Goal: Task Accomplishment & Management: Manage account settings

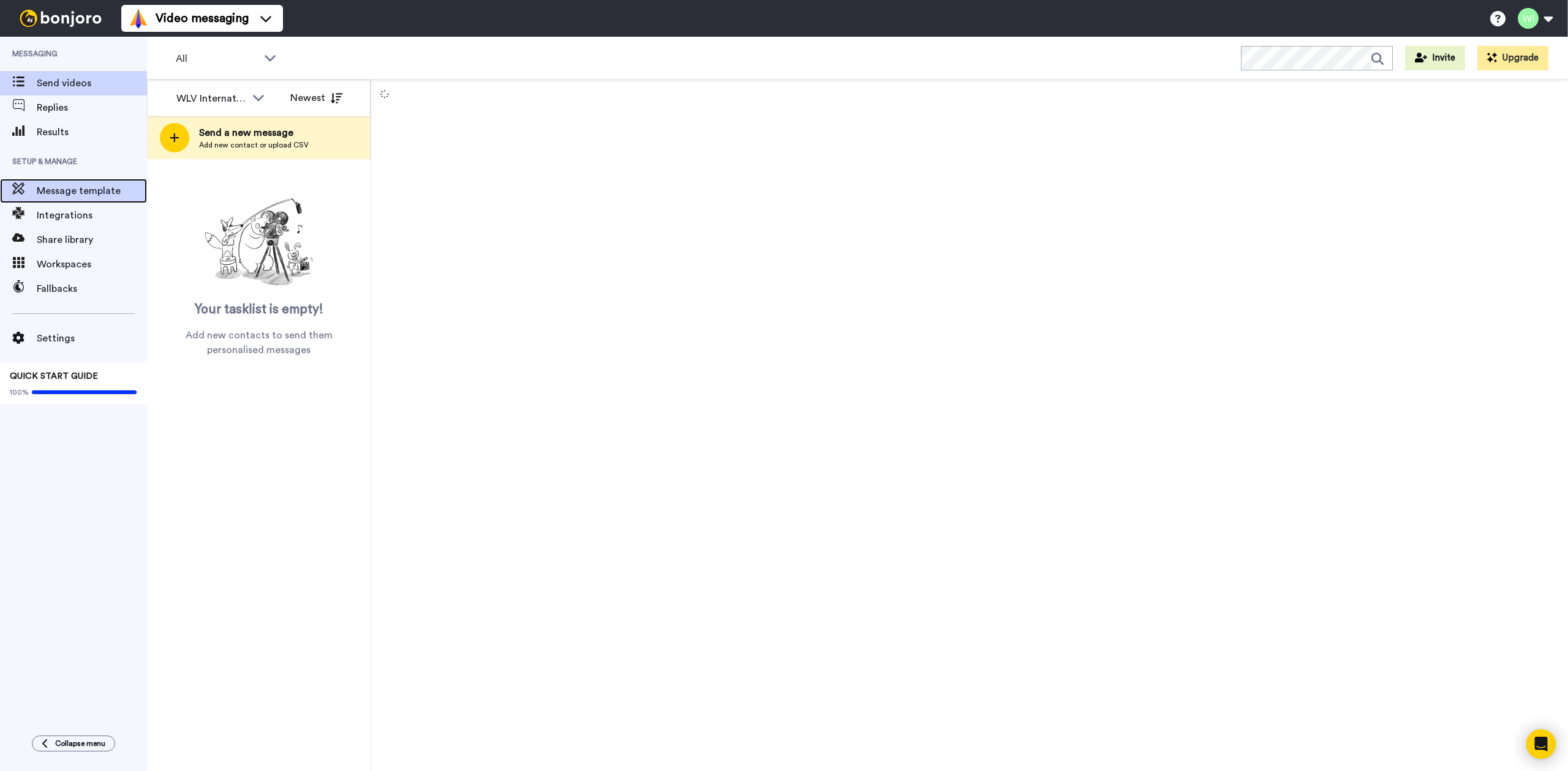
click at [80, 191] on span "Message template" at bounding box center [91, 191] width 110 height 15
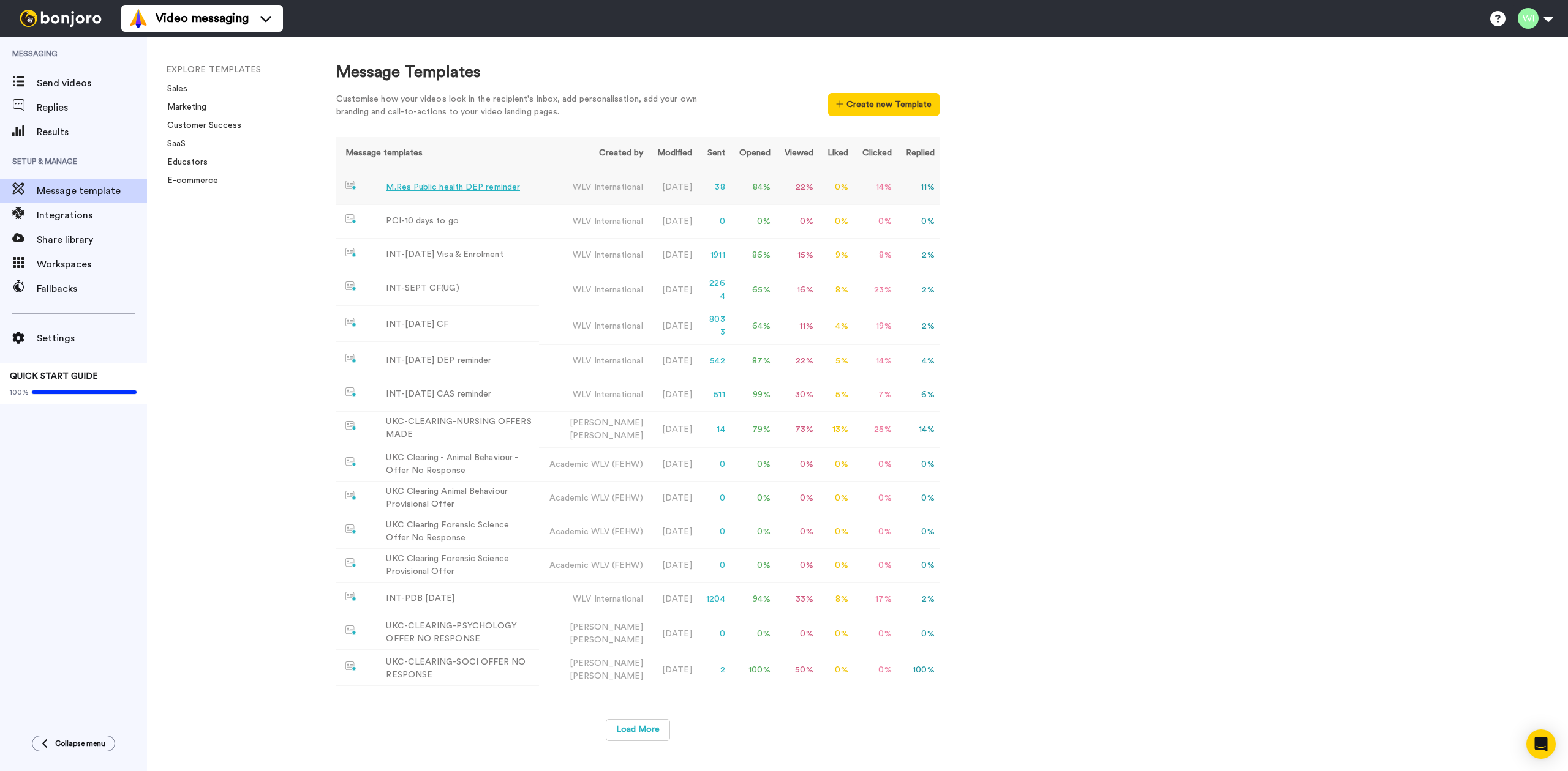
click at [485, 192] on div "M.Res Public health DEP reminder" at bounding box center [452, 187] width 134 height 13
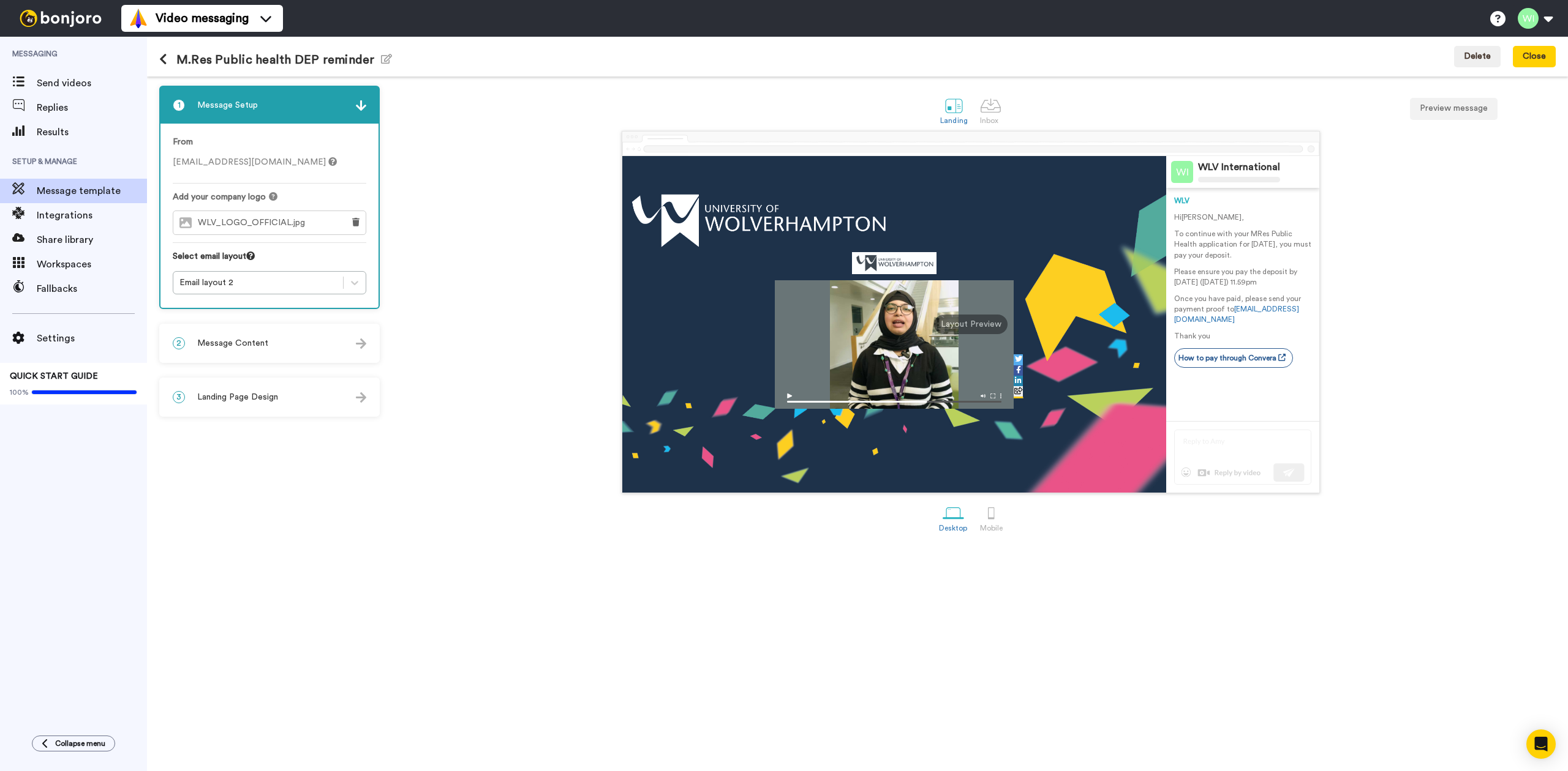
click at [245, 393] on span "Landing Page Design" at bounding box center [237, 397] width 81 height 12
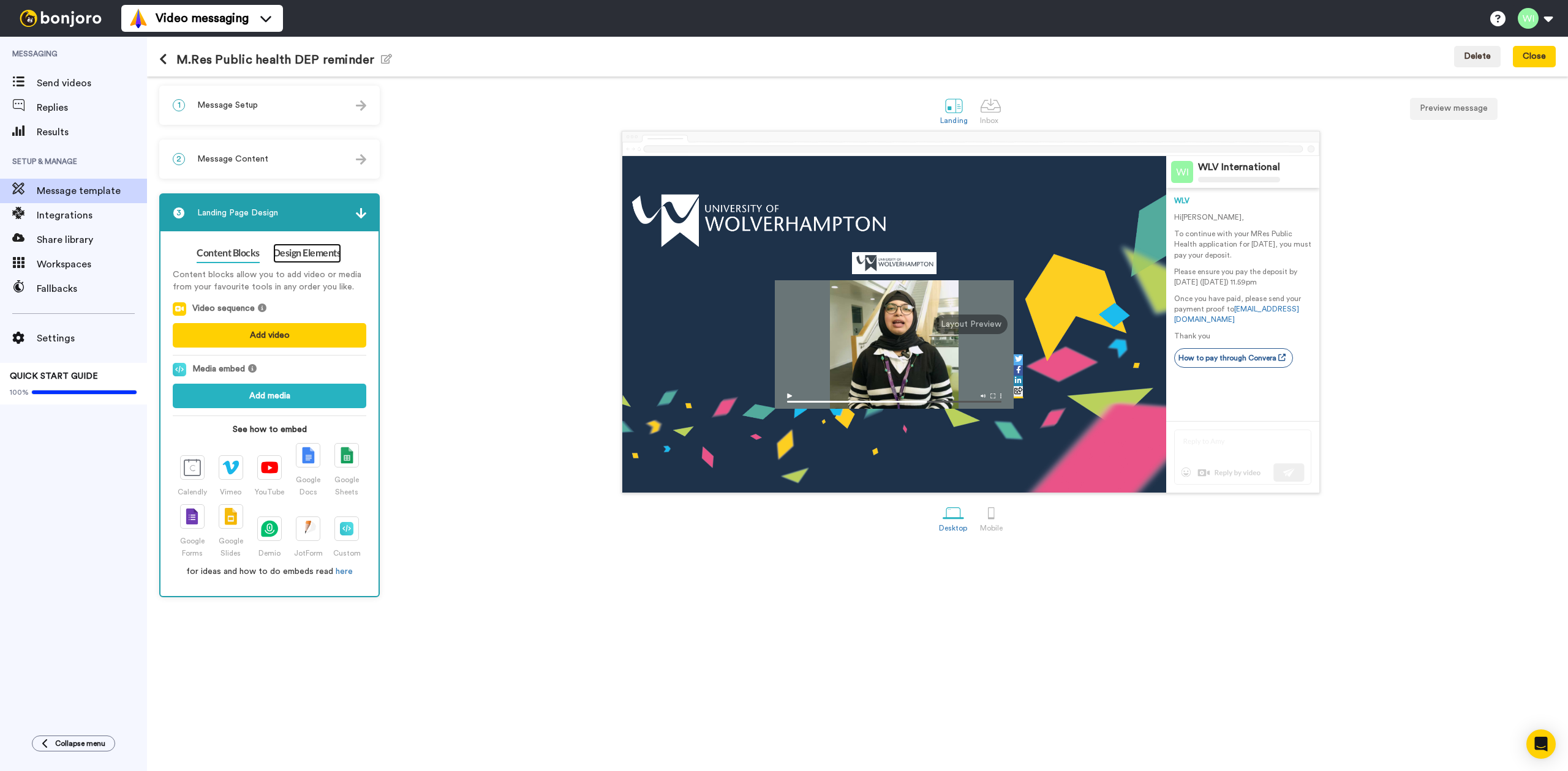
click at [304, 256] on link "Design Elements" at bounding box center [307, 253] width 68 height 19
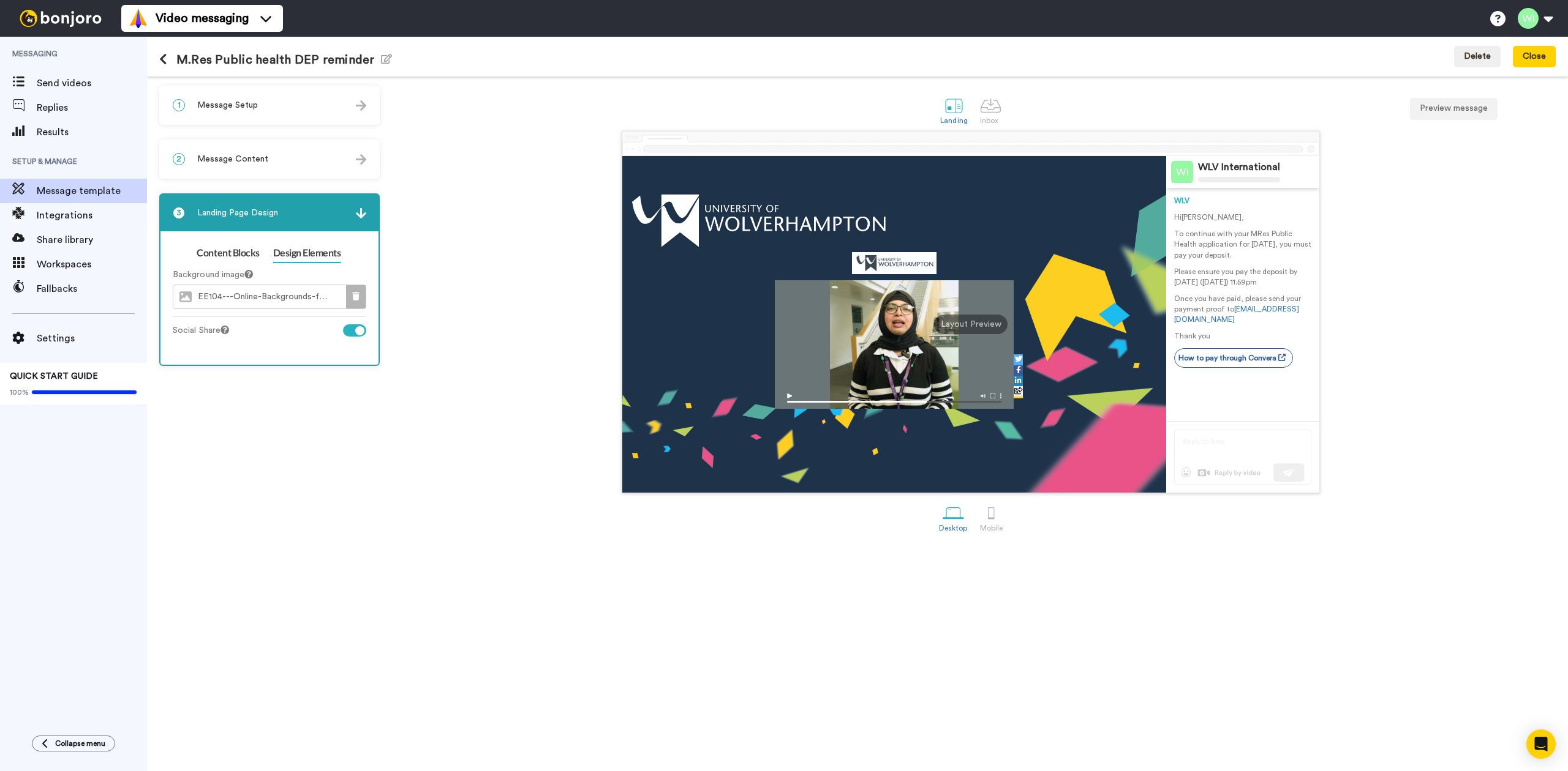
click at [354, 292] on icon at bounding box center [355, 297] width 7 height 9
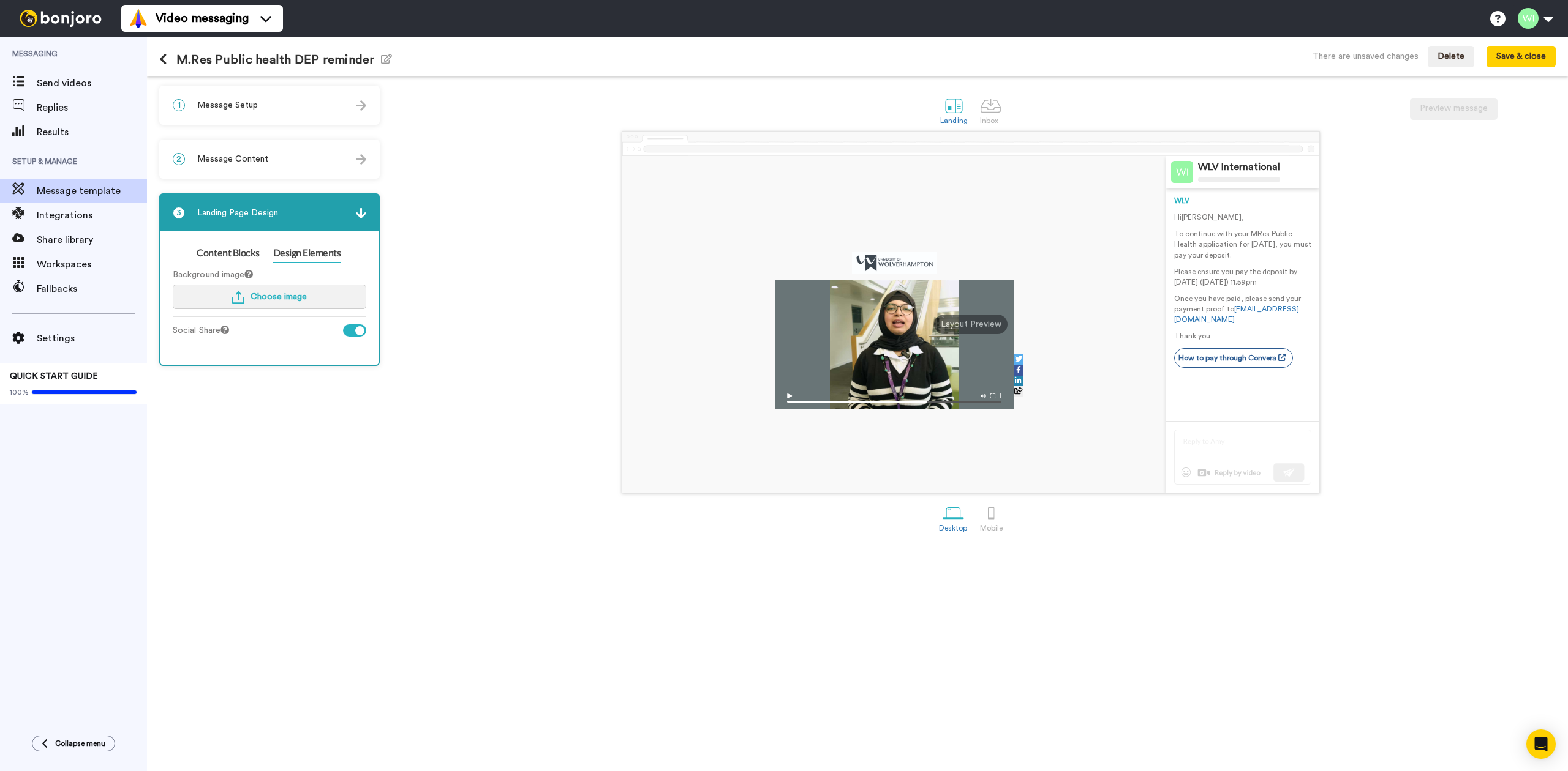
click at [277, 294] on span "Choose image" at bounding box center [279, 297] width 57 height 9
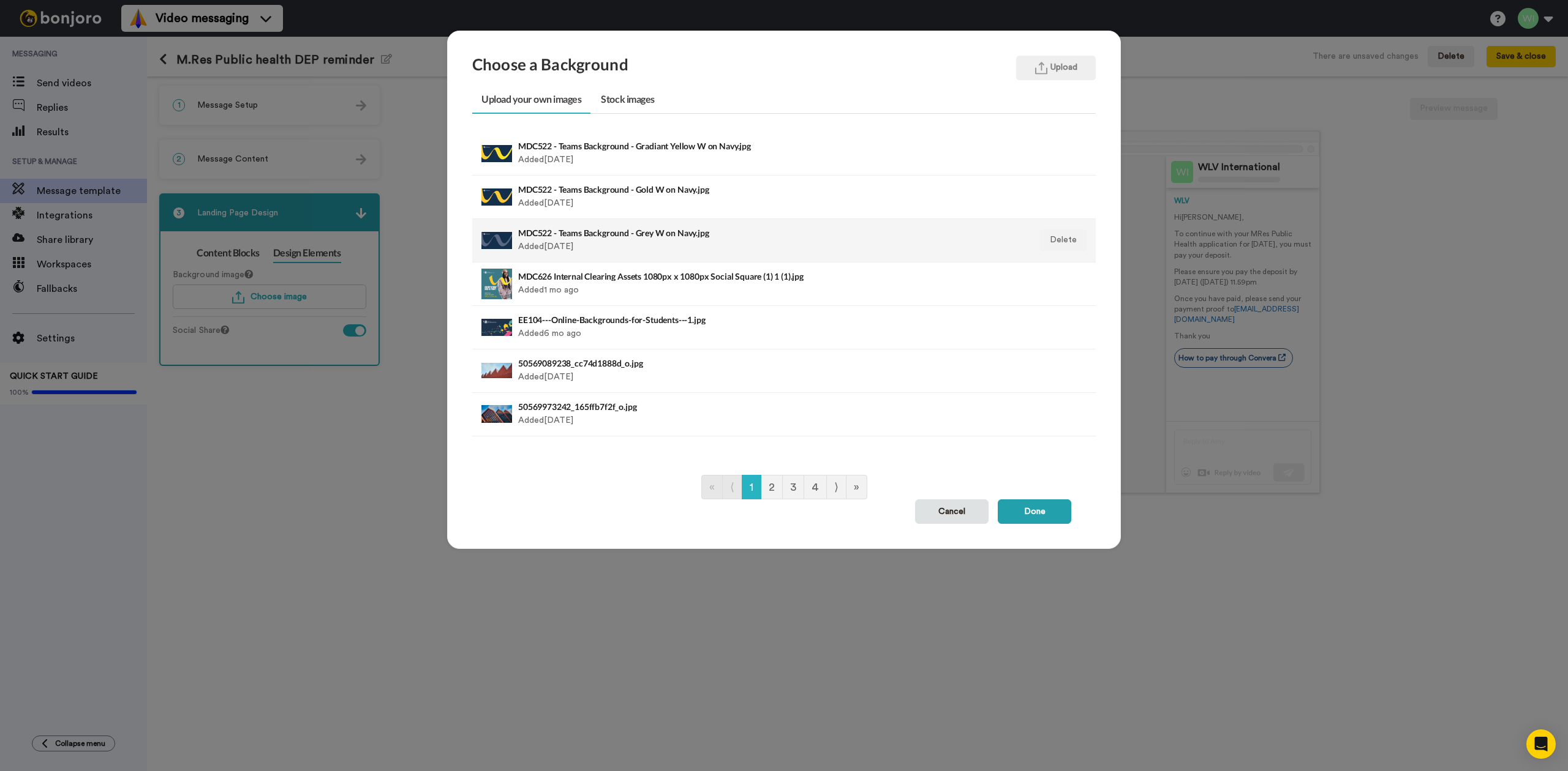
click at [593, 233] on h4 "MDC522 - Teams Background - Grey W on Navy.jpg" at bounding box center [723, 233] width 411 height 9
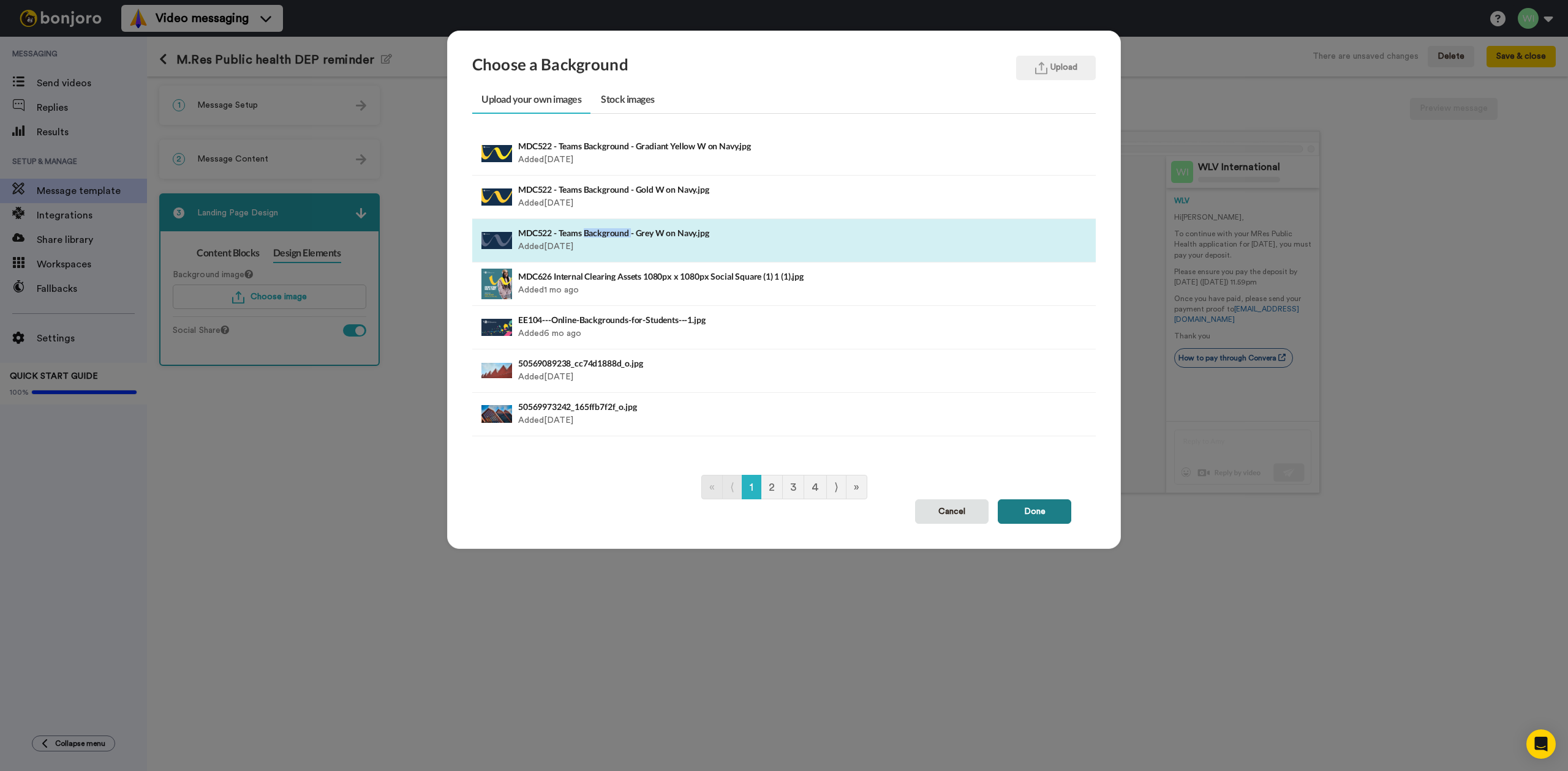
click at [1039, 518] on button "Done" at bounding box center [1034, 512] width 74 height 25
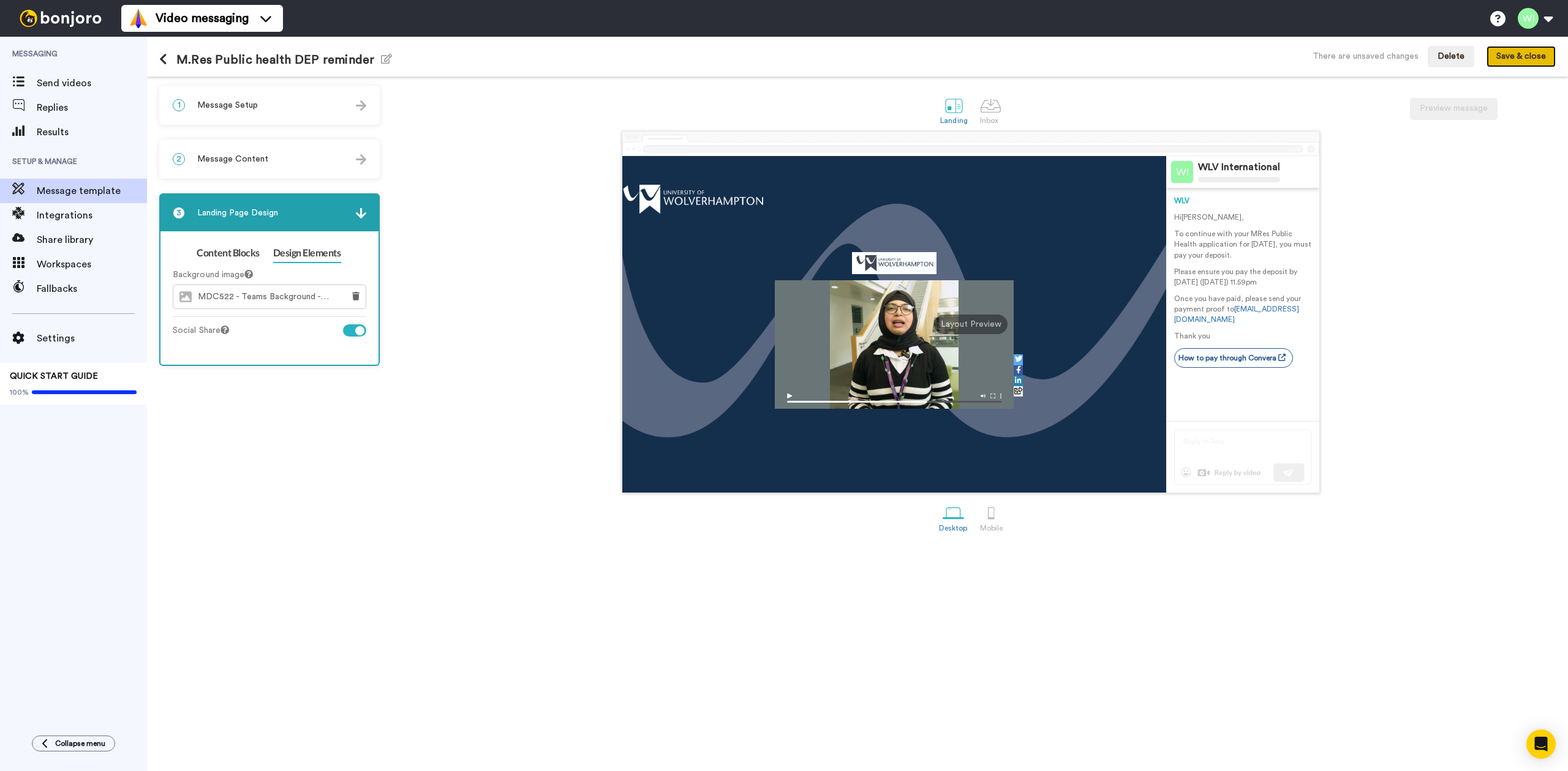
click at [1514, 52] on button "Save & close" at bounding box center [1521, 57] width 69 height 22
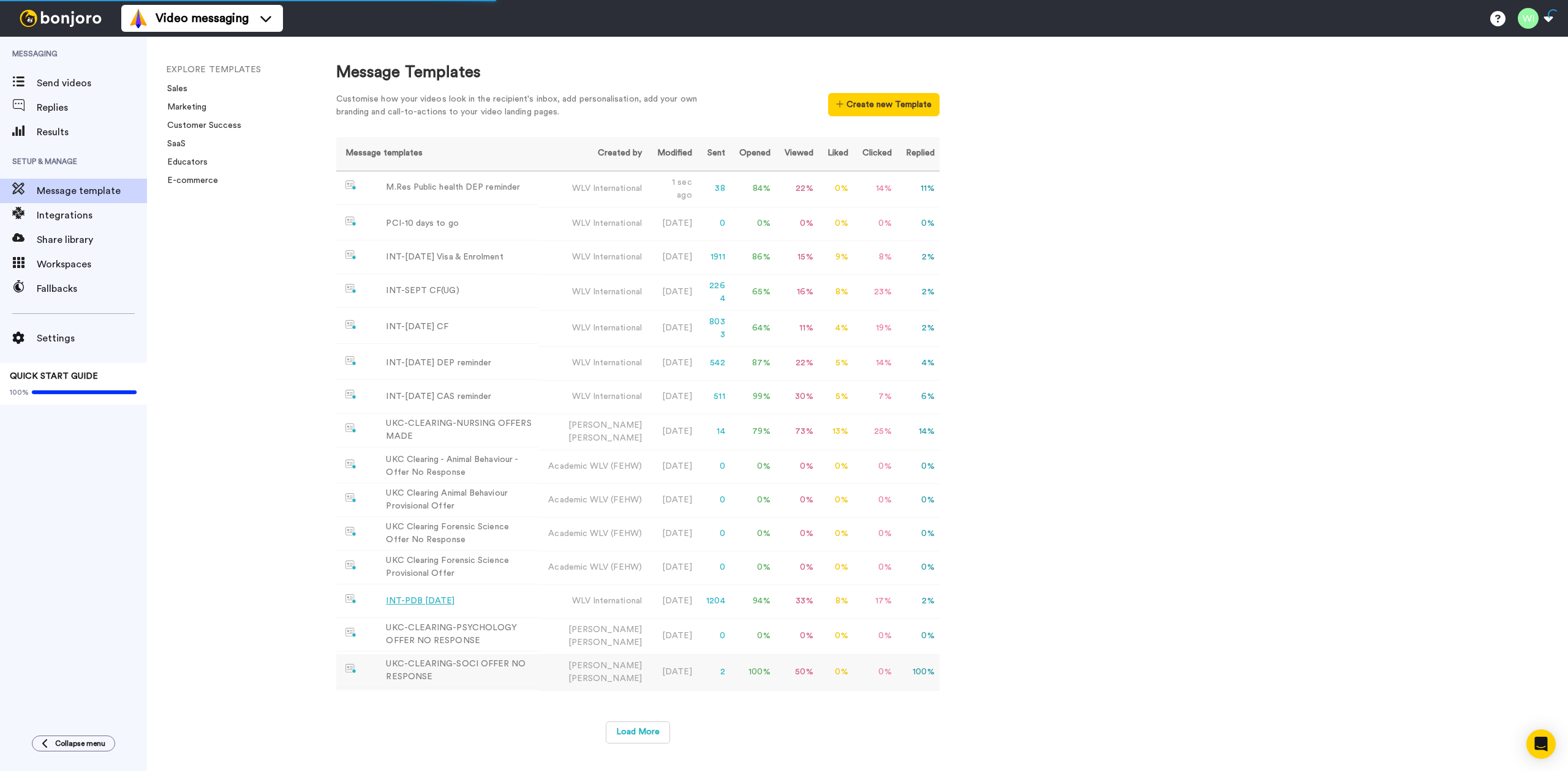
scroll to position [13, 0]
click at [641, 734] on button "Load More" at bounding box center [637, 733] width 65 height 22
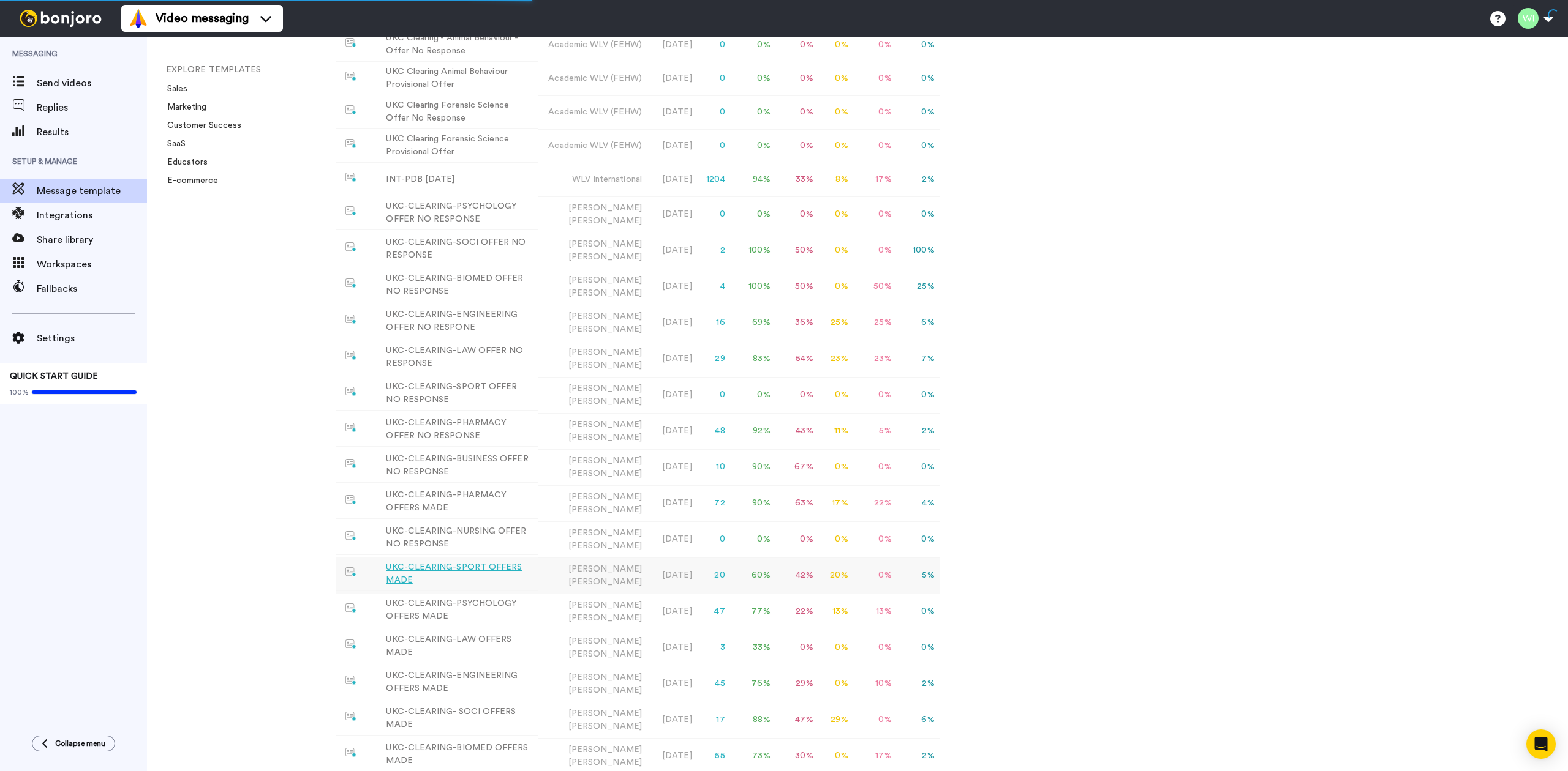
scroll to position [559, 0]
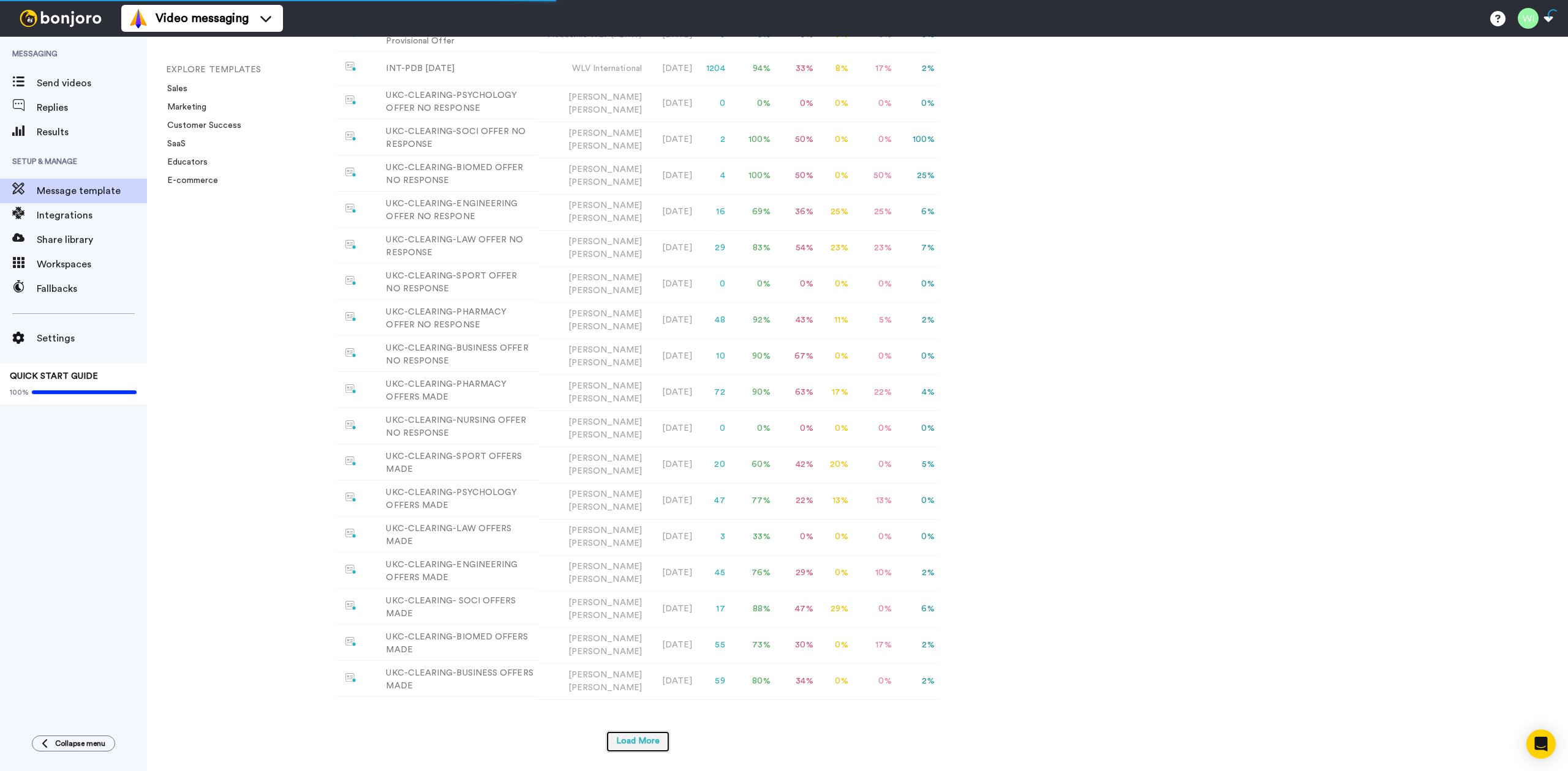
click at [651, 750] on button "Load More" at bounding box center [637, 742] width 65 height 22
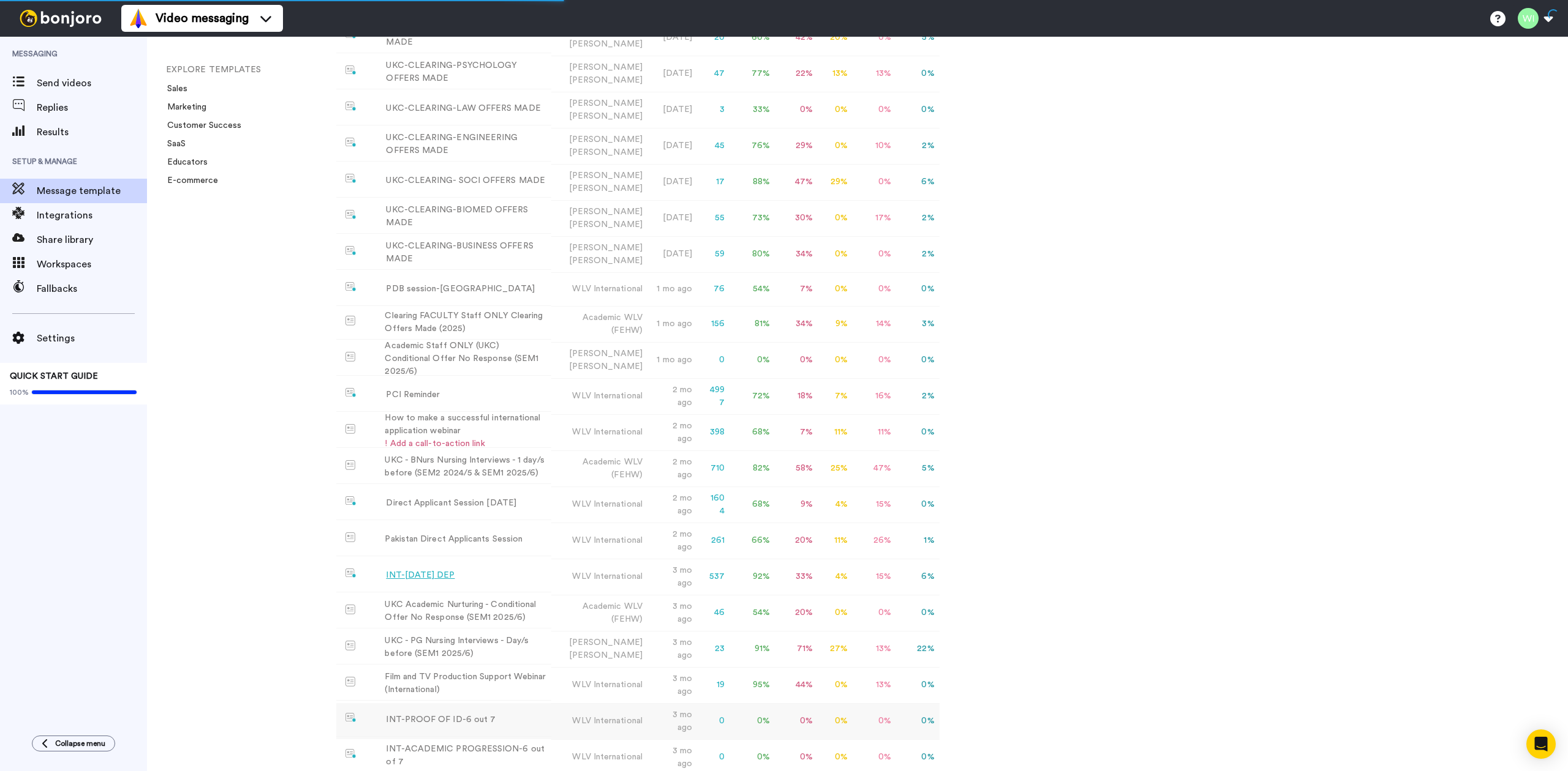
scroll to position [1100, 0]
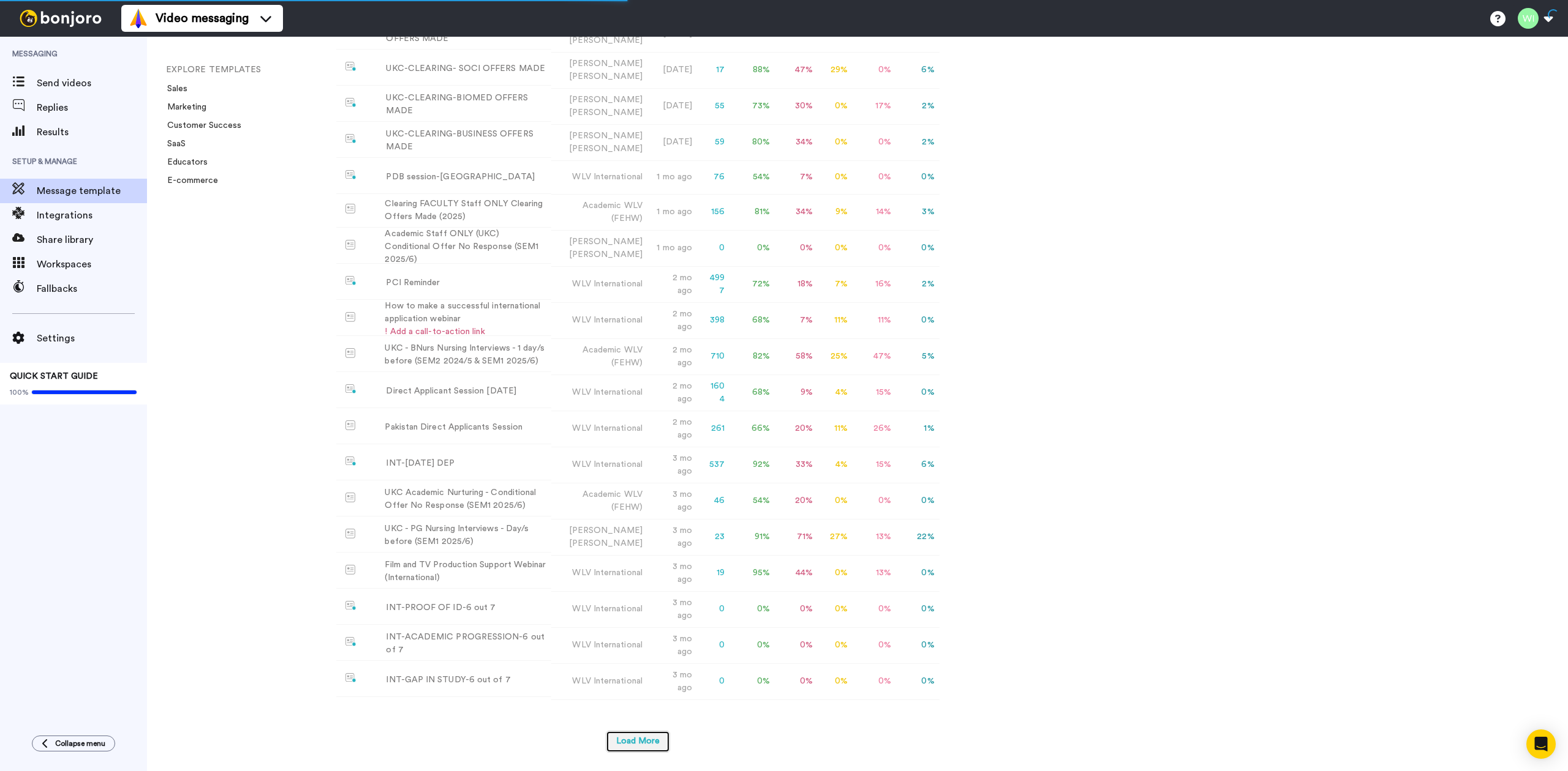
click at [654, 737] on button "Load More" at bounding box center [637, 742] width 65 height 22
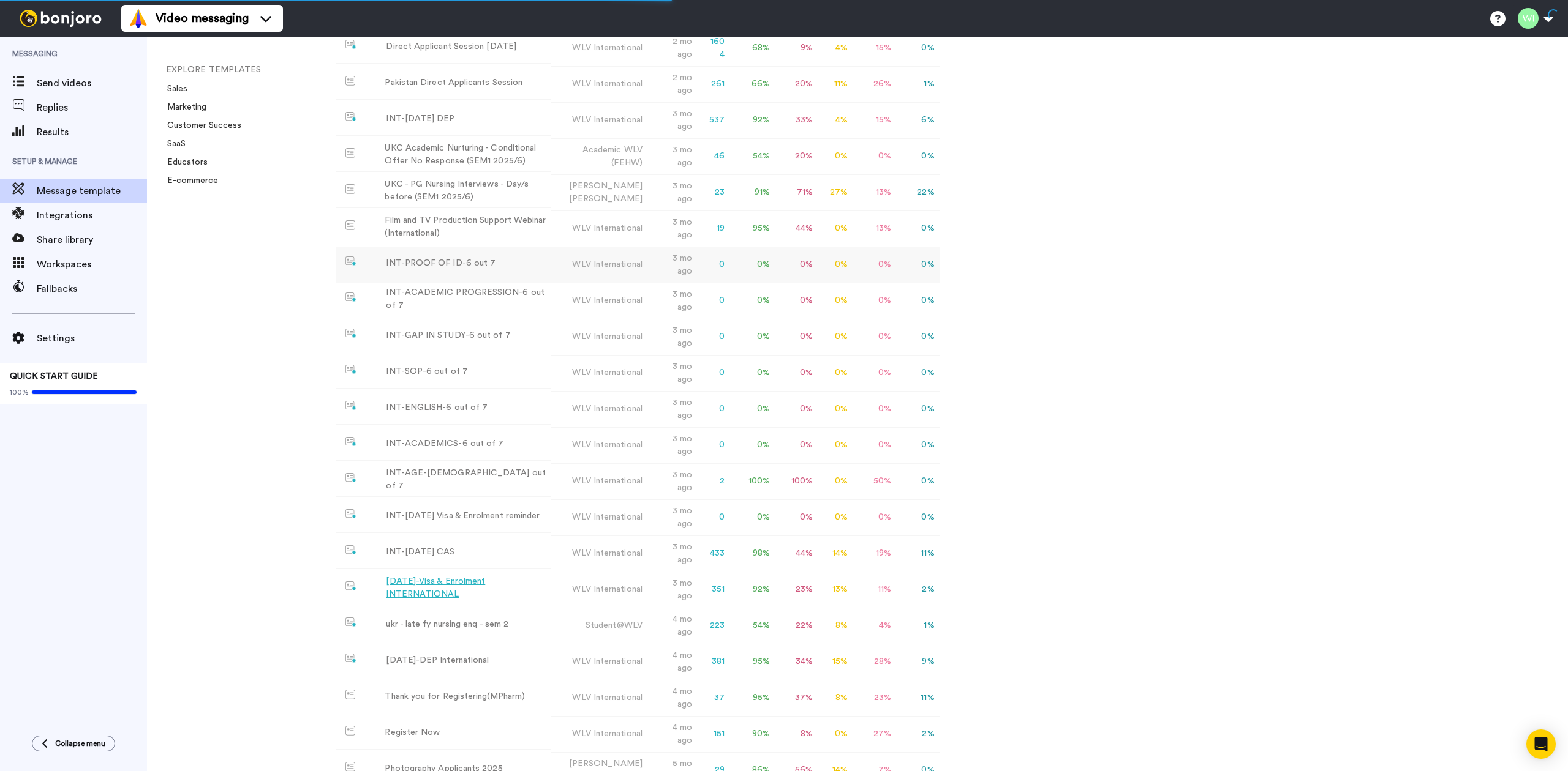
scroll to position [1639, 0]
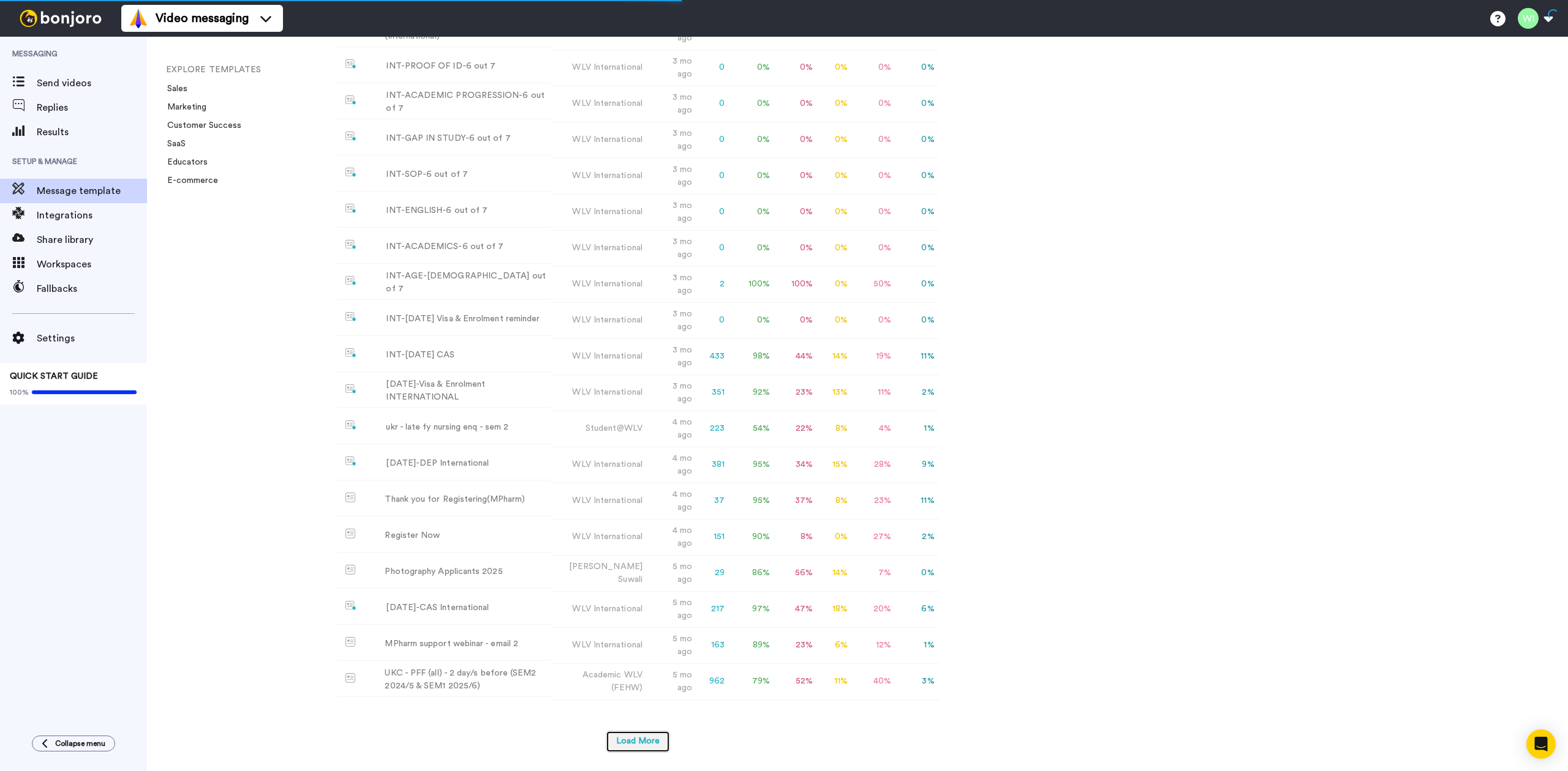
click at [651, 741] on button "Load More" at bounding box center [637, 742] width 65 height 22
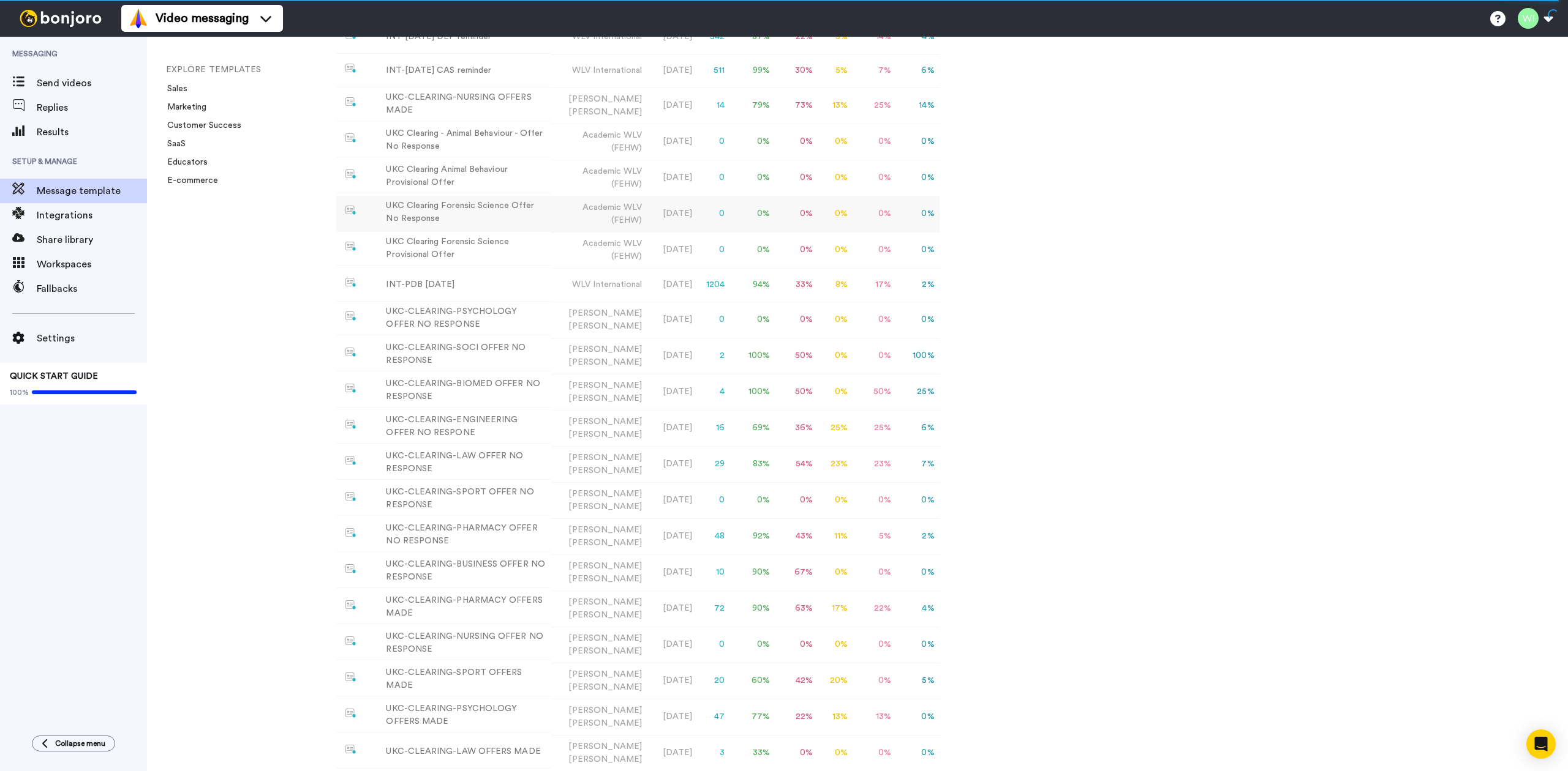
scroll to position [0, 0]
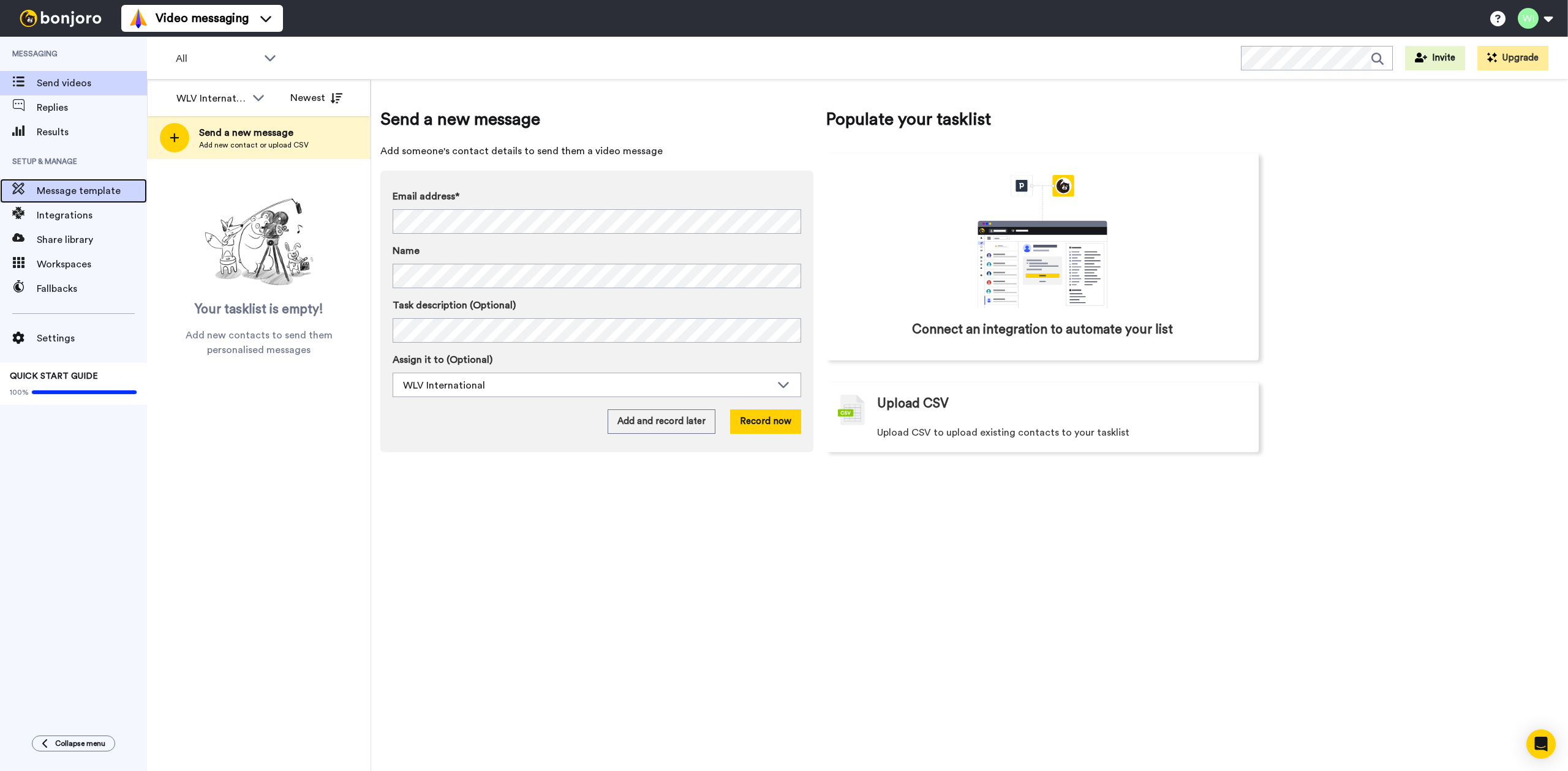
click at [54, 189] on span "Message template" at bounding box center [91, 191] width 110 height 15
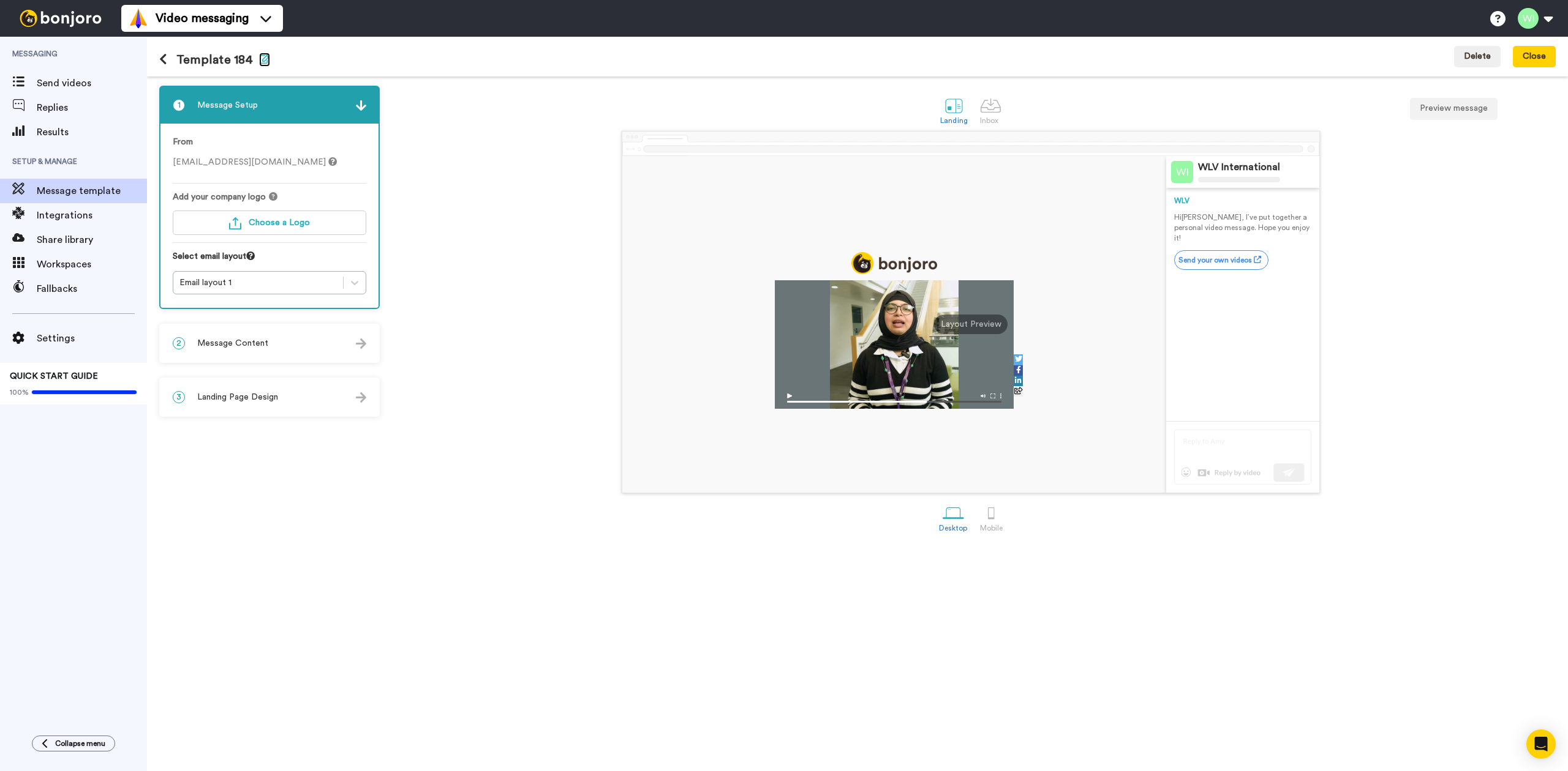
click at [259, 58] on icon "button" at bounding box center [264, 58] width 11 height 10
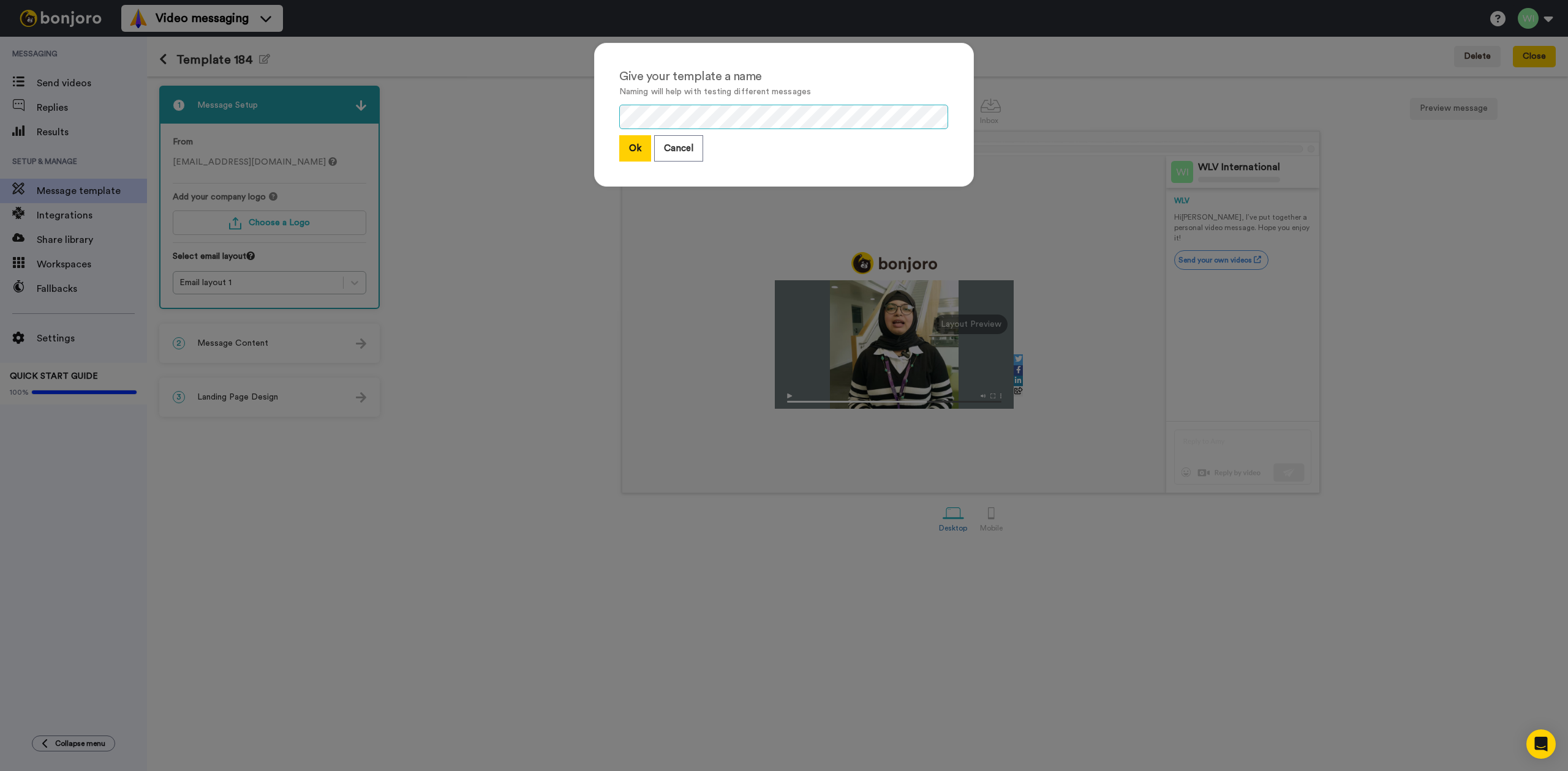
click at [554, 123] on div "Give your template a name Naming will help with testing different messages Ok C…" at bounding box center [784, 386] width 1568 height 771
click at [633, 145] on button "Ok" at bounding box center [635, 149] width 32 height 27
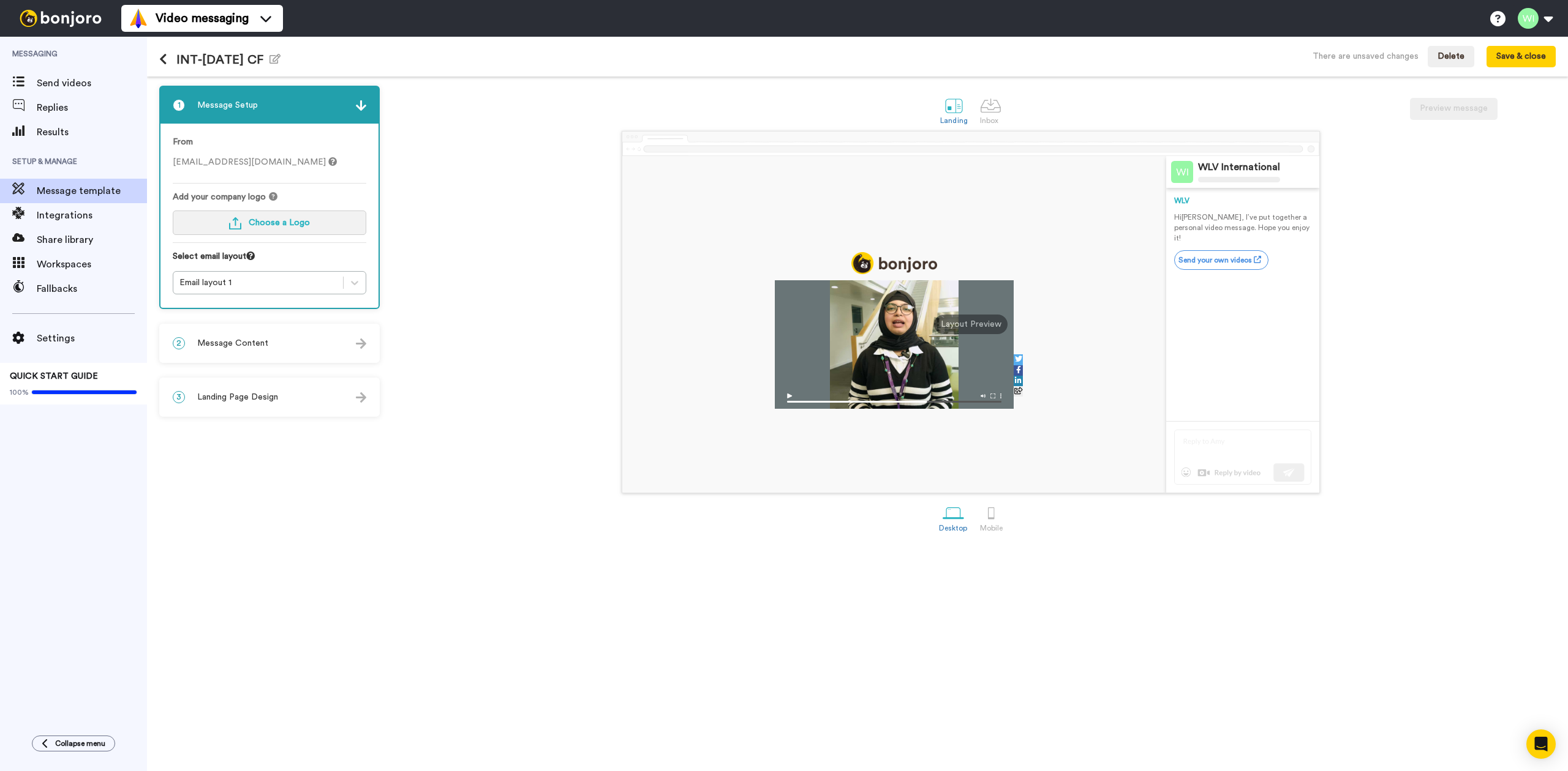
click at [280, 225] on span "Choose a Logo" at bounding box center [278, 223] width 61 height 9
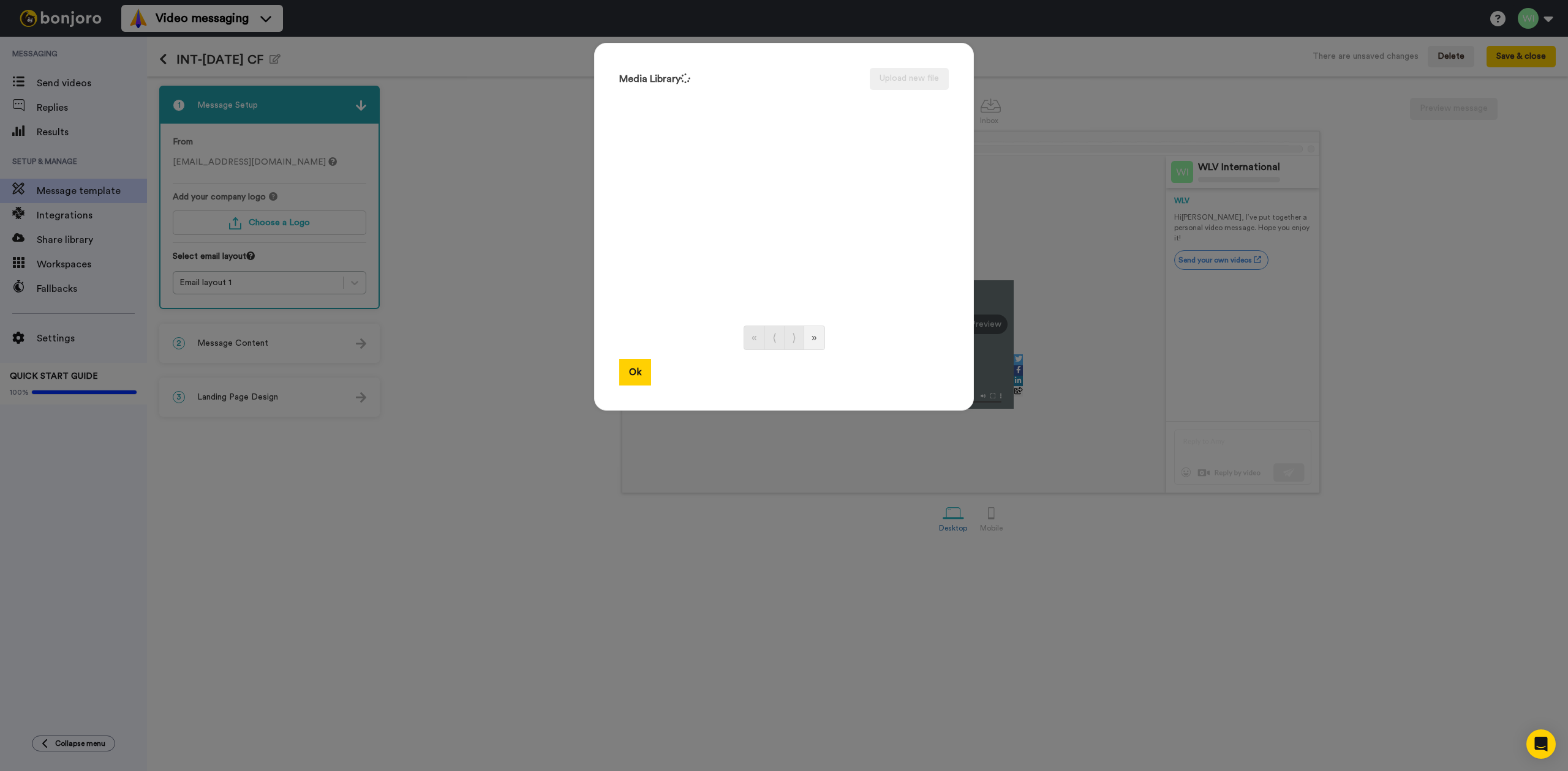
drag, startPoint x: 801, startPoint y: 61, endPoint x: 439, endPoint y: 130, distance: 368.5
click at [439, 130] on div "Media Library Upload new file « ⟨ ⟩ » Ok" at bounding box center [784, 386] width 1568 height 771
click at [625, 371] on button "Ok" at bounding box center [635, 373] width 32 height 27
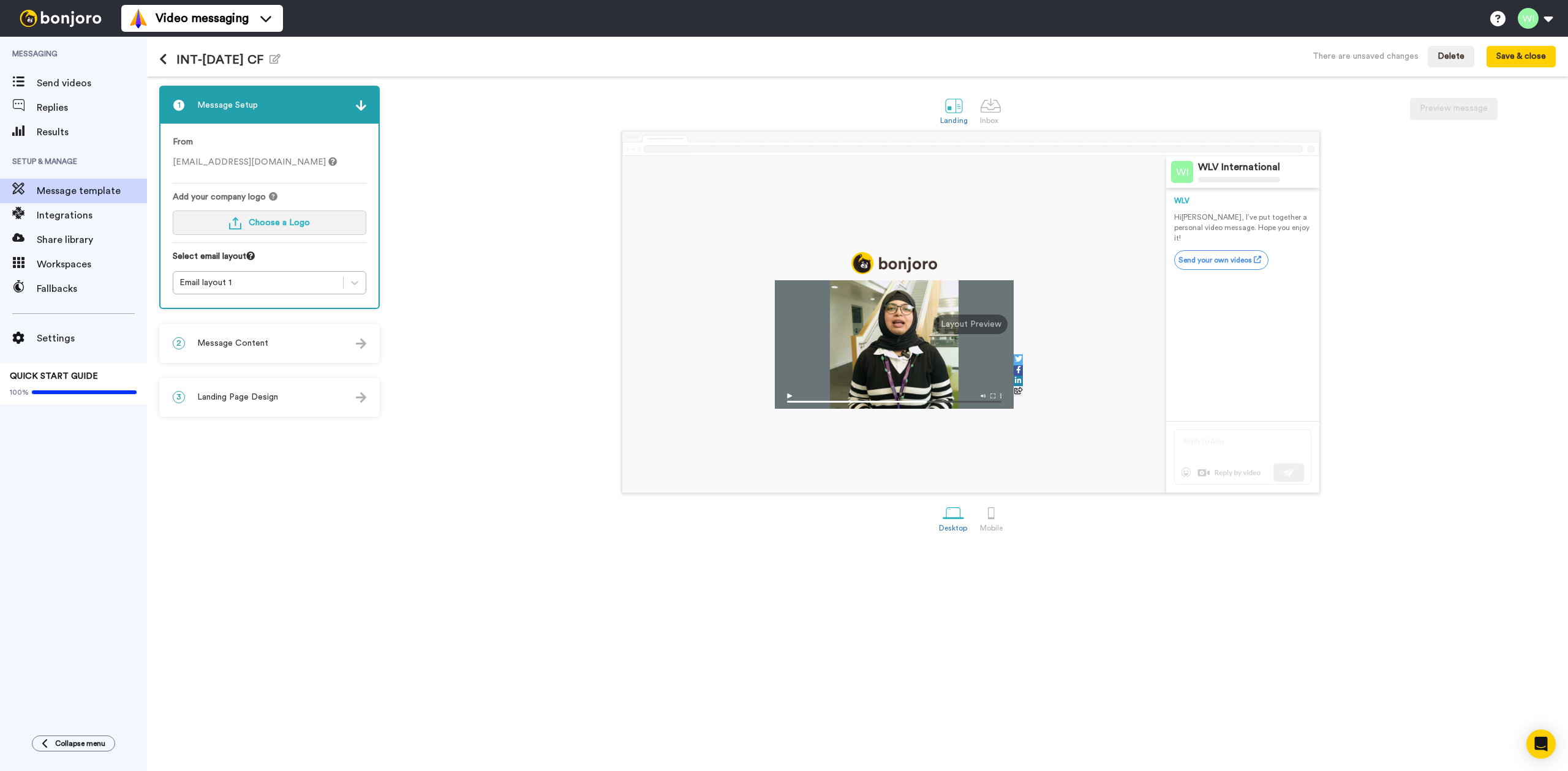
click at [298, 225] on span "Choose a Logo" at bounding box center [278, 223] width 61 height 9
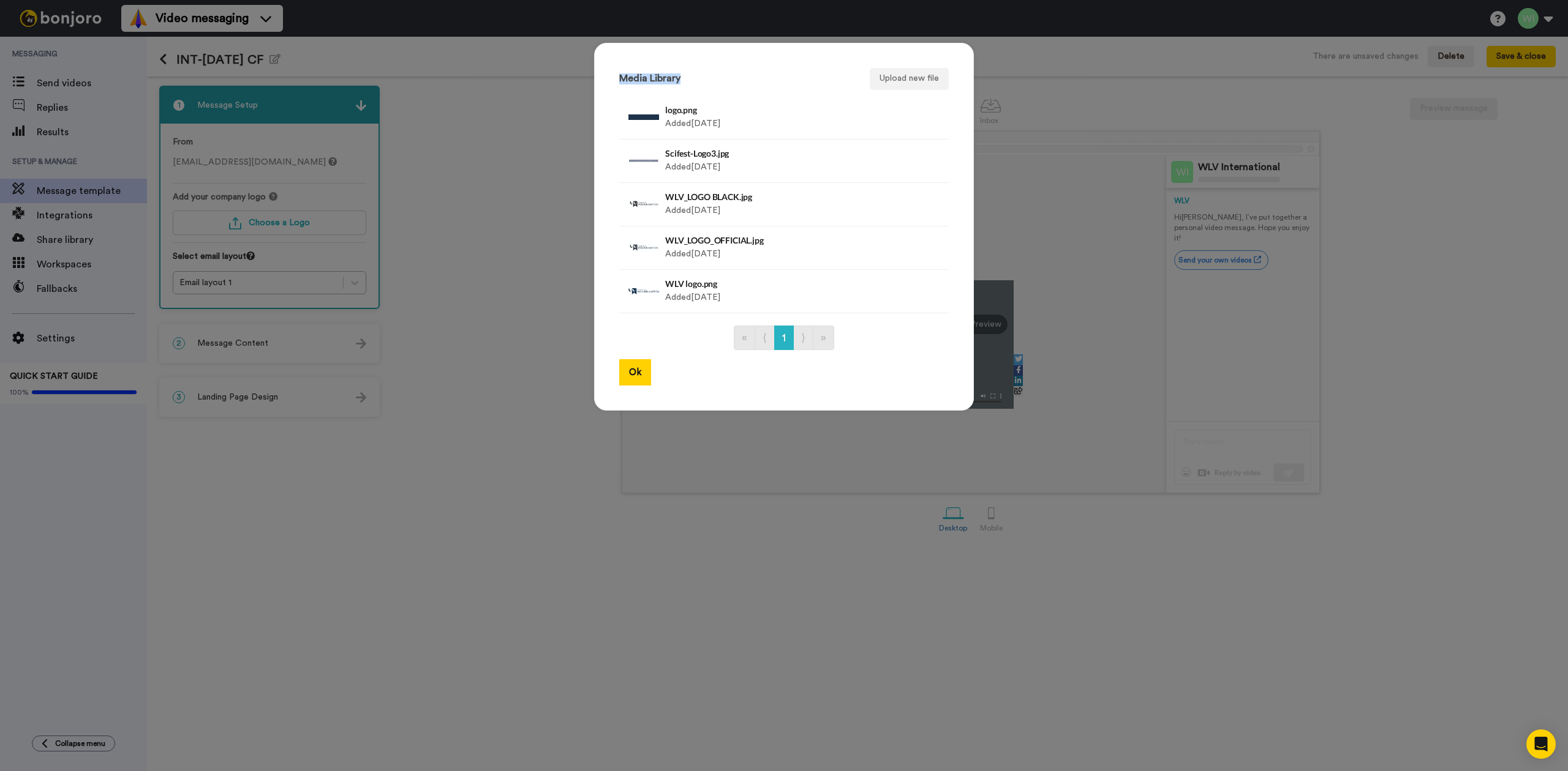
drag, startPoint x: 756, startPoint y: 64, endPoint x: 603, endPoint y: 87, distance: 154.7
click at [603, 87] on div "Media Library Upload new file logo.png Added 3 yr ago Delete Scifest-Logo3.jpg …" at bounding box center [784, 226] width 379 height 368
click at [686, 285] on h4 "WLV logo.png" at bounding box center [770, 284] width 211 height 9
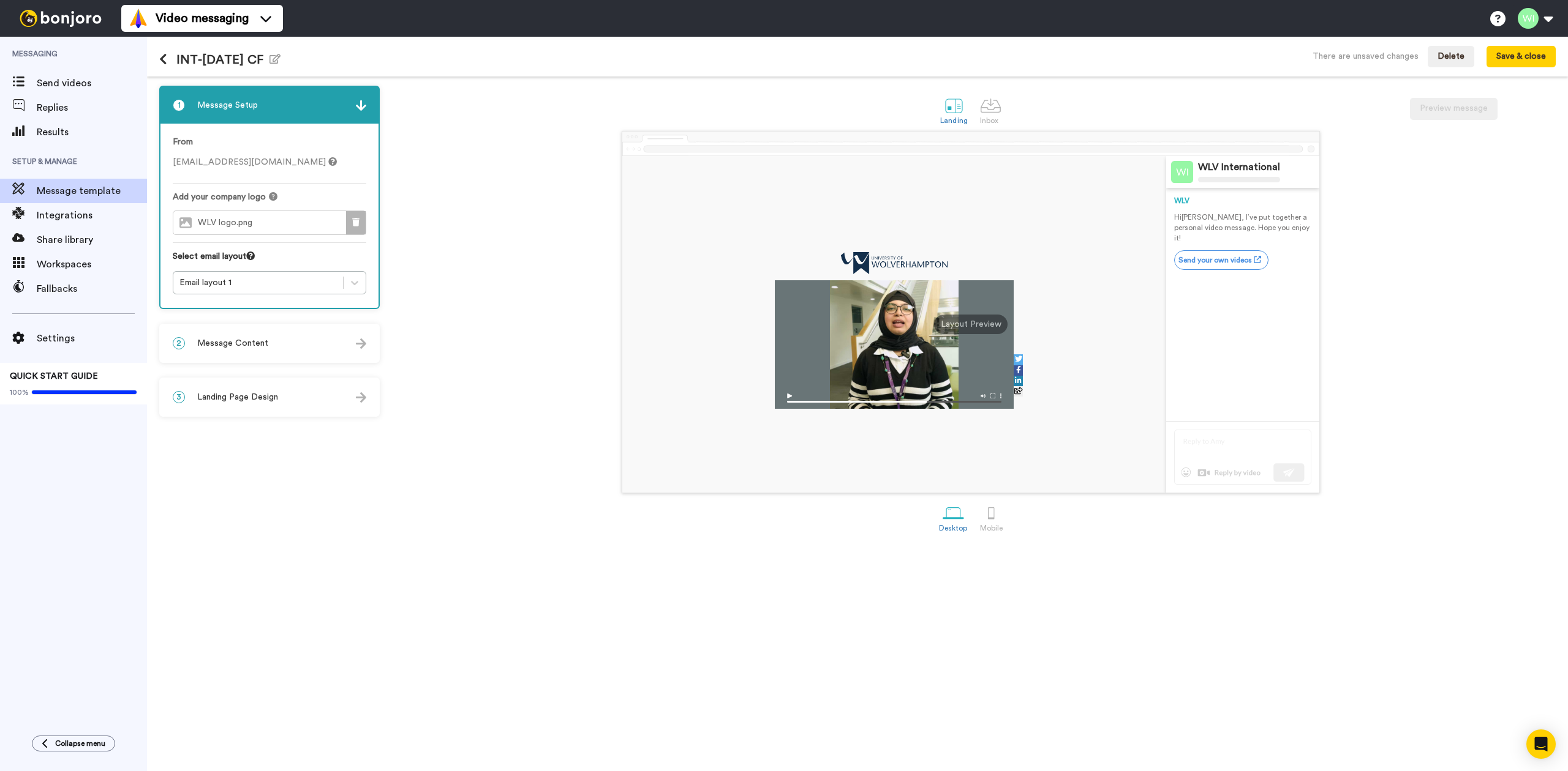
click at [360, 224] on button at bounding box center [355, 222] width 20 height 23
click at [316, 222] on button "Choose a Logo" at bounding box center [269, 223] width 193 height 25
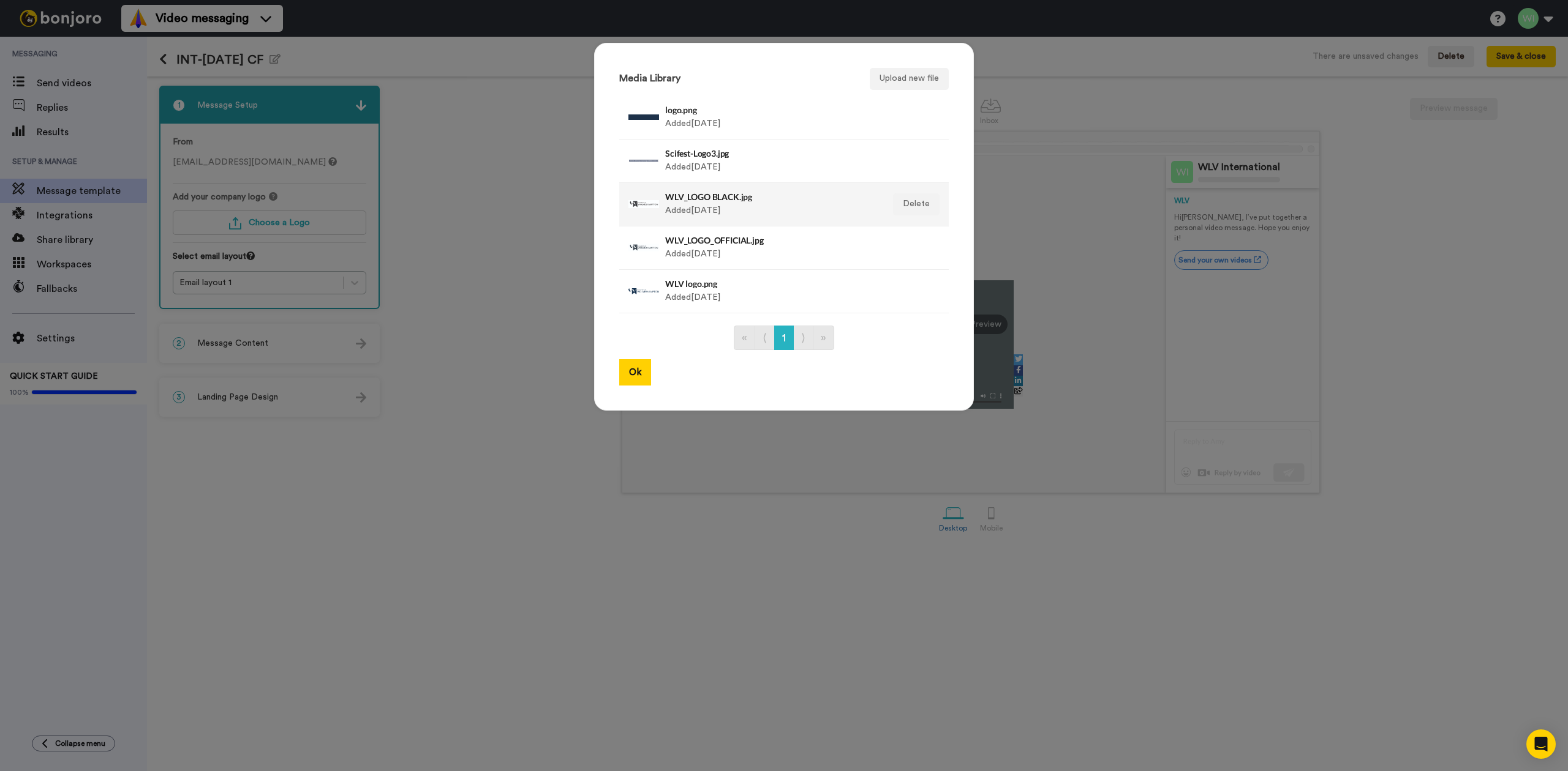
click at [694, 201] on h4 "WLV_LOGO BLACK.jpg" at bounding box center [770, 197] width 211 height 9
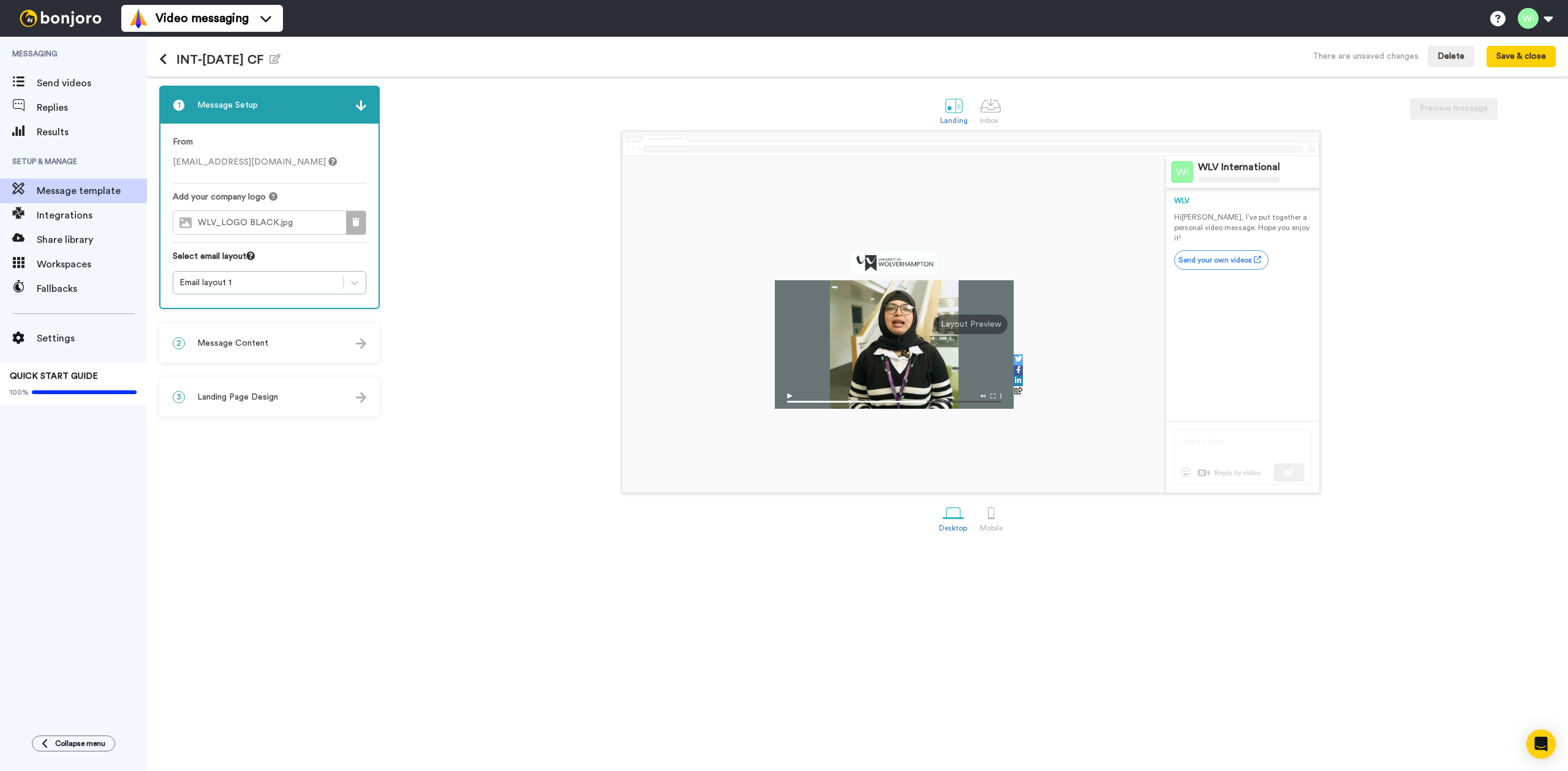
click at [358, 226] on icon at bounding box center [355, 222] width 7 height 9
click at [320, 227] on button "Choose a Logo" at bounding box center [269, 223] width 193 height 25
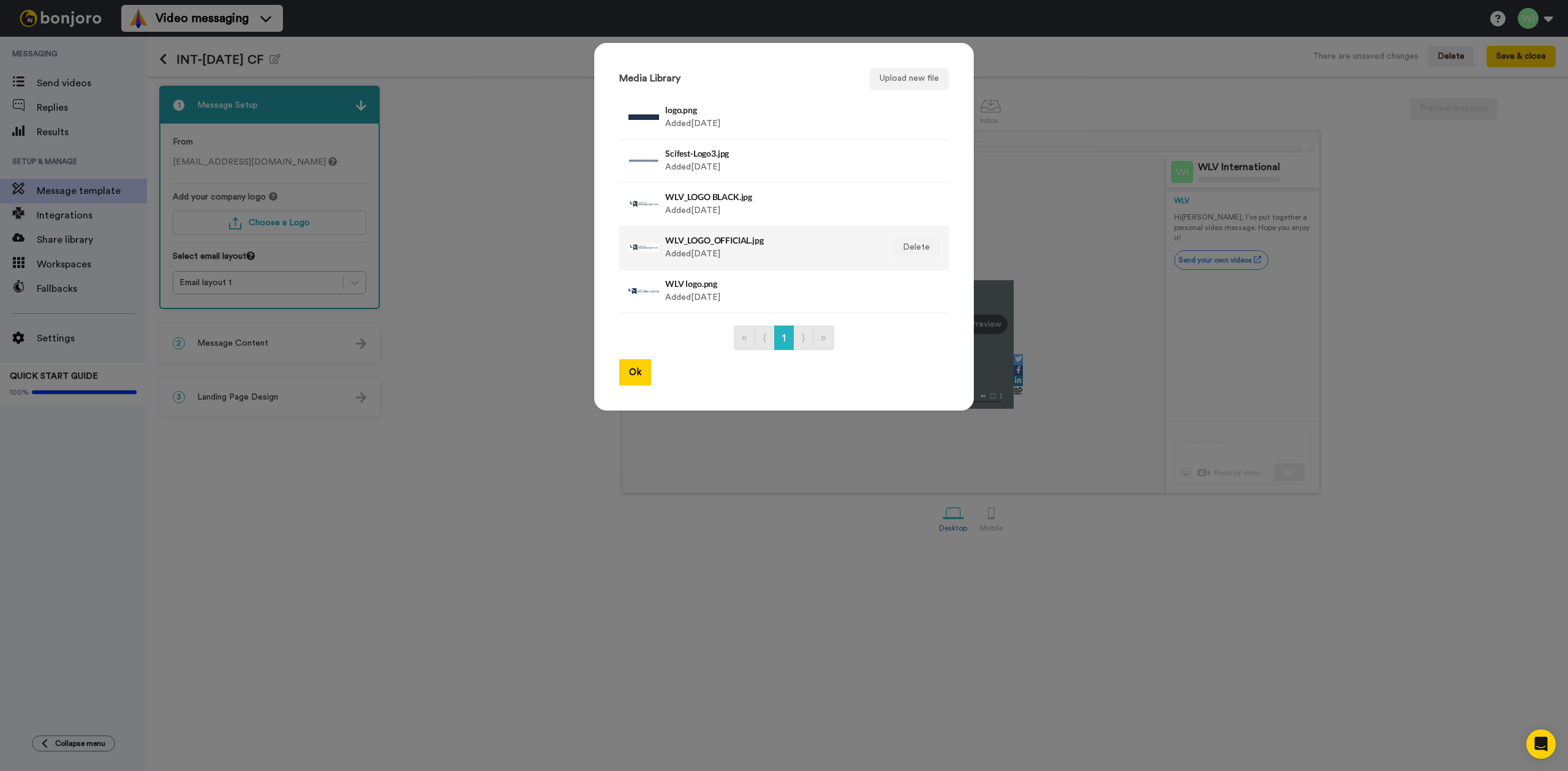
click at [715, 245] on h4 "WLV_LOGO_OFFICIAL.jpg" at bounding box center [770, 240] width 211 height 9
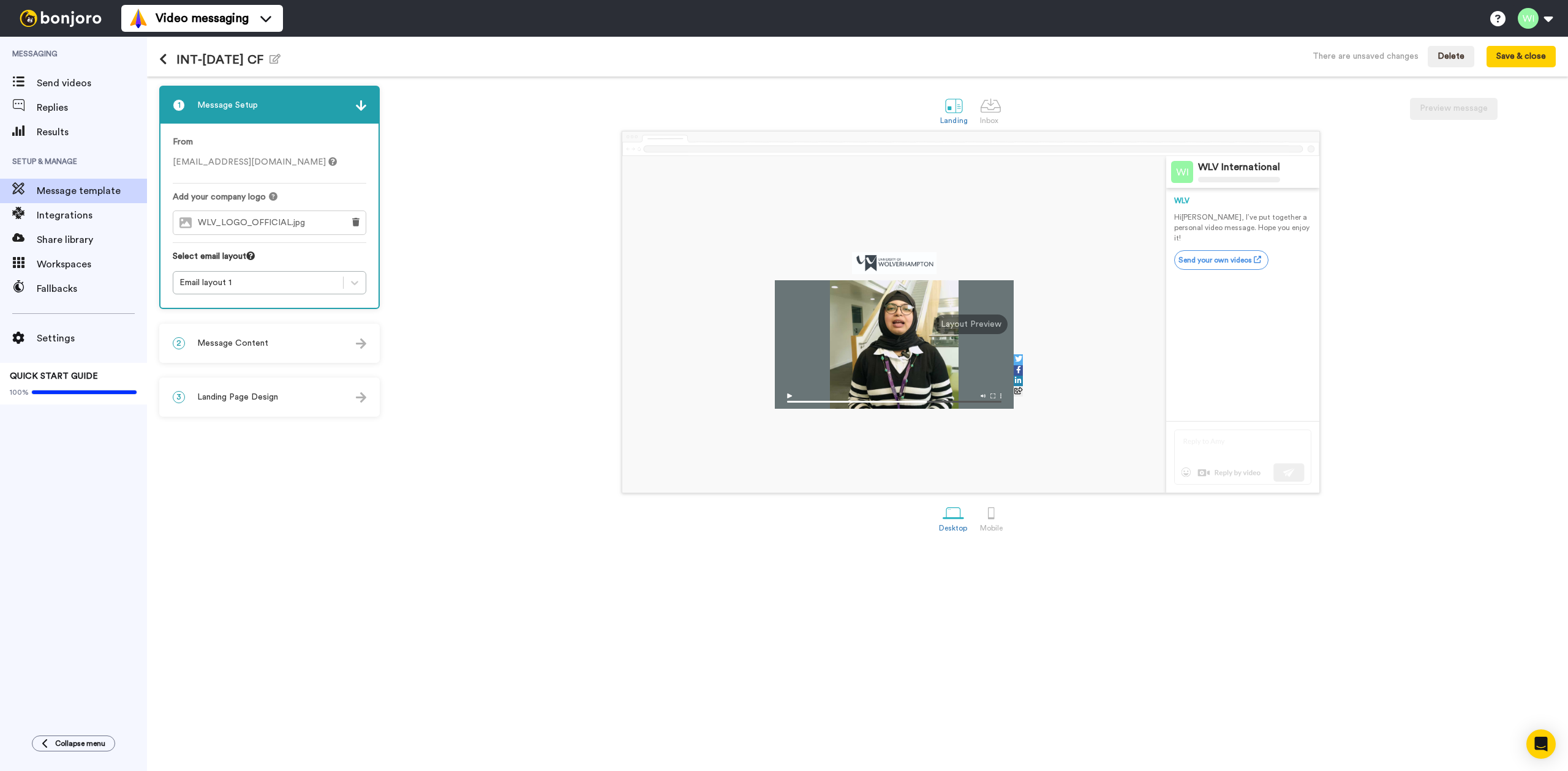
click at [715, 245] on h4 "WLV_LOGO_OFFICIAL.jpg" at bounding box center [770, 240] width 211 height 9
click at [360, 225] on button at bounding box center [355, 222] width 20 height 23
click at [321, 228] on button "Choose a Logo" at bounding box center [269, 223] width 193 height 25
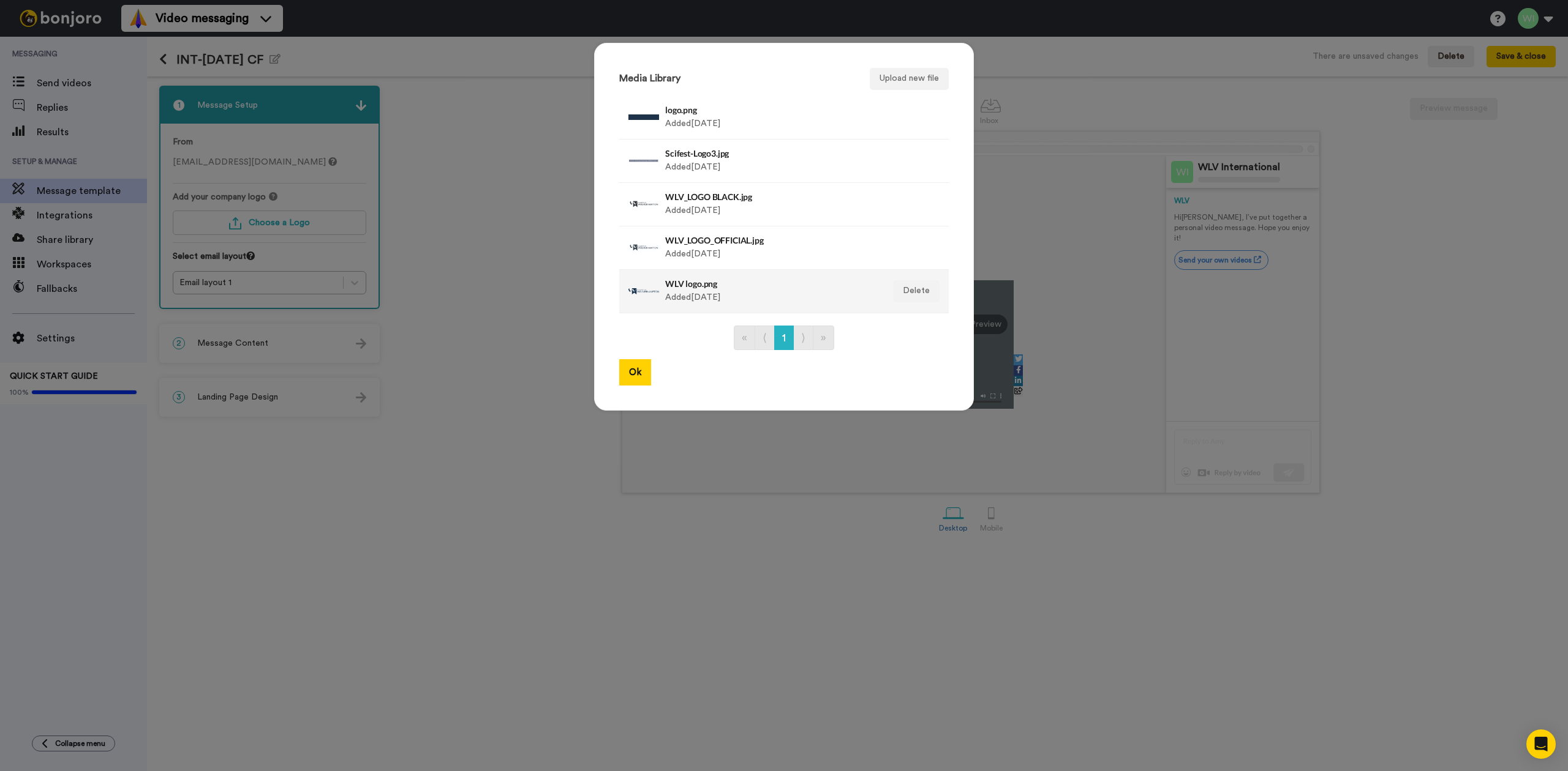
click at [712, 294] on div "WLV logo.png Added 3 yr ago" at bounding box center [770, 292] width 211 height 31
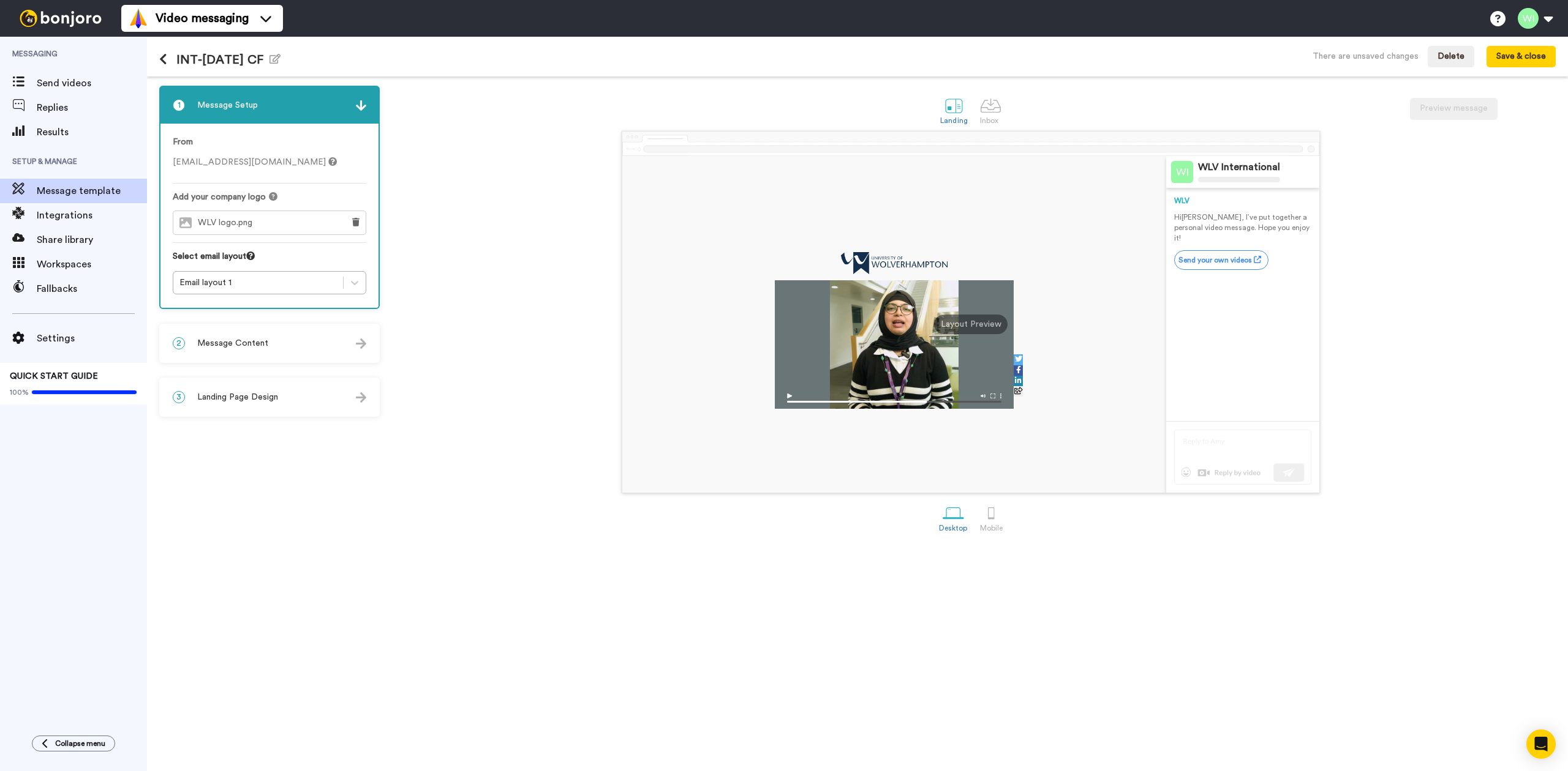
click at [712, 294] on div "WLV logo.png Added 3 yr ago" at bounding box center [770, 292] width 211 height 31
click at [300, 225] on div "WLV logo.png" at bounding box center [255, 222] width 163 height 23
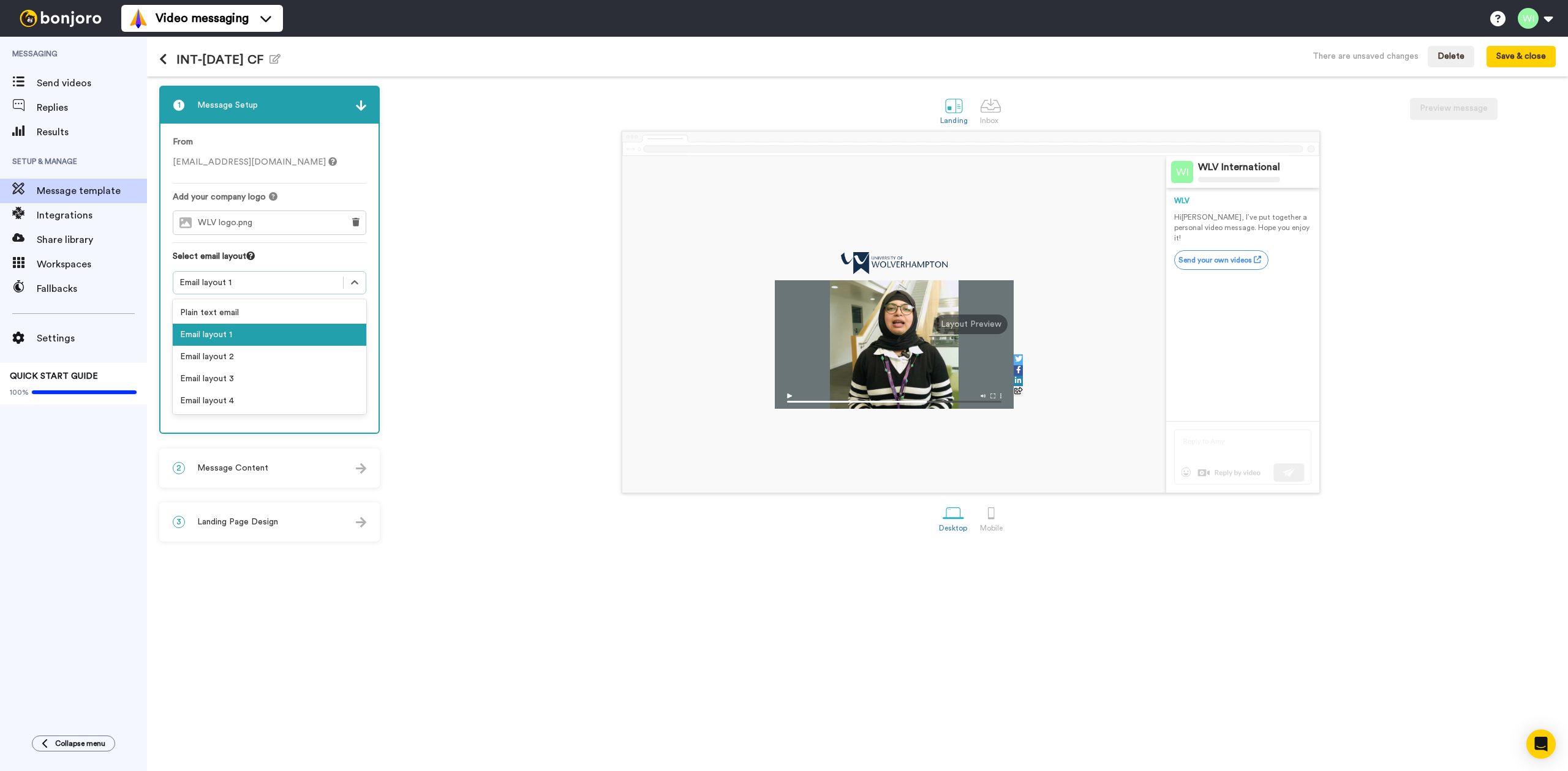
click at [322, 282] on div "Email layout 1" at bounding box center [258, 283] width 158 height 12
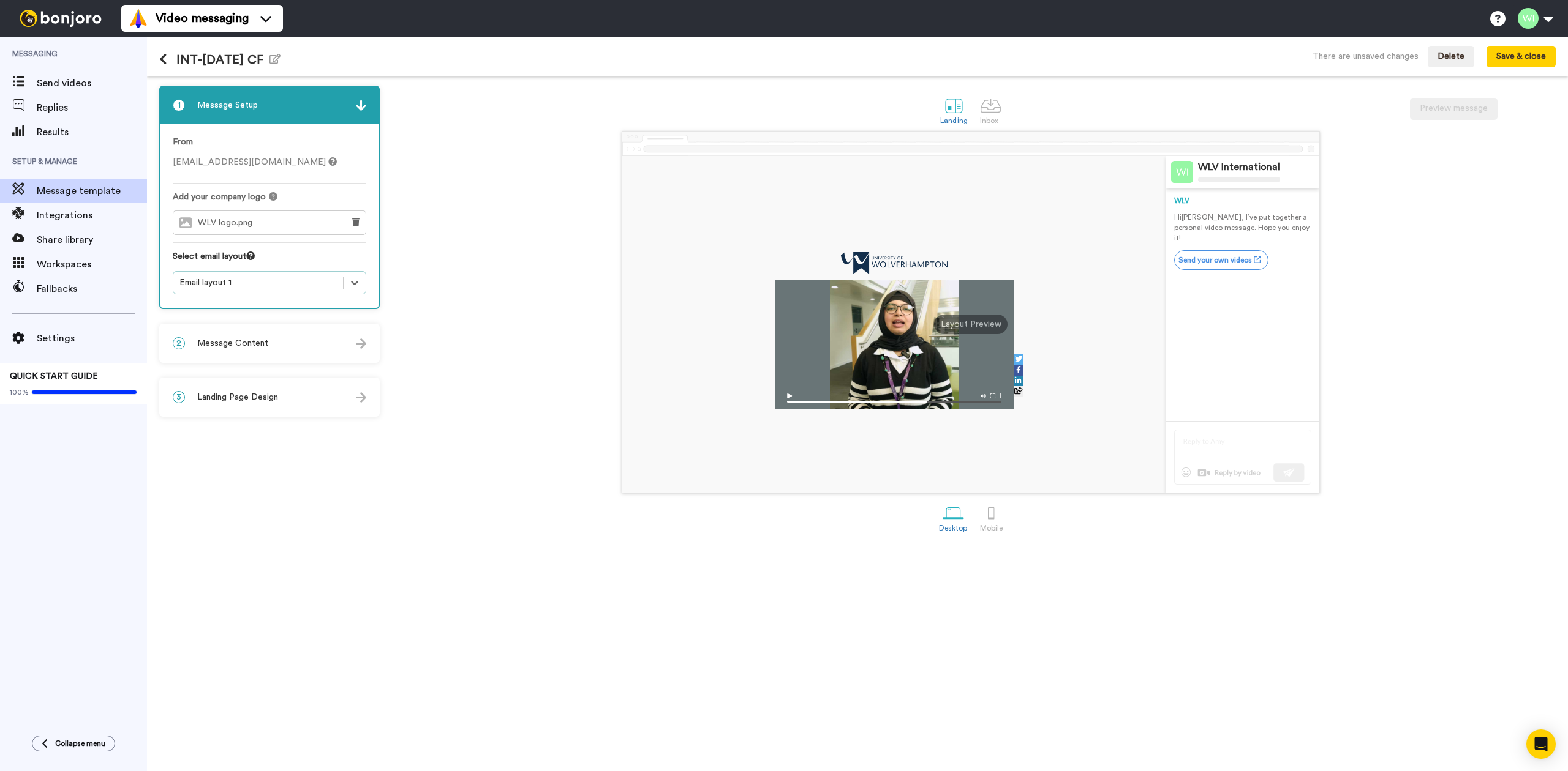
click at [322, 282] on div "Email layout 1" at bounding box center [258, 283] width 158 height 12
drag, startPoint x: 989, startPoint y: 102, endPoint x: 949, endPoint y: 105, distance: 40.1
click at [989, 103] on div at bounding box center [990, 105] width 21 height 21
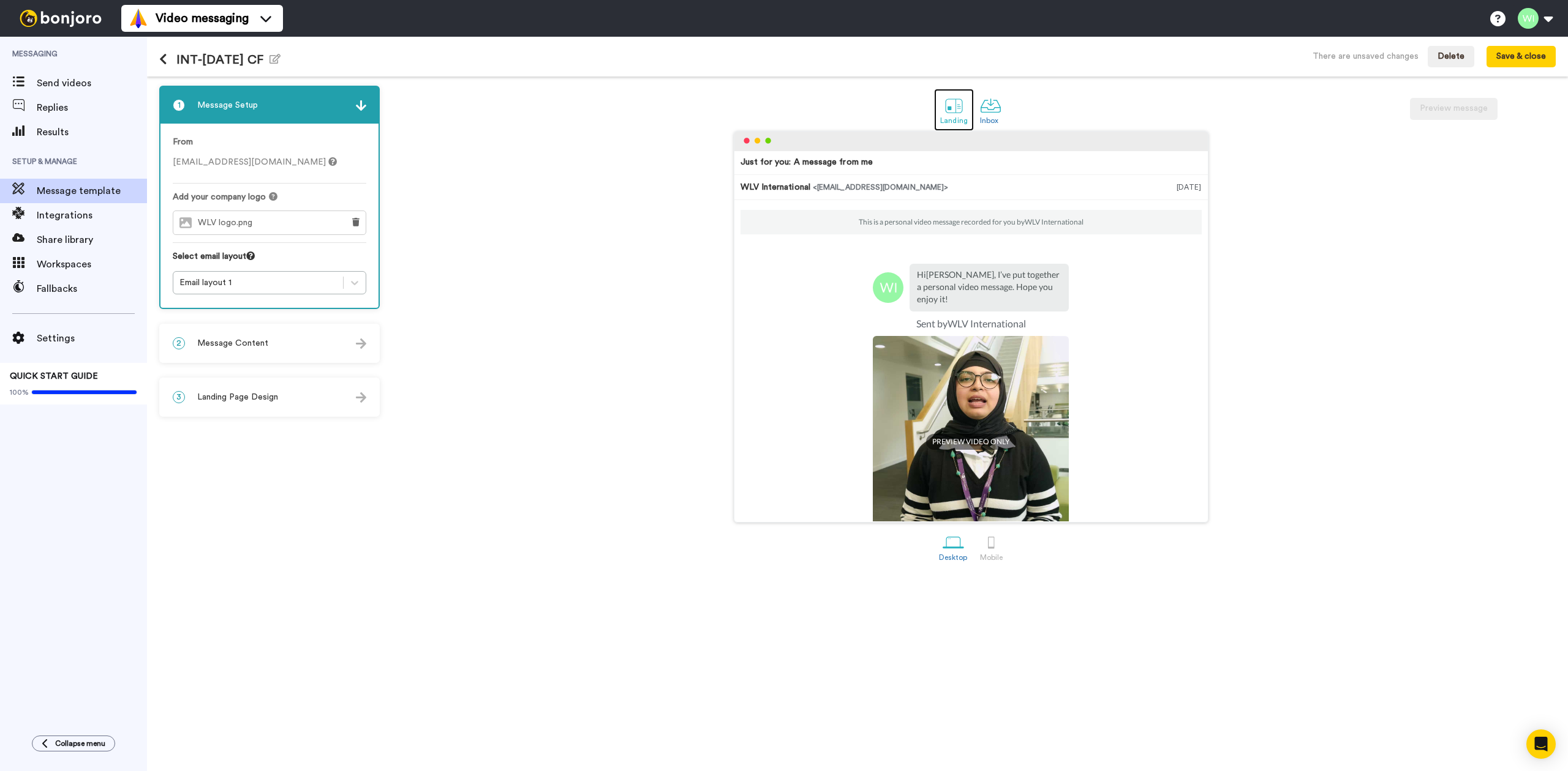
click at [949, 105] on div at bounding box center [954, 105] width 21 height 21
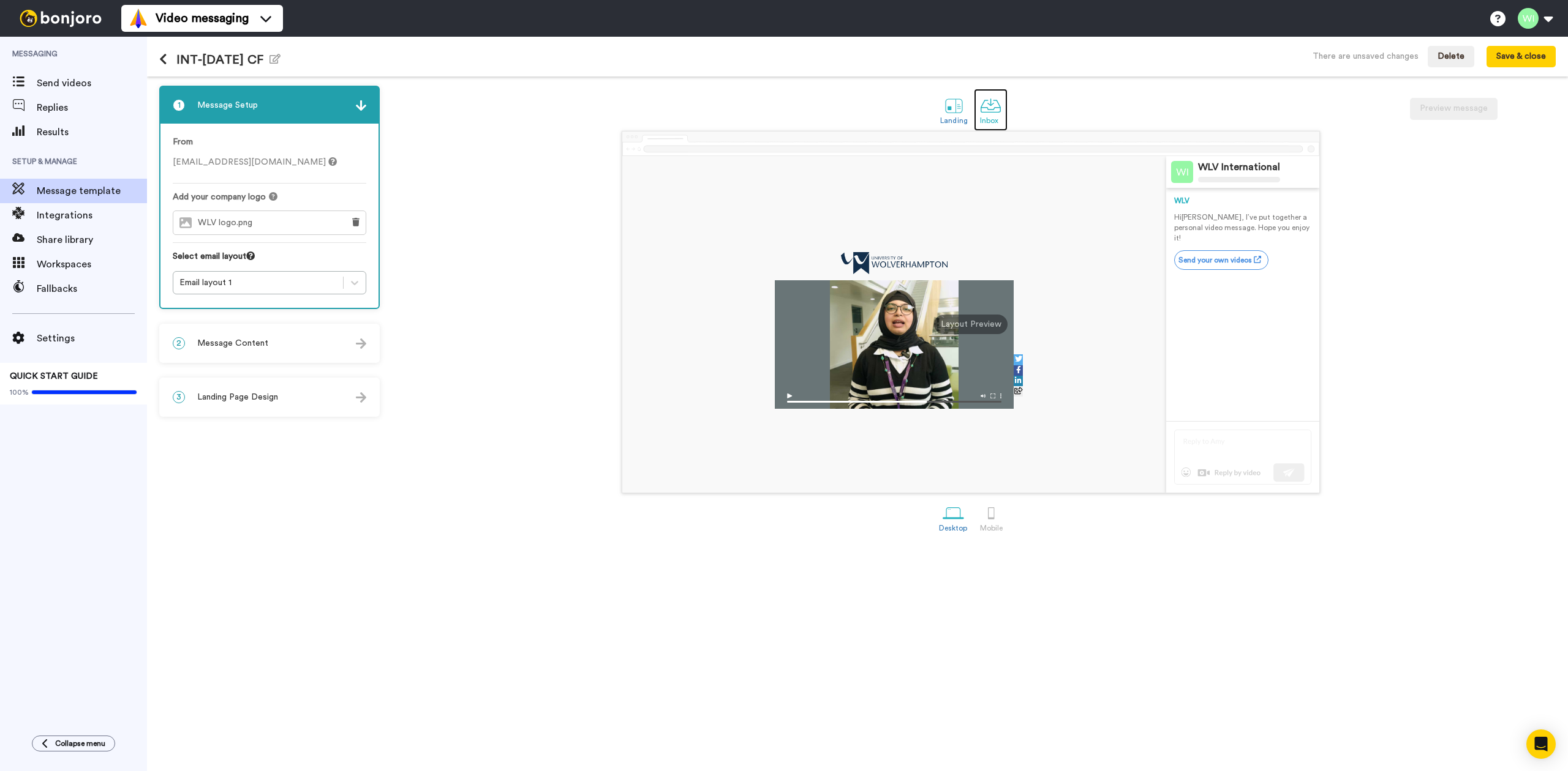
click at [992, 112] on div at bounding box center [990, 105] width 21 height 21
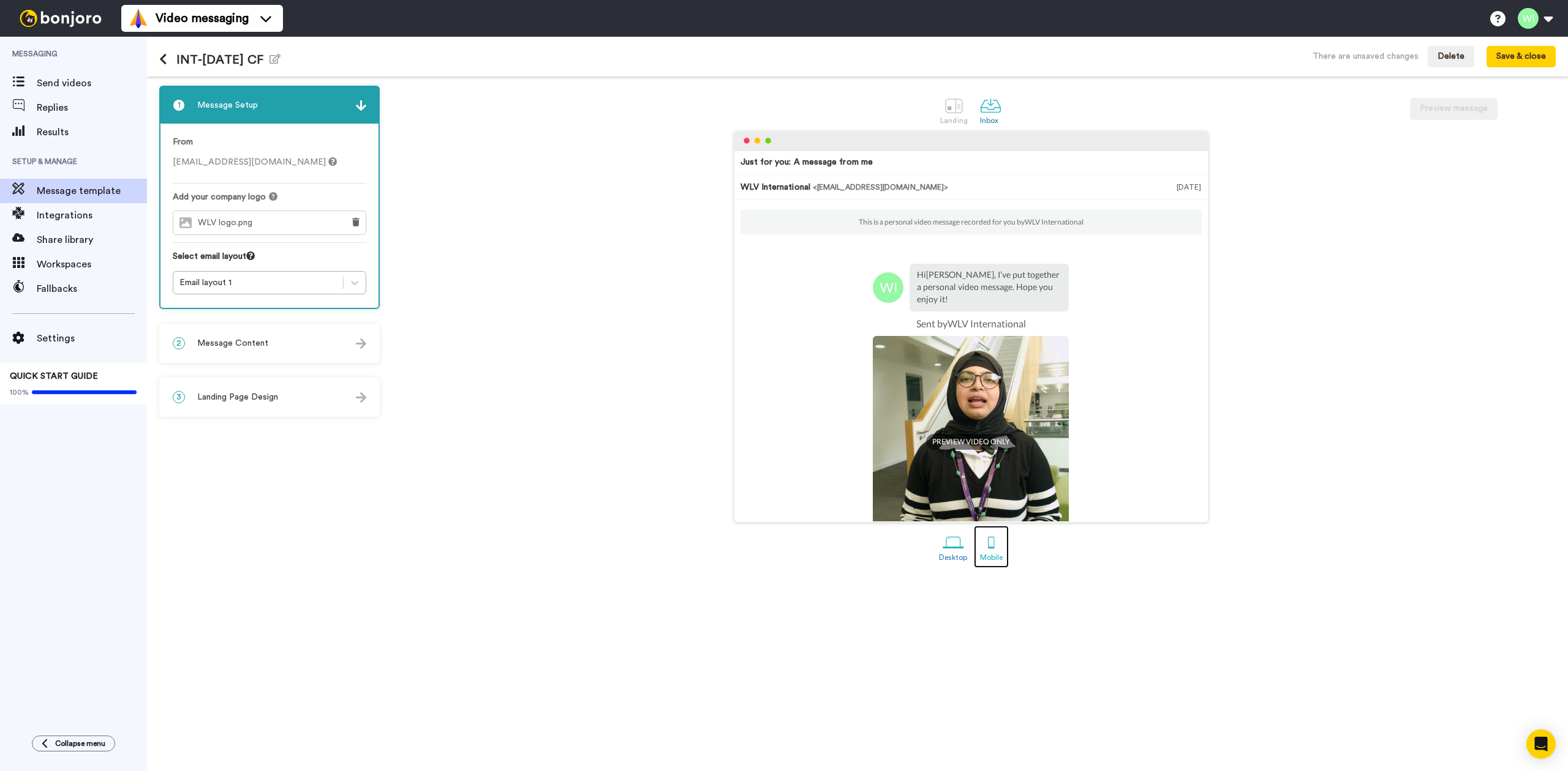
click at [988, 548] on div at bounding box center [991, 542] width 21 height 21
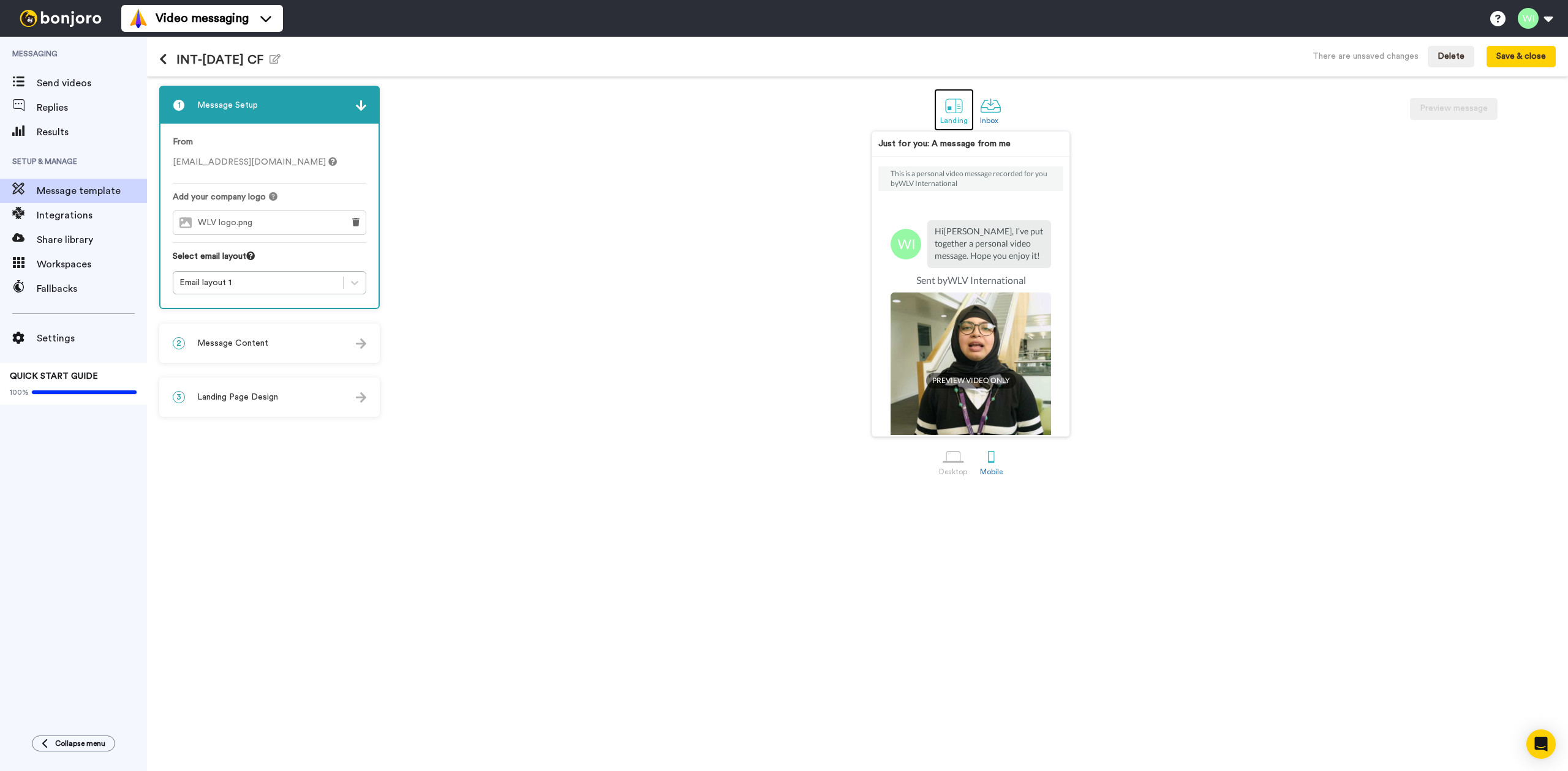
click at [952, 113] on div at bounding box center [954, 105] width 21 height 21
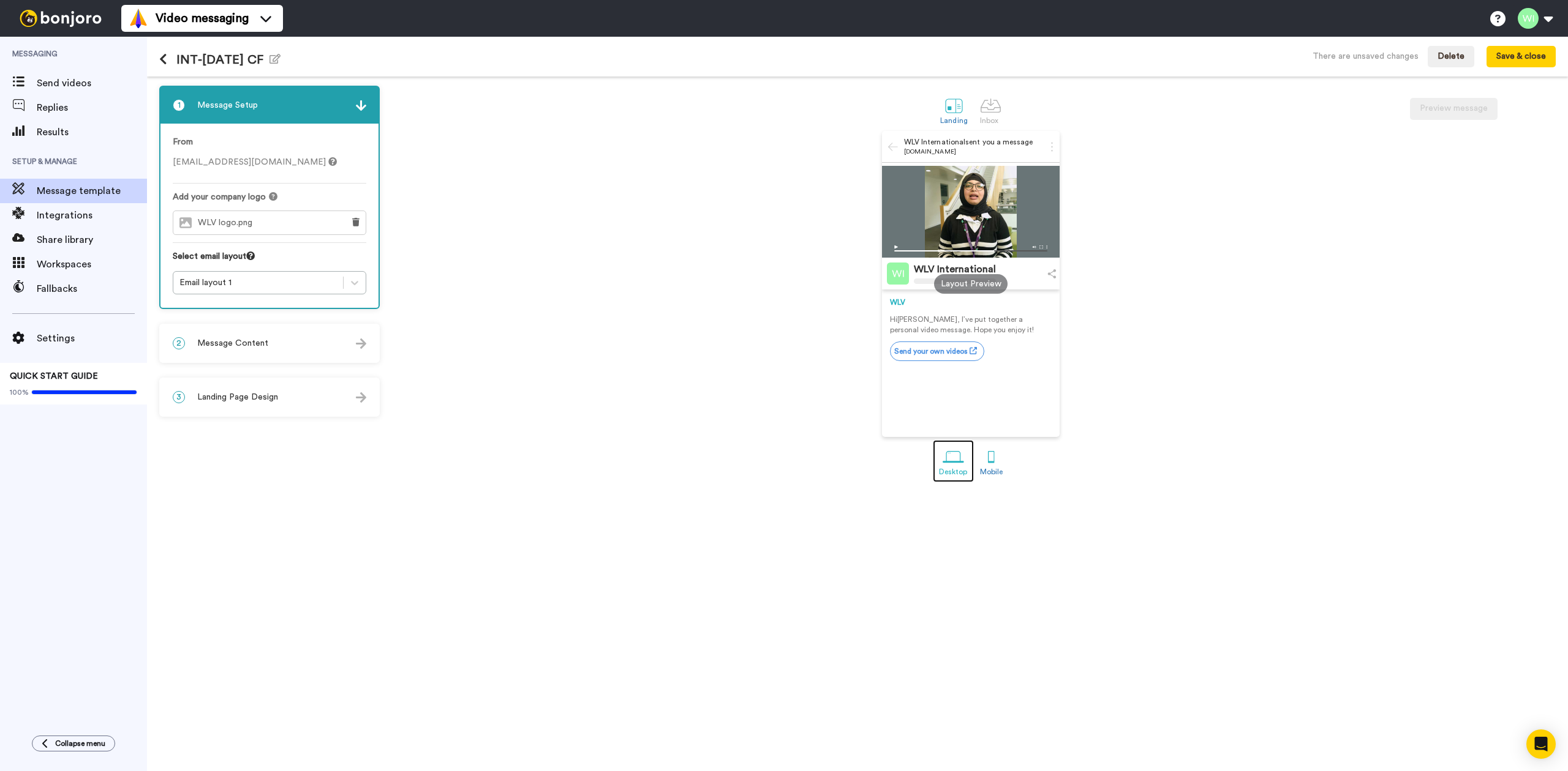
click at [963, 466] on link "Desktop" at bounding box center [953, 462] width 41 height 43
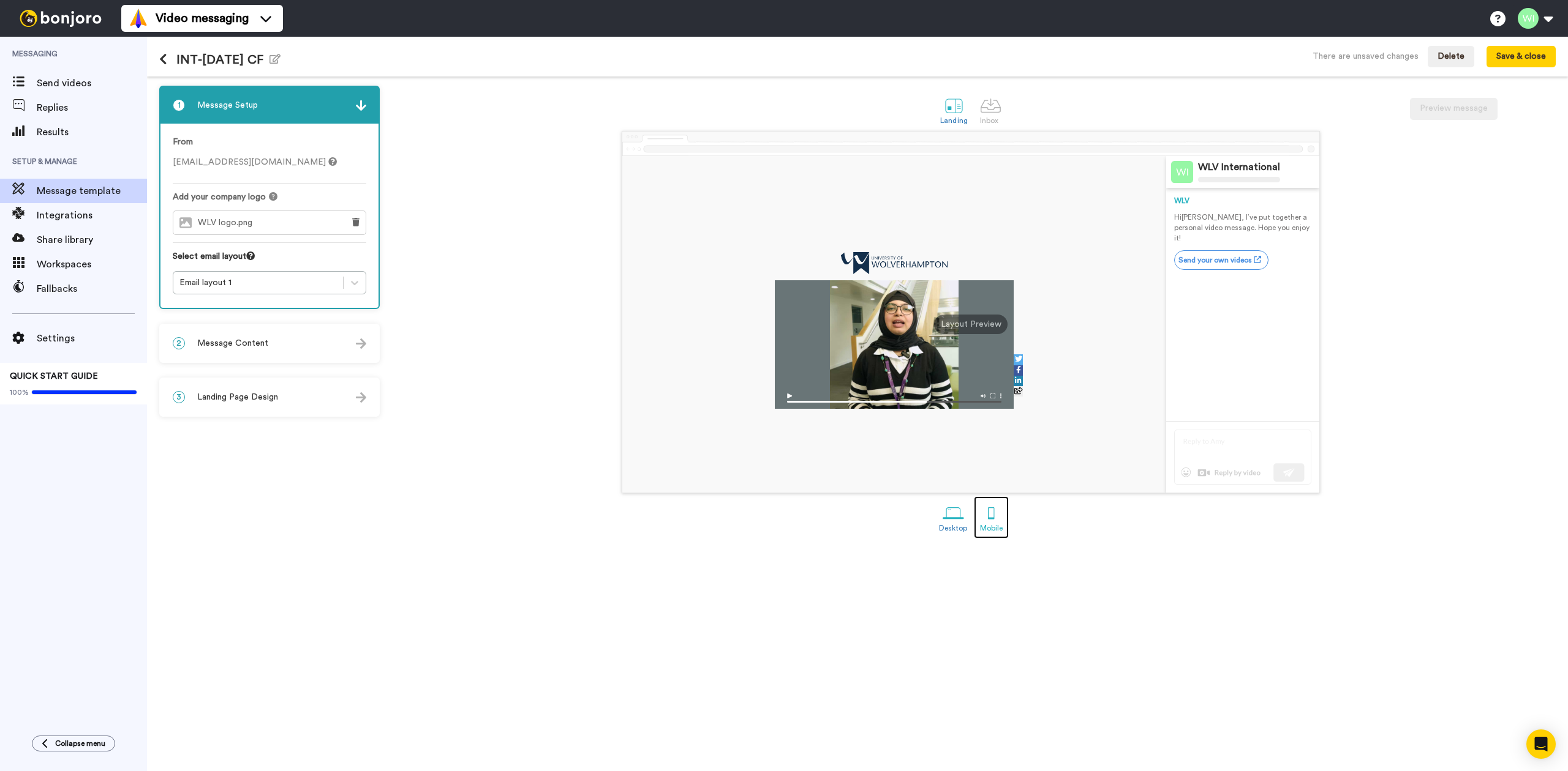
click at [992, 519] on div at bounding box center [991, 513] width 21 height 21
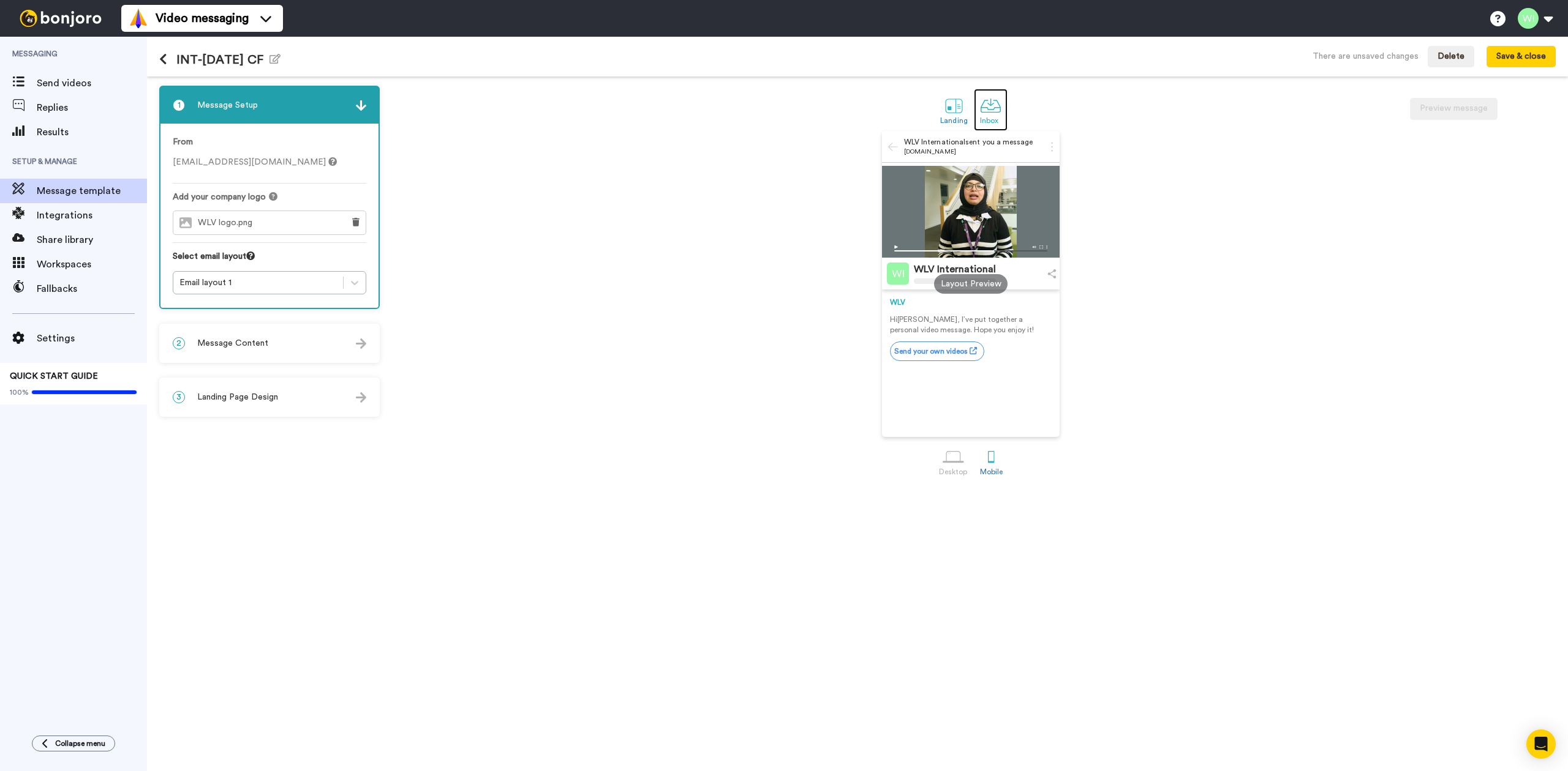
click at [986, 106] on div at bounding box center [990, 105] width 21 height 21
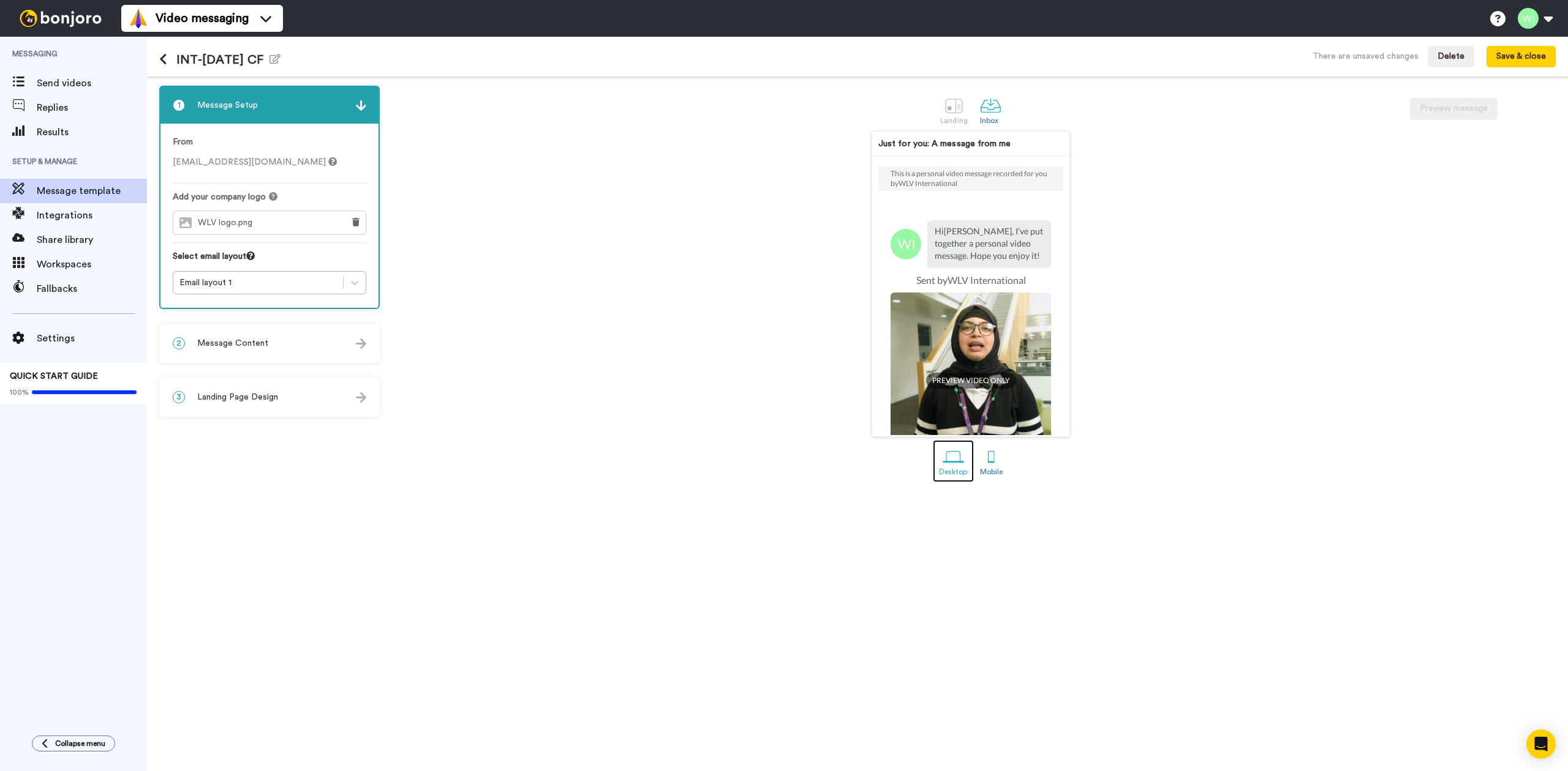
click at [954, 463] on div at bounding box center [953, 457] width 21 height 21
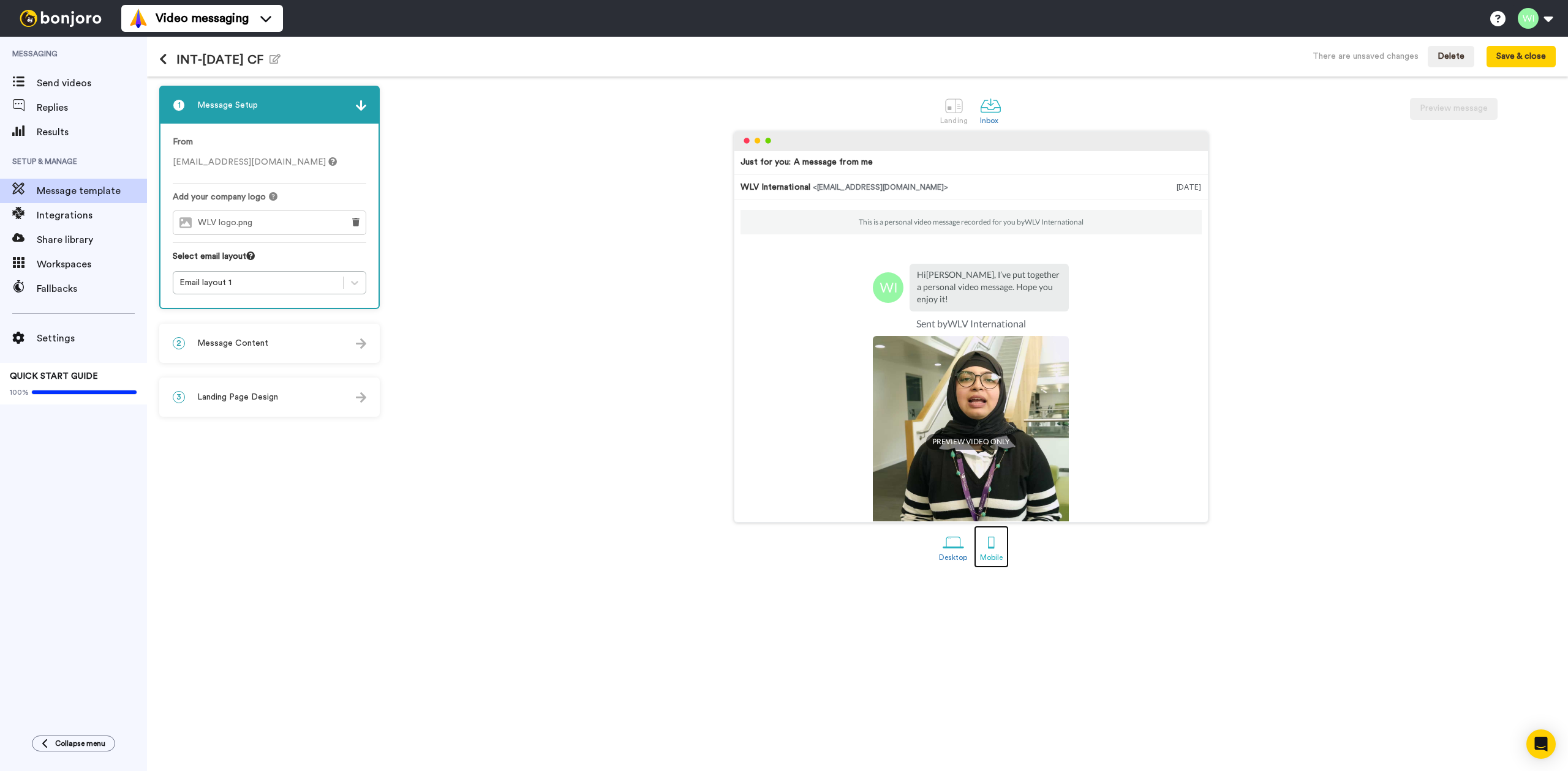
click at [994, 551] on div at bounding box center [991, 542] width 21 height 21
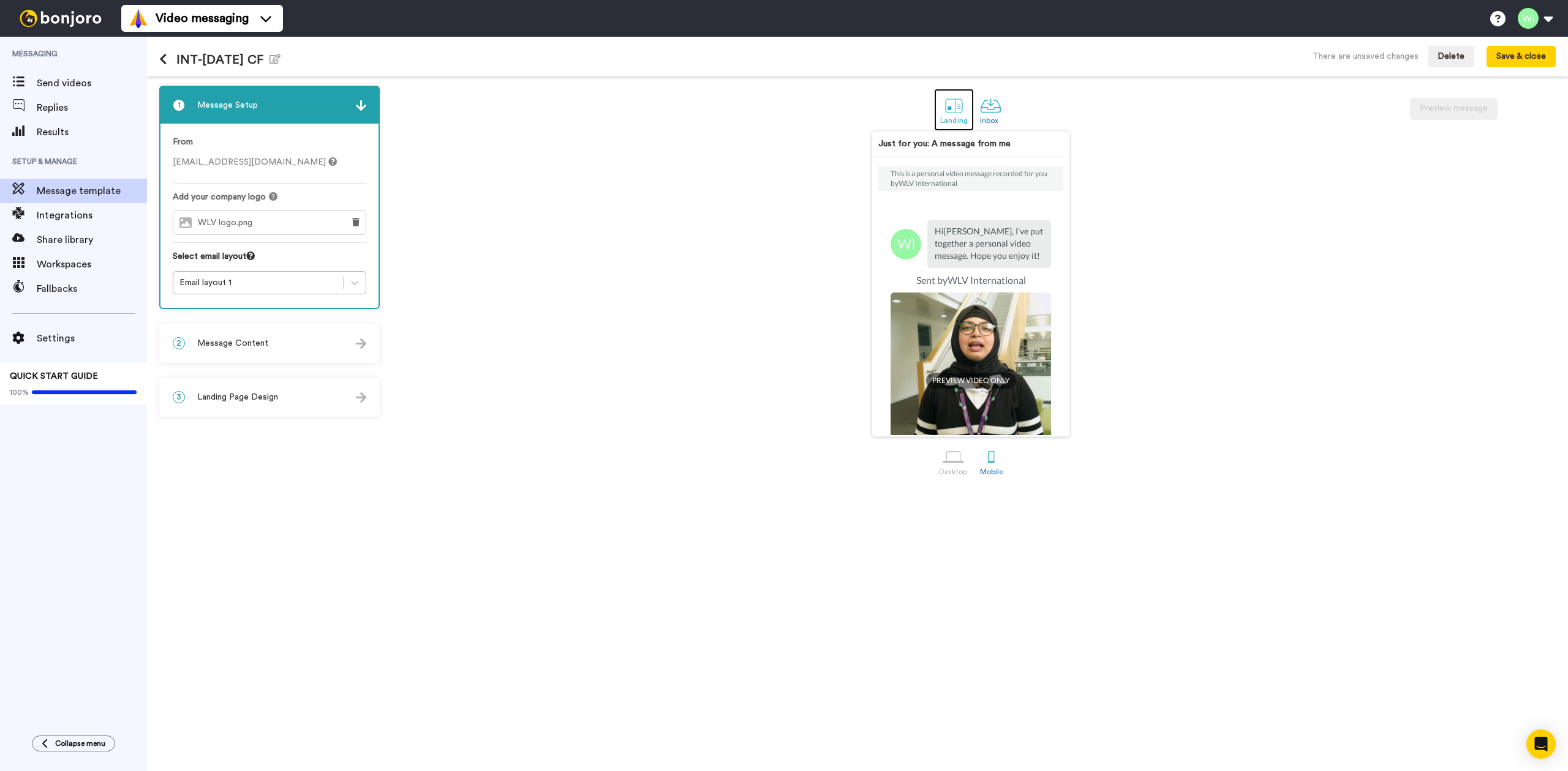
click at [956, 113] on div at bounding box center [954, 105] width 21 height 21
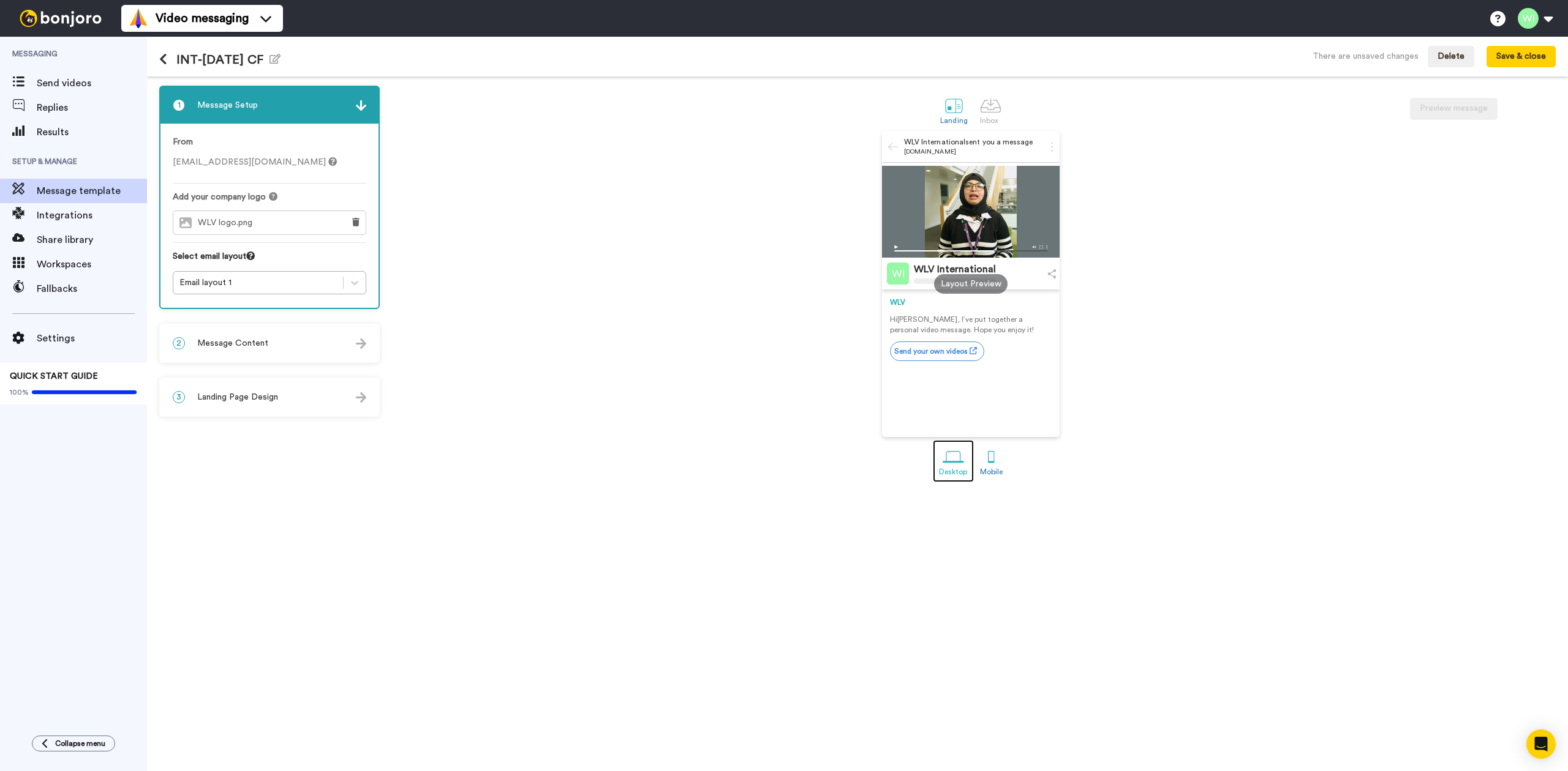
click at [958, 465] on div at bounding box center [953, 457] width 21 height 21
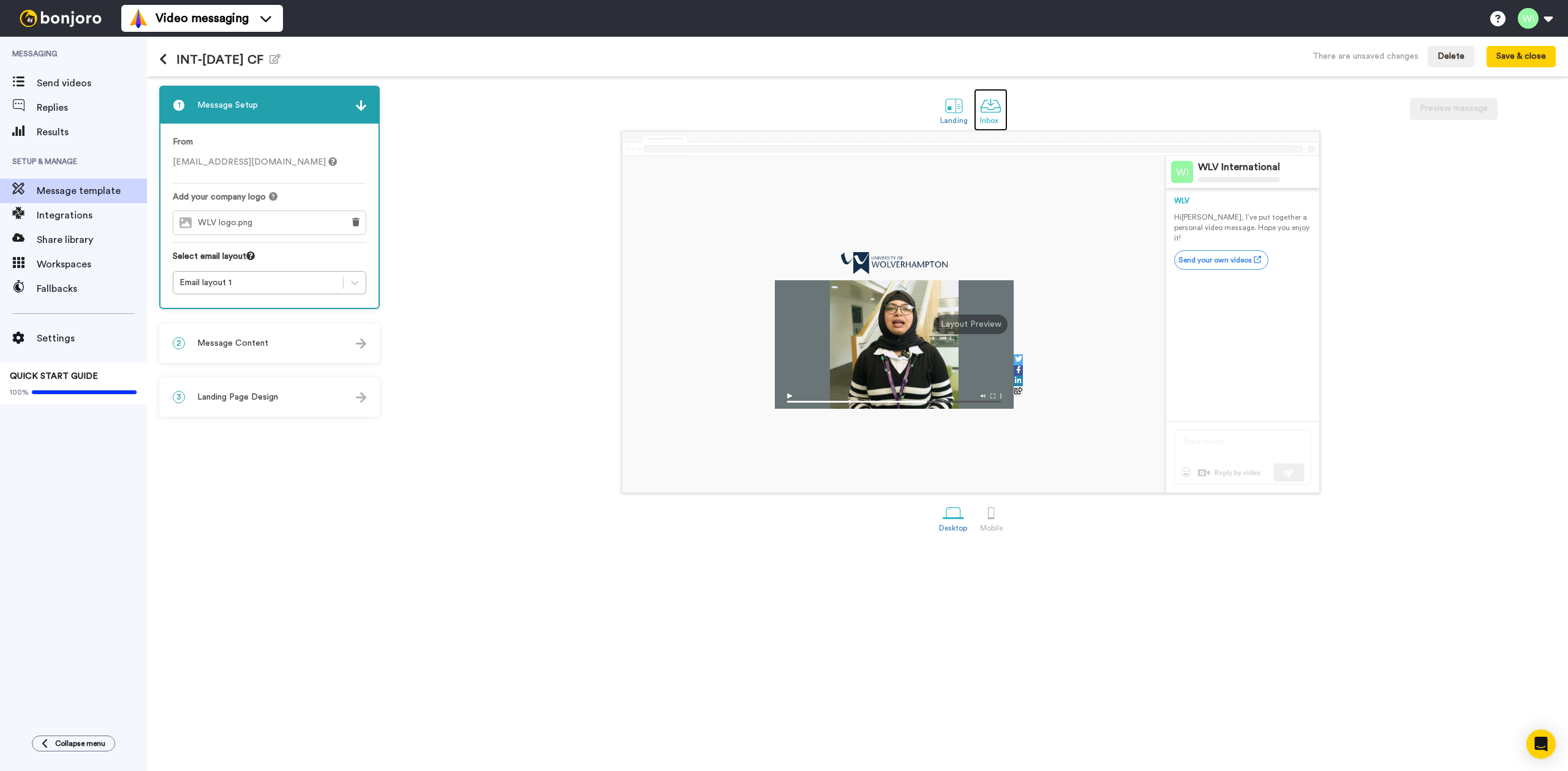
click at [1000, 104] on div at bounding box center [990, 105] width 21 height 21
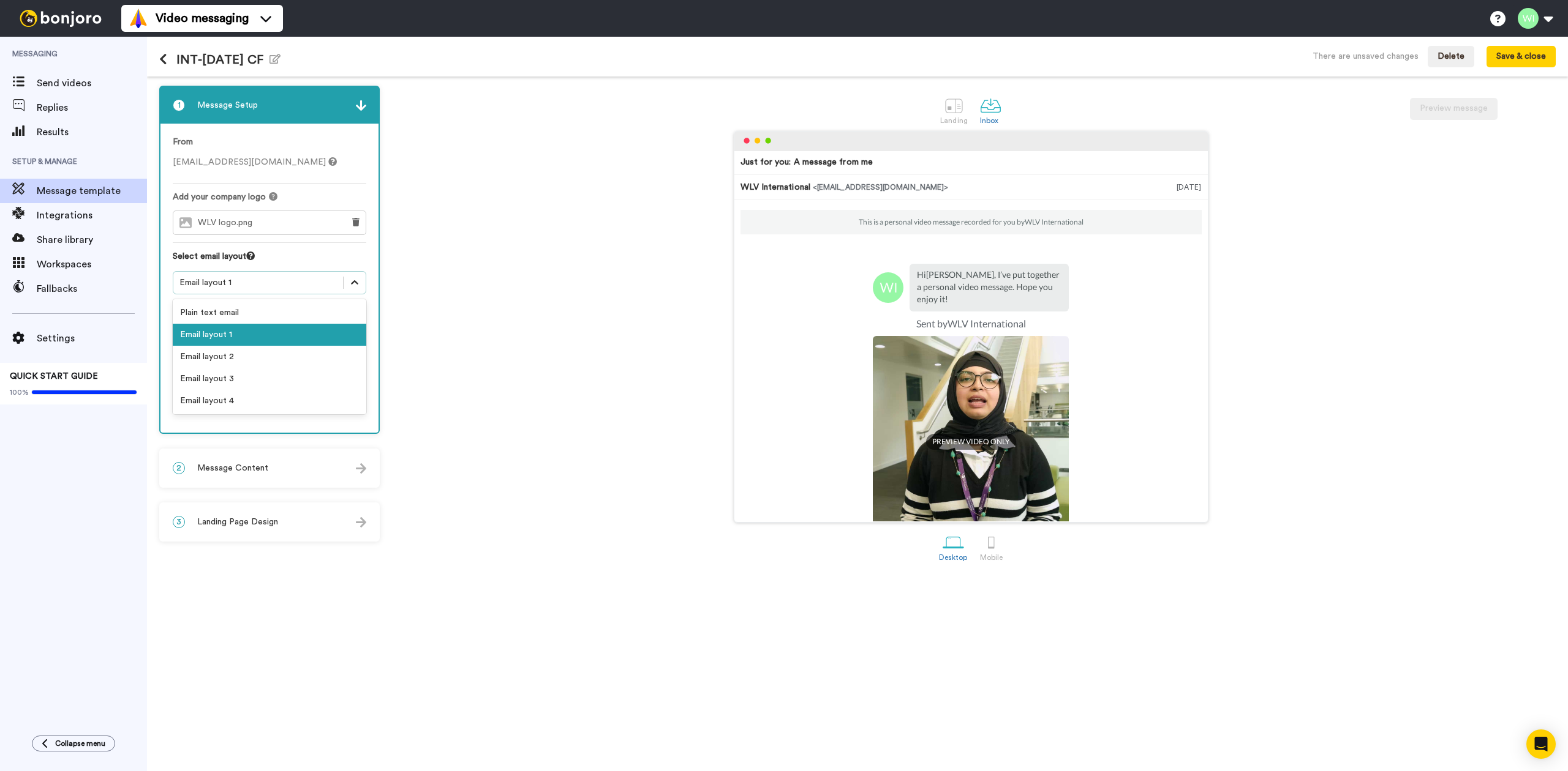
click at [353, 290] on div at bounding box center [355, 283] width 22 height 22
click at [251, 358] on div "Email layout 2" at bounding box center [269, 356] width 193 height 22
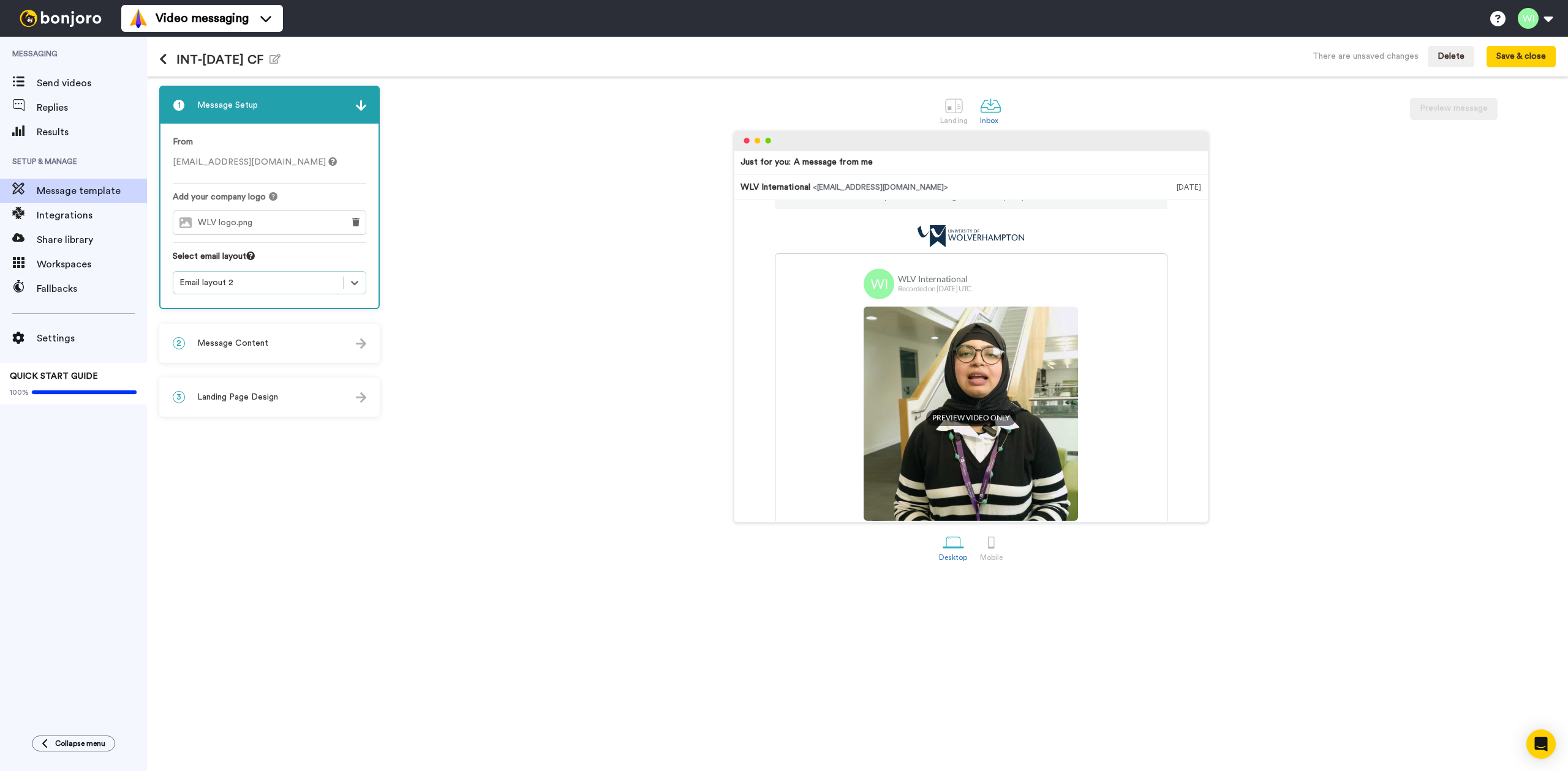
scroll to position [189, 0]
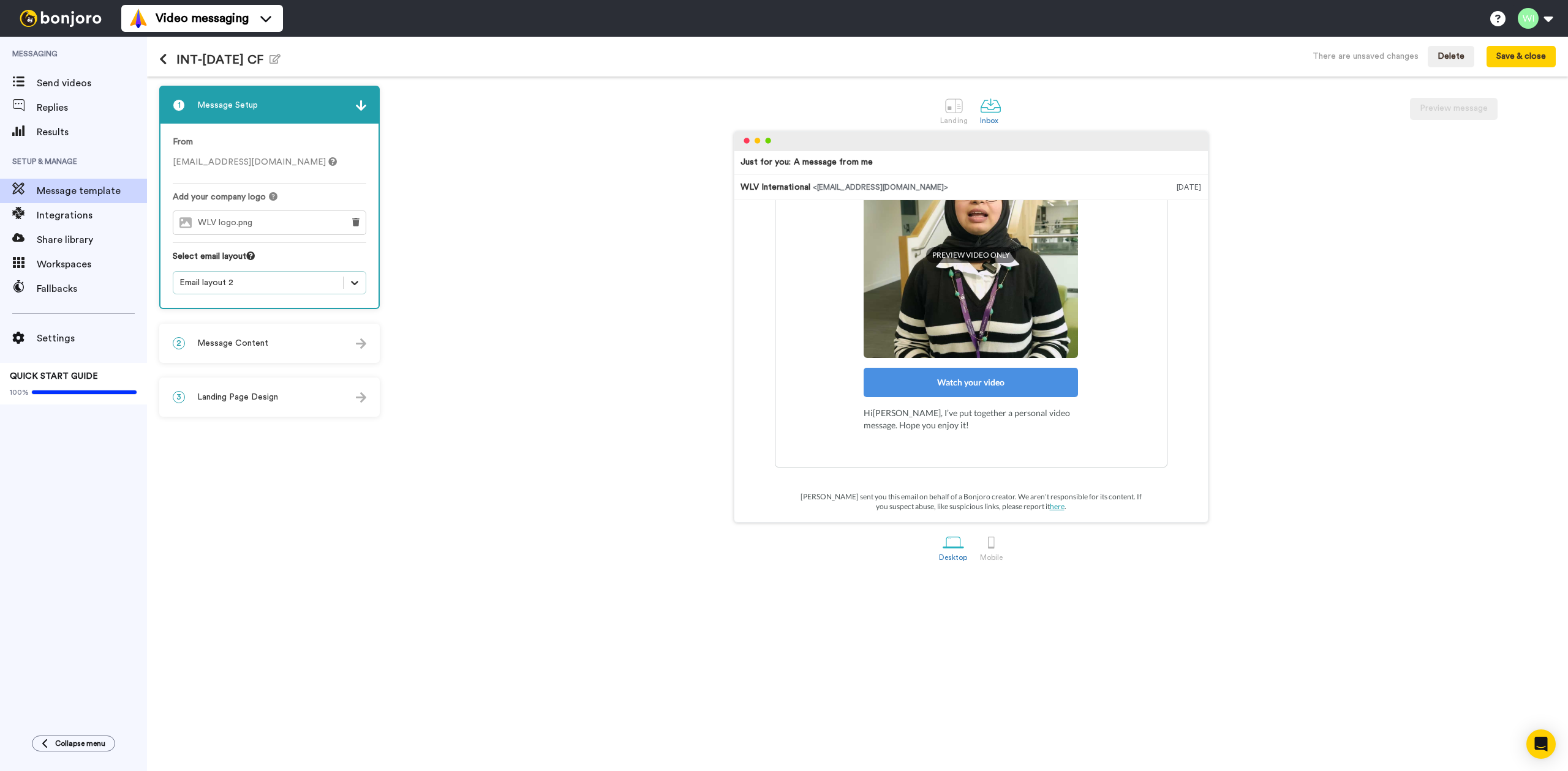
click at [362, 280] on div at bounding box center [355, 283] width 22 height 22
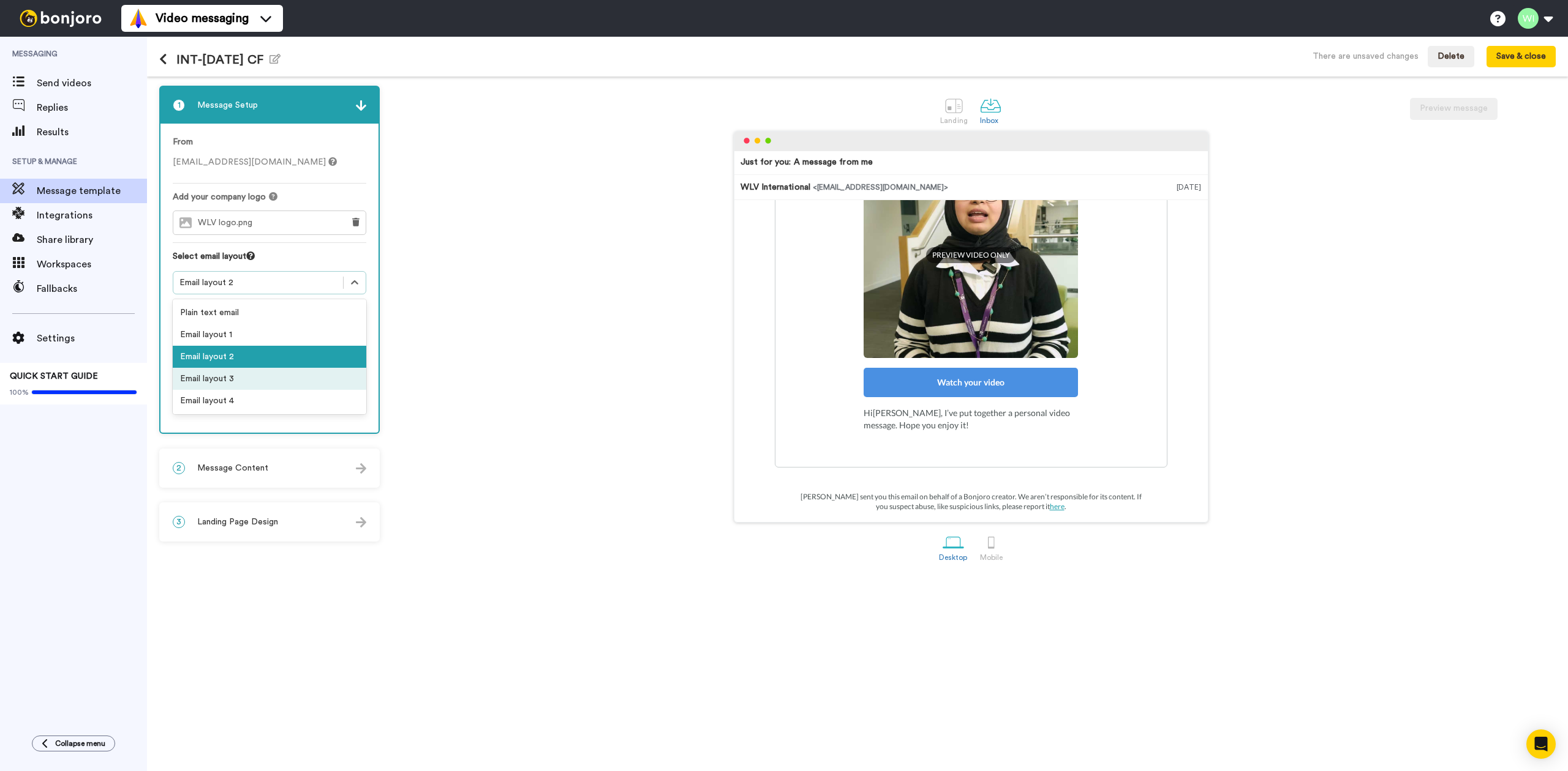
click at [262, 375] on div "Email layout 3" at bounding box center [269, 378] width 193 height 22
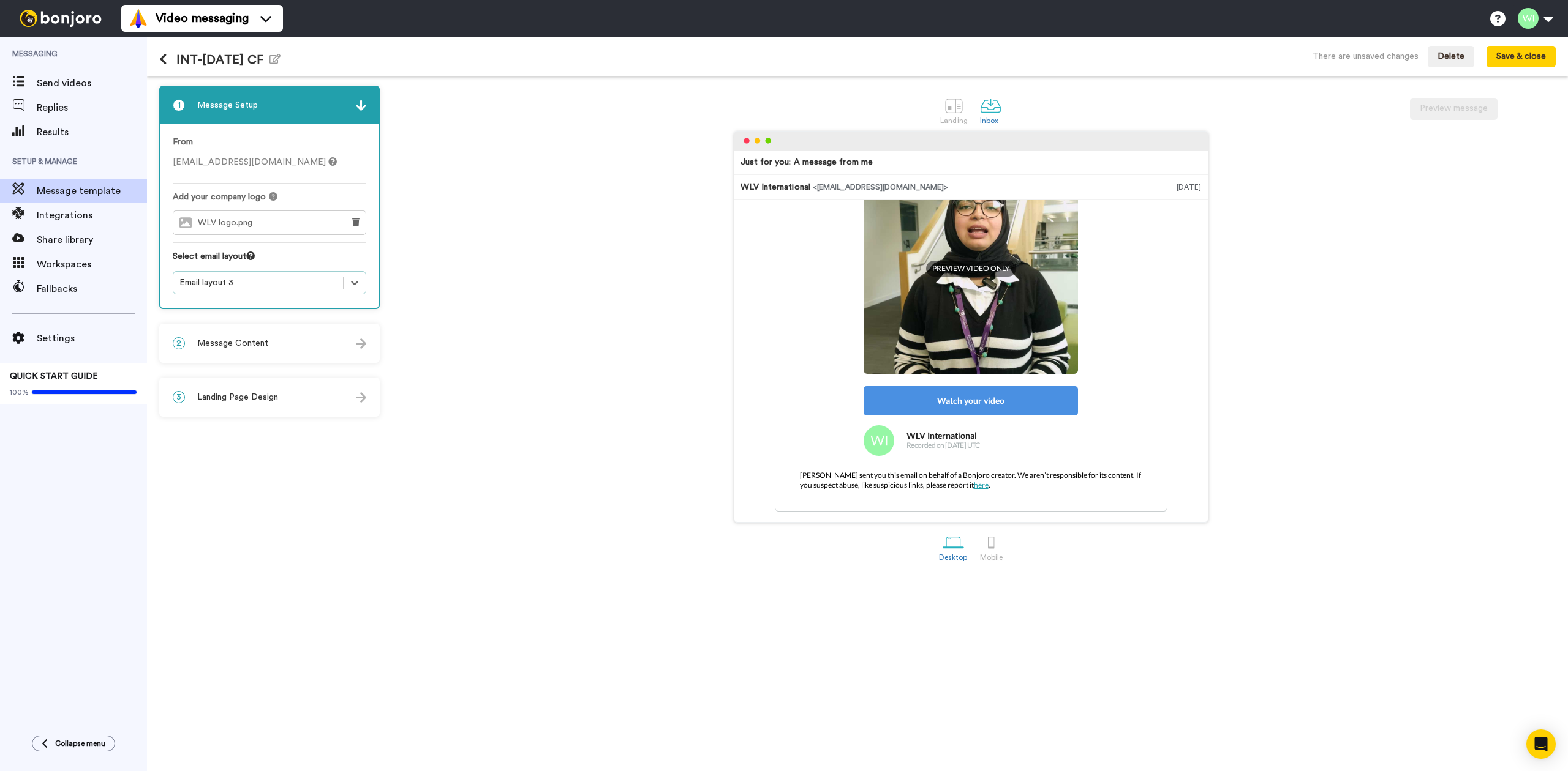
scroll to position [0, 0]
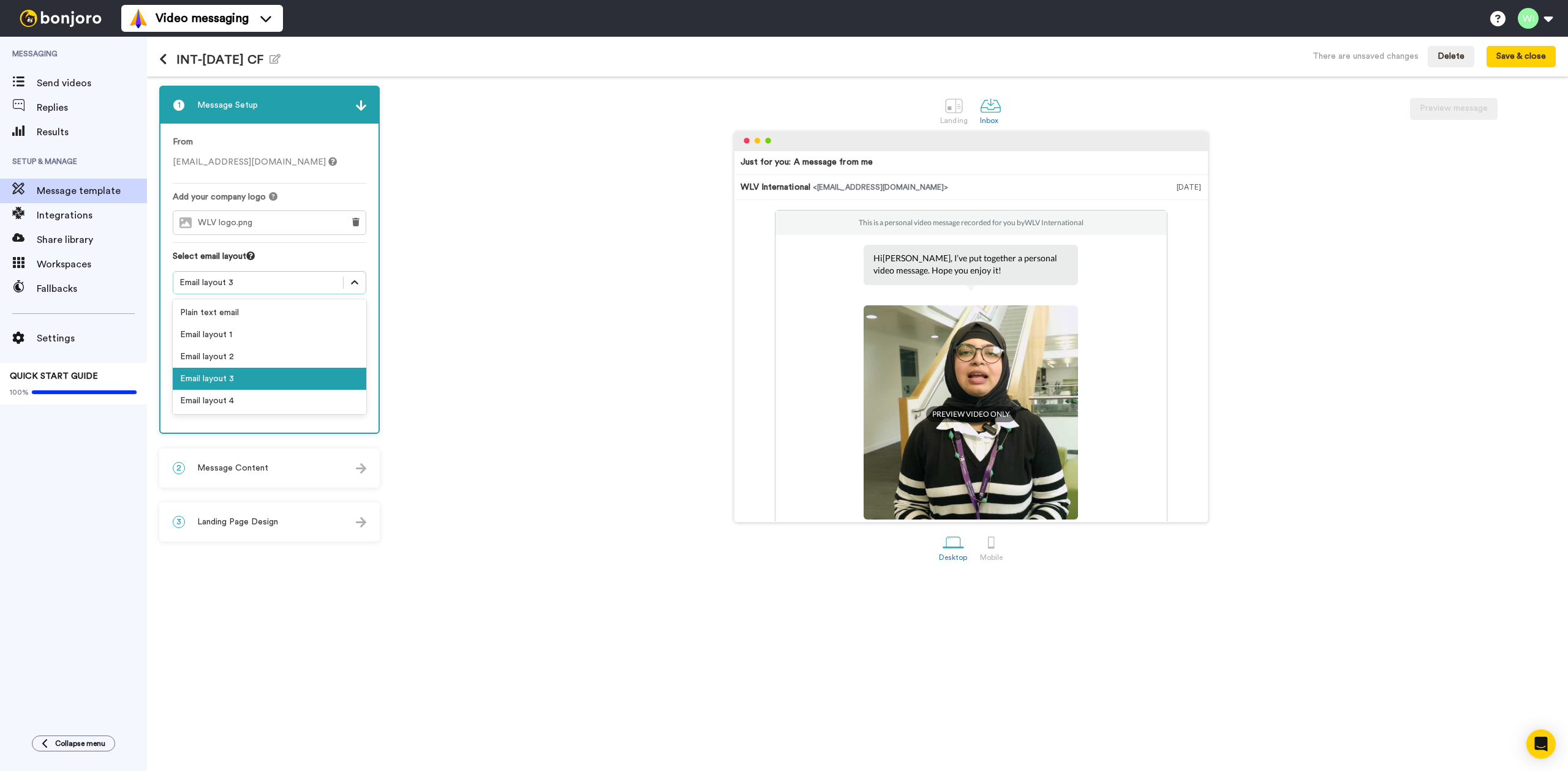
click at [356, 283] on icon at bounding box center [355, 283] width 12 height 12
click at [241, 400] on div "Email layout 4" at bounding box center [269, 401] width 193 height 22
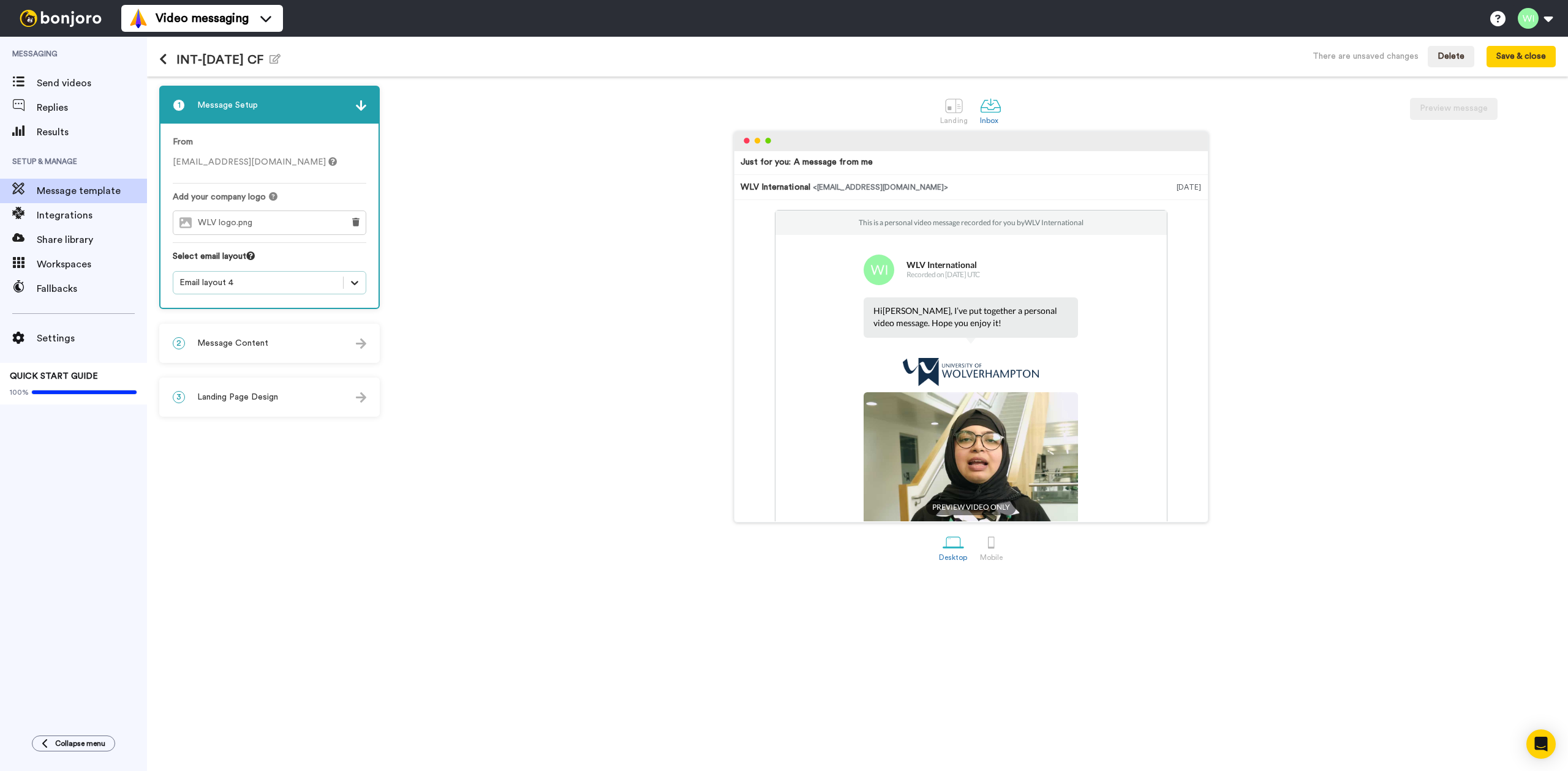
click at [349, 276] on div at bounding box center [355, 283] width 22 height 22
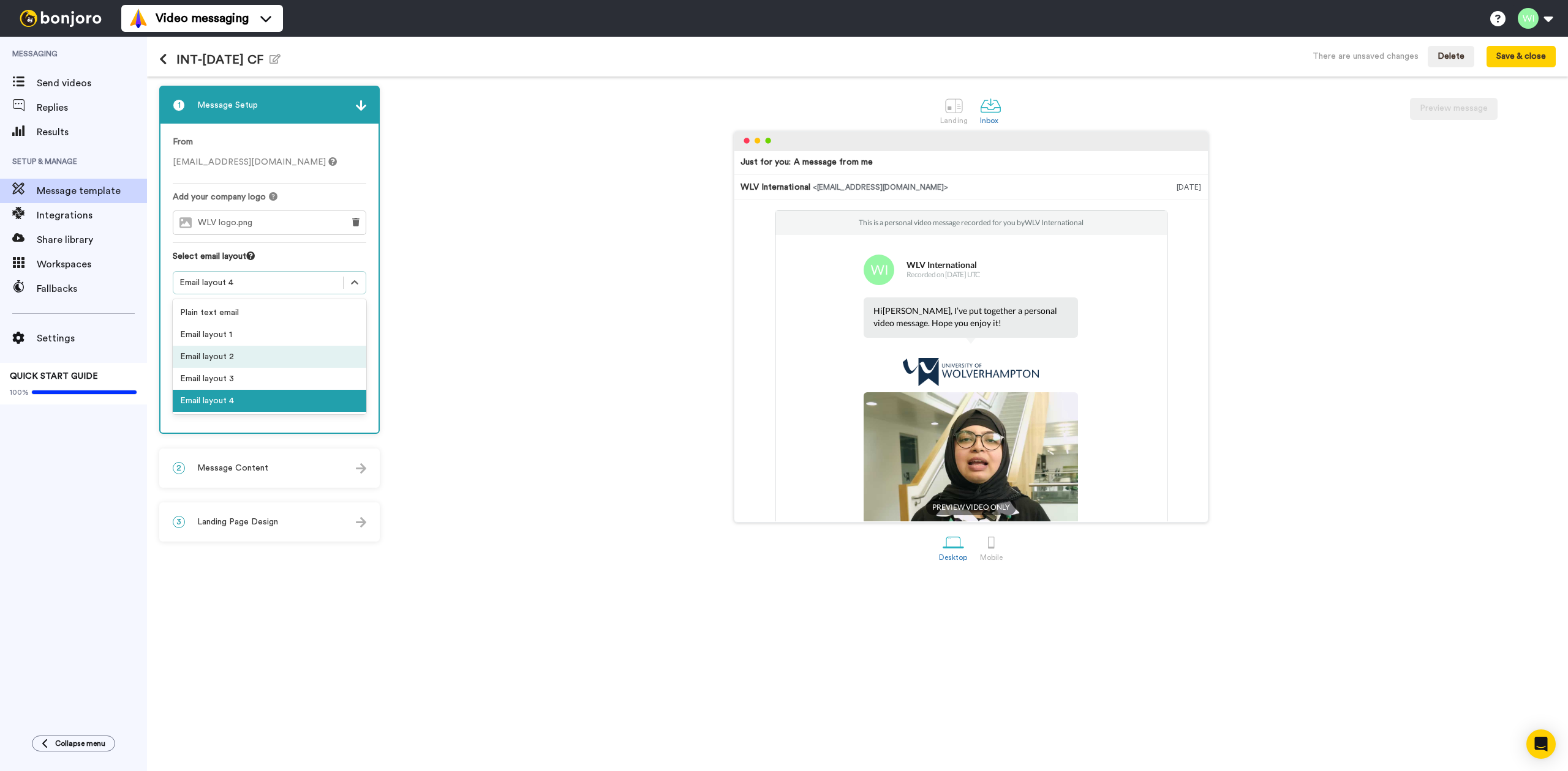
click at [269, 355] on div "Email layout 2" at bounding box center [269, 356] width 193 height 22
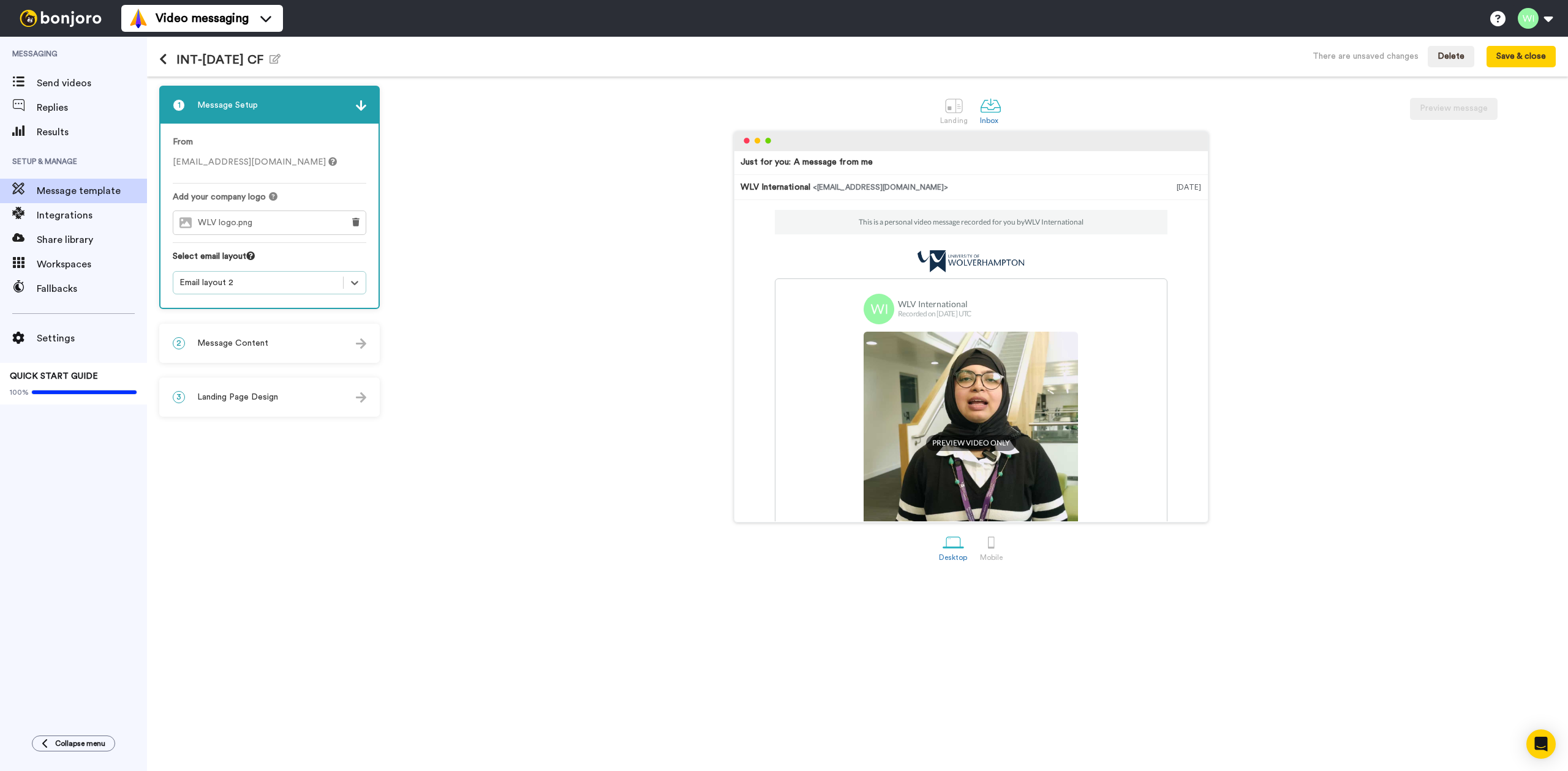
scroll to position [189, 0]
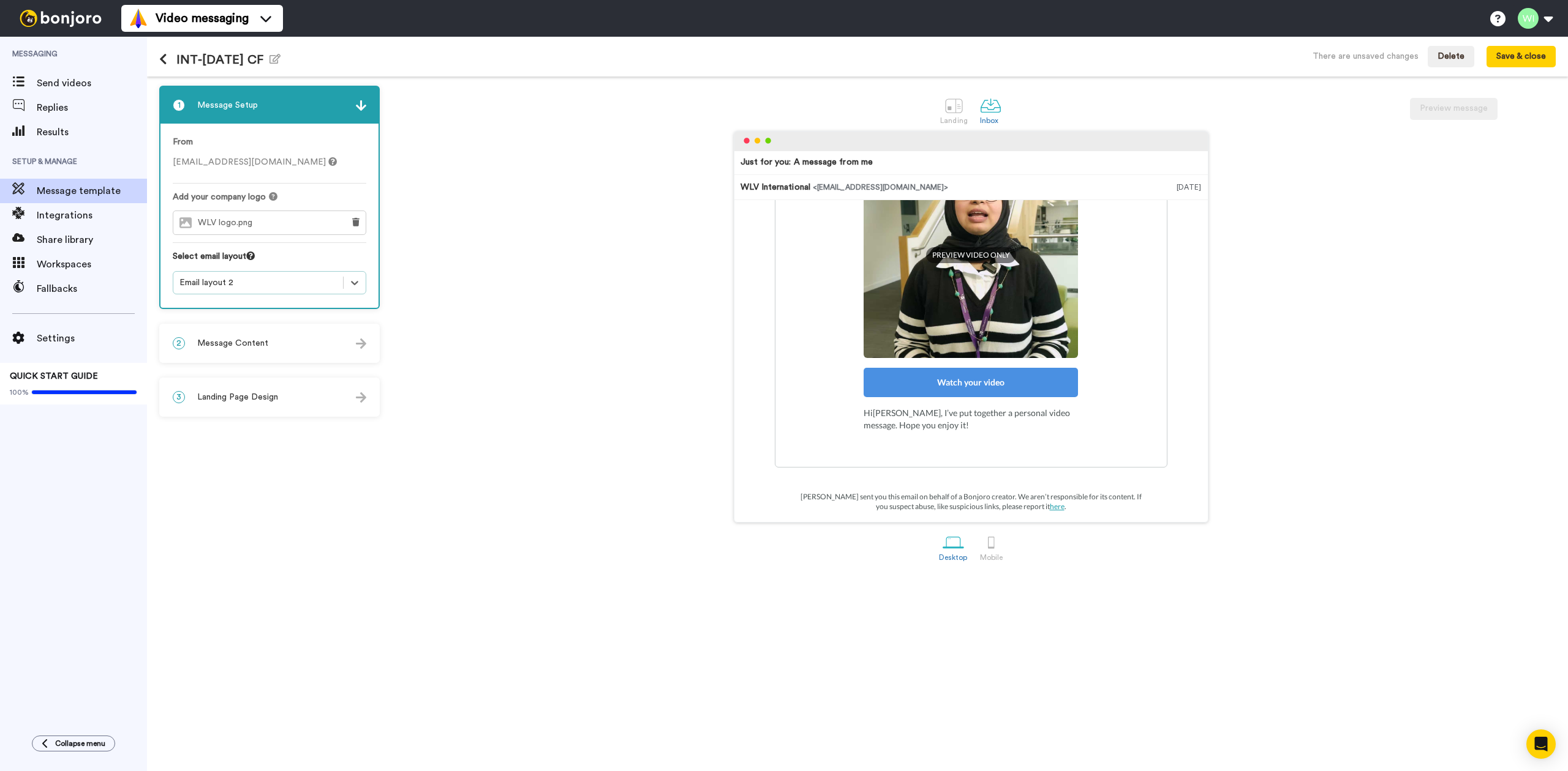
drag, startPoint x: 304, startPoint y: 287, endPoint x: 300, endPoint y: 296, distance: 9.8
click at [304, 289] on div "Email layout 2" at bounding box center [258, 283] width 158 height 12
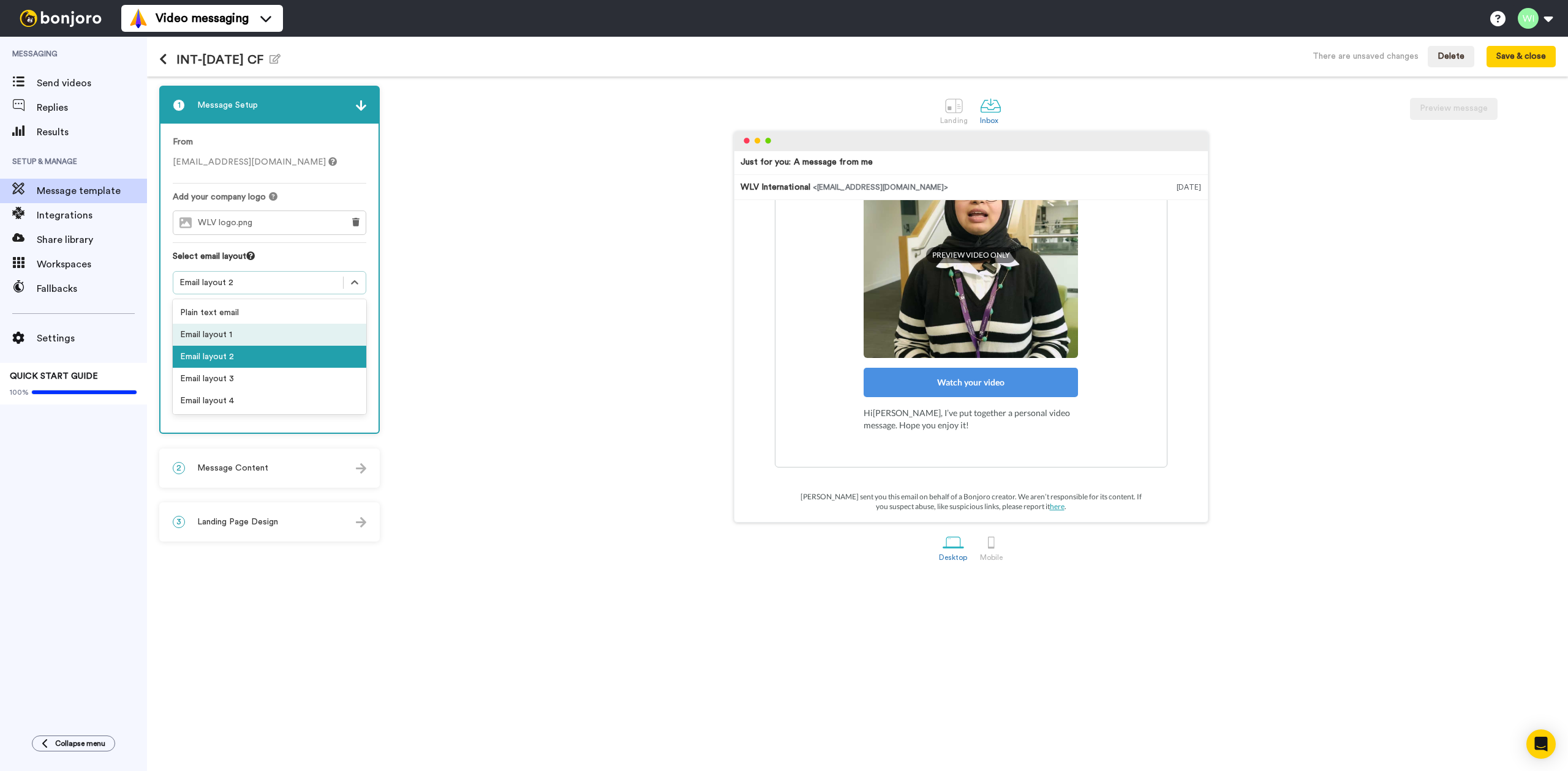
click at [263, 336] on div "Email layout 1" at bounding box center [269, 334] width 193 height 22
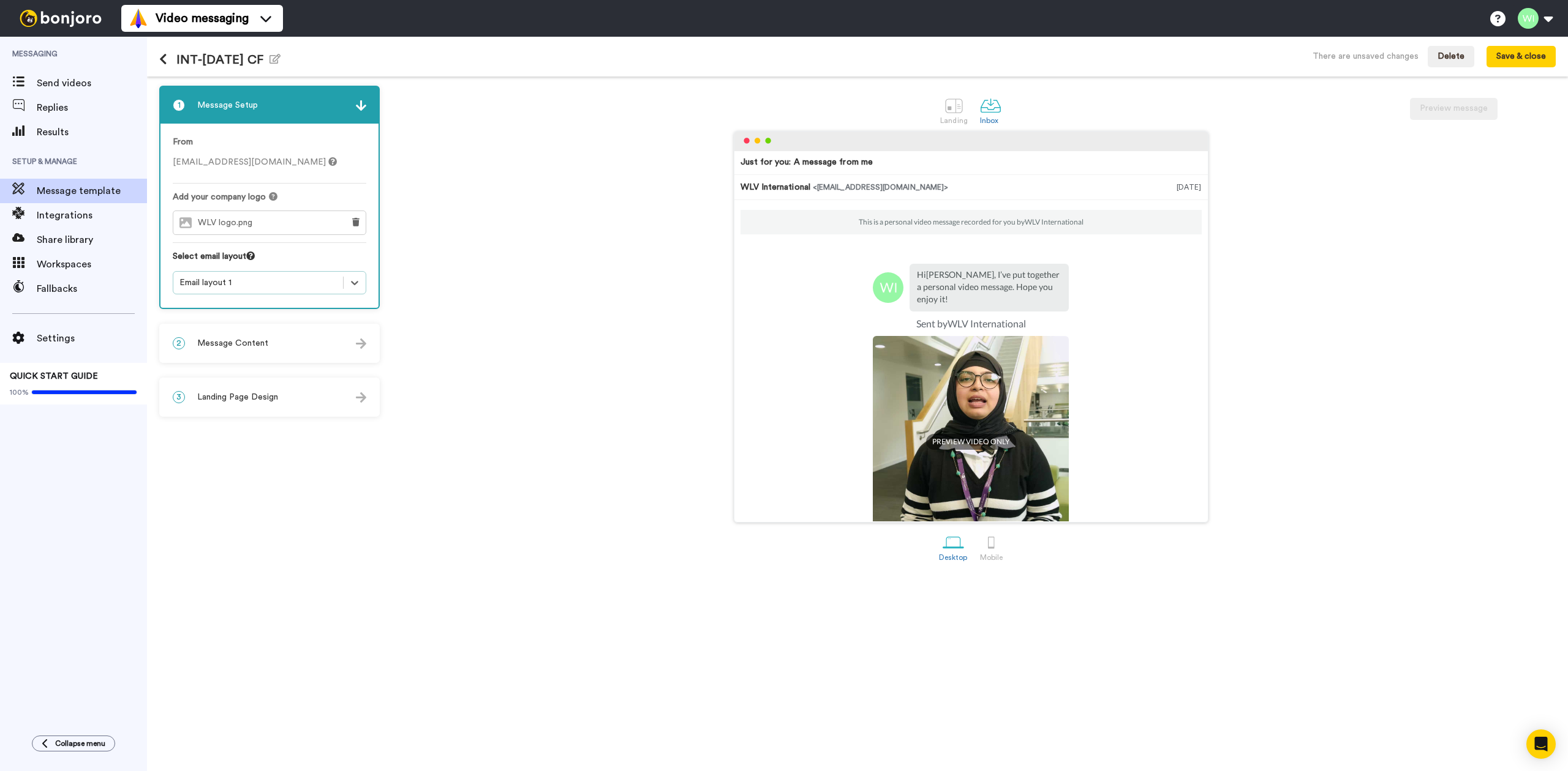
scroll to position [98, 0]
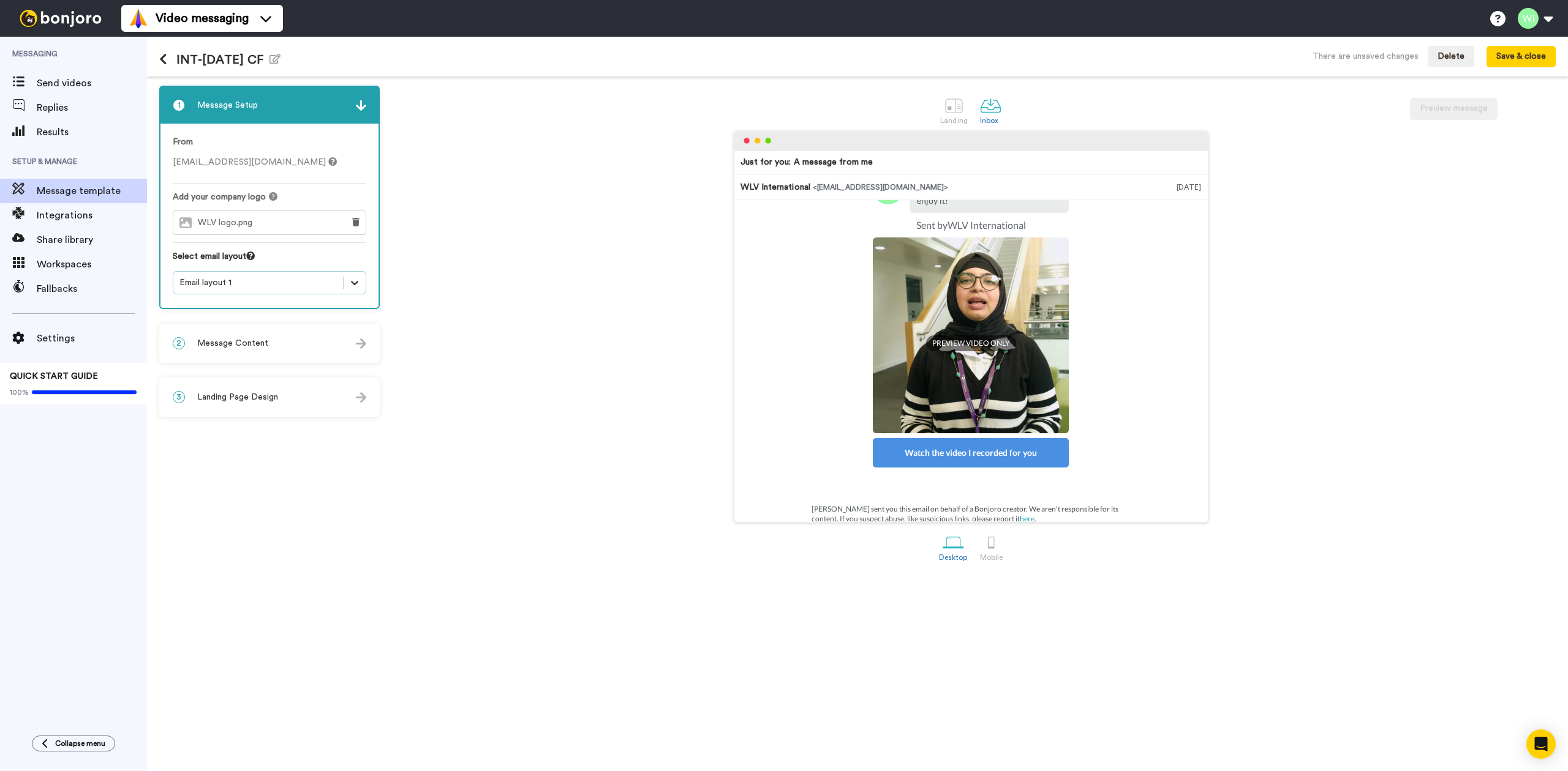
click at [358, 284] on icon at bounding box center [355, 283] width 12 height 12
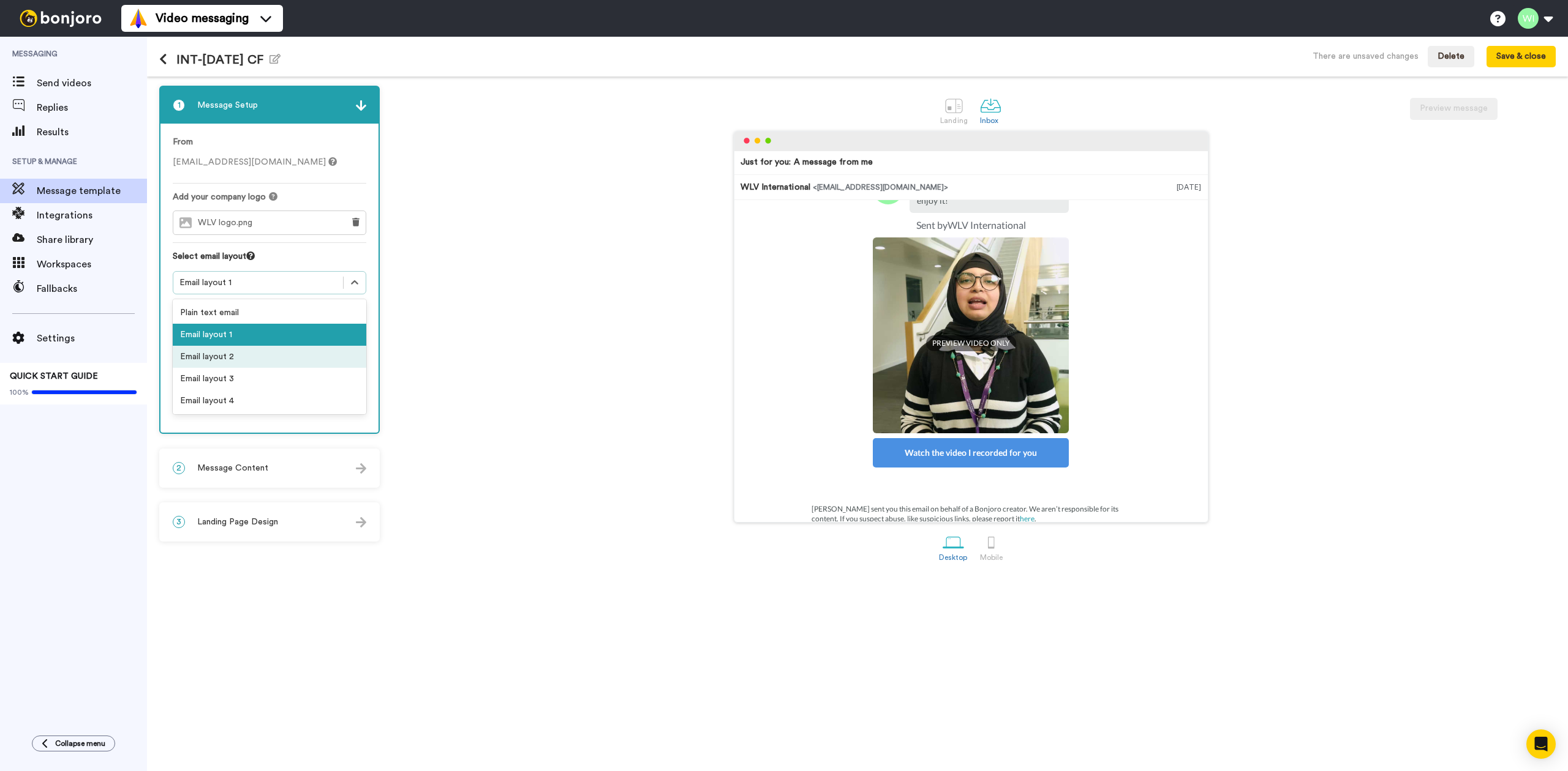
click at [297, 349] on div "Email layout 2" at bounding box center [269, 356] width 193 height 22
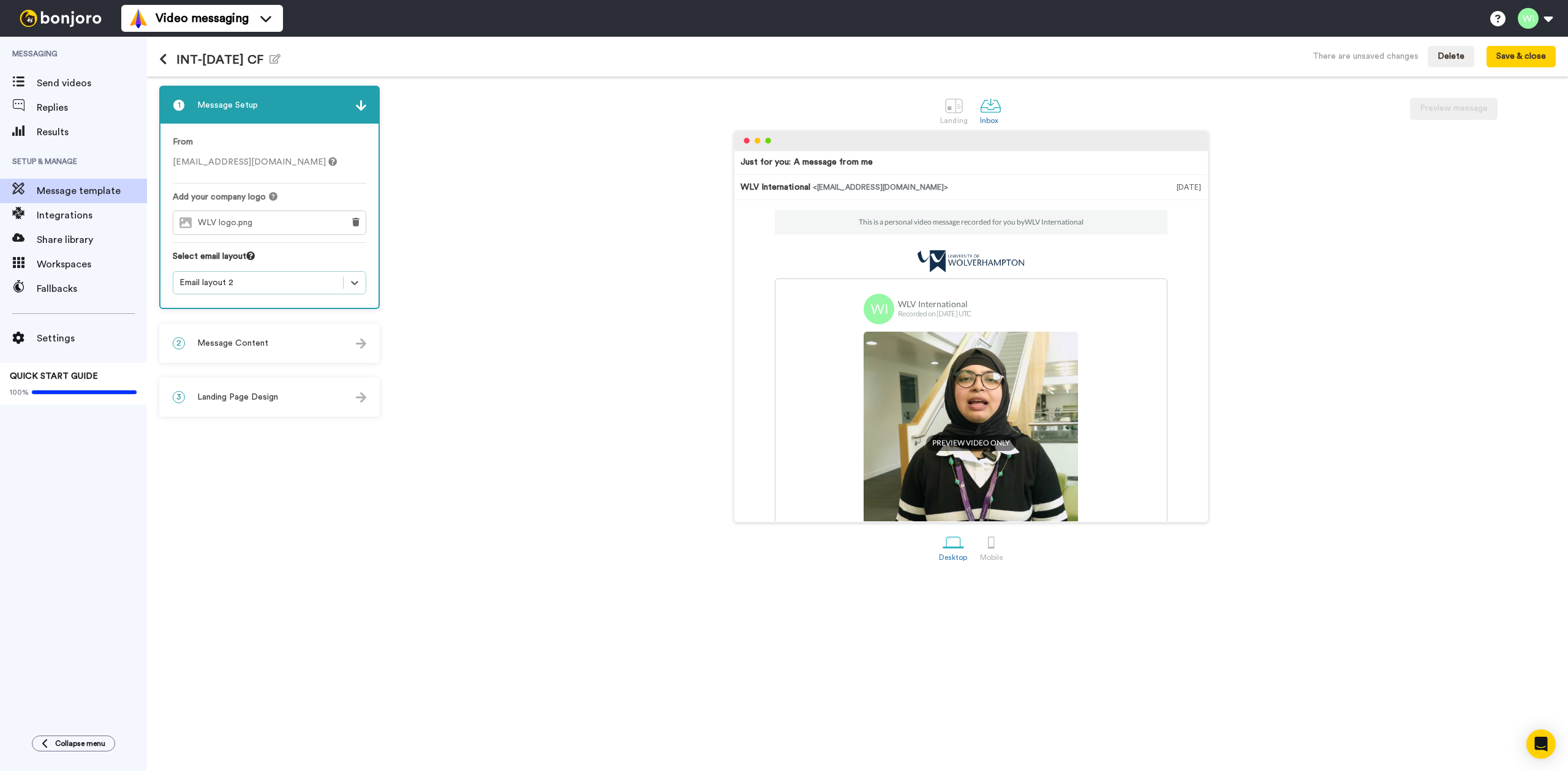
scroll to position [163, 0]
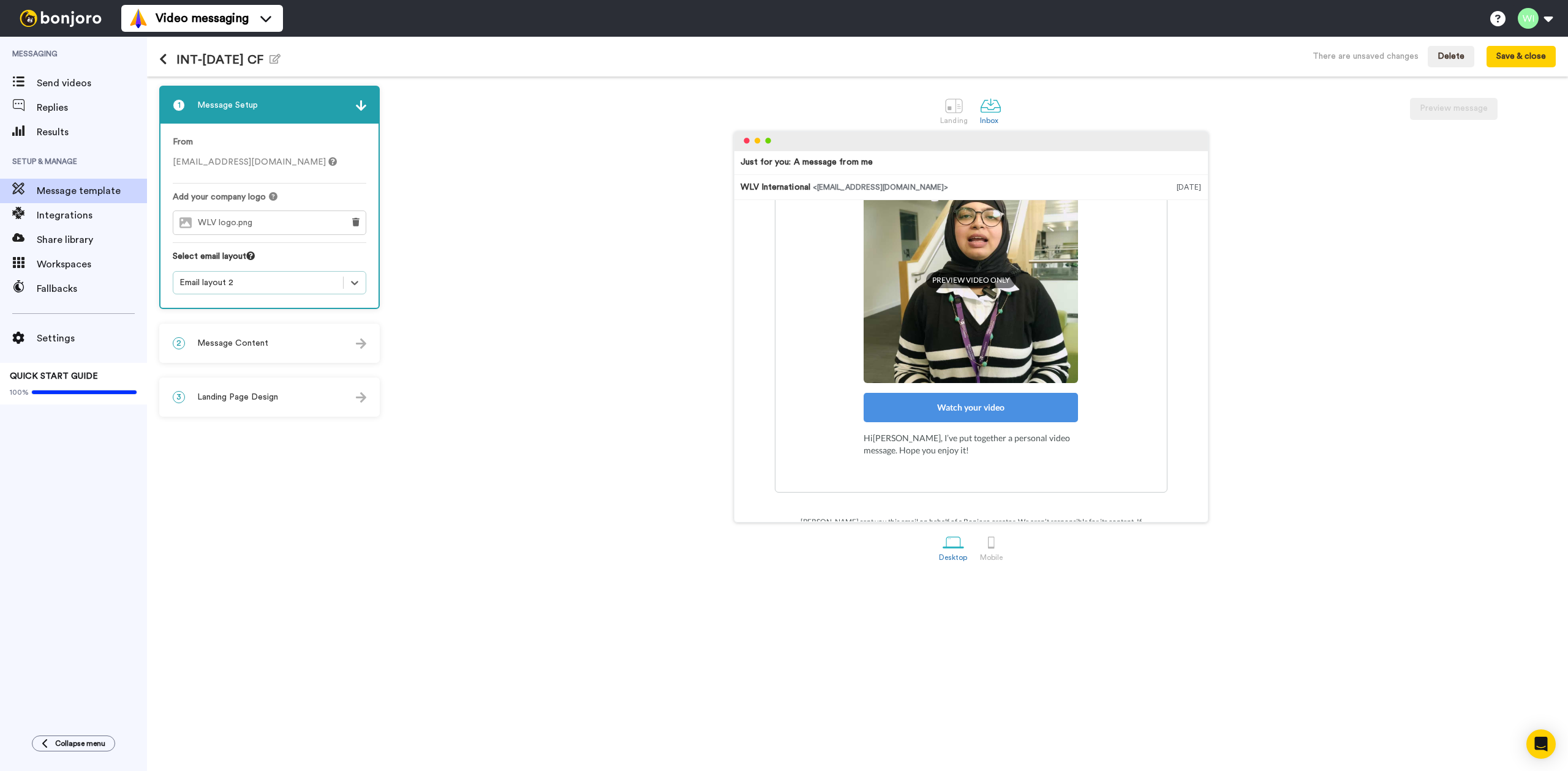
click at [238, 338] on span "Message Content" at bounding box center [232, 344] width 71 height 12
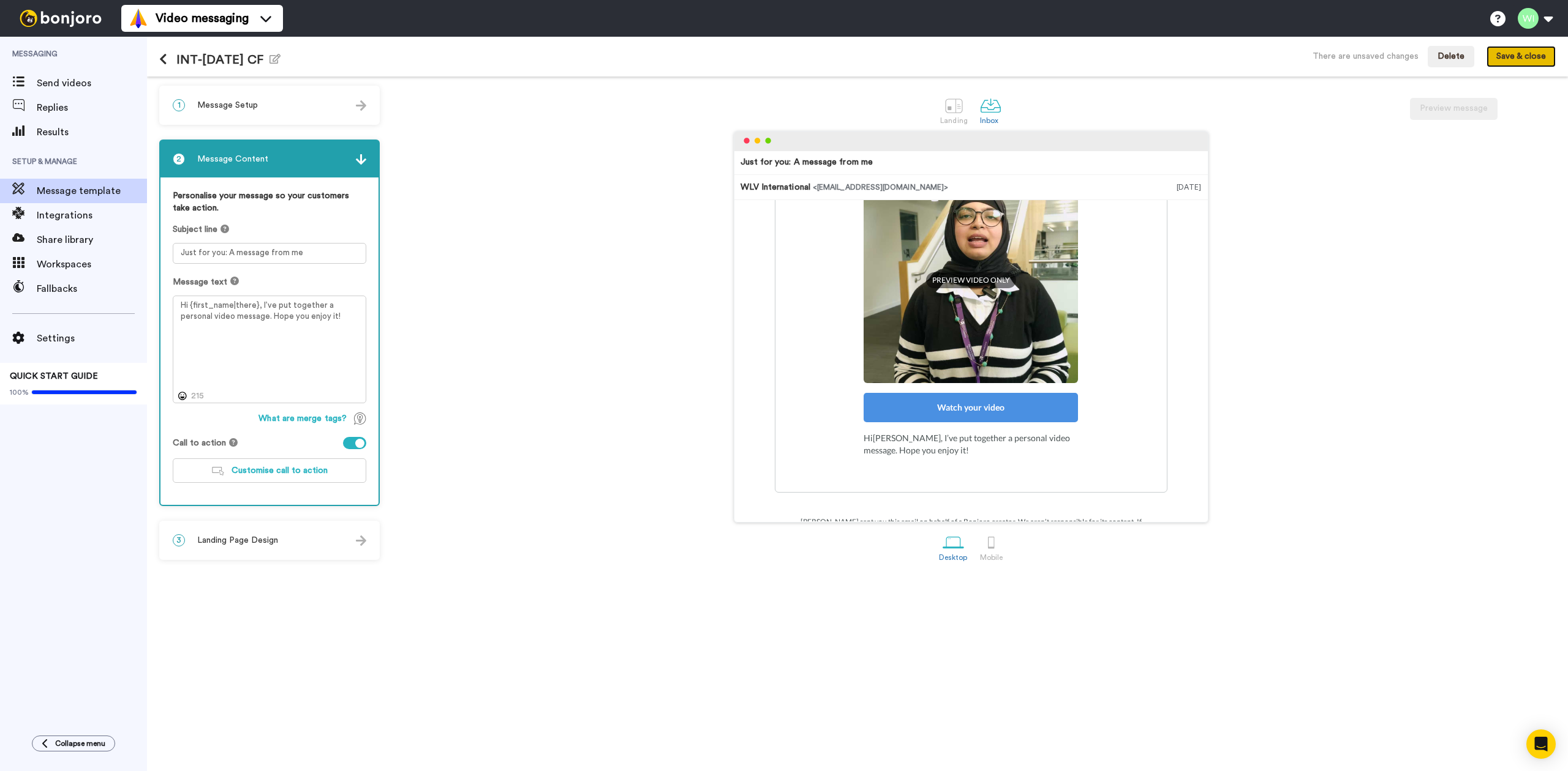
click at [1502, 55] on button "Save & close" at bounding box center [1521, 57] width 69 height 22
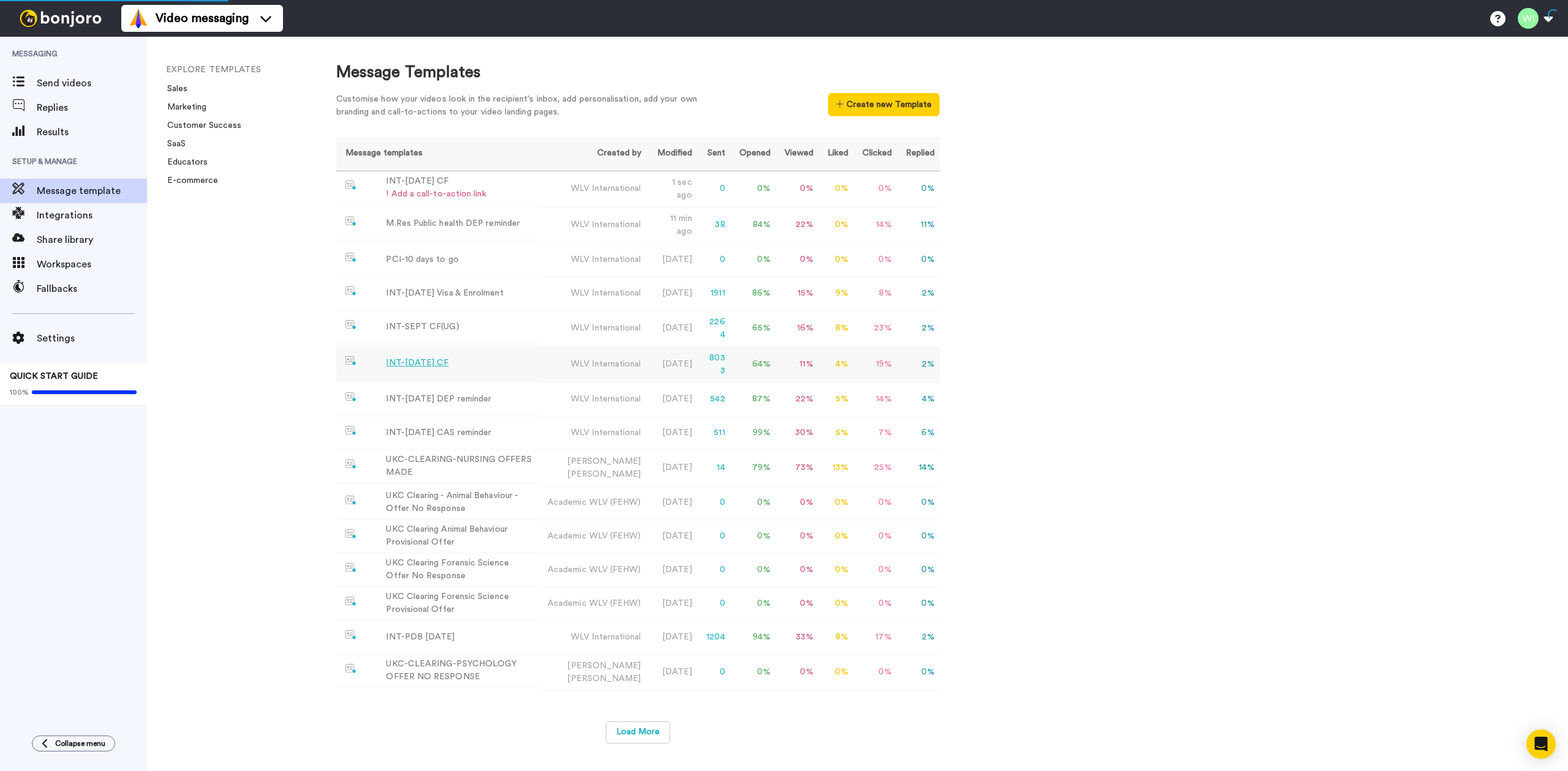
click at [413, 362] on div "INT-[DATE] CF" at bounding box center [417, 363] width 62 height 13
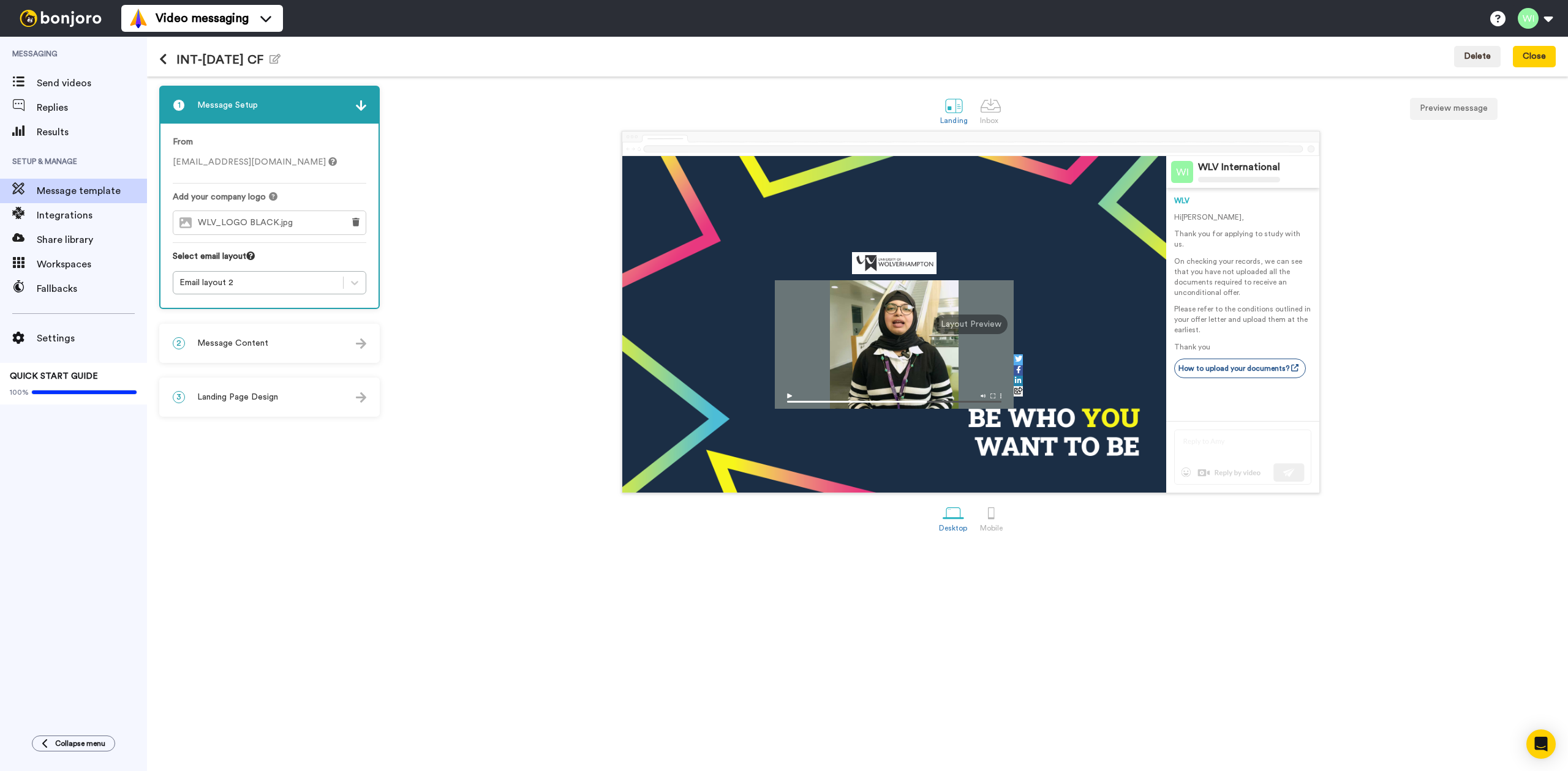
click at [231, 339] on span "Message Content" at bounding box center [232, 344] width 71 height 12
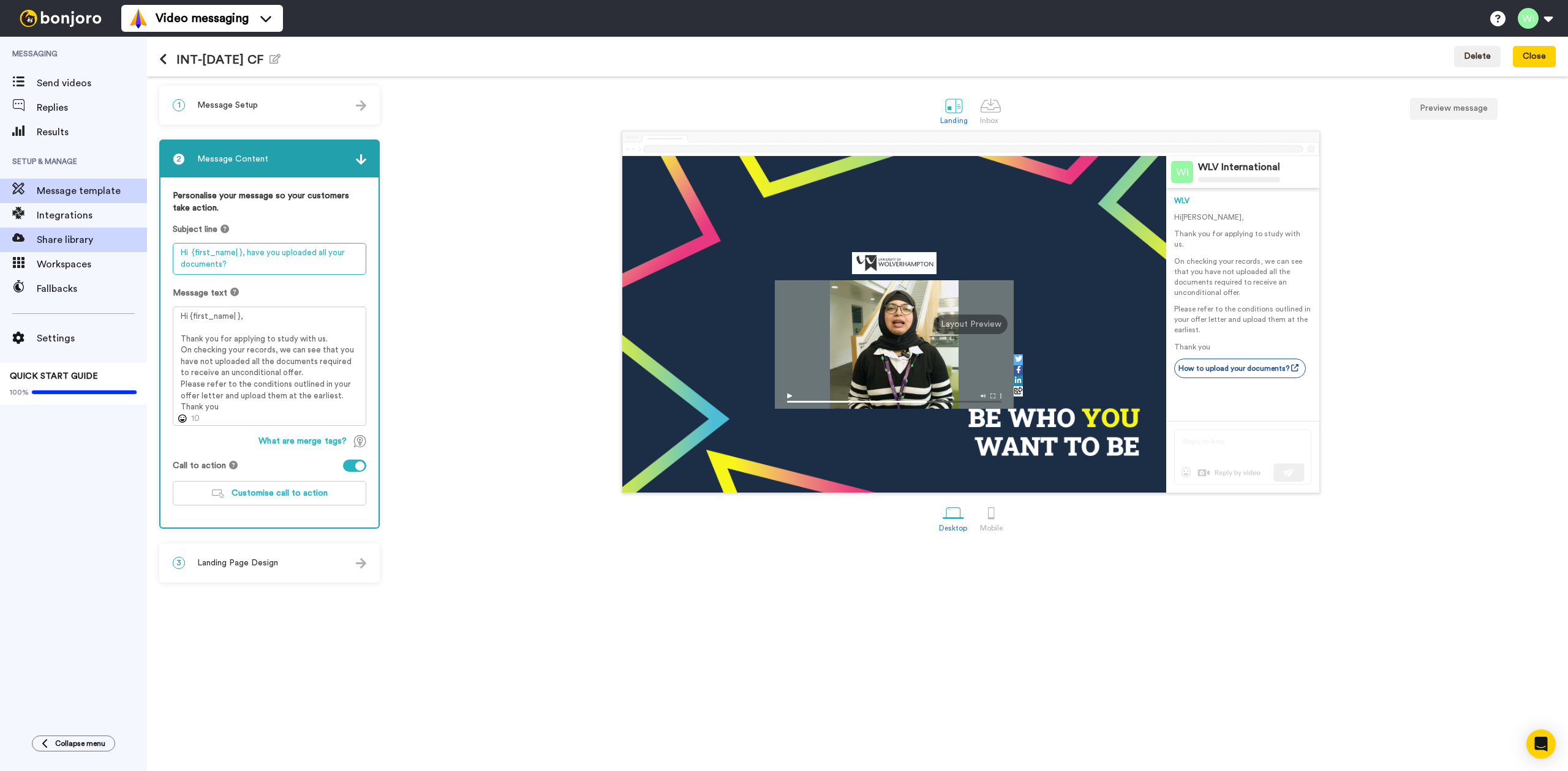
drag, startPoint x: 243, startPoint y: 262, endPoint x: 145, endPoint y: 246, distance: 99.3
click at [145, 246] on div "Messaging Send videos Replies Results Setup & Manage Message template Integrati…" at bounding box center [784, 403] width 1568 height 735
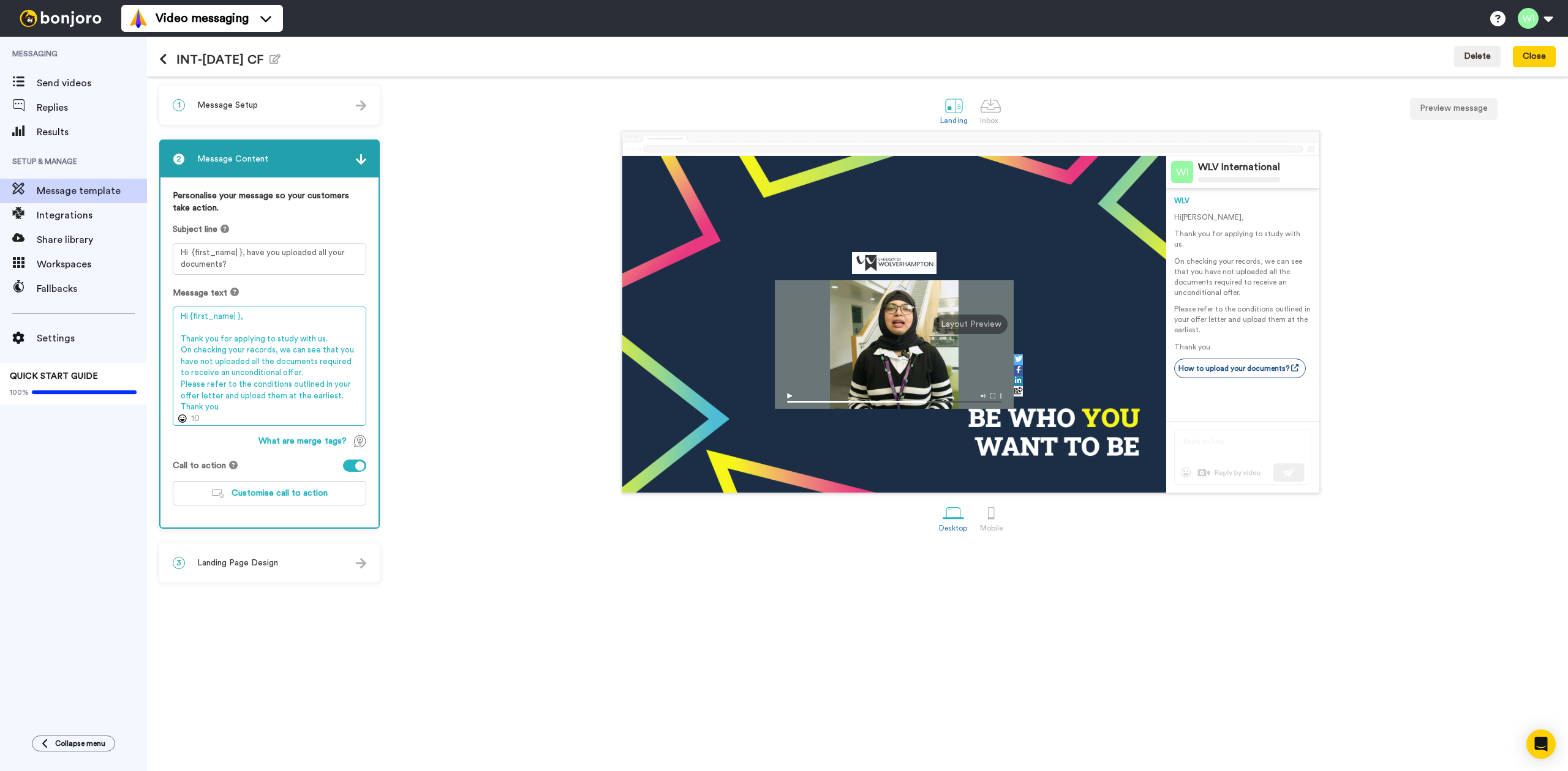
drag, startPoint x: 245, startPoint y: 412, endPoint x: 160, endPoint y: 304, distance: 137.4
click at [160, 304] on div "2 Message Content Personalise your message so your customers take action. Subje…" at bounding box center [269, 334] width 221 height 389
click at [197, 417] on textarea "Hi {first_name| }, Thank you for applying to study with us. On checking your re…" at bounding box center [269, 366] width 193 height 120
click at [211, 415] on textarea "Hi {first_name| }, Thank you for applying to study with us. On checking your re…" at bounding box center [269, 366] width 193 height 120
click at [207, 417] on textarea "Hi {first_name| }, Thank you for applying to study with us. On checking your re…" at bounding box center [269, 366] width 193 height 120
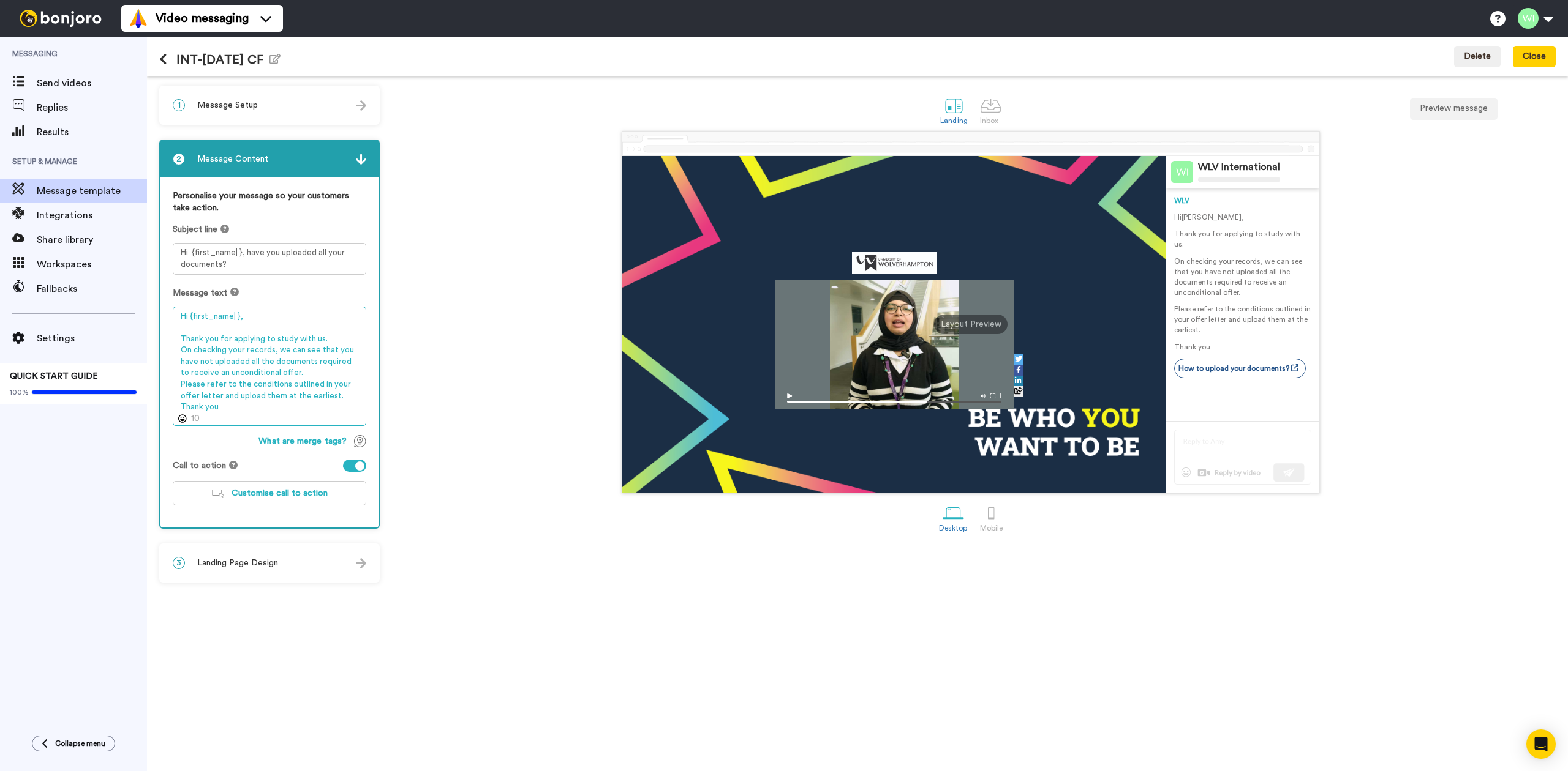
drag, startPoint x: 221, startPoint y: 408, endPoint x: 179, endPoint y: 318, distance: 99.3
click at [179, 318] on textarea "Hi {first_name| }, Thank you for applying to study with us. On checking your re…" at bounding box center [269, 366] width 193 height 120
click at [503, 544] on div "Landing Inbox Preview message WLV International WLV Hi Tom , Thank you for appl…" at bounding box center [971, 424] width 1170 height 676
drag, startPoint x: 163, startPoint y: 57, endPoint x: 174, endPoint y: 31, distance: 28.2
click at [163, 57] on icon at bounding box center [163, 59] width 8 height 12
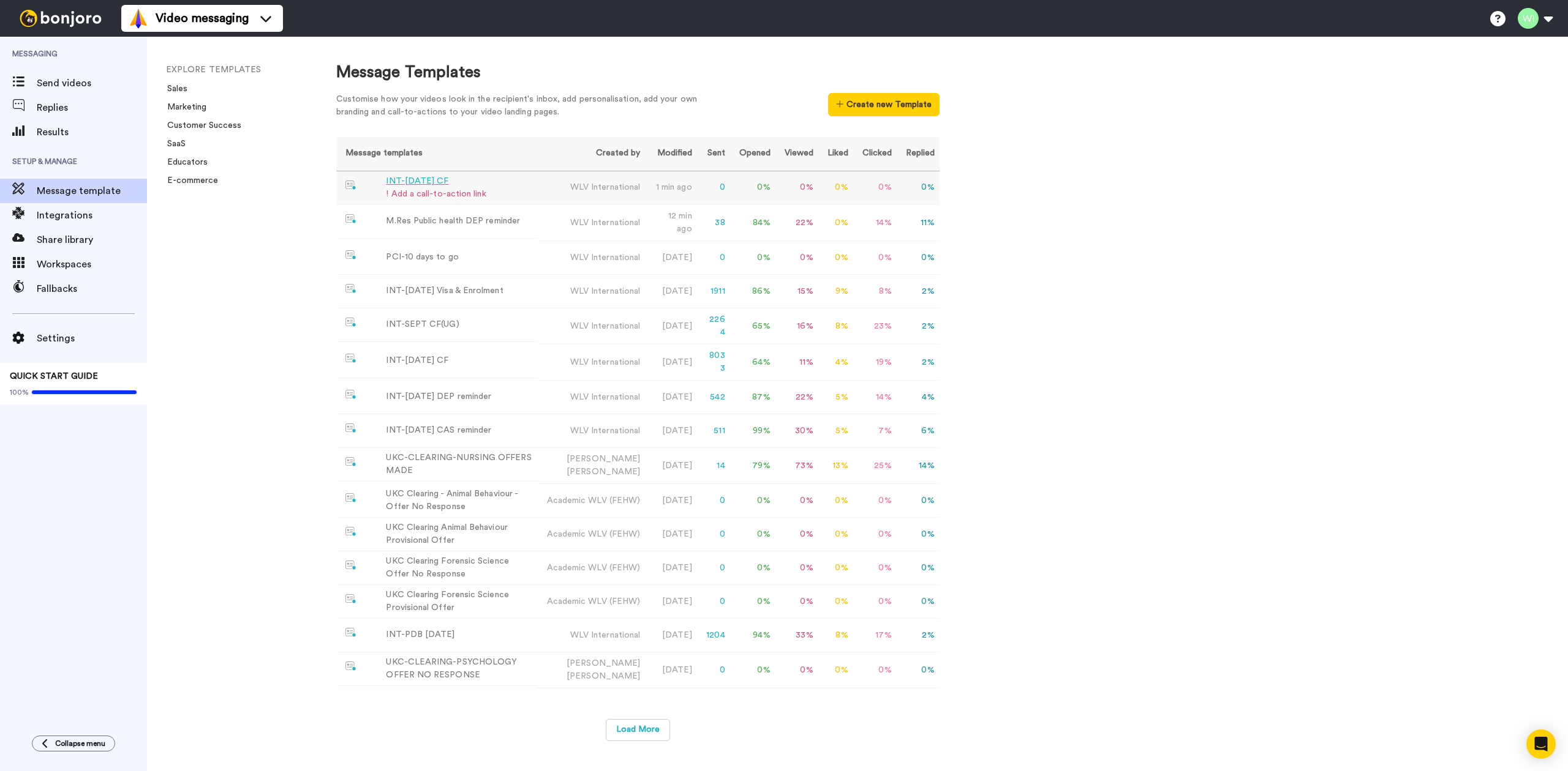
click at [421, 179] on div "INT-[DATE] CF" at bounding box center [435, 182] width 100 height 13
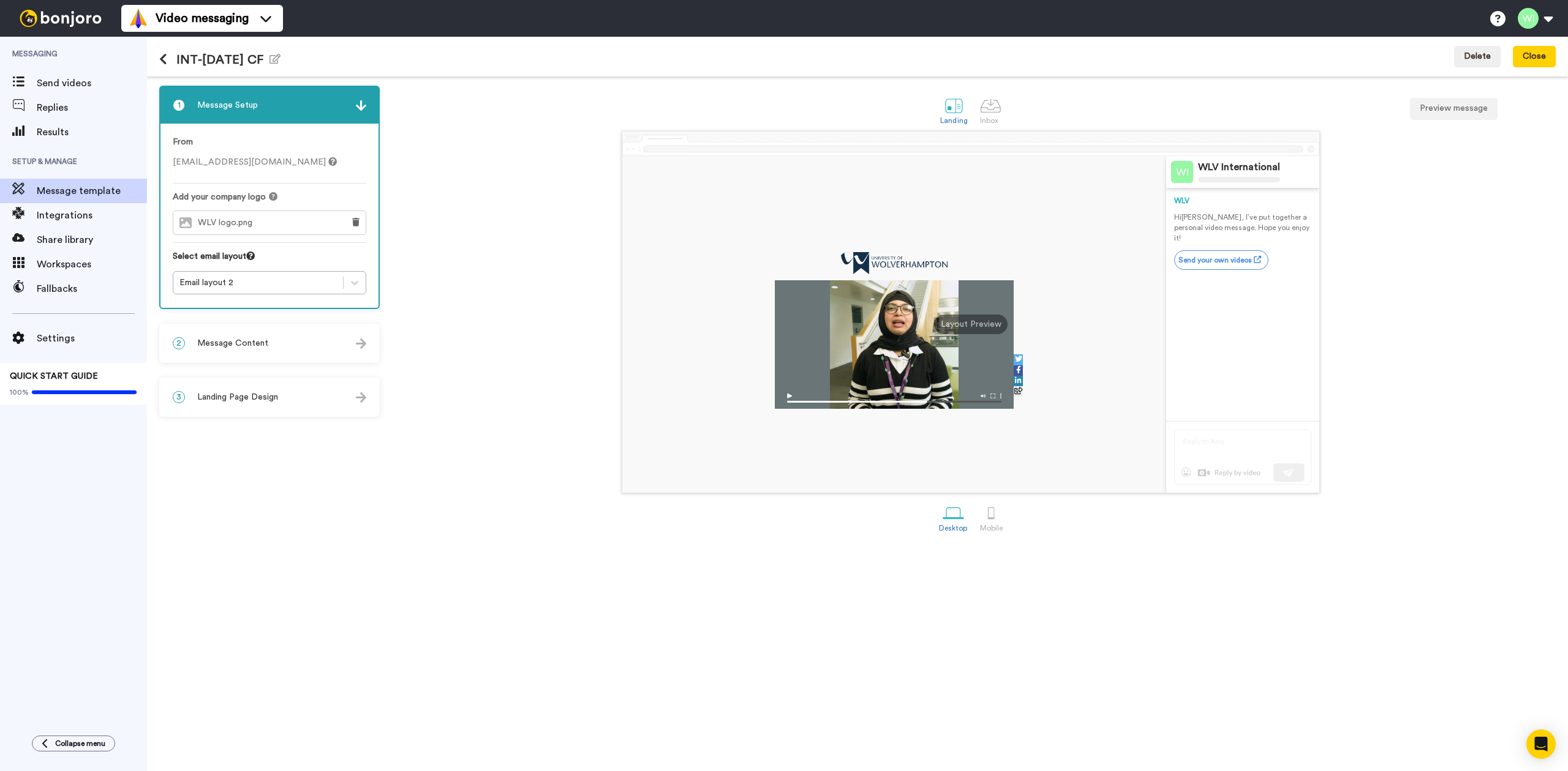
click at [248, 340] on span "Message Content" at bounding box center [232, 344] width 71 height 12
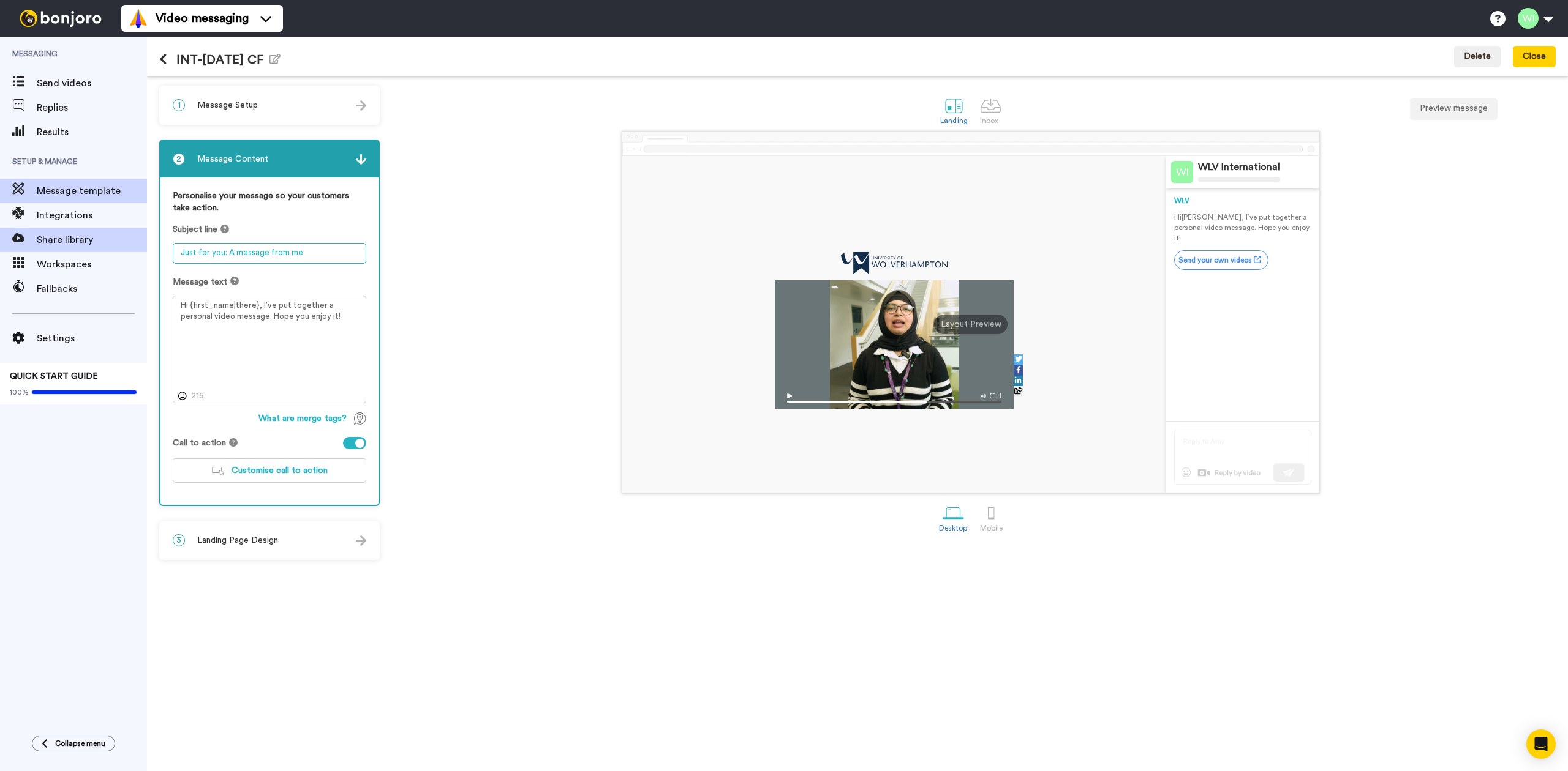
click at [86, 251] on div "Messaging Send videos Replies Results Setup & Manage Message template Integrati…" at bounding box center [784, 403] width 1568 height 735
paste textarea "Hi {first_name| }, have you uploaded all your documents?"
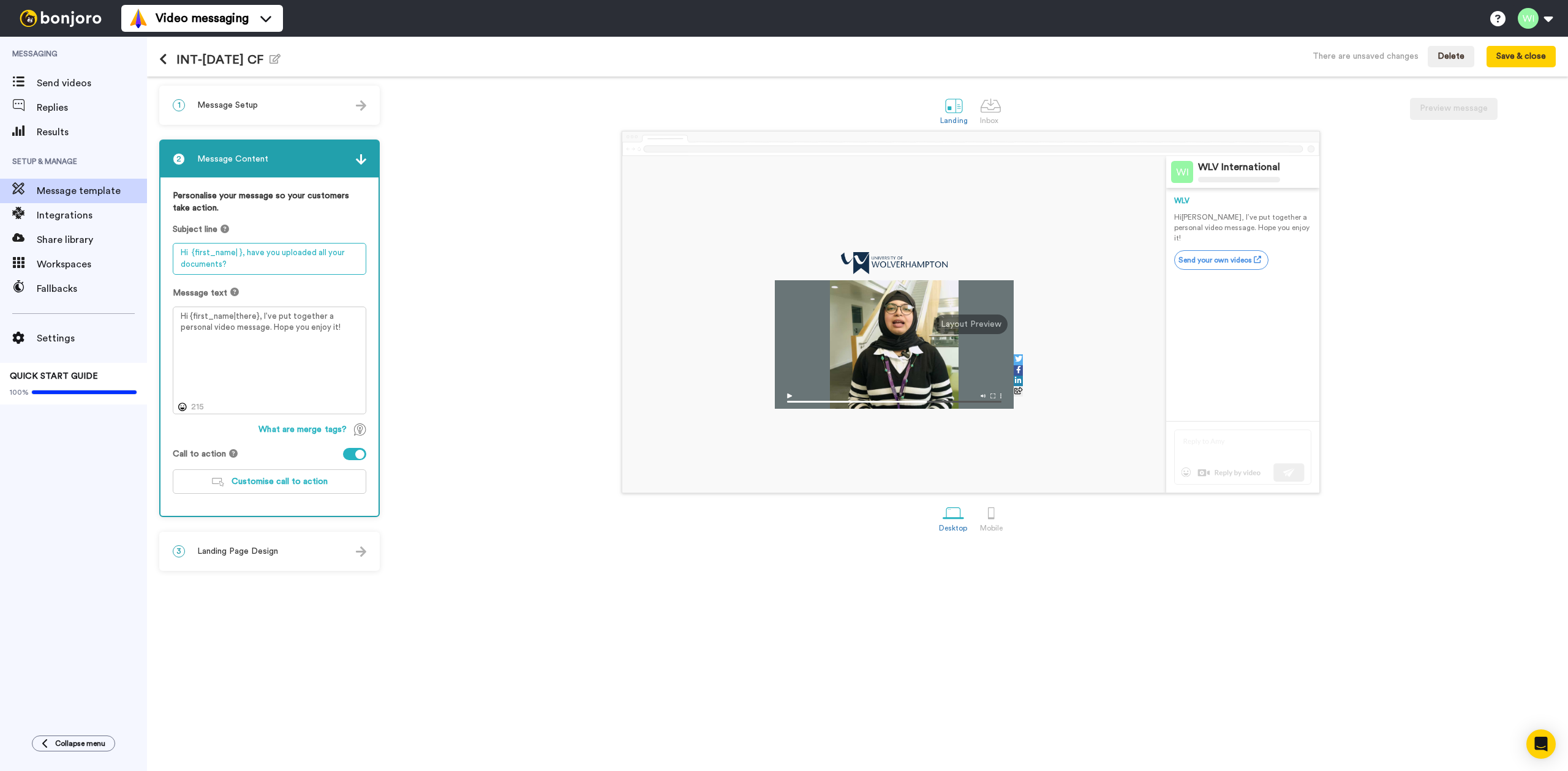
type textarea "Hi {first_name| }, have you uploaded all your documents?"
click at [221, 254] on textarea "Hi {first_name| }, have you uploaded all your documents?" at bounding box center [269, 259] width 193 height 32
click at [316, 331] on textarea "Hi {first_name|there}, I’ve put together a personal video message. Hope you enj…" at bounding box center [269, 361] width 193 height 108
drag, startPoint x: 360, startPoint y: 330, endPoint x: 327, endPoint y: 334, distance: 33.2
click at [355, 331] on textarea "Hi {first_name|there}, I’ve put together a personal video message. Hope you enj…" at bounding box center [269, 361] width 193 height 108
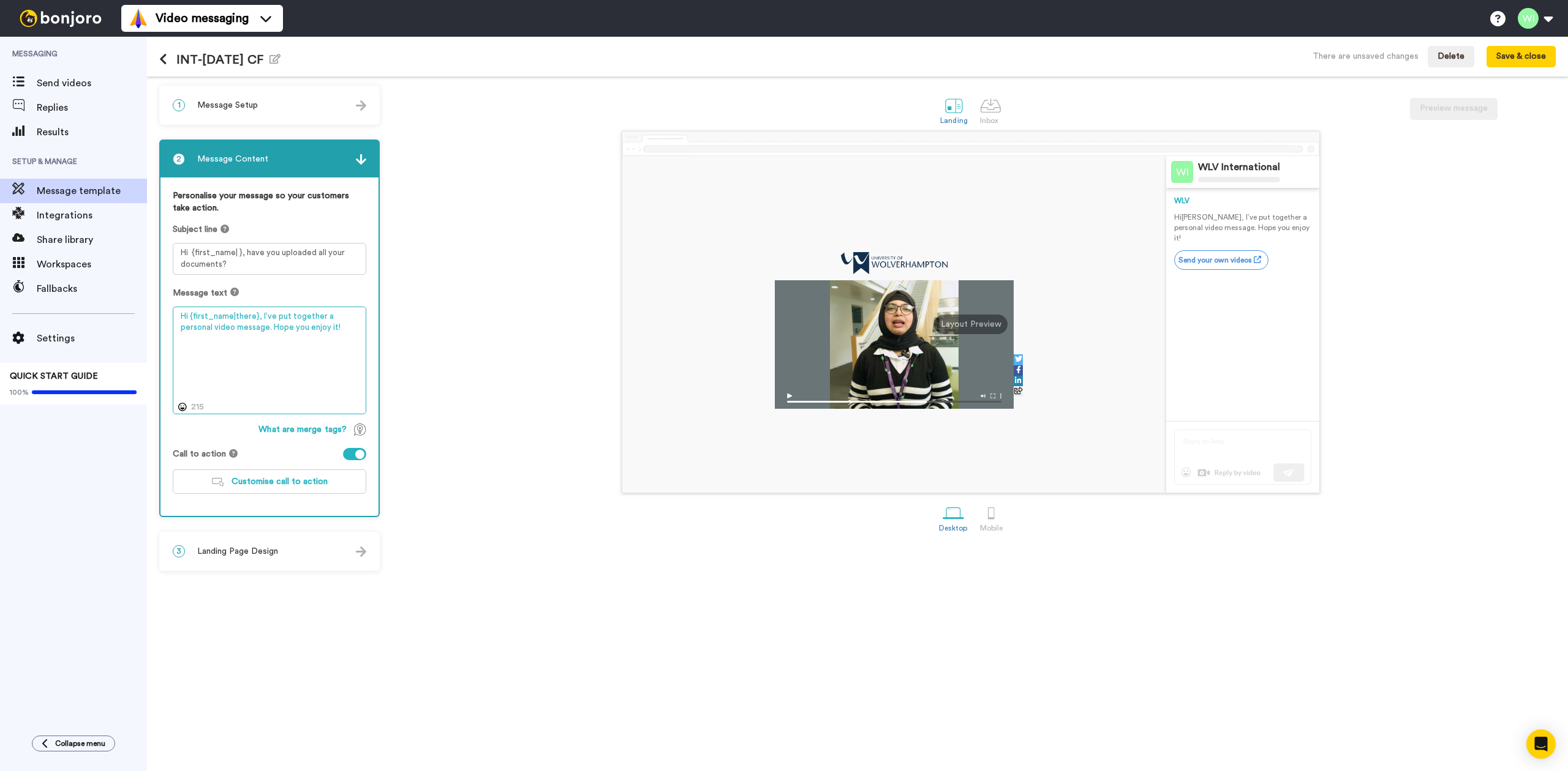
drag, startPoint x: 326, startPoint y: 334, endPoint x: 126, endPoint y: 315, distance: 200.9
click at [126, 315] on div "Messaging Send videos Replies Results Setup & Manage Message template Integrati…" at bounding box center [784, 403] width 1568 height 735
paste textarea "}, Thank you for applying to study with us. On checking your records, we can se…"
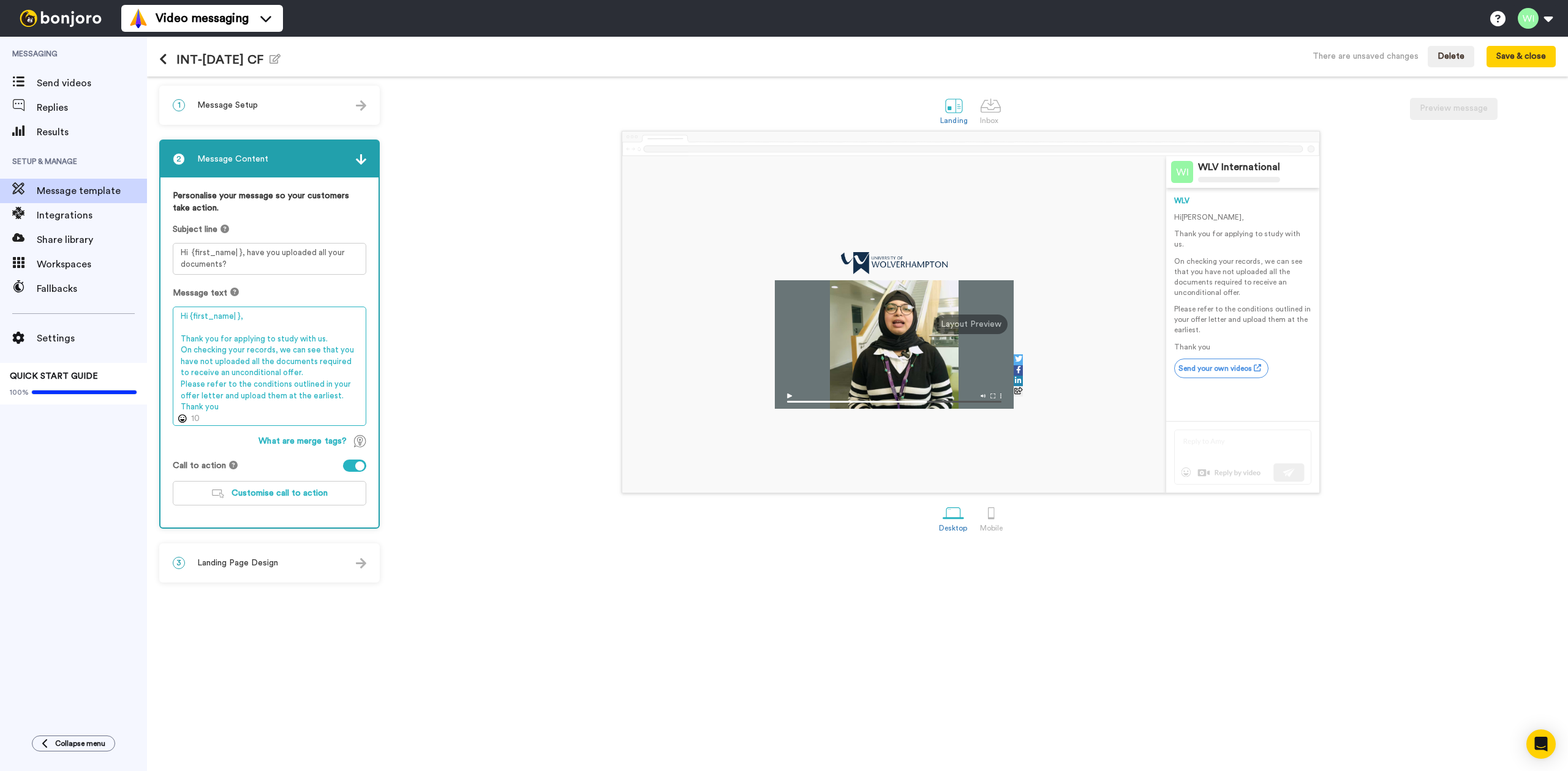
click at [334, 334] on textarea "Hi {first_name| }, Thank you for applying to study with us. On checking your re…" at bounding box center [269, 366] width 193 height 120
click at [316, 373] on textarea "Hi {first_name| }, Thank you for applying to study with us. On checking your re…" at bounding box center [269, 366] width 193 height 120
type textarea "Hi {first_name| }, Thank you for applying to study with us. On checking your re…"
drag, startPoint x: 241, startPoint y: 251, endPoint x: 169, endPoint y: 253, distance: 72.0
click at [169, 253] on div "Personalise your message so your customers take action. Subject line Hi {first_…" at bounding box center [269, 352] width 218 height 349
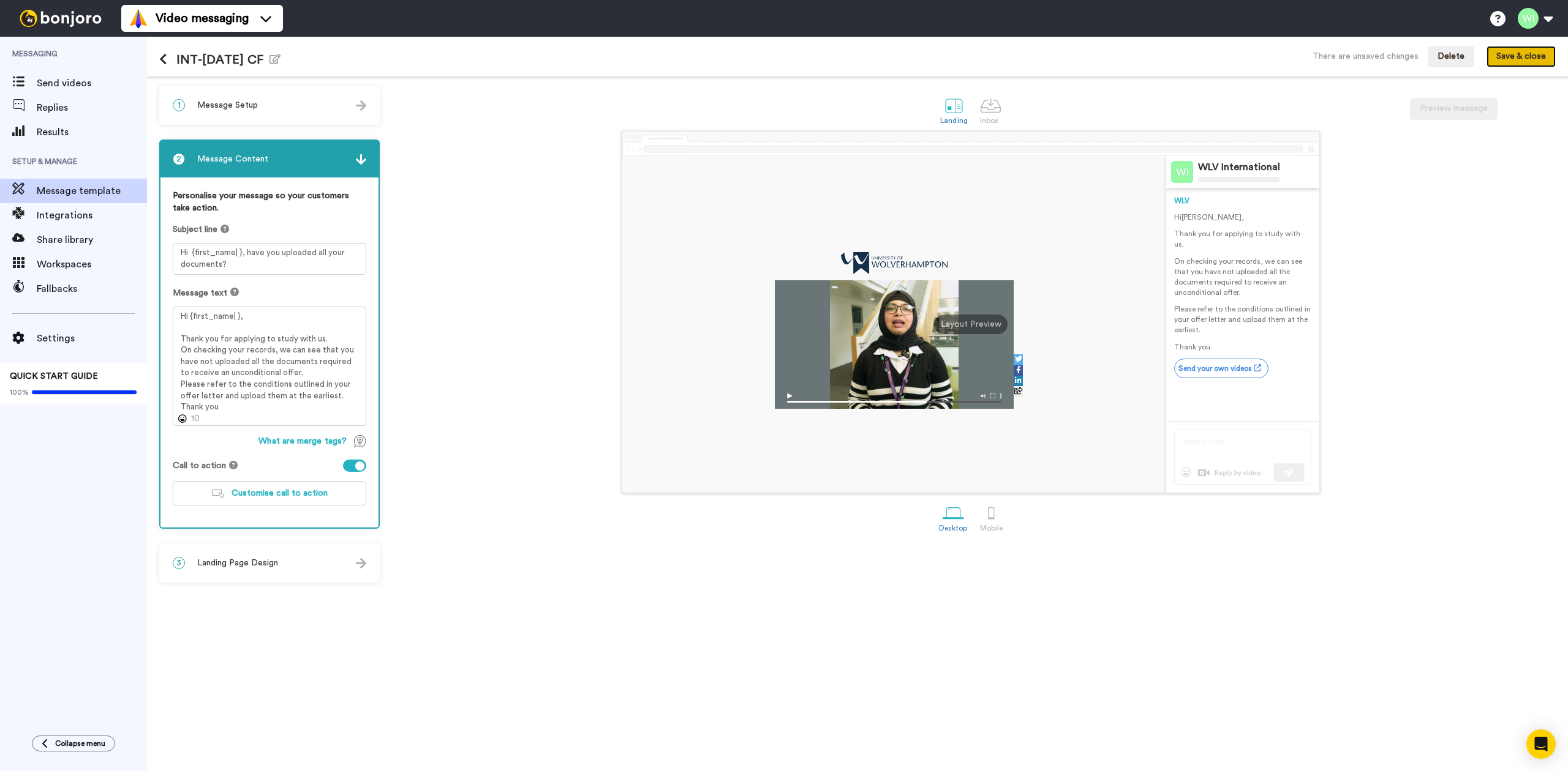
click at [1511, 57] on button "Save & close" at bounding box center [1521, 57] width 69 height 22
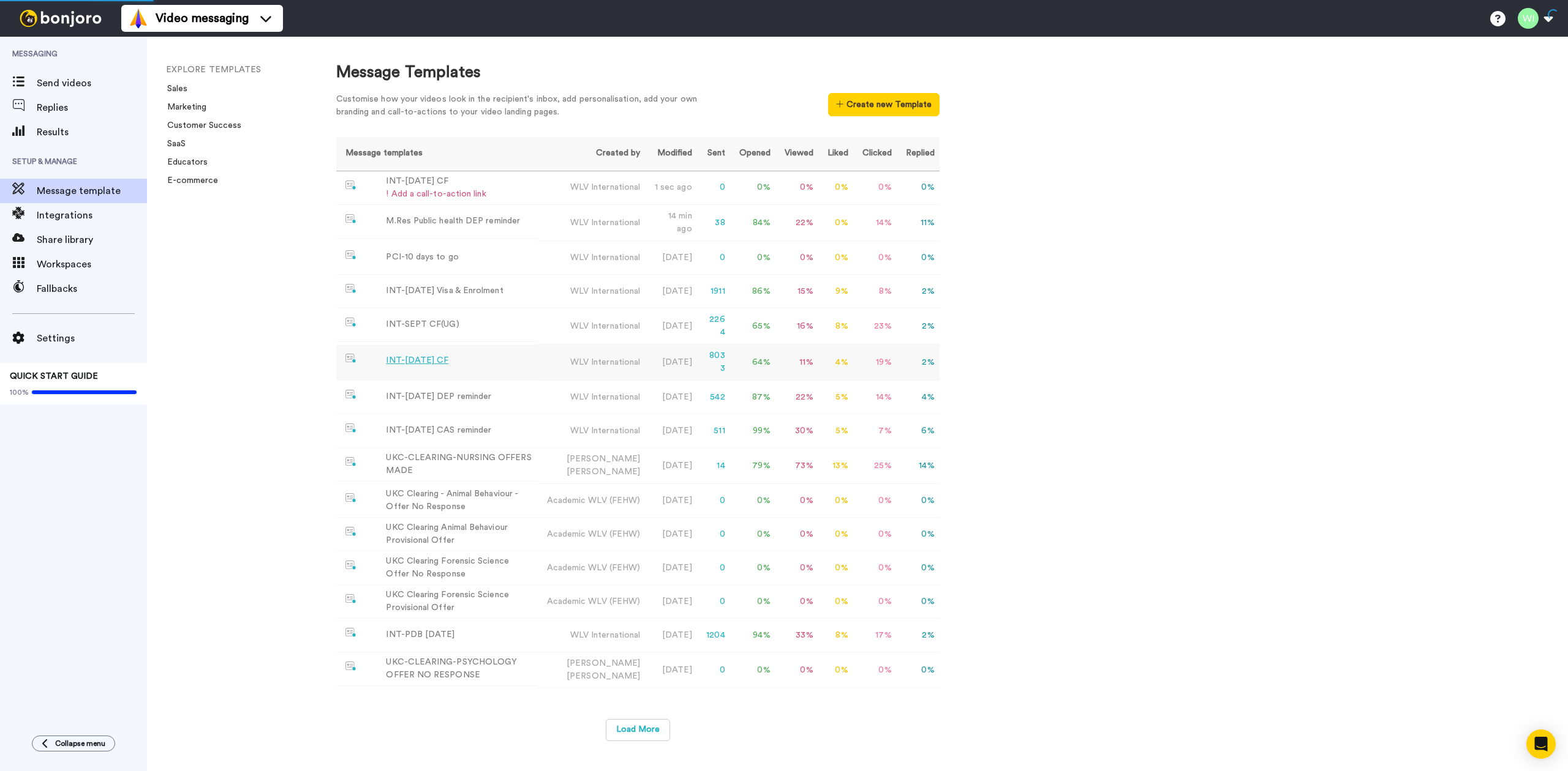
click at [427, 362] on div "INT-[DATE] CF" at bounding box center [417, 361] width 62 height 13
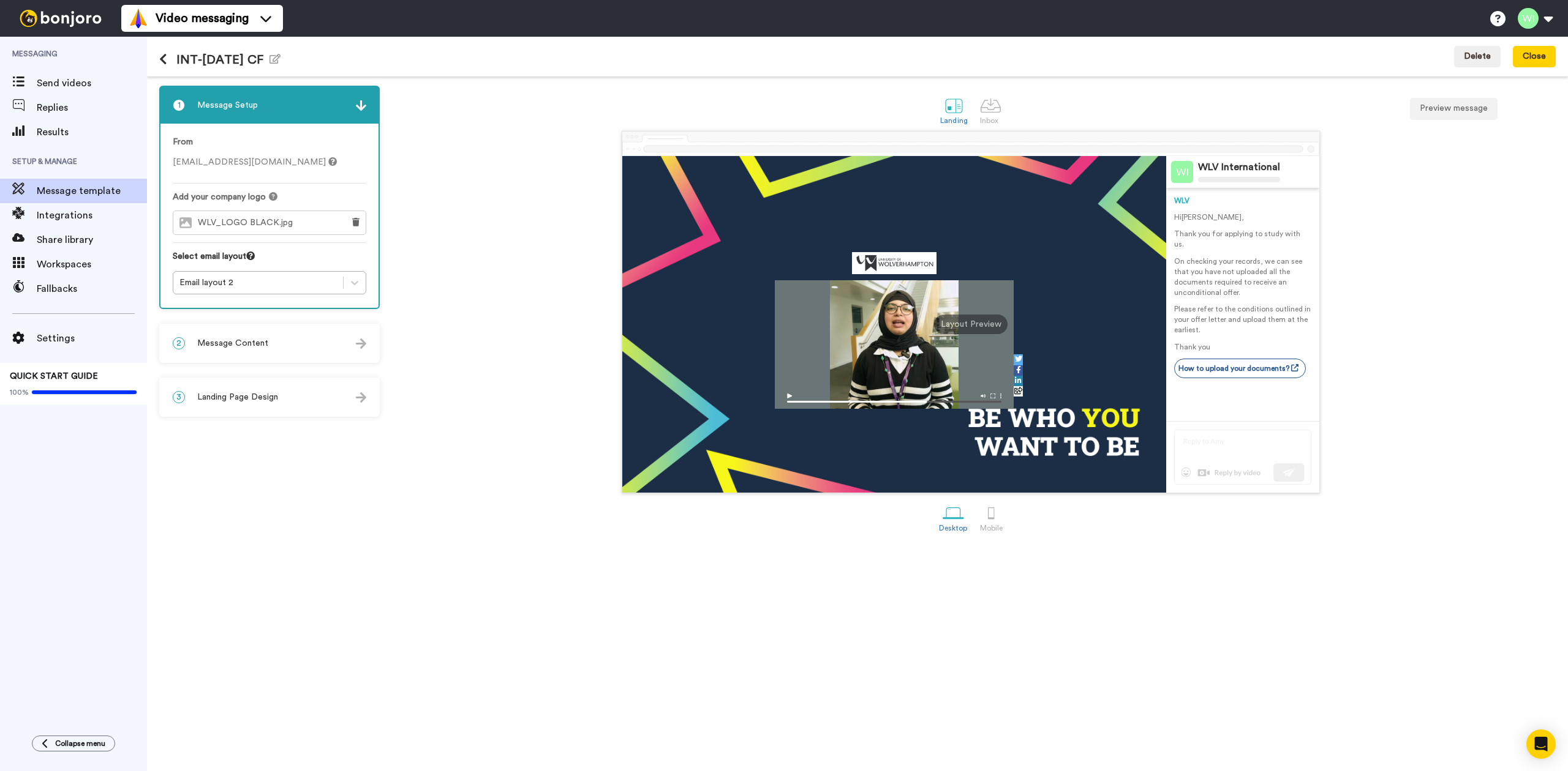
click at [167, 54] on icon at bounding box center [163, 59] width 8 height 12
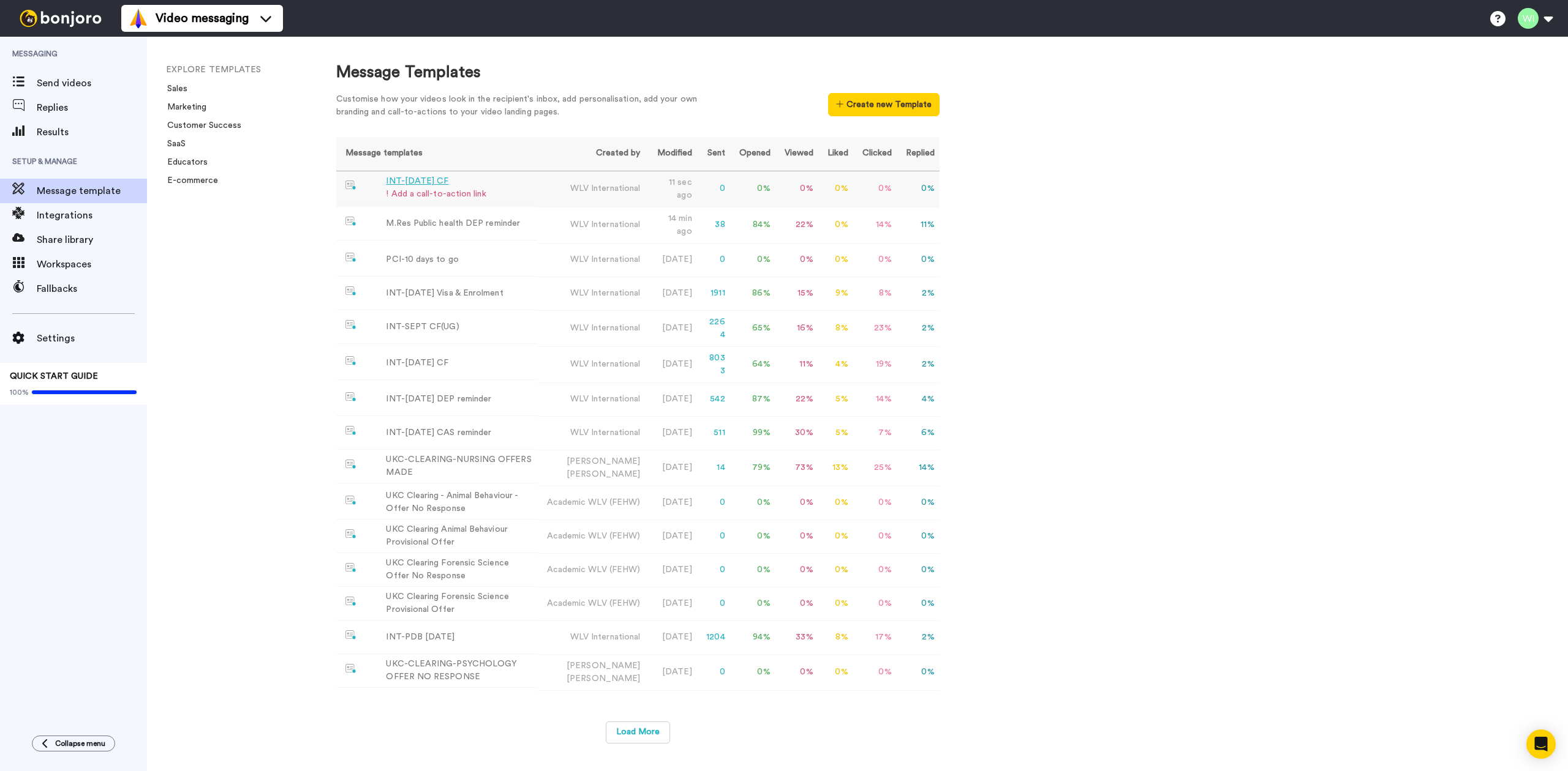
click at [420, 182] on div "INT-[DATE] CF" at bounding box center [435, 182] width 100 height 13
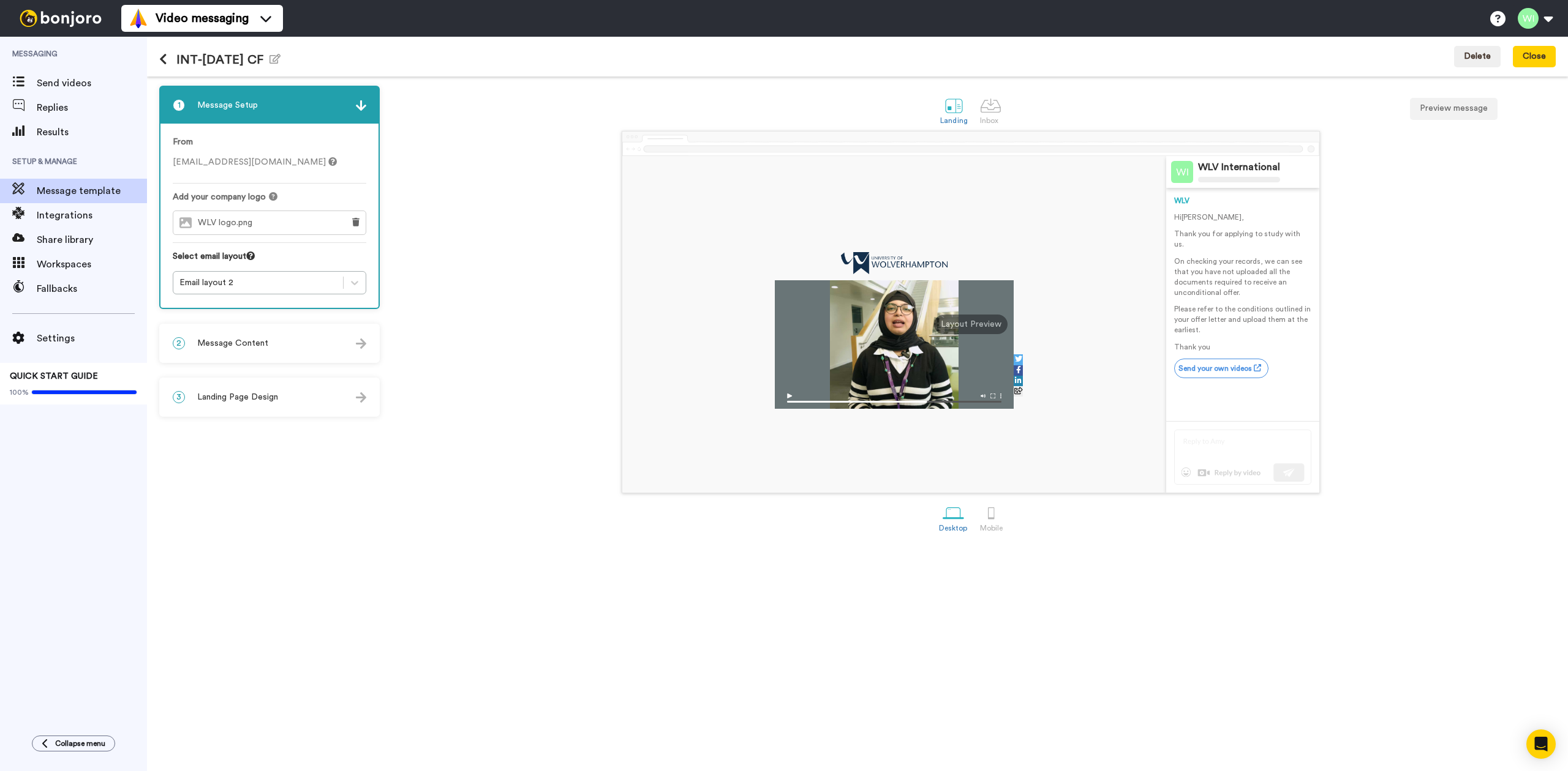
click at [238, 348] on div "2 Message Content" at bounding box center [269, 343] width 218 height 36
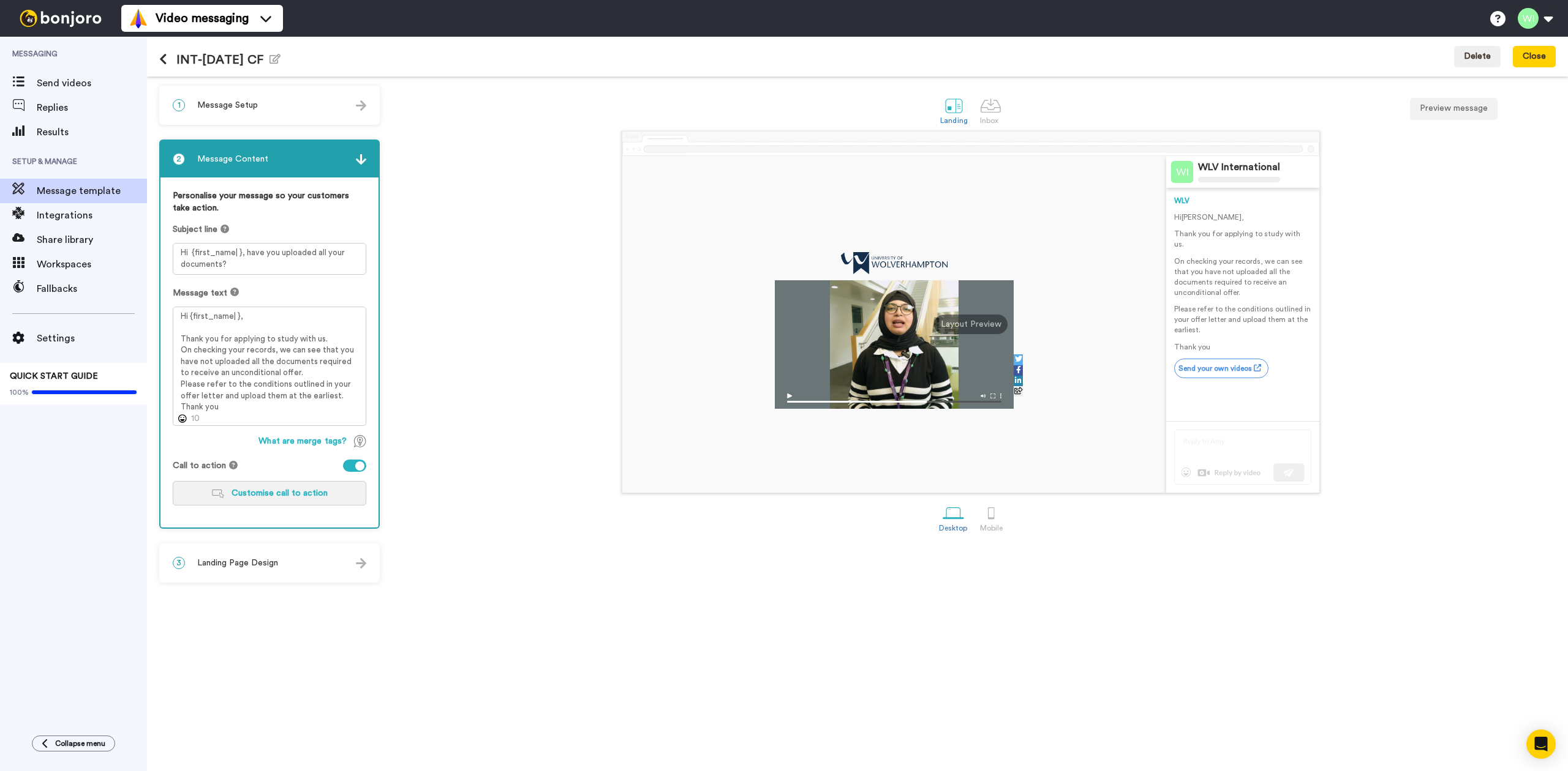
click at [243, 489] on span "Customise call to action" at bounding box center [279, 494] width 96 height 9
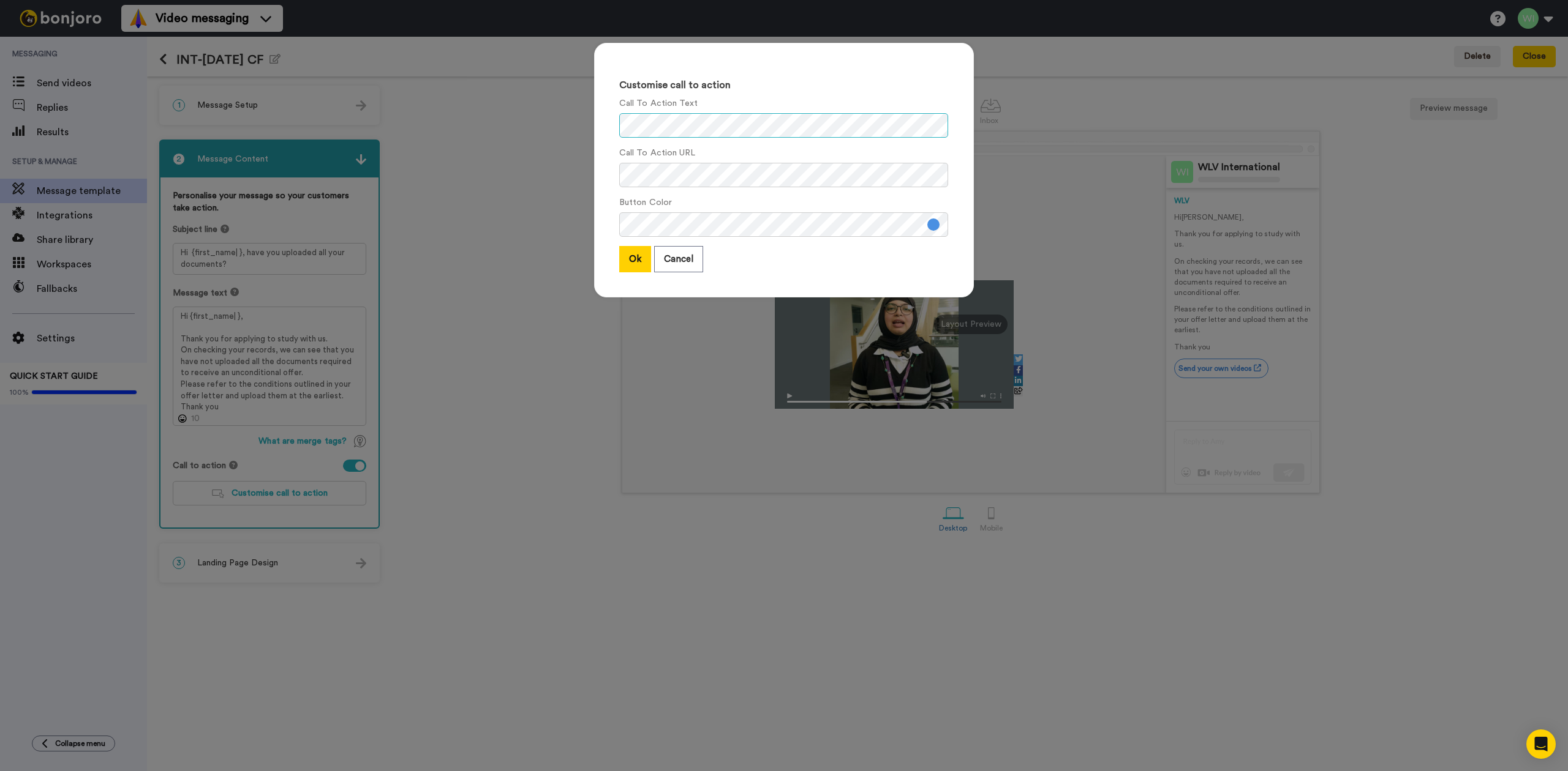
click at [490, 135] on div "Customise call to action Call To Action Text Call To Action URL Button Color Ok…" at bounding box center [784, 386] width 1568 height 771
click at [596, 175] on div "Customise call to action Call To Action Text Call To Action URL Button Color Ok…" at bounding box center [784, 169] width 379 height 254
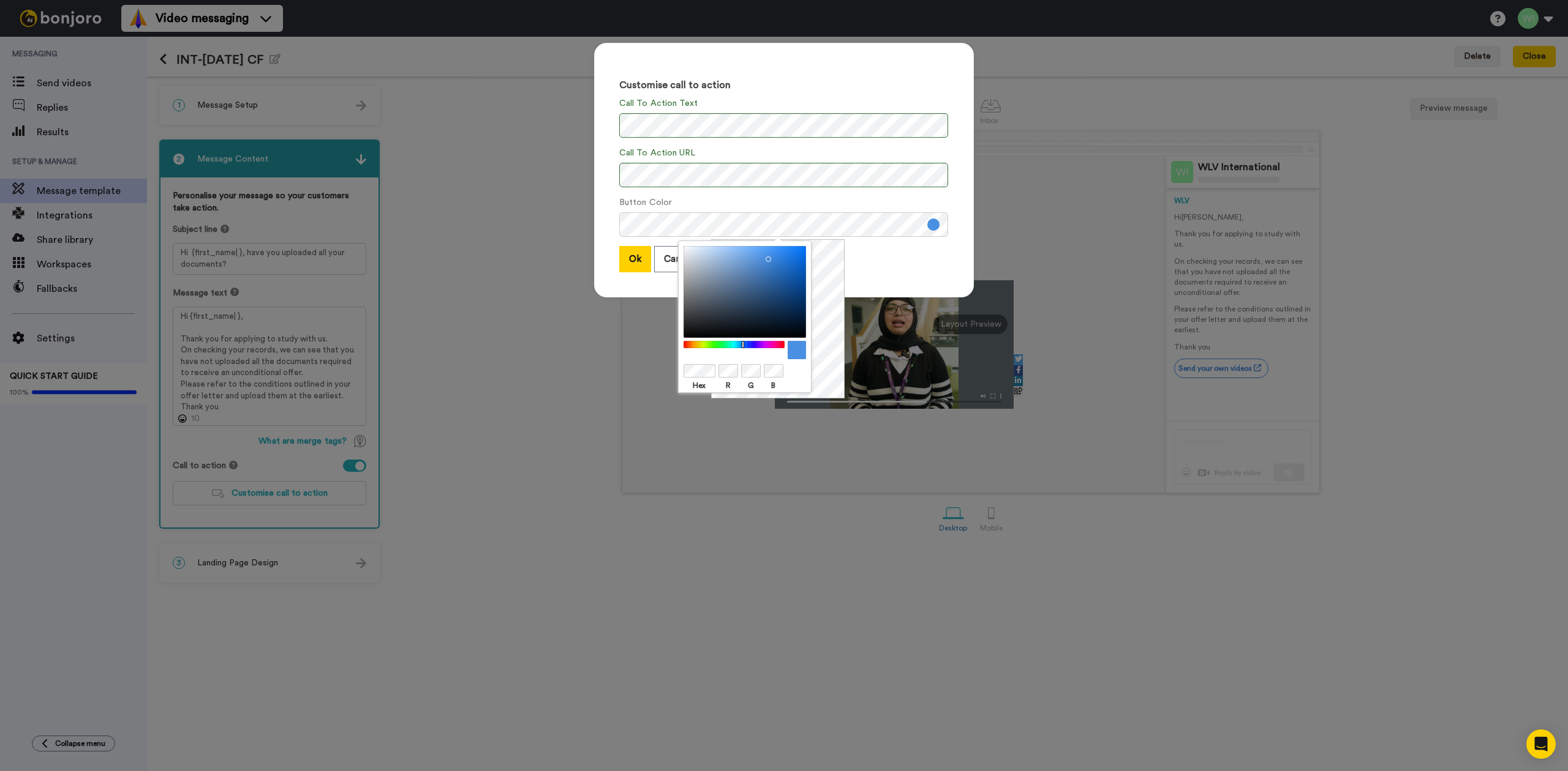
click at [777, 275] on div at bounding box center [745, 292] width 122 height 92
click at [777, 302] on div at bounding box center [745, 292] width 122 height 92
click at [740, 294] on div at bounding box center [745, 292] width 122 height 92
click at [729, 275] on div at bounding box center [745, 292] width 122 height 92
click at [741, 262] on div at bounding box center [745, 292] width 122 height 92
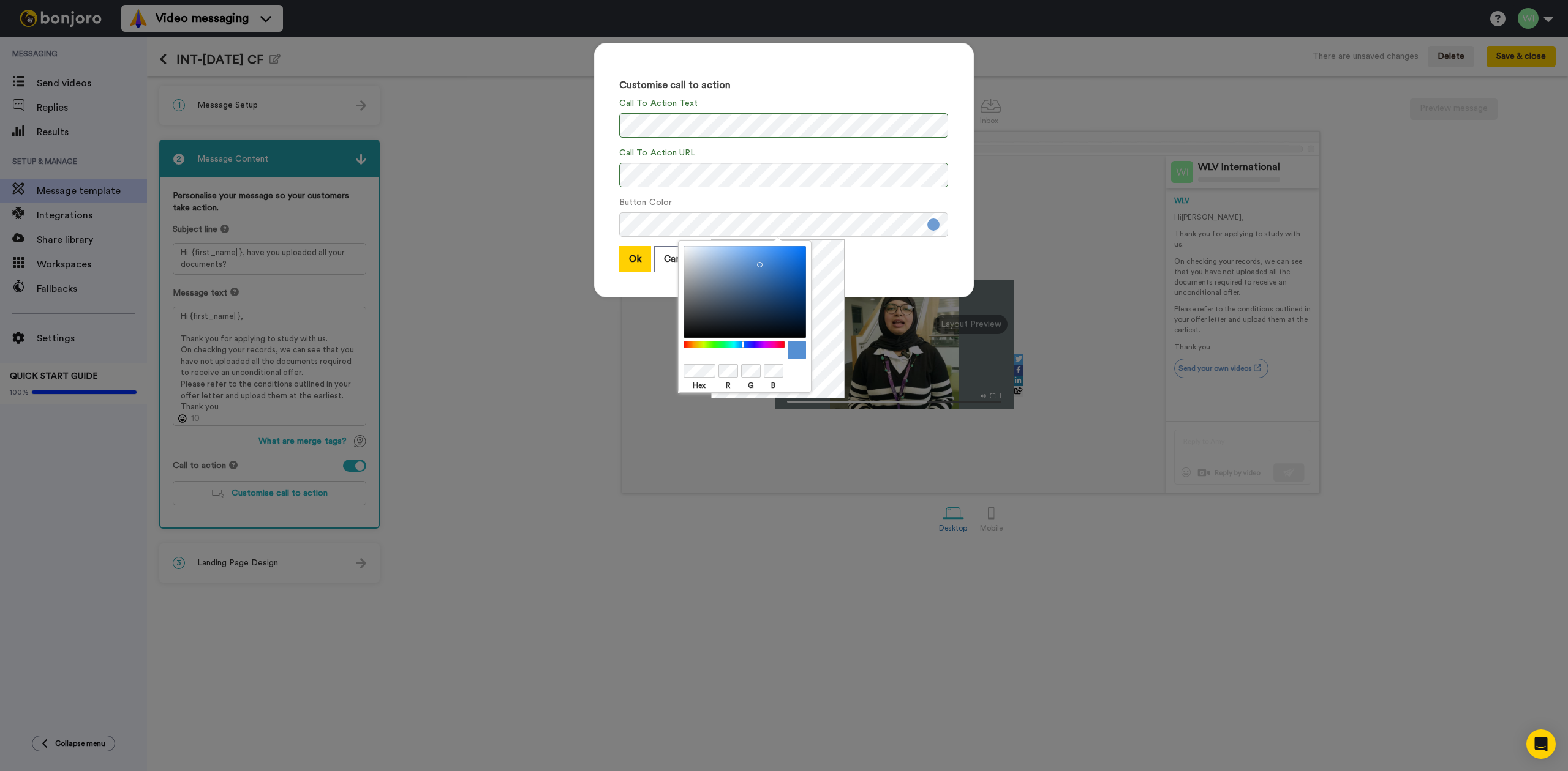
click at [758, 262] on div at bounding box center [745, 292] width 122 height 92
click at [770, 275] on div at bounding box center [745, 292] width 122 height 92
drag, startPoint x: 774, startPoint y: 294, endPoint x: 755, endPoint y: 311, distance: 25.5
click at [774, 295] on div at bounding box center [745, 292] width 122 height 92
click at [706, 344] on div at bounding box center [733, 345] width 105 height 8
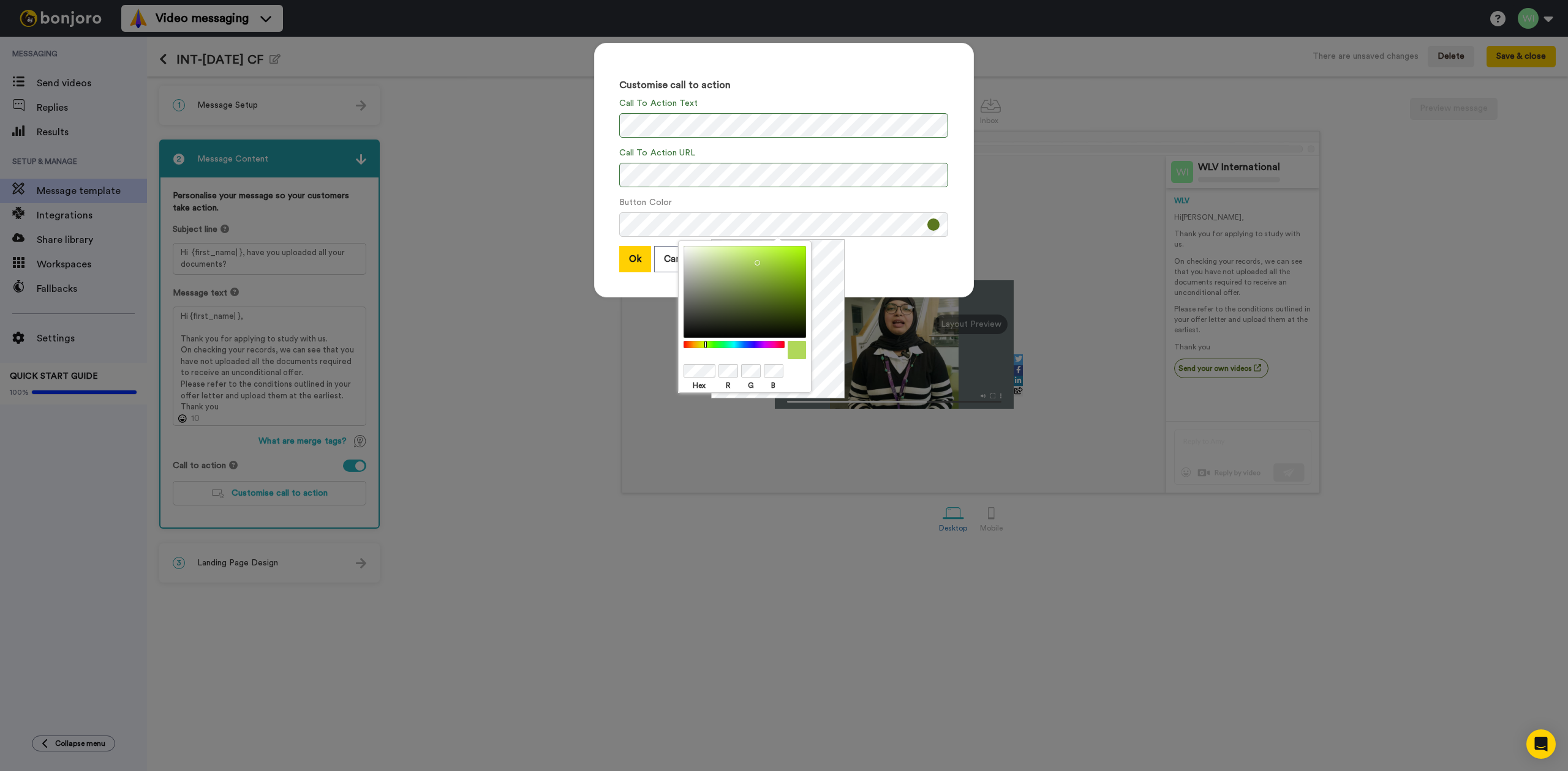
drag, startPoint x: 742, startPoint y: 287, endPoint x: 733, endPoint y: 255, distance: 33.2
click at [733, 255] on div at bounding box center [745, 292] width 122 height 92
click at [769, 346] on div at bounding box center [733, 345] width 105 height 8
click at [740, 346] on div at bounding box center [733, 345] width 105 height 8
click at [750, 343] on div at bounding box center [733, 345] width 105 height 8
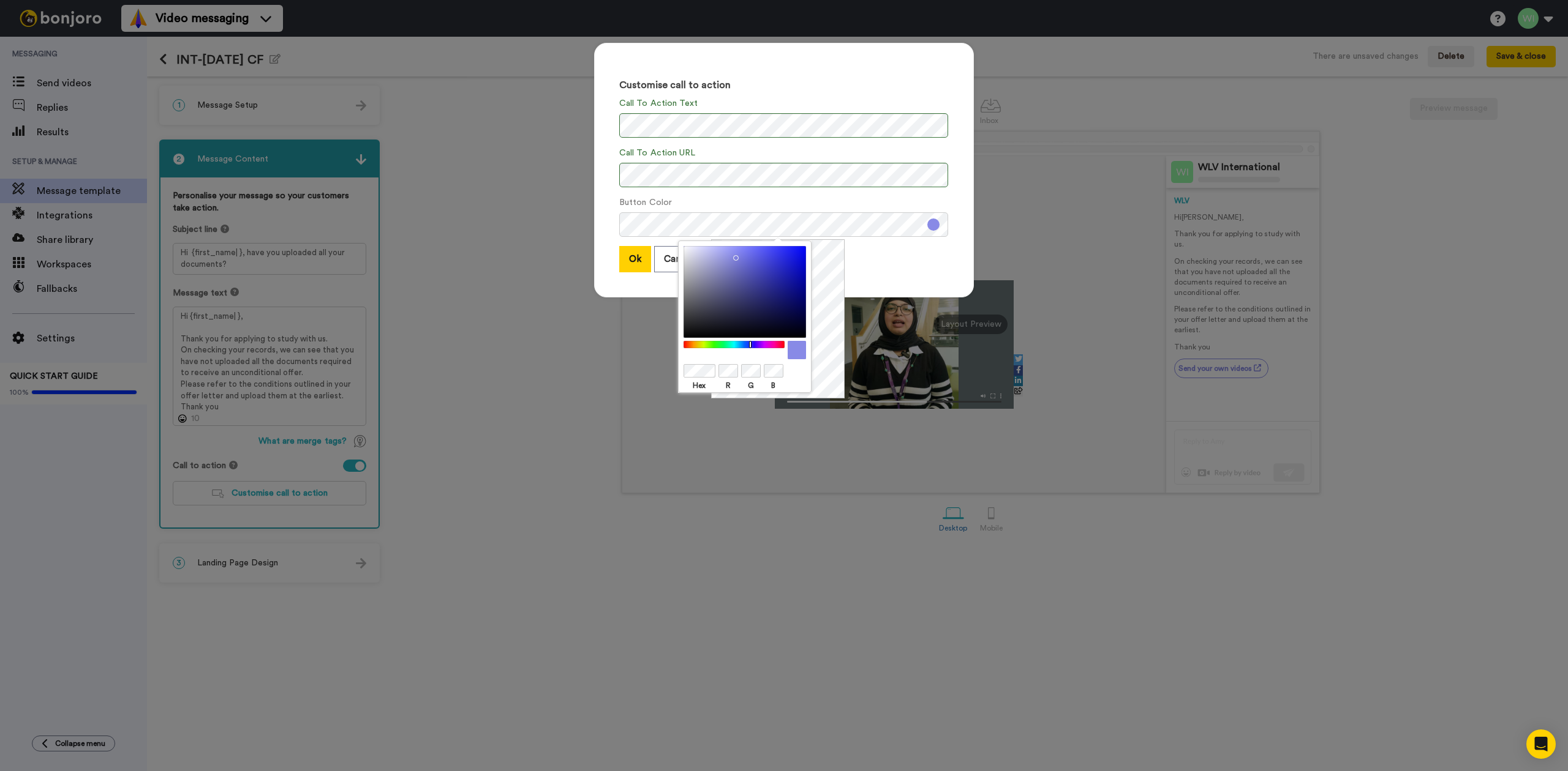
click at [754, 344] on div at bounding box center [733, 345] width 105 height 8
drag, startPoint x: 766, startPoint y: 312, endPoint x: 790, endPoint y: 290, distance: 32.6
click at [790, 290] on div at bounding box center [745, 292] width 122 height 92
click at [760, 343] on div at bounding box center [733, 345] width 105 height 8
click at [730, 310] on div at bounding box center [745, 292] width 122 height 92
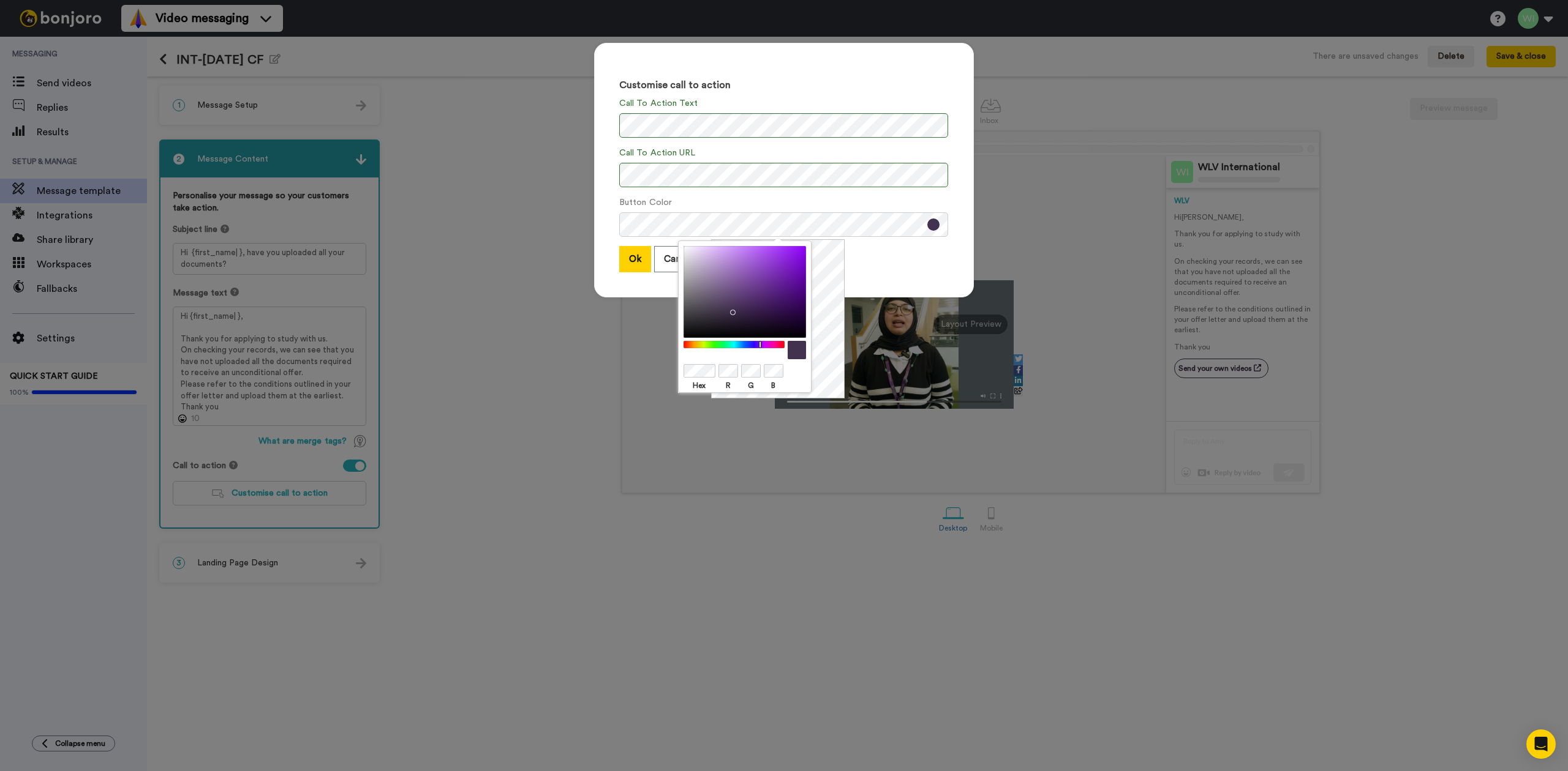
click at [750, 344] on div at bounding box center [733, 345] width 105 height 8
drag, startPoint x: 766, startPoint y: 289, endPoint x: 789, endPoint y: 300, distance: 25.5
click at [789, 300] on div at bounding box center [745, 292] width 122 height 92
drag, startPoint x: 787, startPoint y: 300, endPoint x: 782, endPoint y: 295, distance: 7.1
click at [782, 295] on div at bounding box center [745, 292] width 122 height 92
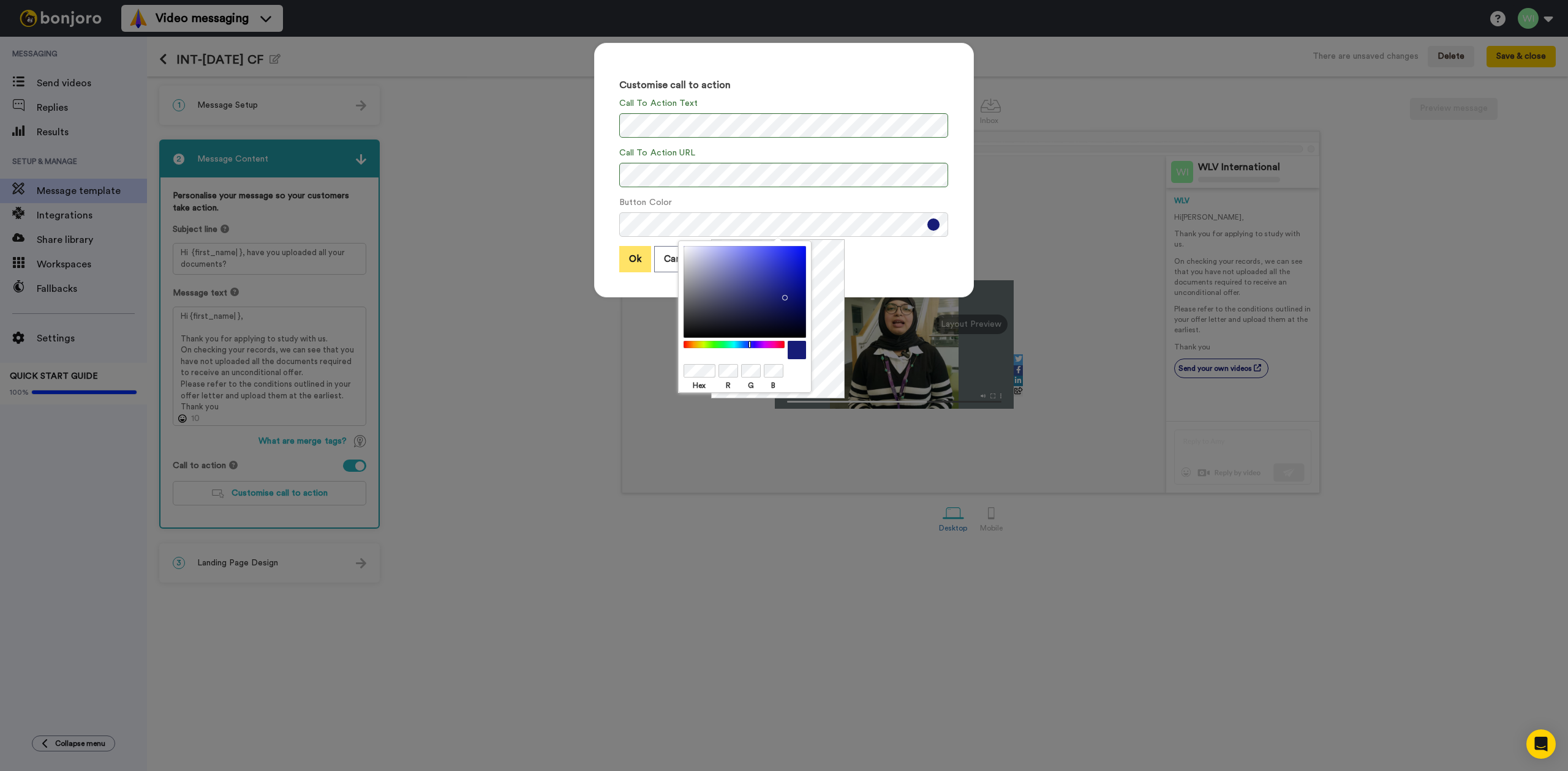
click at [627, 265] on button "Ok" at bounding box center [635, 260] width 32 height 27
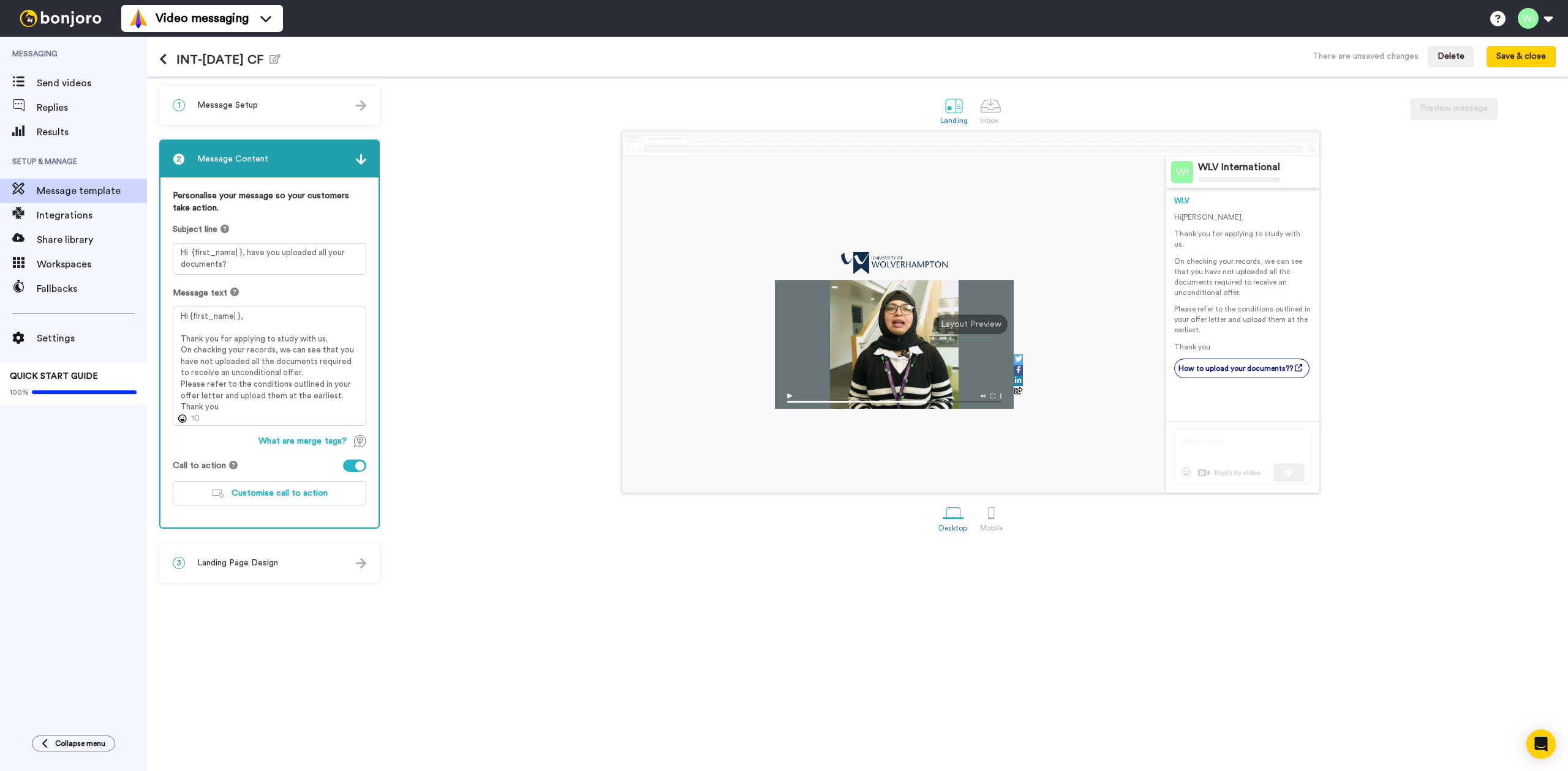
click at [243, 564] on span "Landing Page Design" at bounding box center [237, 564] width 81 height 12
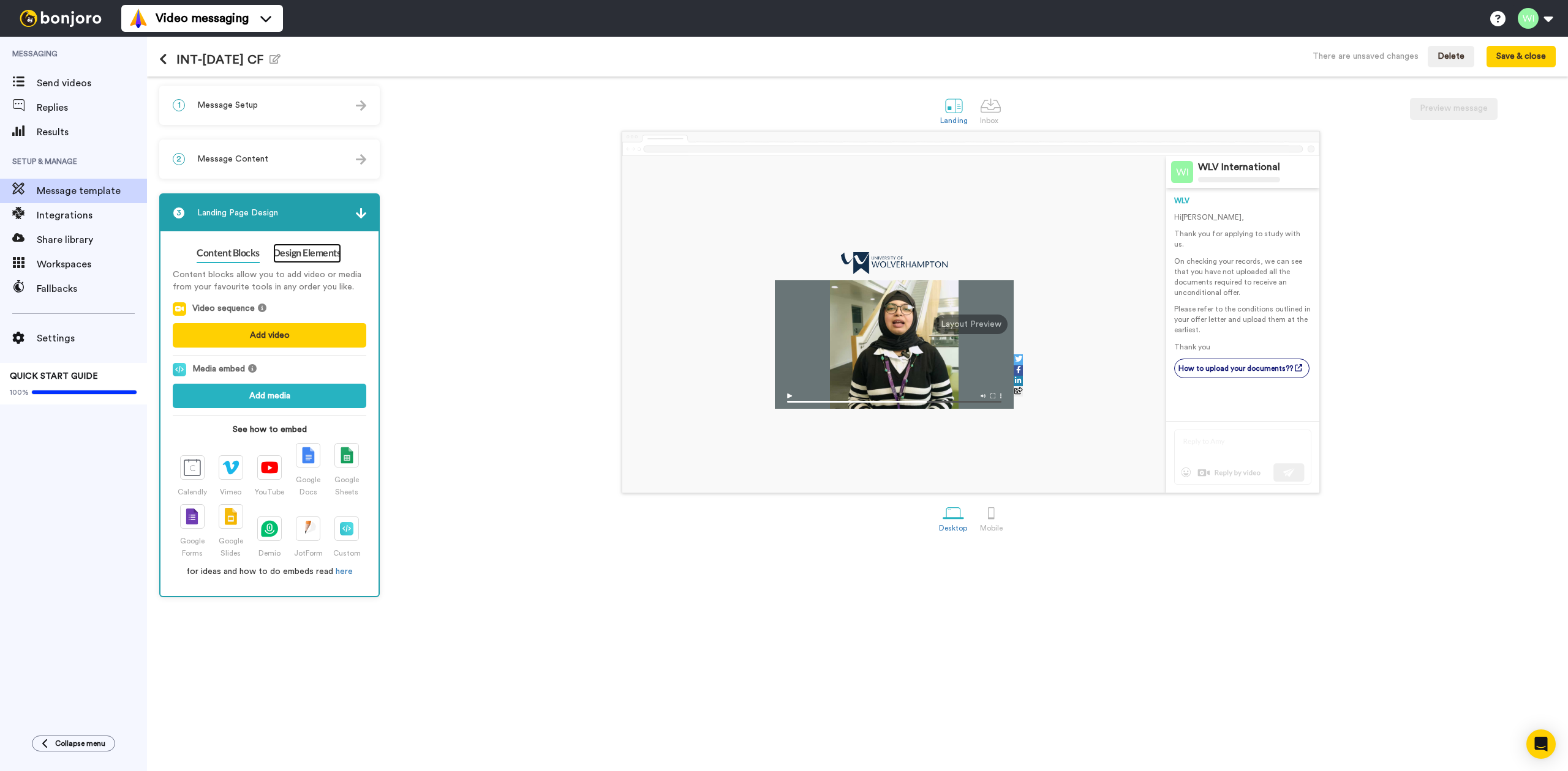
click at [298, 248] on link "Design Elements" at bounding box center [307, 253] width 68 height 19
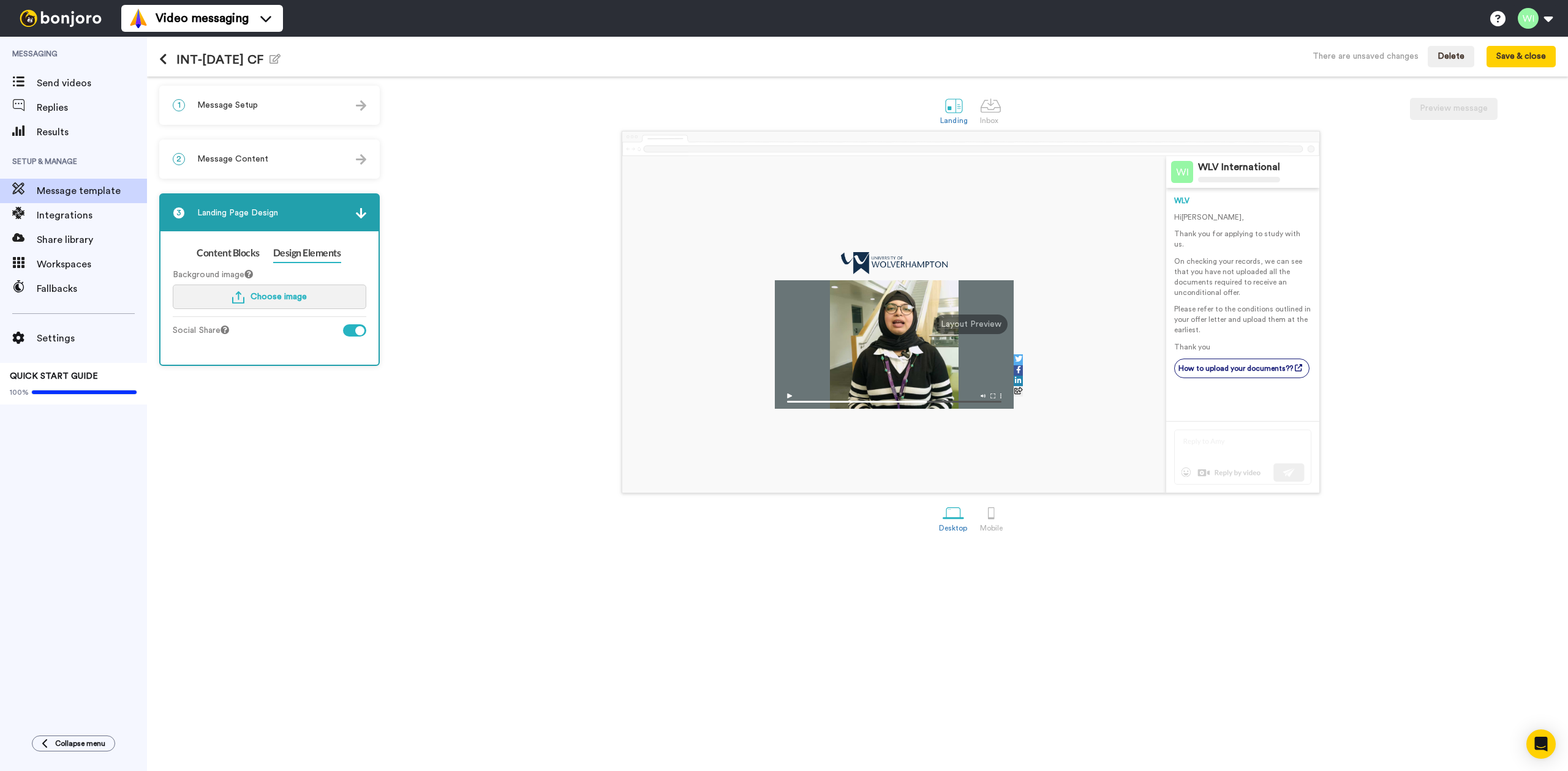
click at [267, 297] on span "Choose image" at bounding box center [279, 297] width 57 height 9
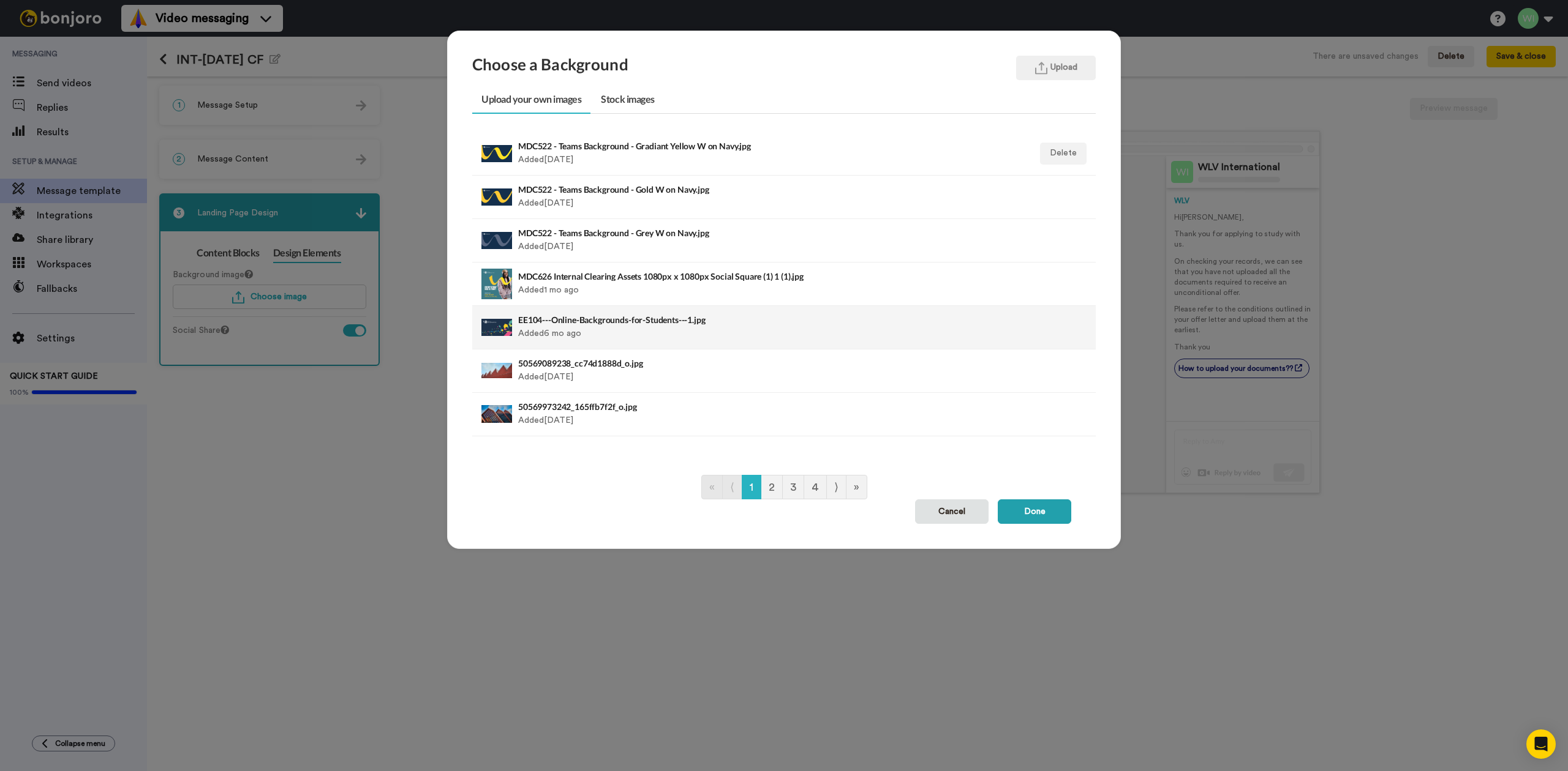
click at [491, 331] on div at bounding box center [496, 327] width 31 height 31
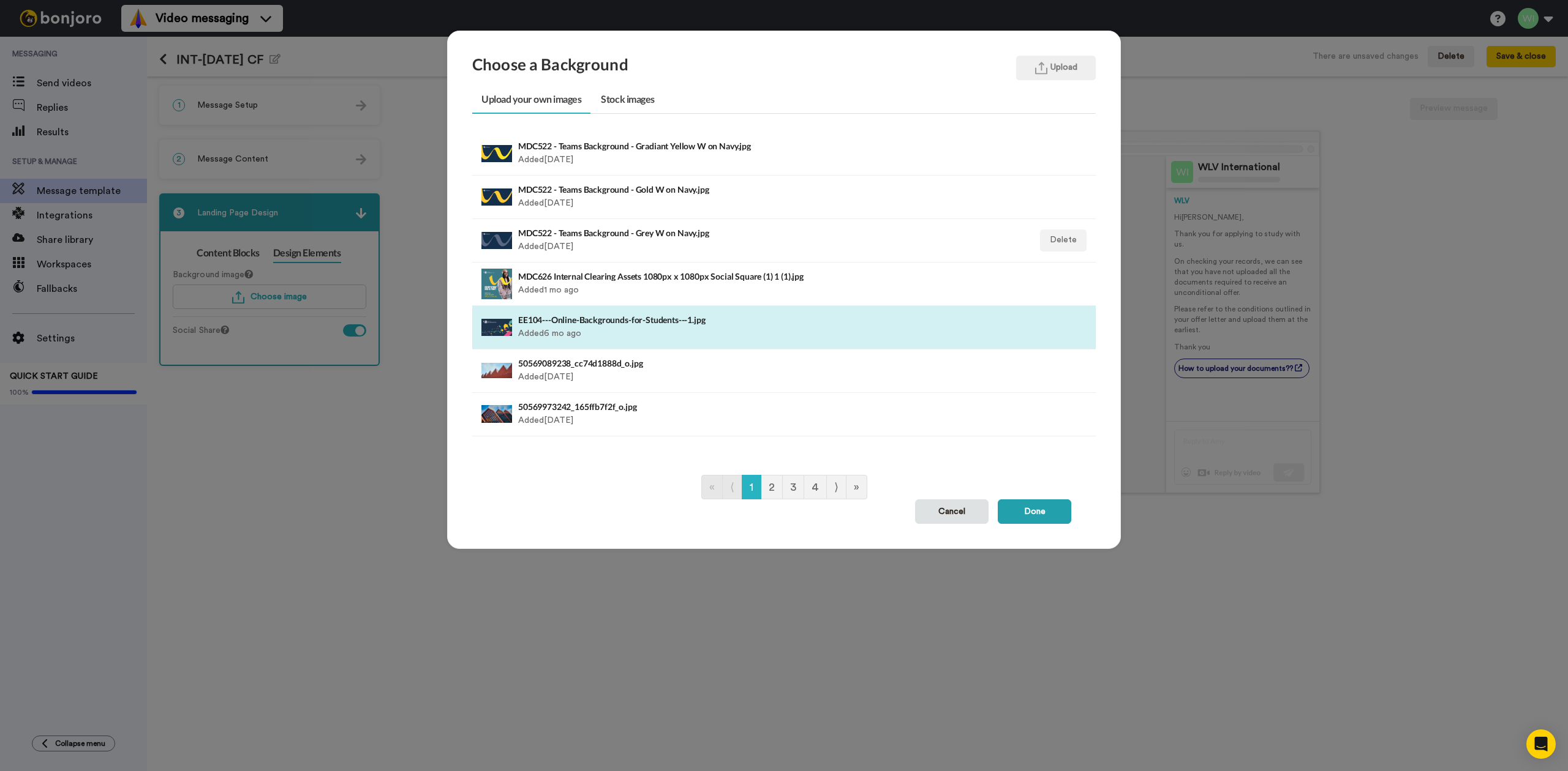
click at [491, 331] on div at bounding box center [496, 327] width 31 height 31
click at [1019, 506] on button "Done" at bounding box center [1034, 512] width 74 height 25
click at [1029, 516] on button "Done" at bounding box center [1034, 512] width 74 height 25
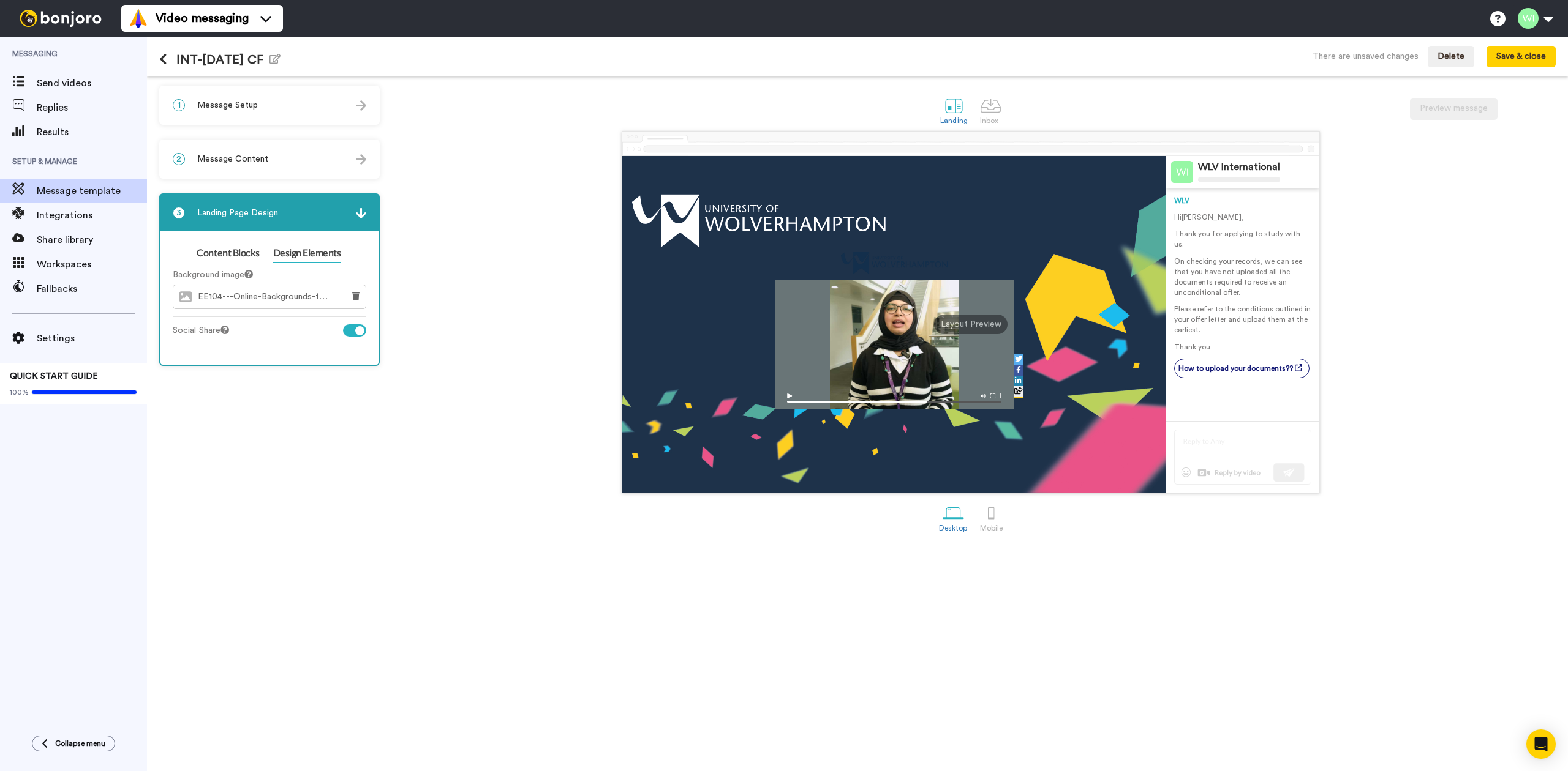
click at [532, 328] on div "EE104---Online-Backgrounds-for-Students---1.jpg Added 6 mo ago" at bounding box center [723, 327] width 411 height 31
click at [1039, 518] on button "Done" at bounding box center [1034, 512] width 74 height 25
click at [363, 292] on button at bounding box center [355, 297] width 20 height 23
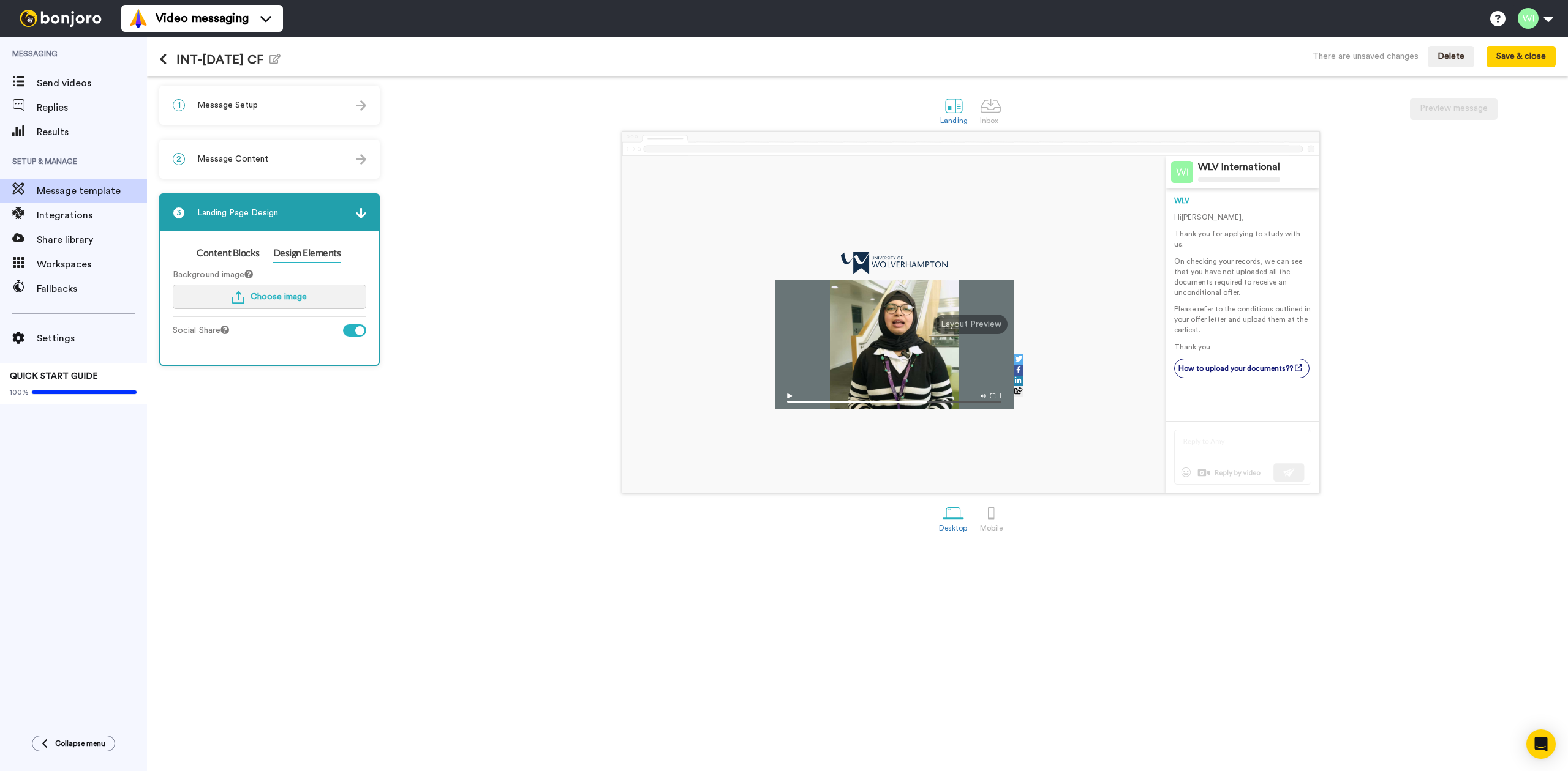
click at [315, 296] on button "Choose image" at bounding box center [269, 297] width 193 height 25
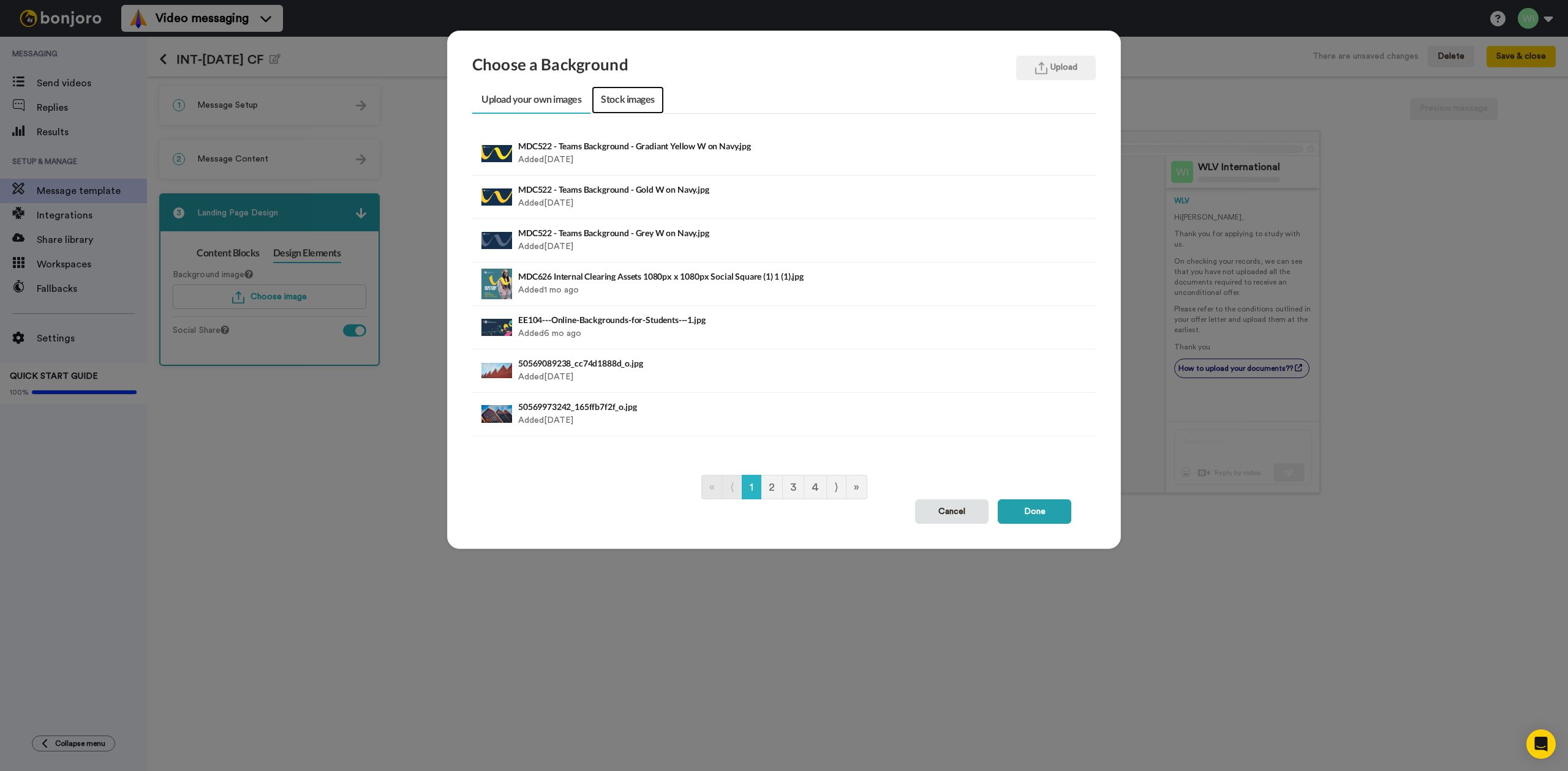
click at [635, 98] on link "Stock images" at bounding box center [627, 99] width 72 height 27
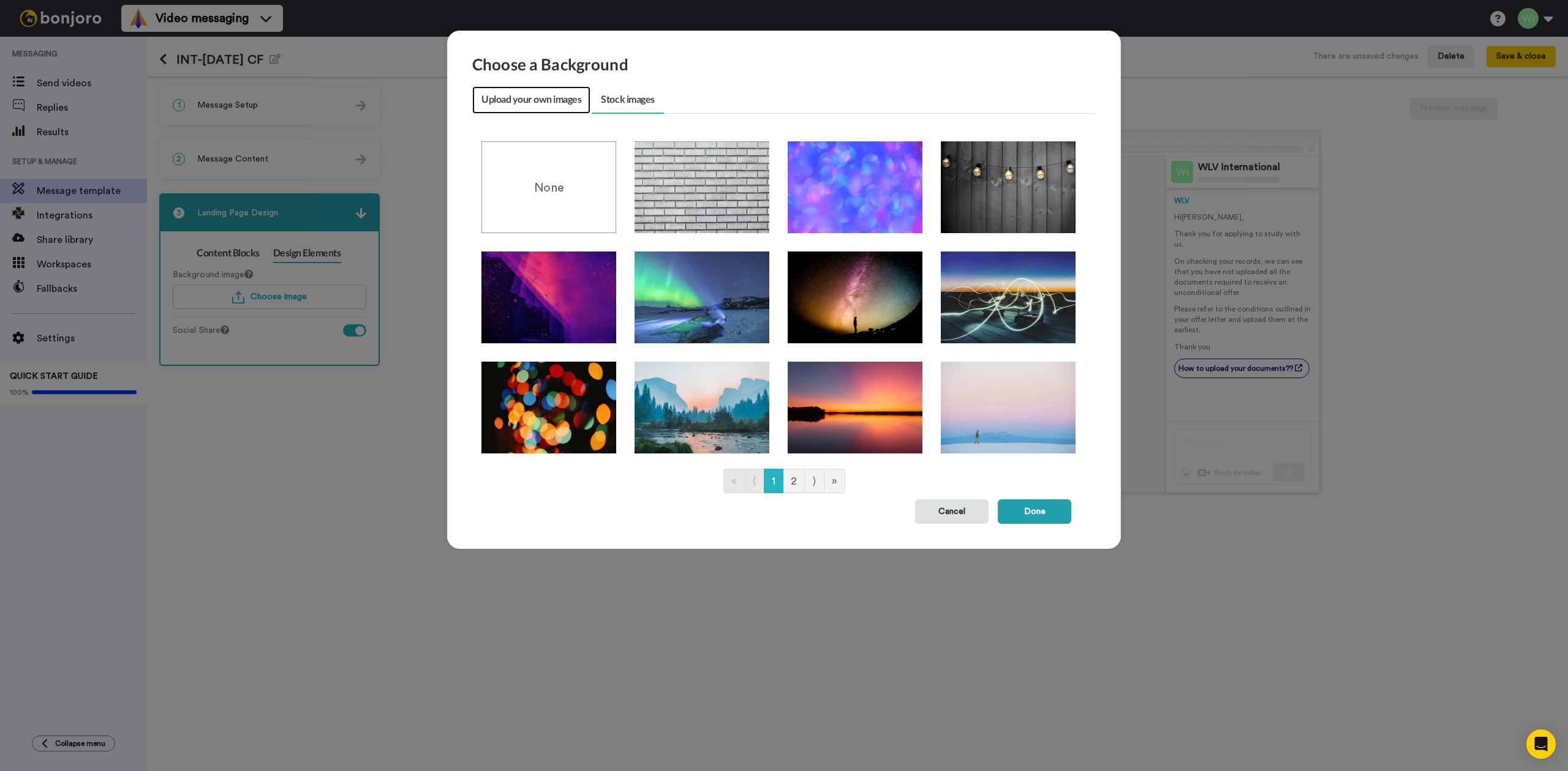
click at [528, 100] on link "Upload your own images" at bounding box center [531, 99] width 118 height 27
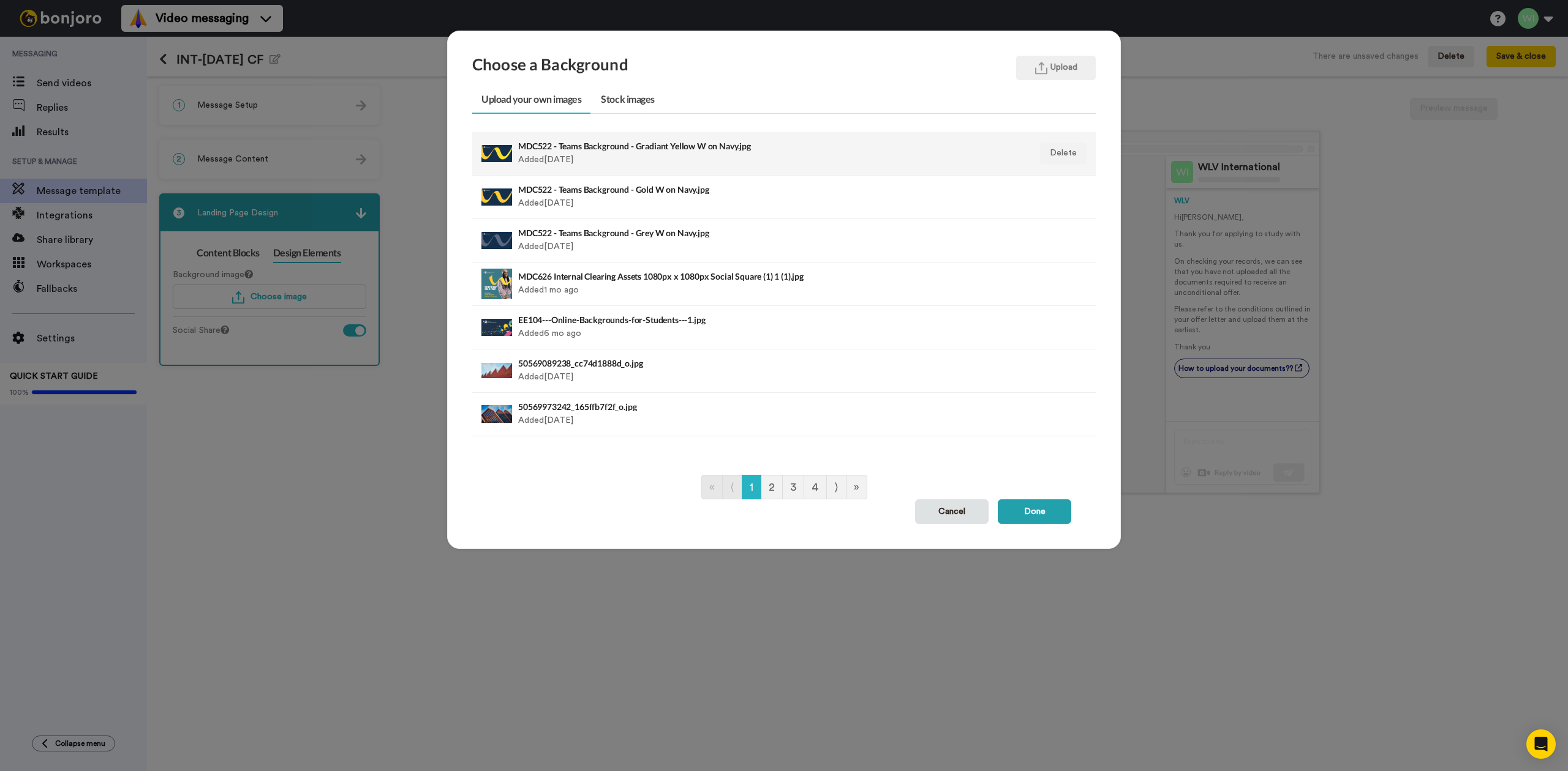
click at [545, 147] on h4 "MDC522 - Teams Background - Gradiant Yellow W on Navy.jpg" at bounding box center [723, 146] width 411 height 9
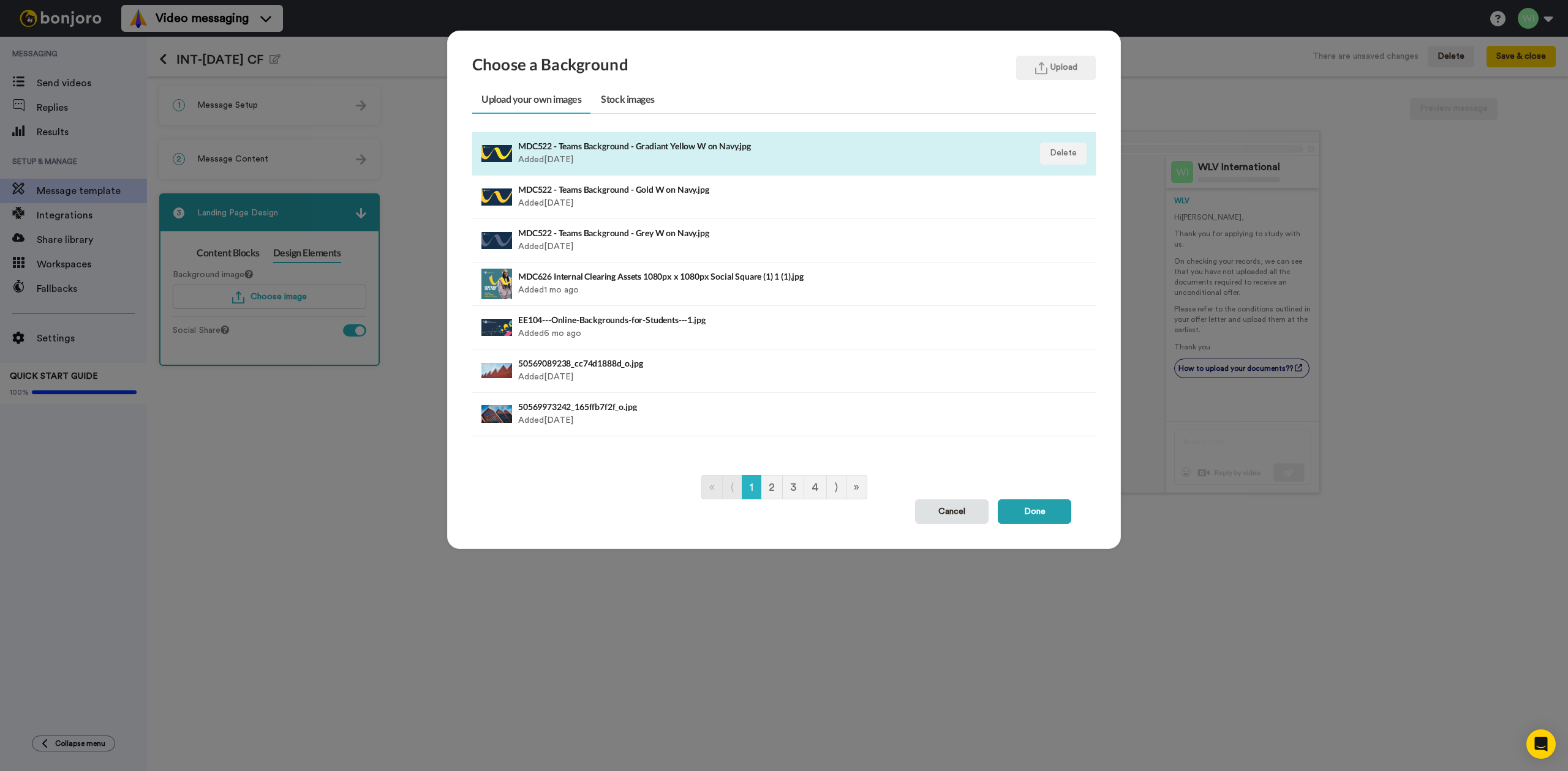
click at [1027, 507] on button "Done" at bounding box center [1034, 512] width 74 height 25
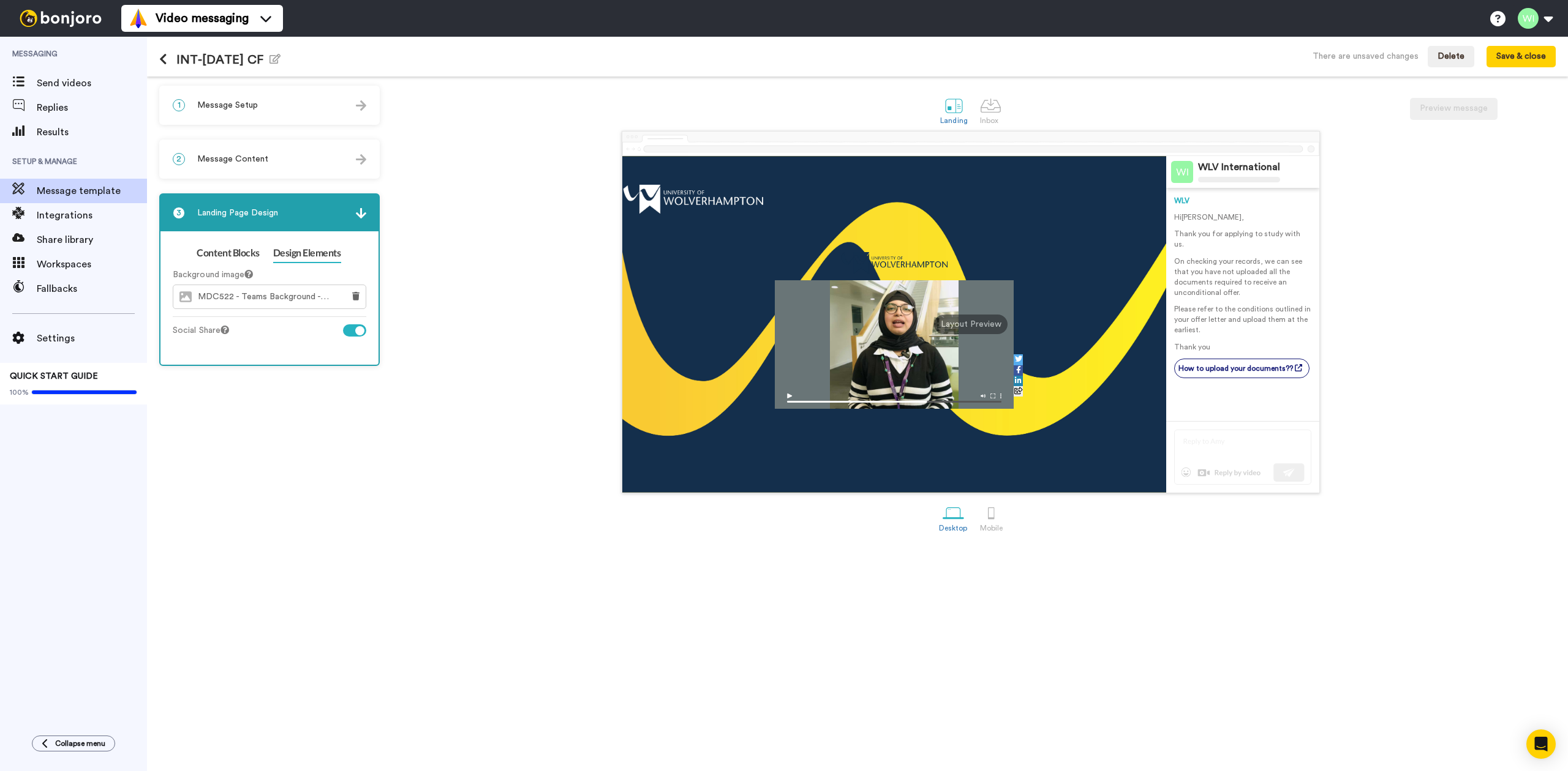
click at [1027, 514] on div "Desktop Mobile" at bounding box center [971, 518] width 1170 height 43
click at [355, 292] on icon at bounding box center [355, 297] width 7 height 9
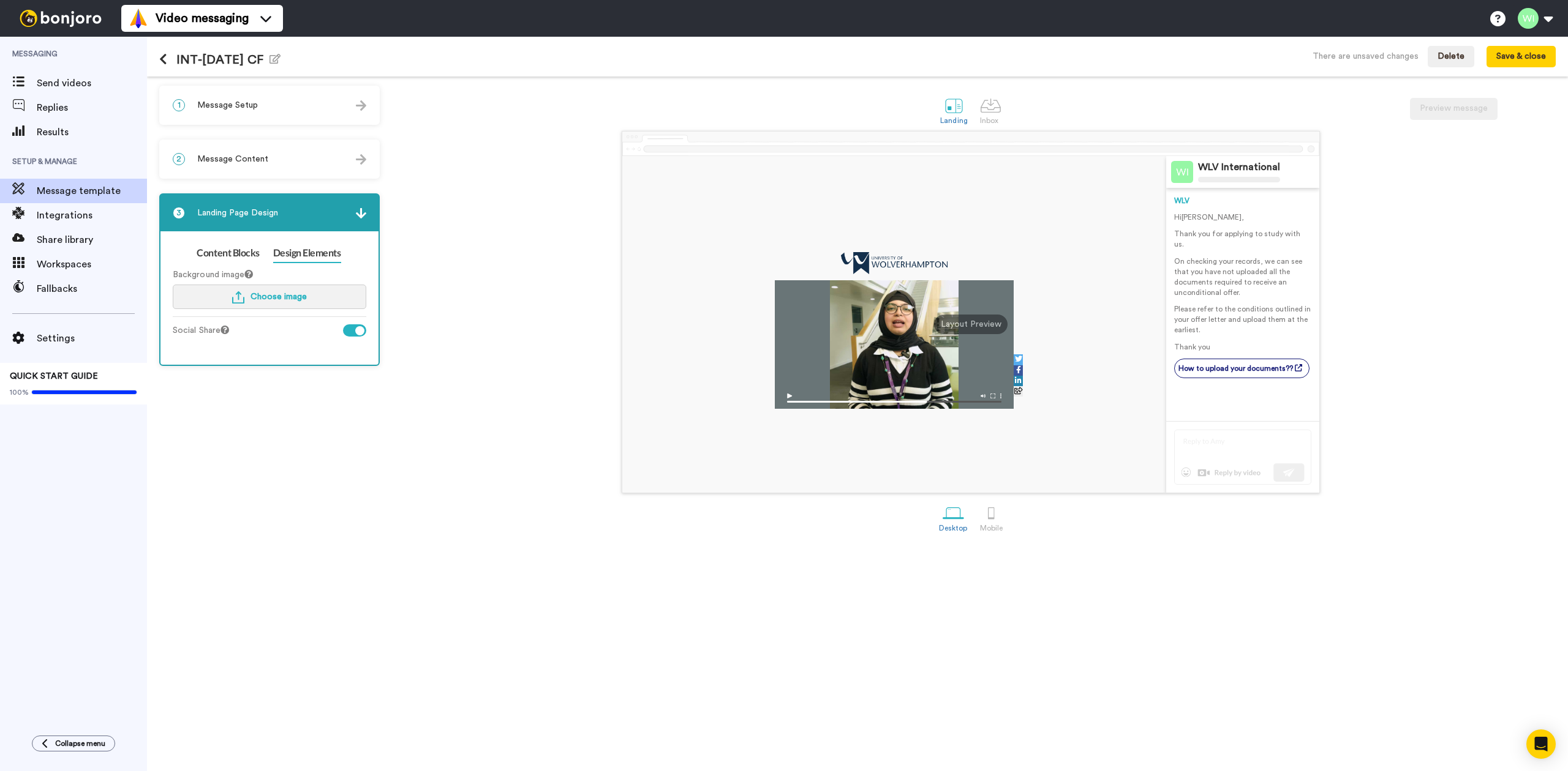
click at [312, 294] on button "Choose image" at bounding box center [269, 297] width 193 height 25
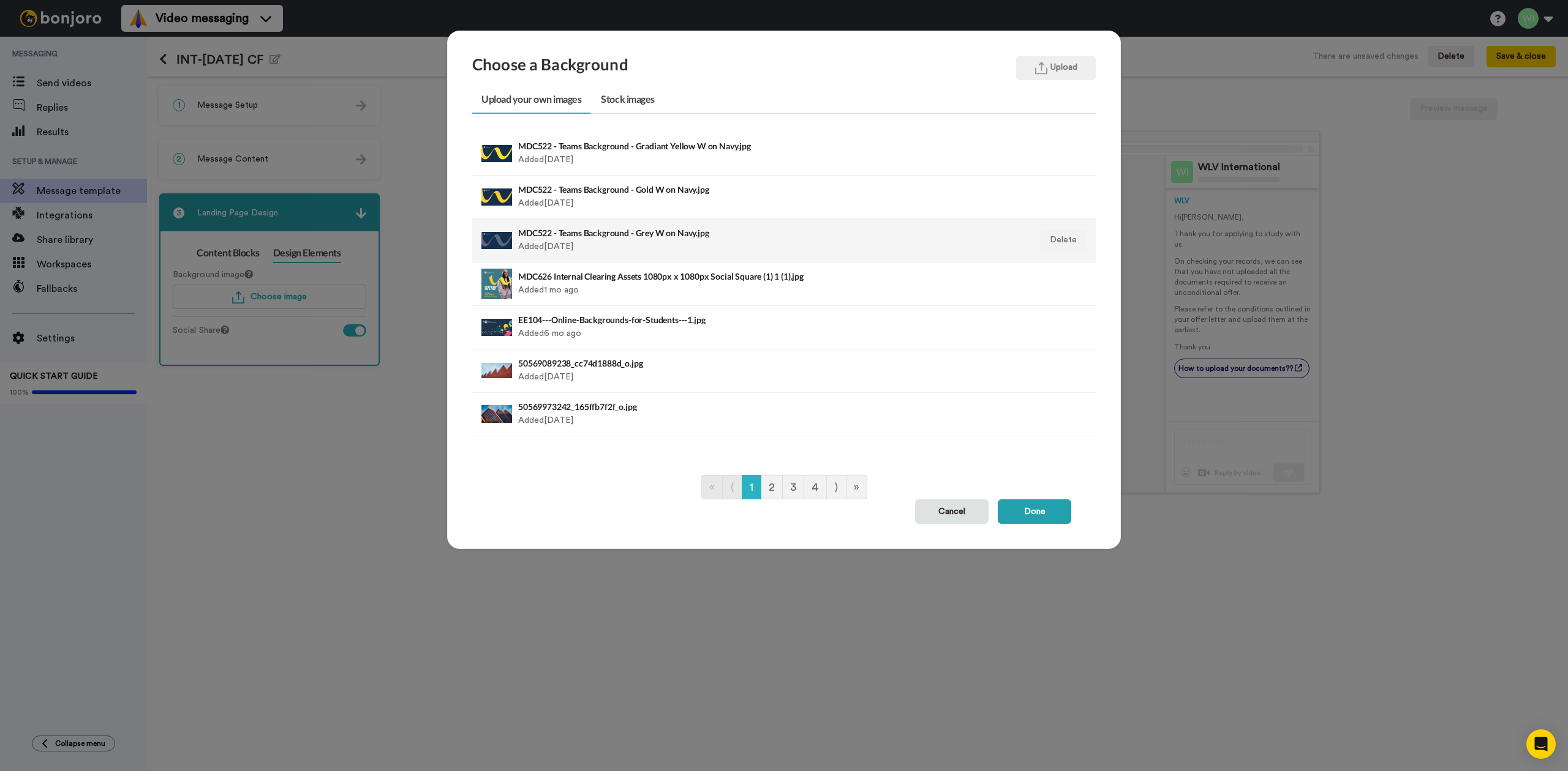
click at [548, 237] on h4 "MDC522 - Teams Background - Grey W on Navy.jpg" at bounding box center [723, 233] width 411 height 9
click at [532, 235] on h4 "MDC522 - Teams Background - Grey W on Navy.jpg" at bounding box center [723, 233] width 411 height 9
click at [584, 234] on h4 "MDC522 - Teams Background - Grey W on Navy.jpg" at bounding box center [723, 233] width 411 height 9
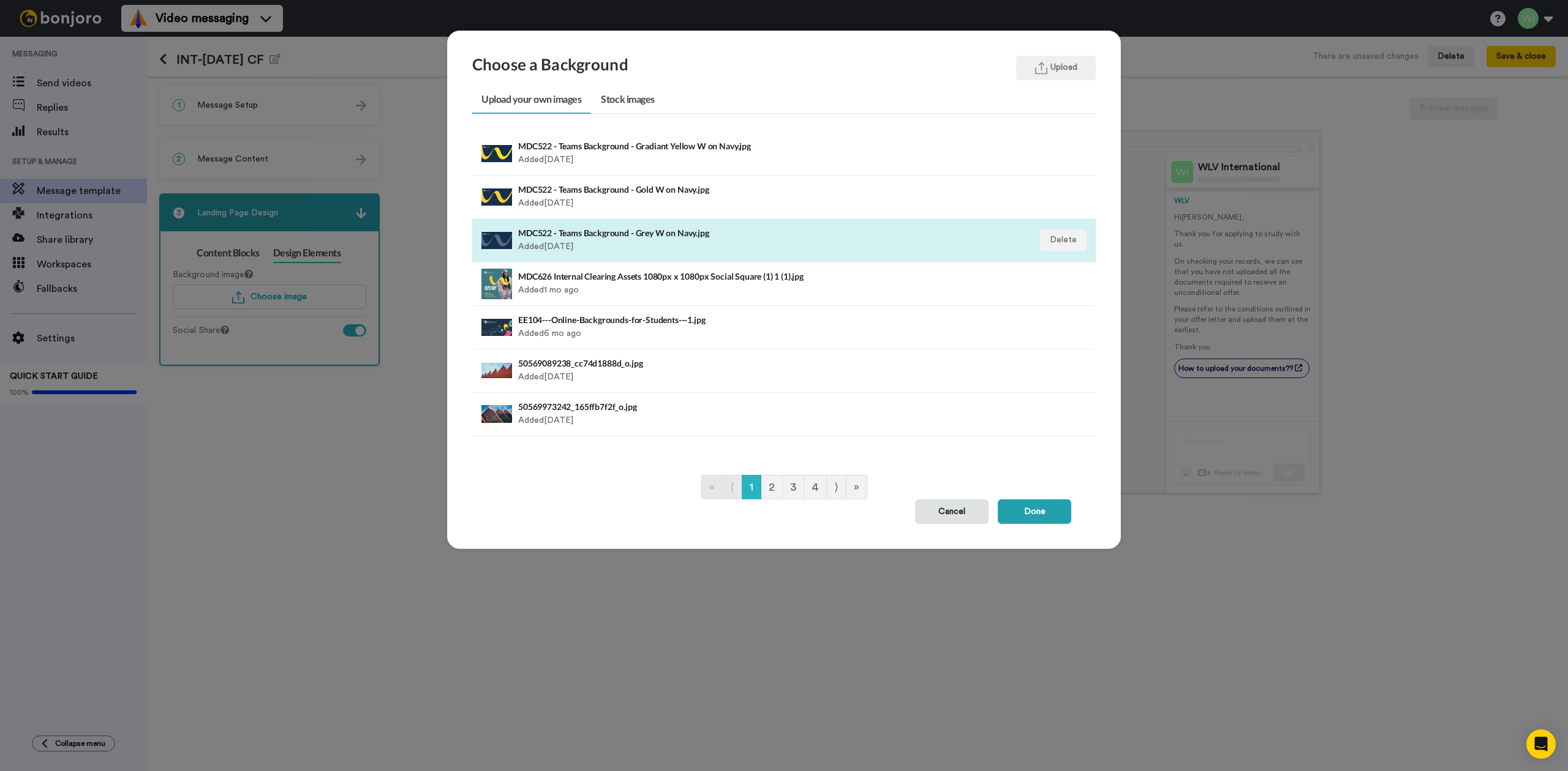
click at [767, 245] on div "MDC522 - Teams Background - Grey W on Navy.jpg Added 11 days ago" at bounding box center [723, 240] width 411 height 31
click at [1026, 503] on button "Done" at bounding box center [1034, 512] width 74 height 25
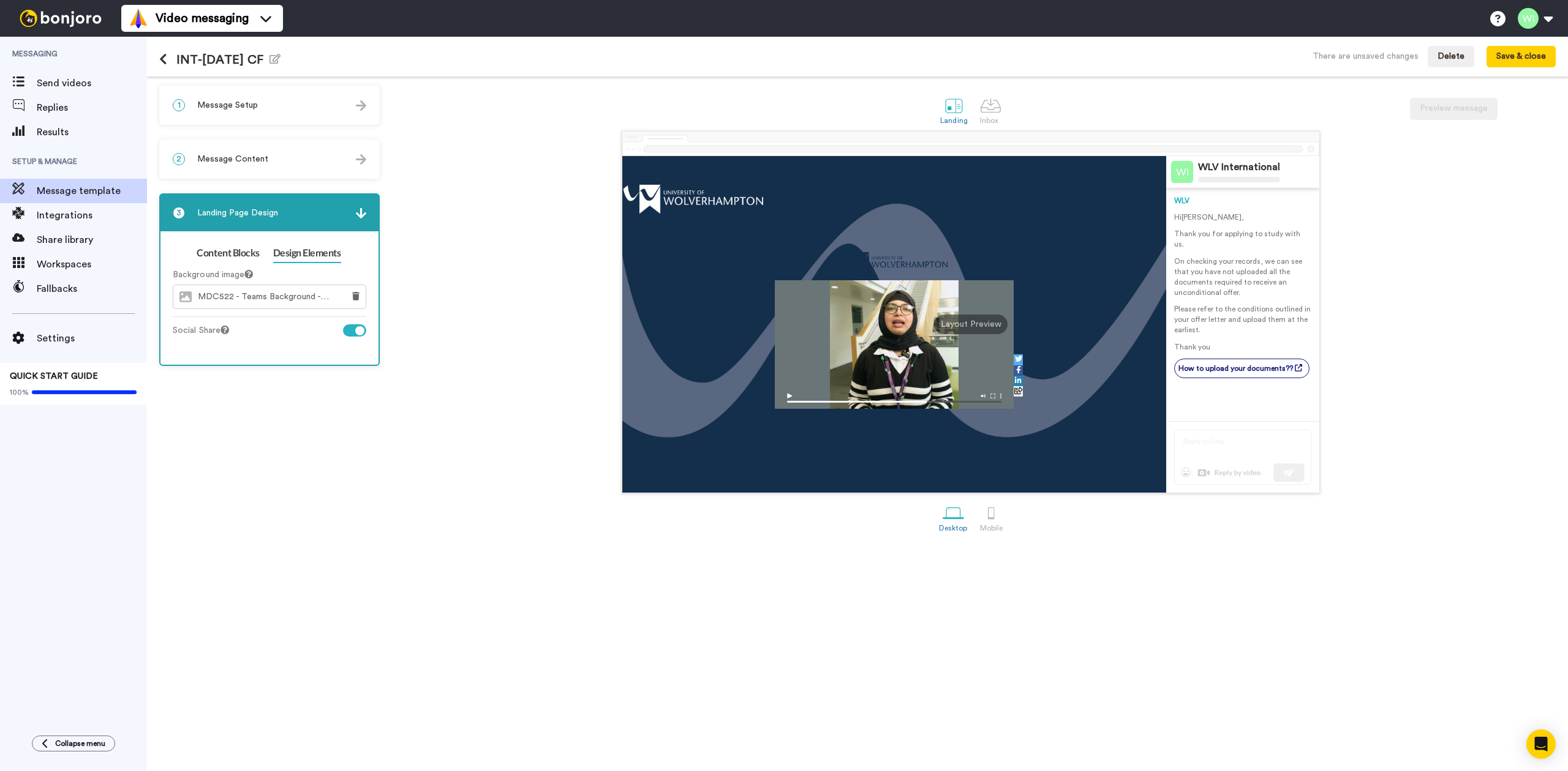
click at [275, 113] on div "1 Message Setup" at bounding box center [269, 105] width 218 height 36
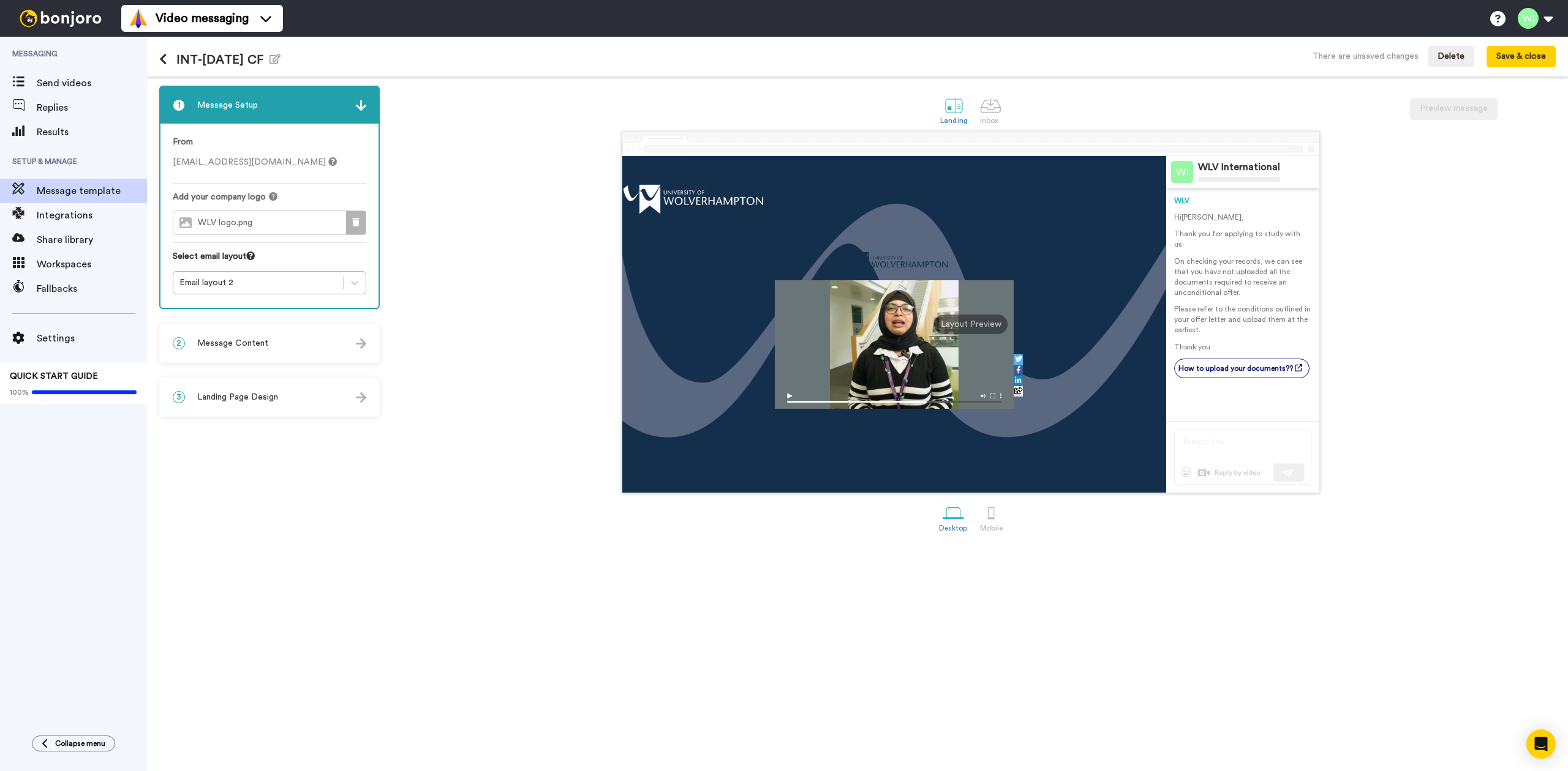
click at [354, 219] on icon at bounding box center [355, 222] width 7 height 9
click at [324, 222] on button "Choose a Logo" at bounding box center [269, 223] width 193 height 25
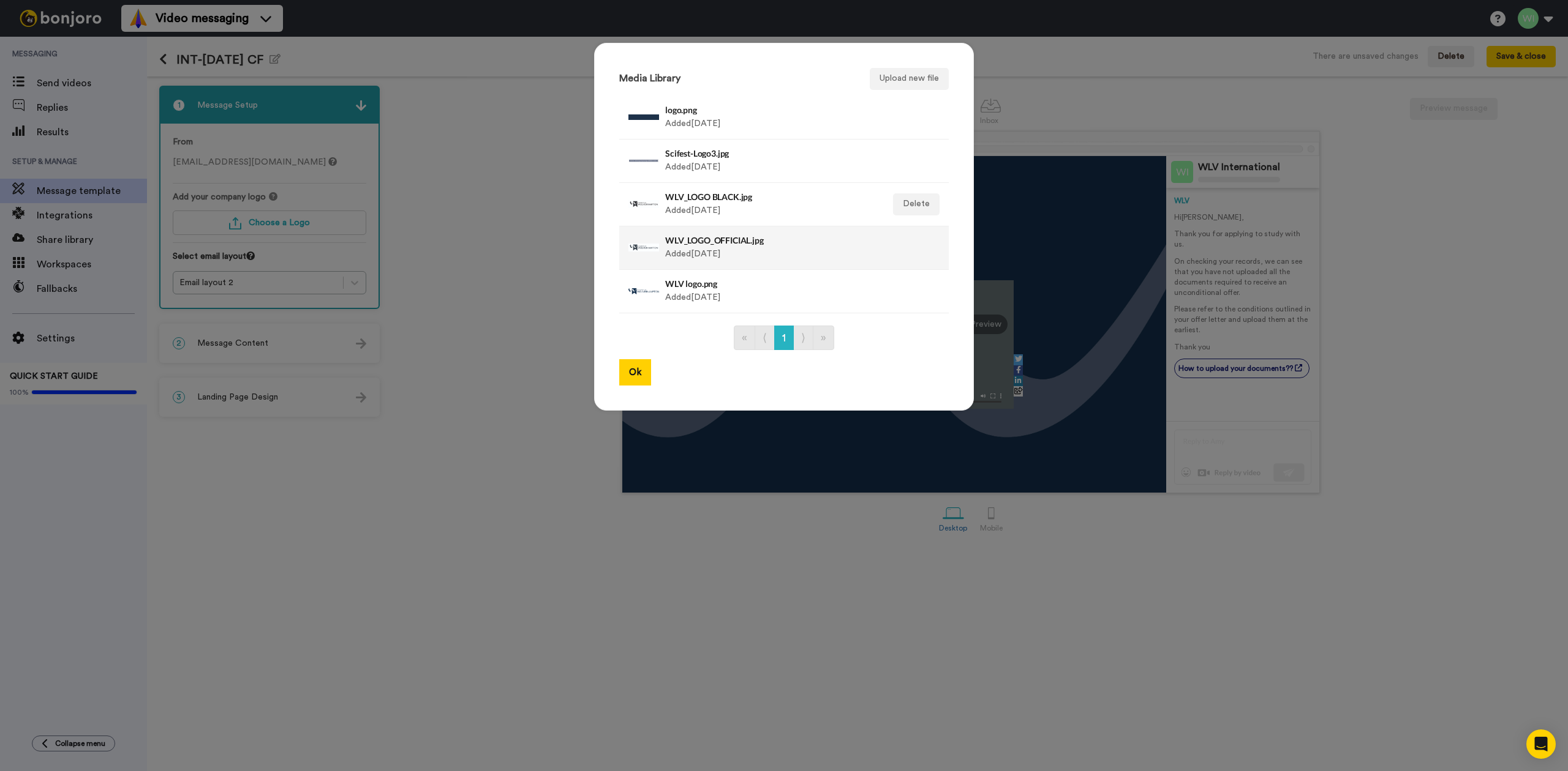
click at [689, 248] on div "WLV_LOGO_OFFICIAL.jpg Added 3 yr ago" at bounding box center [770, 248] width 211 height 31
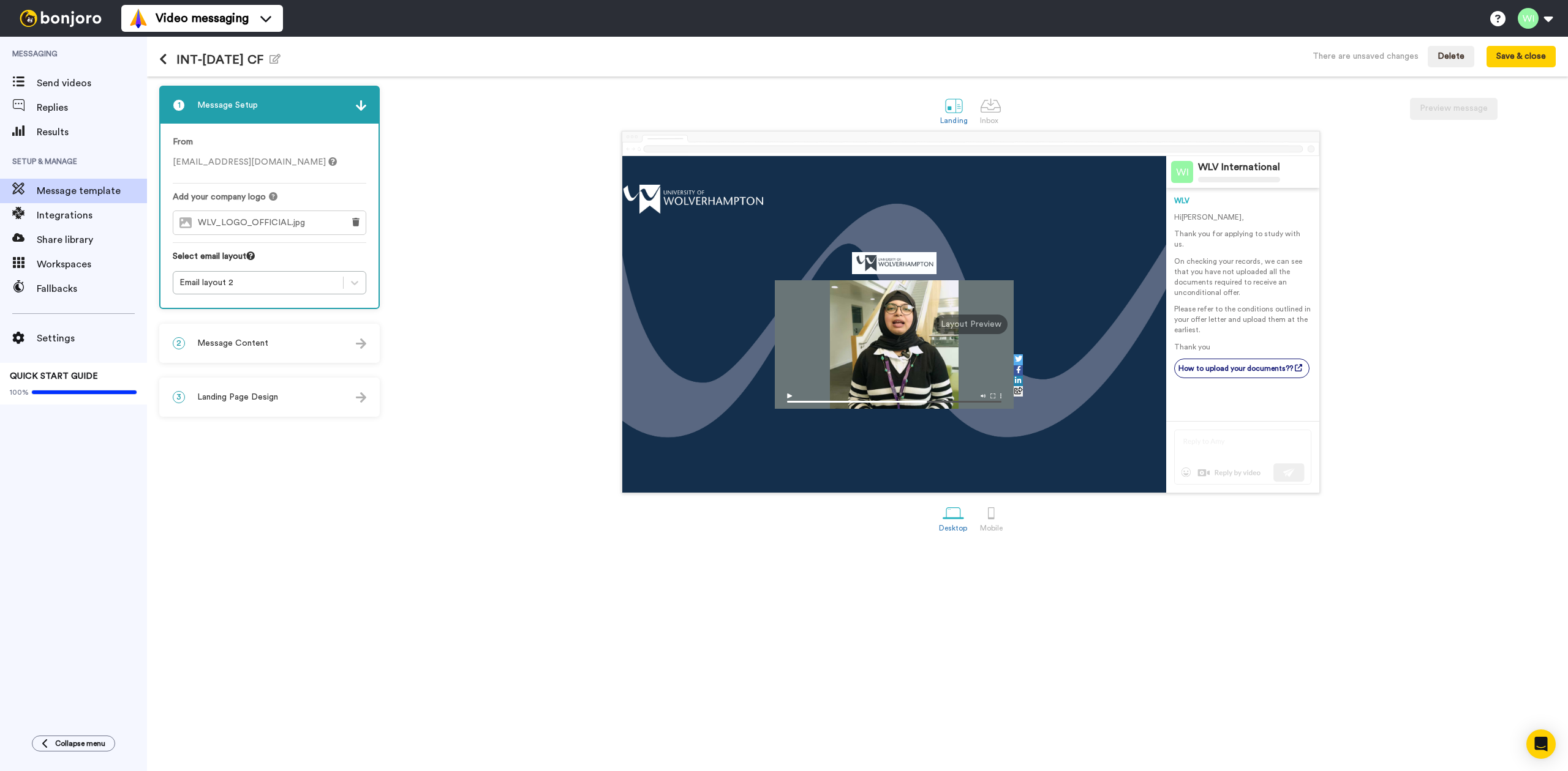
click at [262, 343] on span "Message Content" at bounding box center [232, 344] width 71 height 12
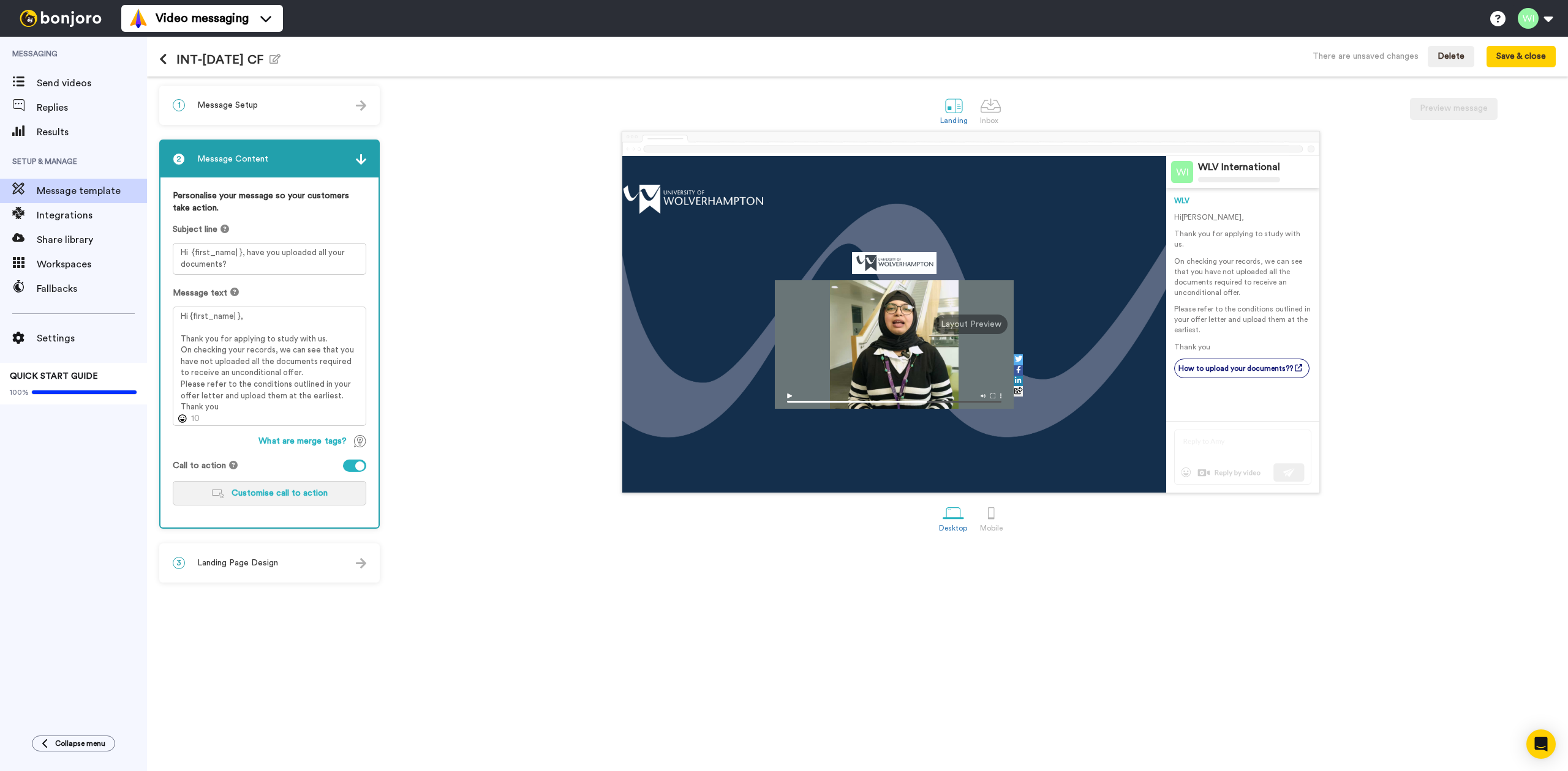
click at [262, 489] on span "Customise call to action" at bounding box center [279, 494] width 96 height 9
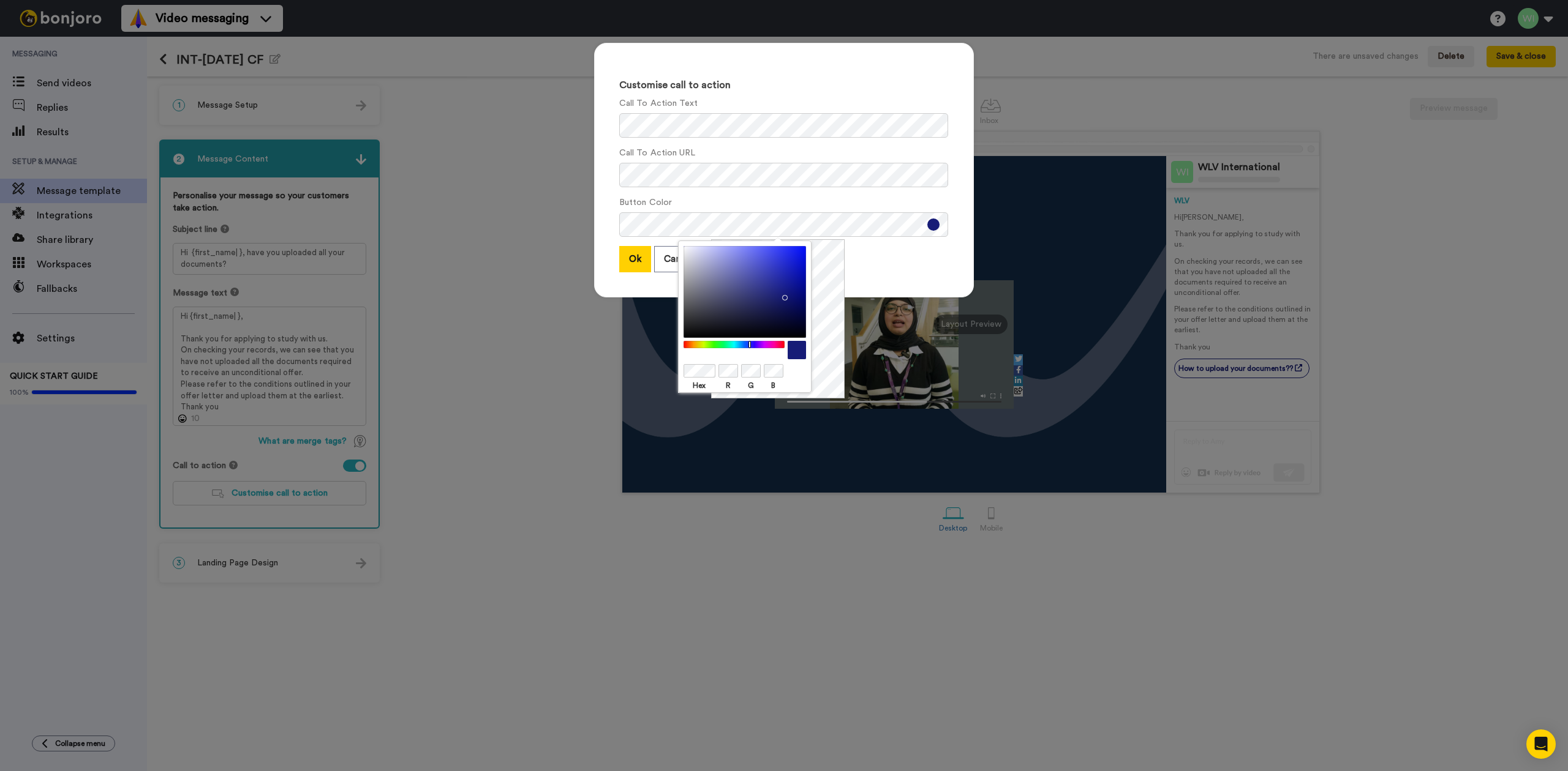
click at [766, 312] on div at bounding box center [745, 292] width 122 height 92
click at [766, 301] on div at bounding box center [745, 292] width 122 height 92
click at [771, 295] on div at bounding box center [745, 292] width 122 height 92
click at [782, 294] on div at bounding box center [745, 292] width 122 height 92
click at [621, 260] on button "Ok" at bounding box center [635, 260] width 32 height 27
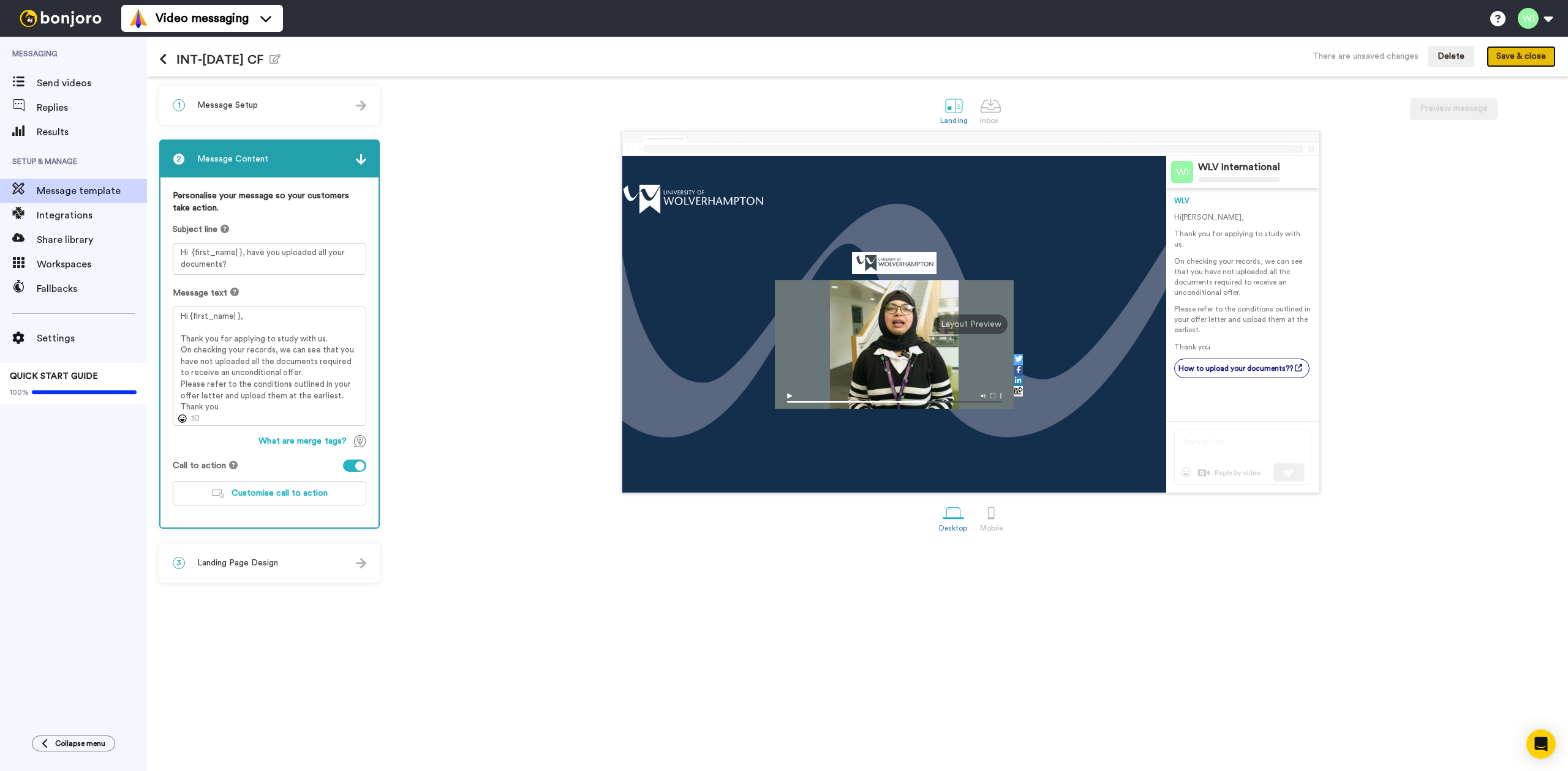
click at [1515, 60] on button "Save & close" at bounding box center [1521, 57] width 69 height 22
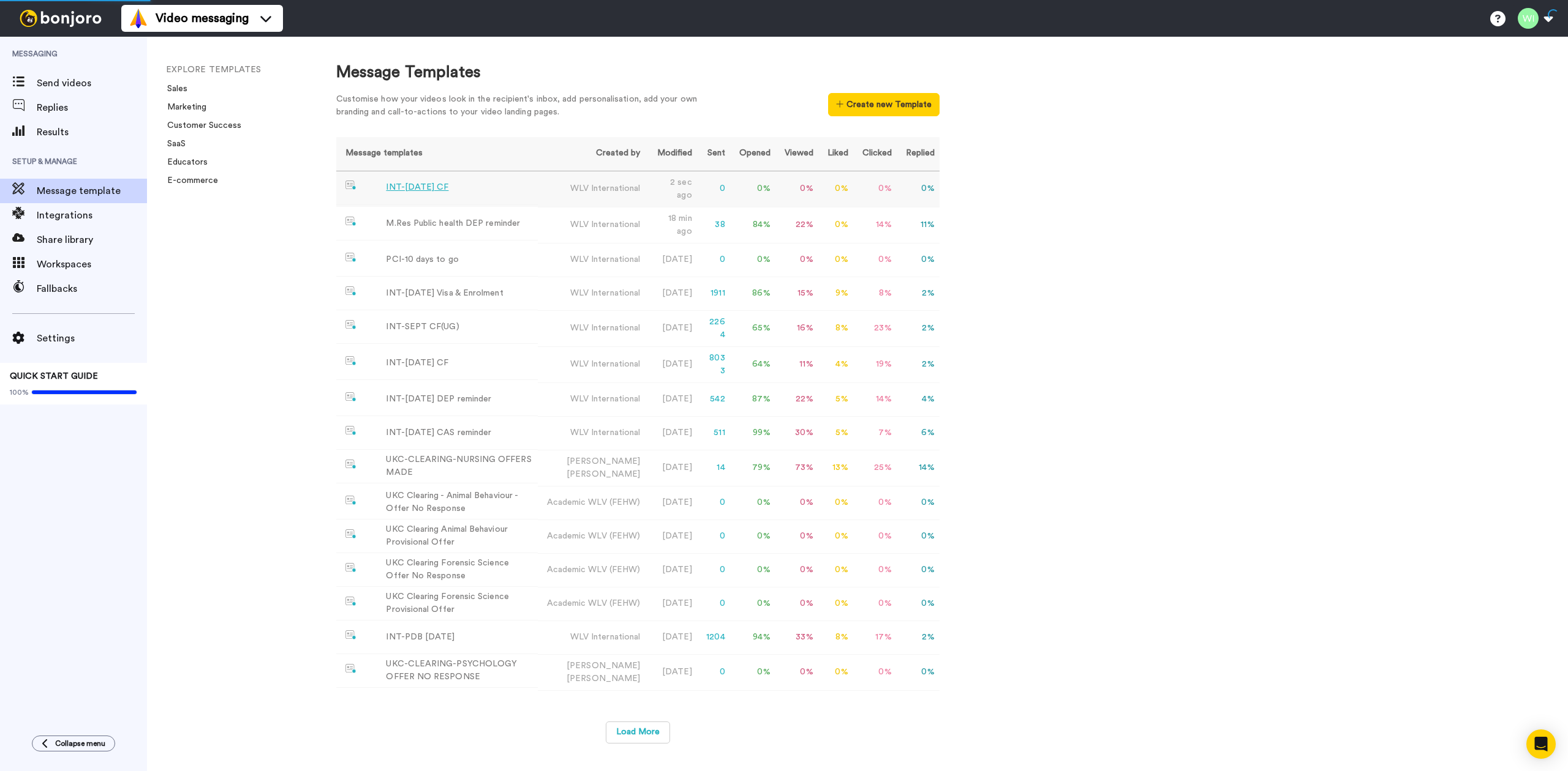
click at [404, 186] on div "INT-[DATE] CF" at bounding box center [417, 187] width 62 height 13
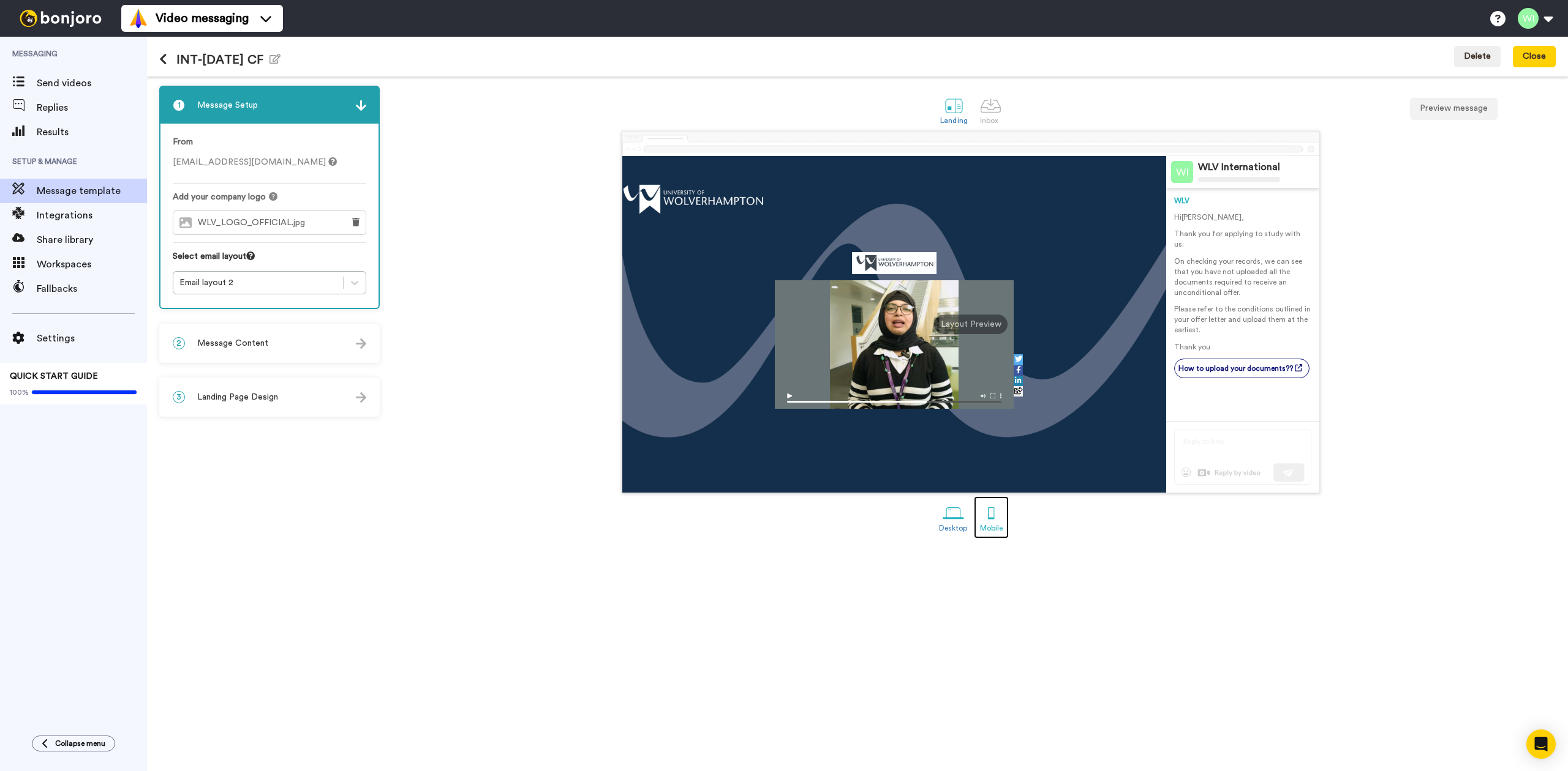
click at [995, 528] on div "Mobile" at bounding box center [991, 528] width 23 height 9
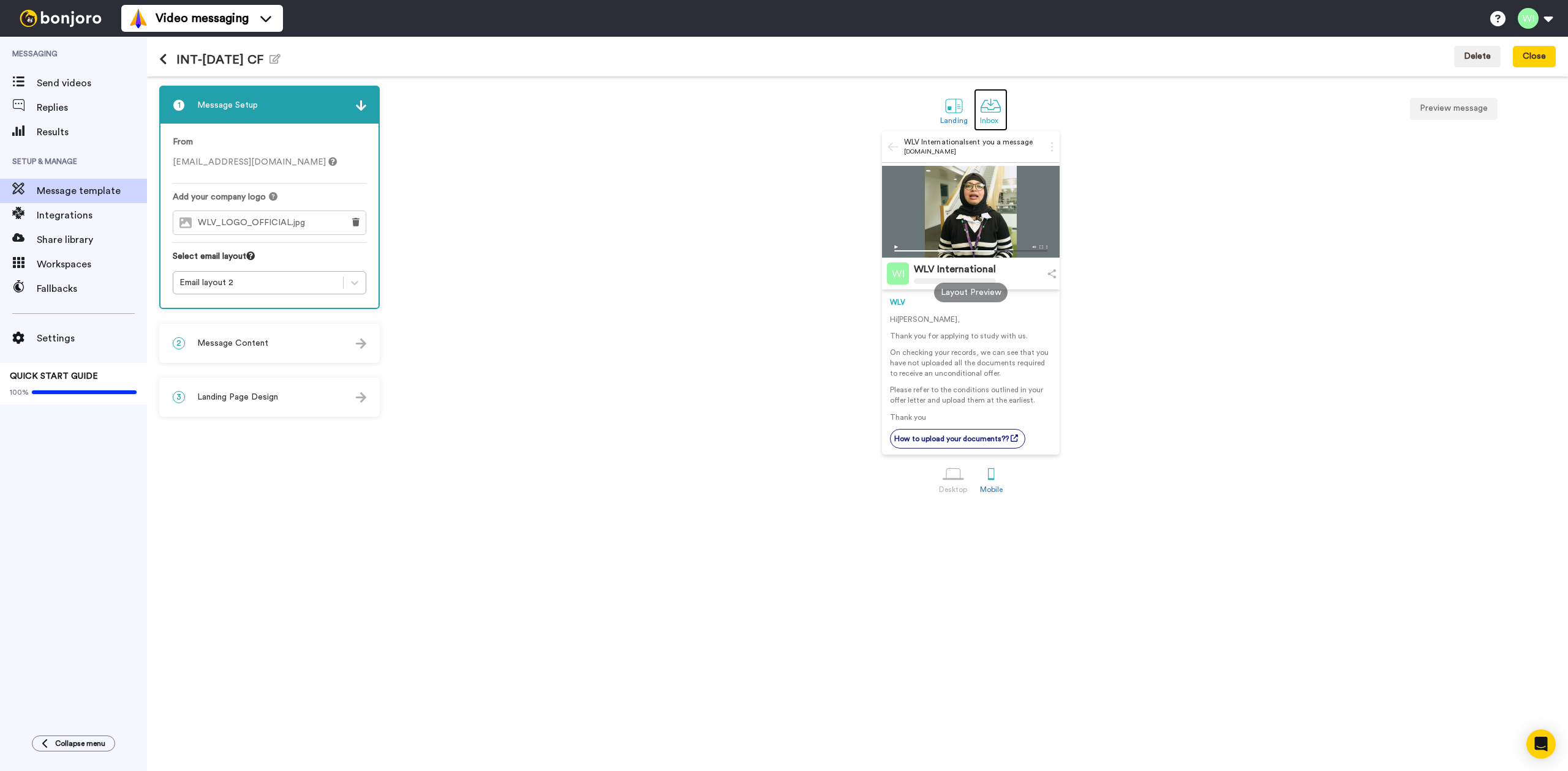
click at [992, 108] on div at bounding box center [990, 105] width 21 height 21
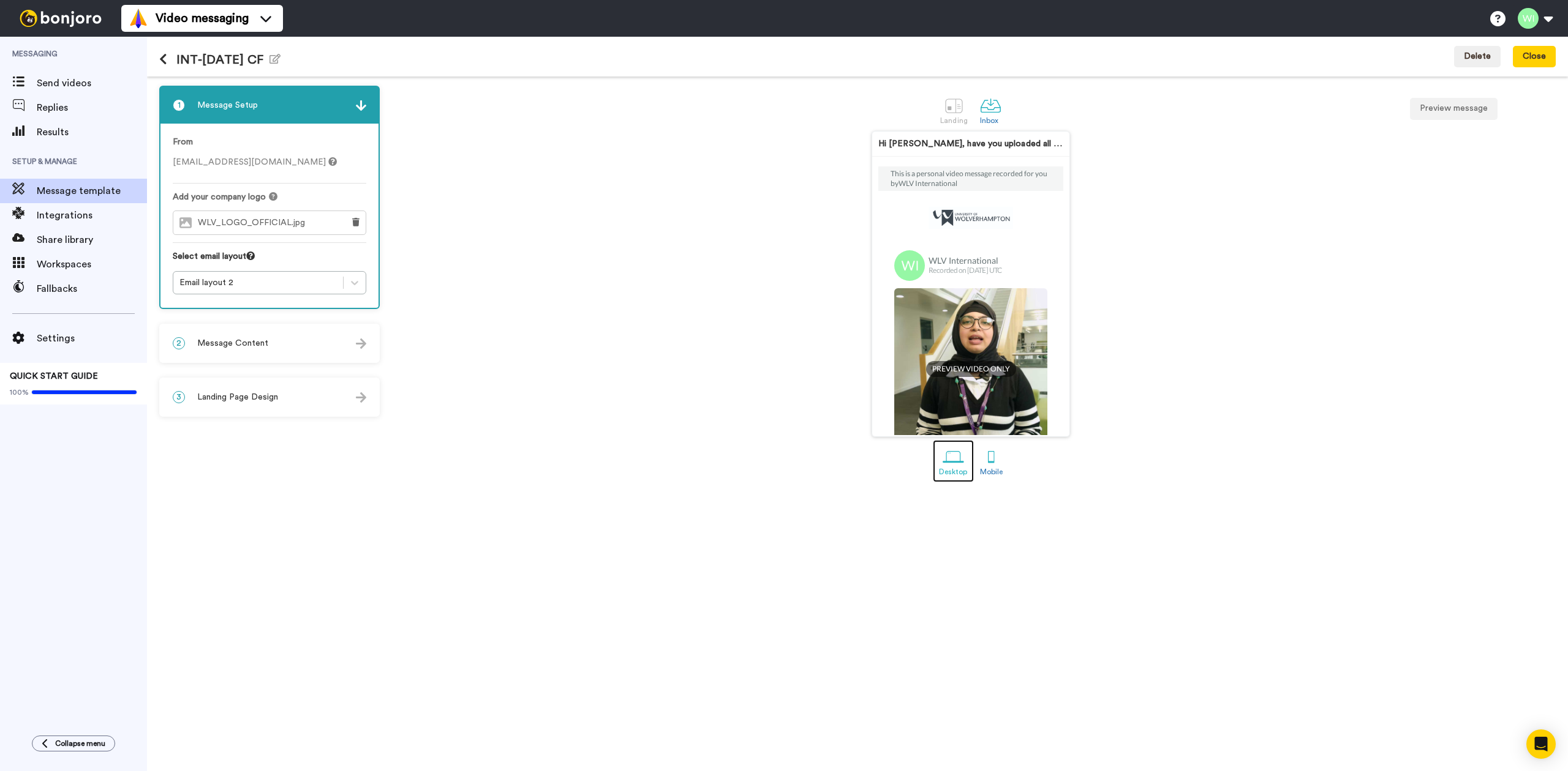
click at [956, 461] on div at bounding box center [953, 457] width 21 height 21
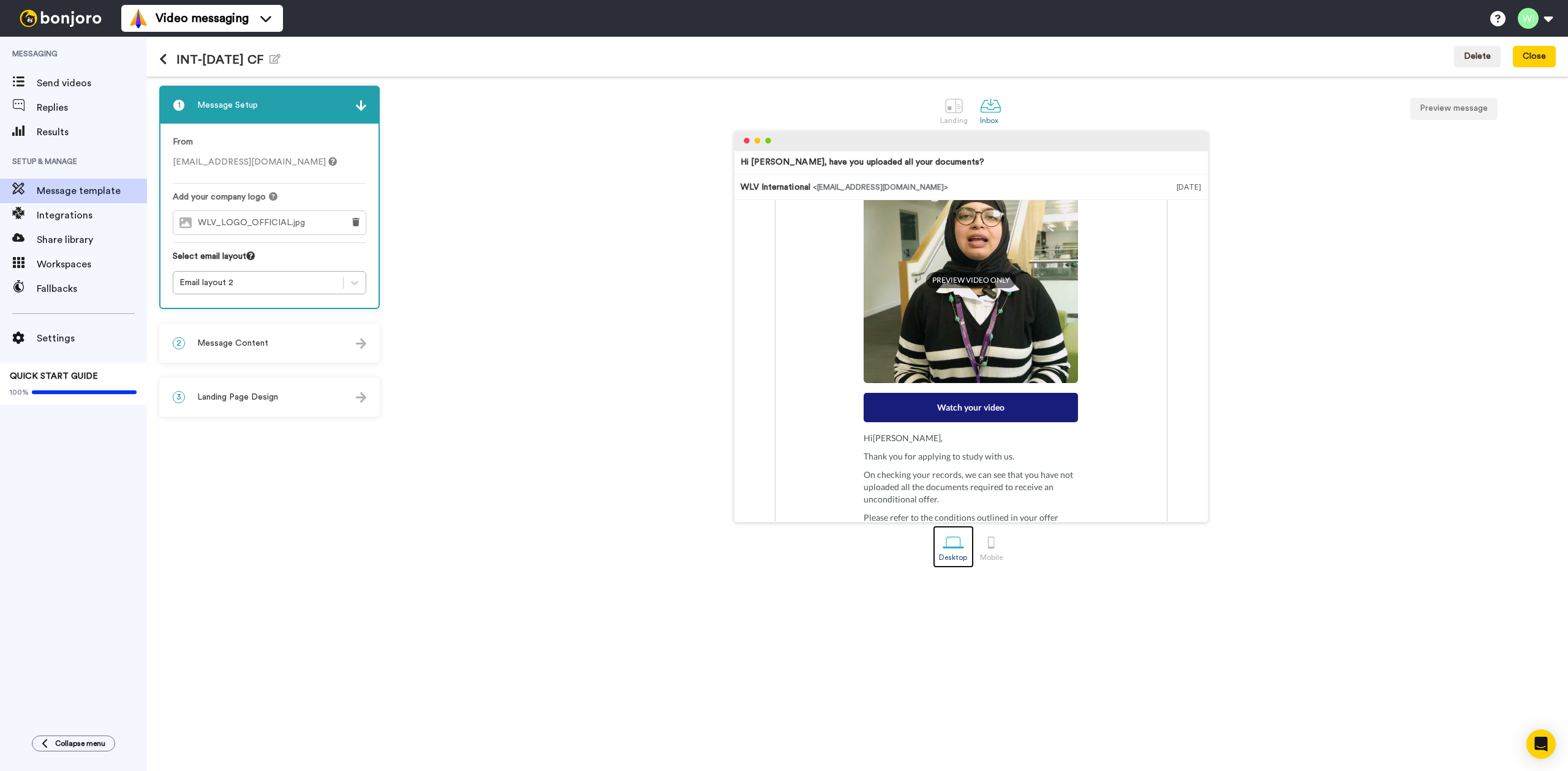
scroll to position [286, 0]
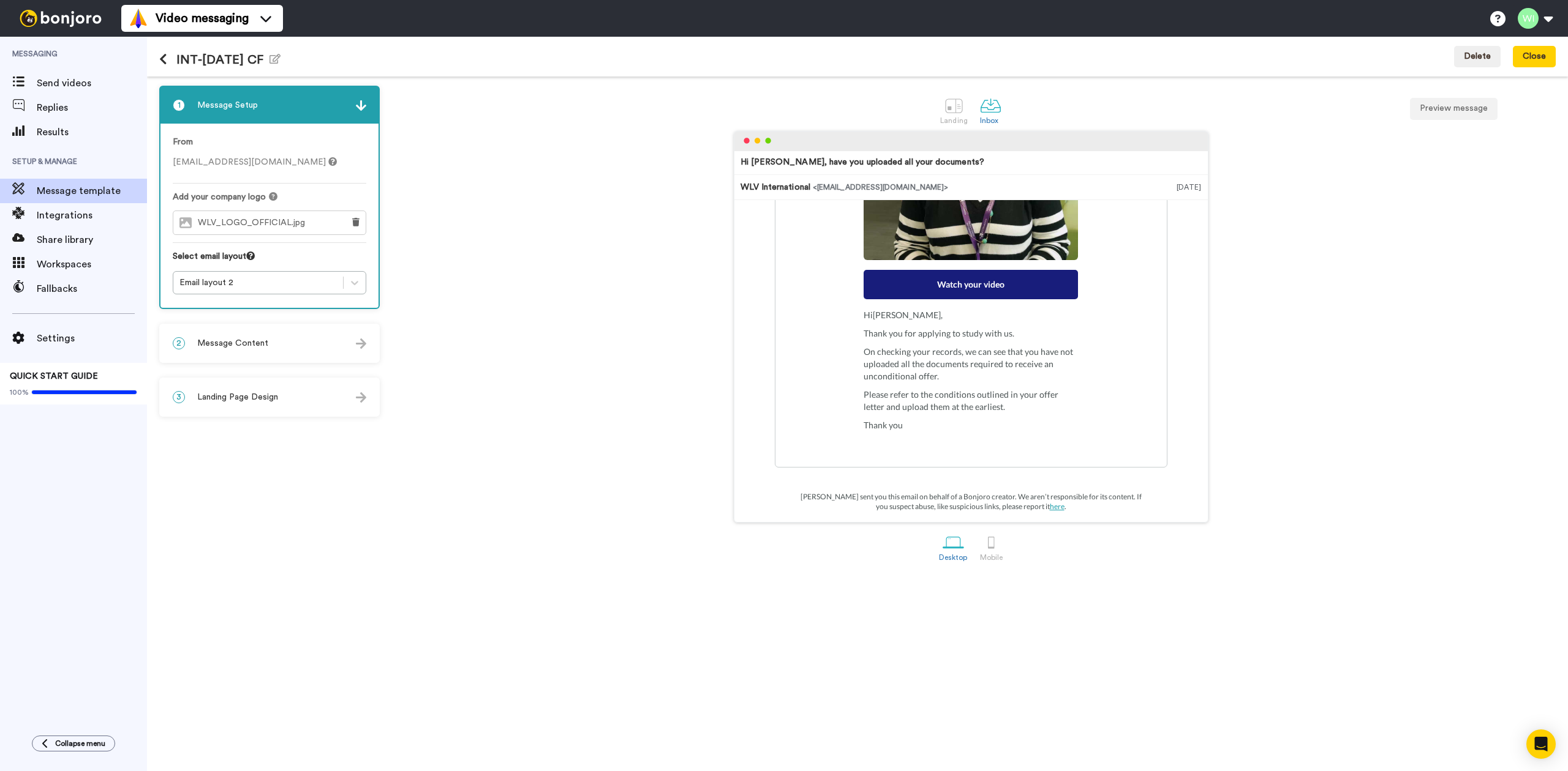
click at [963, 286] on div "Watch your video" at bounding box center [971, 284] width 215 height 29
click at [958, 110] on div at bounding box center [954, 105] width 21 height 21
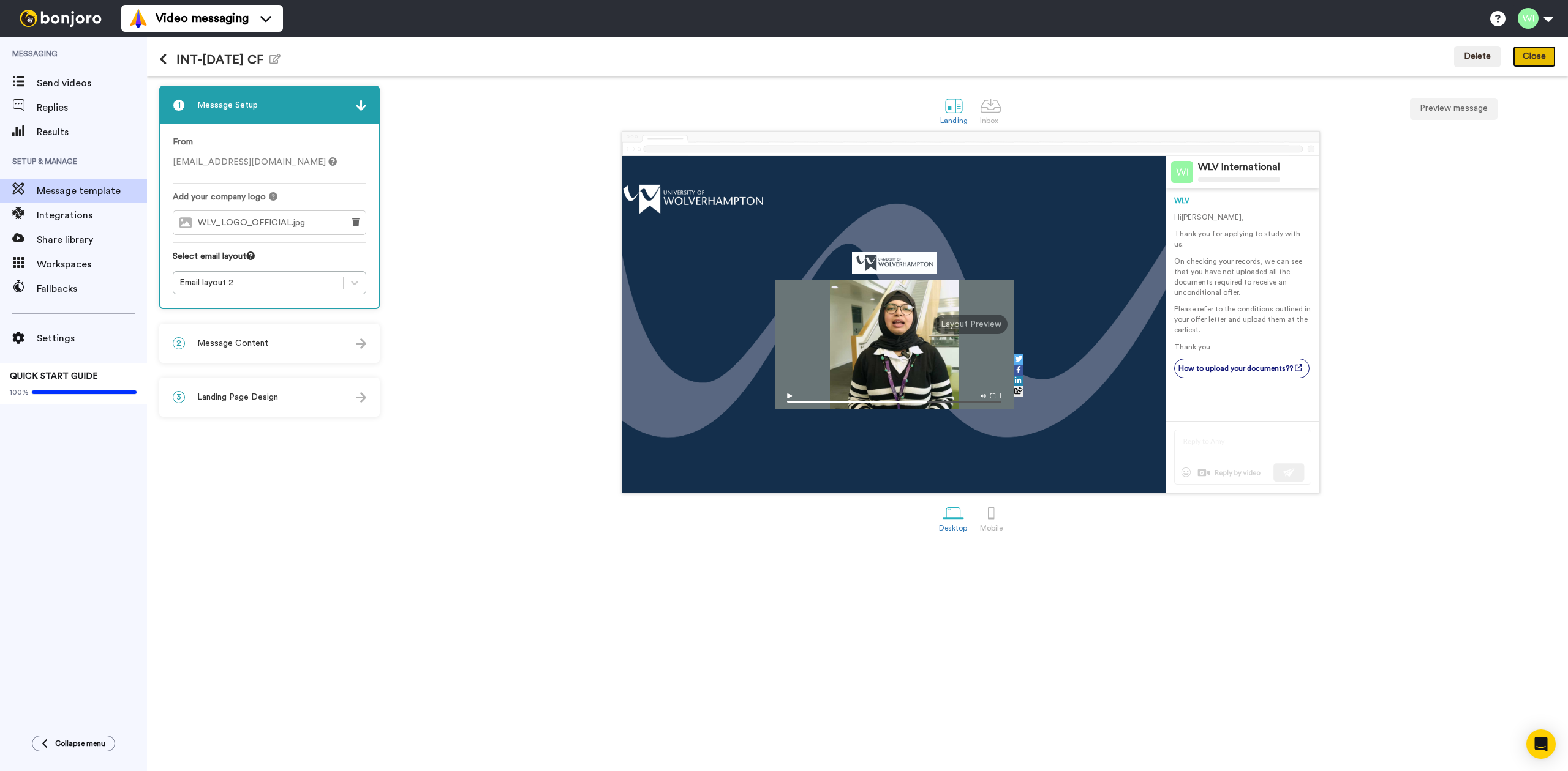
click at [1526, 54] on button "Close" at bounding box center [1533, 57] width 43 height 22
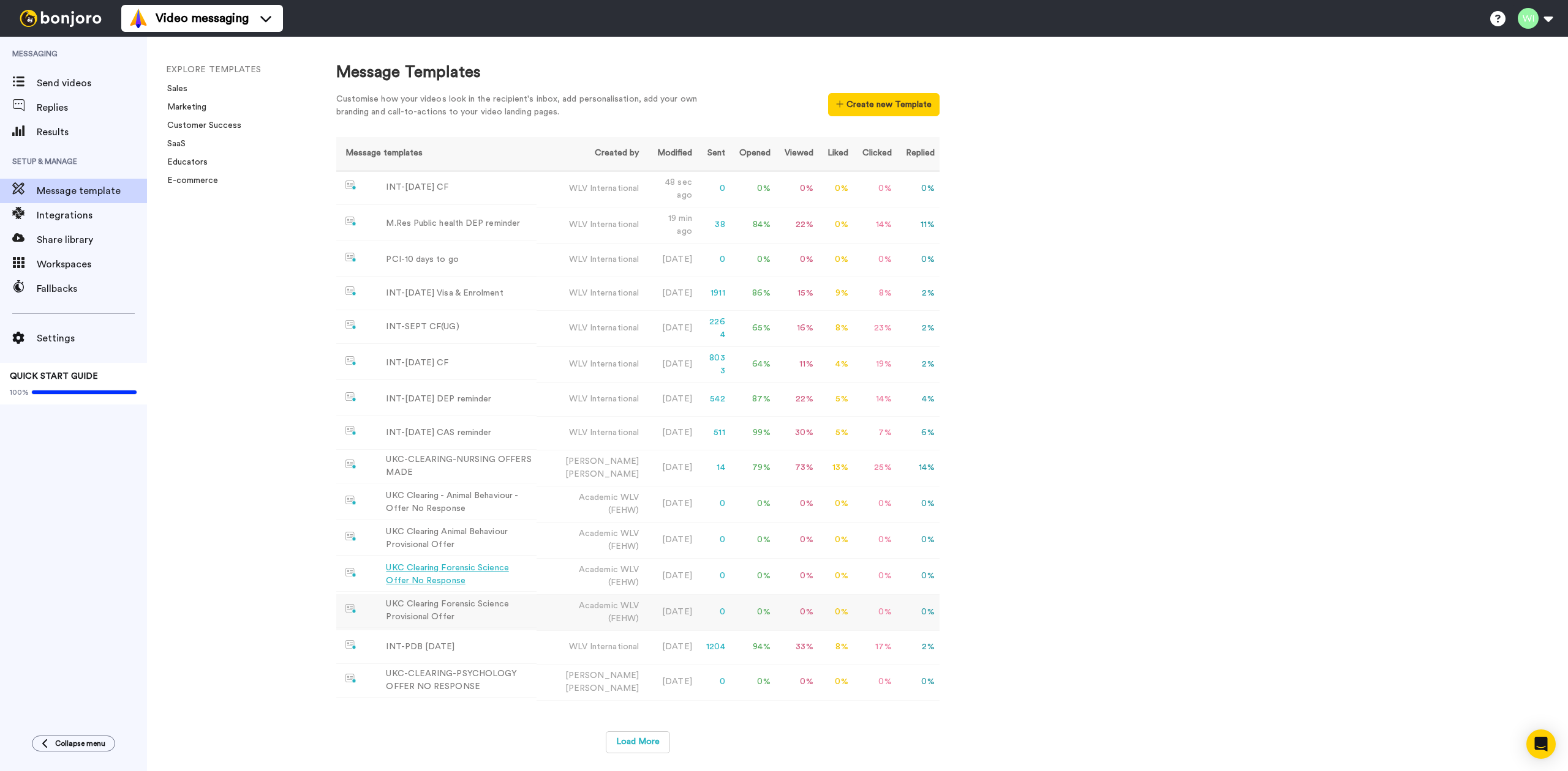
scroll to position [11, 0]
click at [630, 744] on button "Load More" at bounding box center [637, 742] width 65 height 22
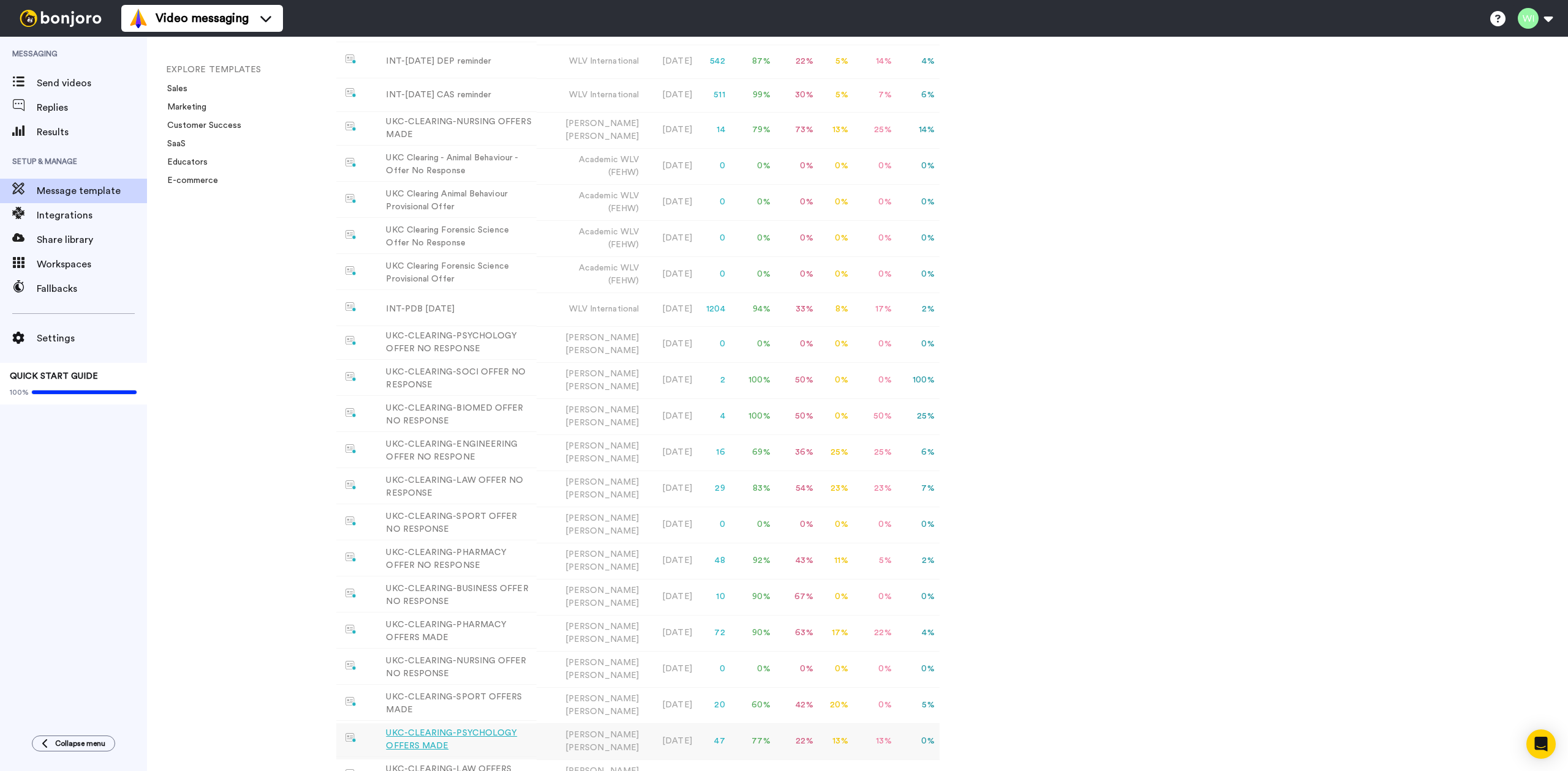
scroll to position [556, 0]
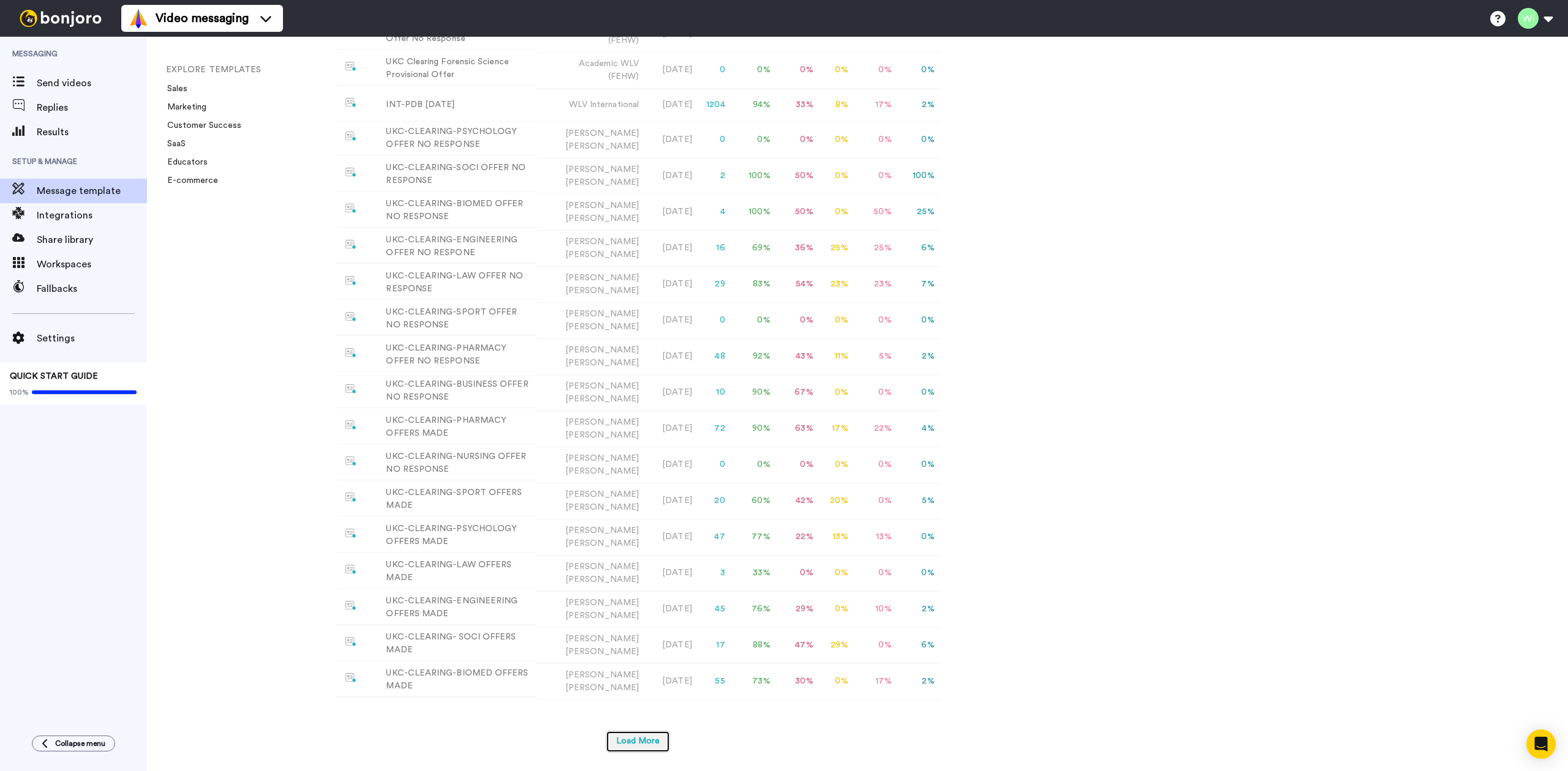
click at [627, 737] on button "Load More" at bounding box center [637, 742] width 65 height 22
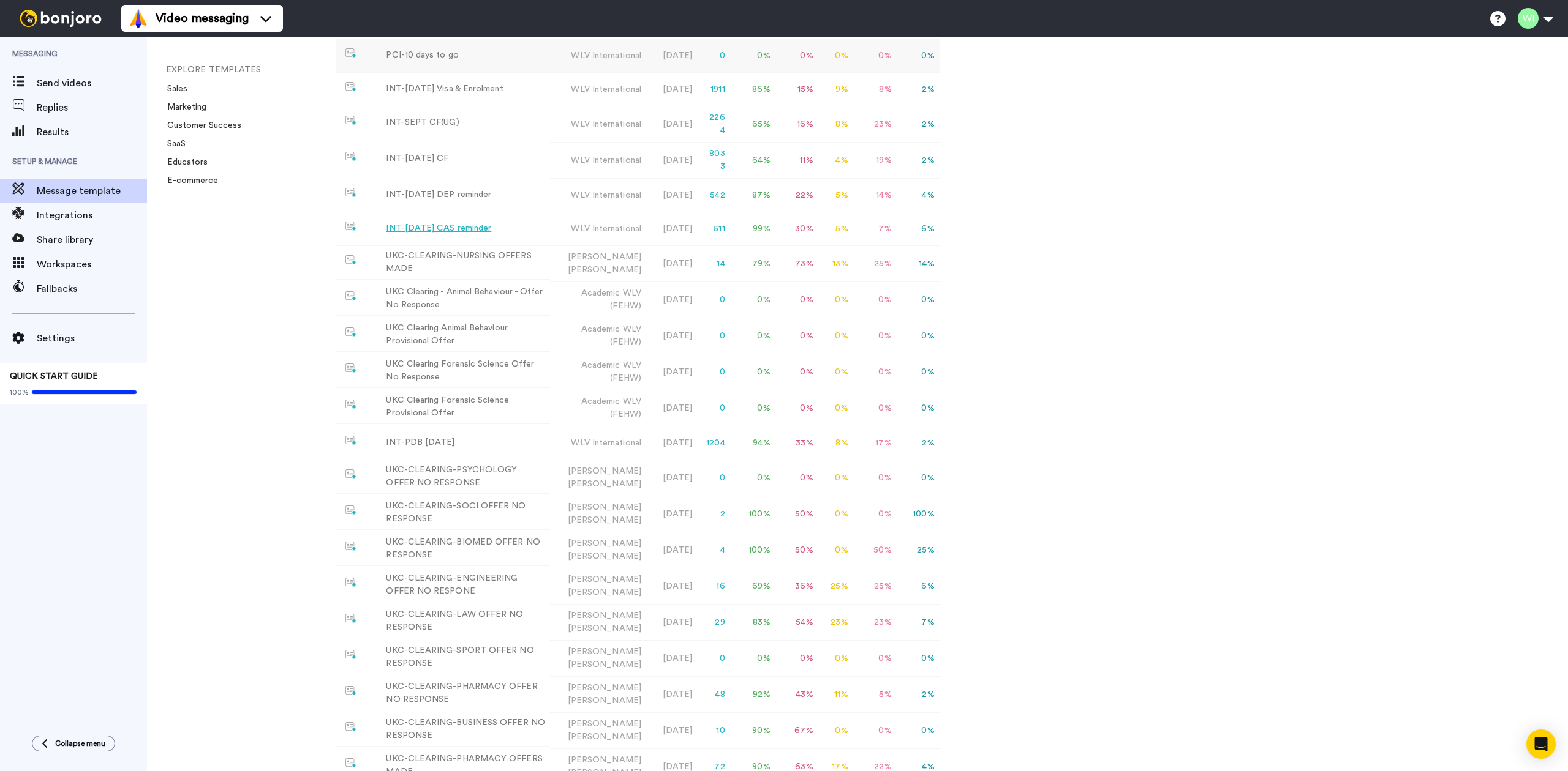
scroll to position [0, 0]
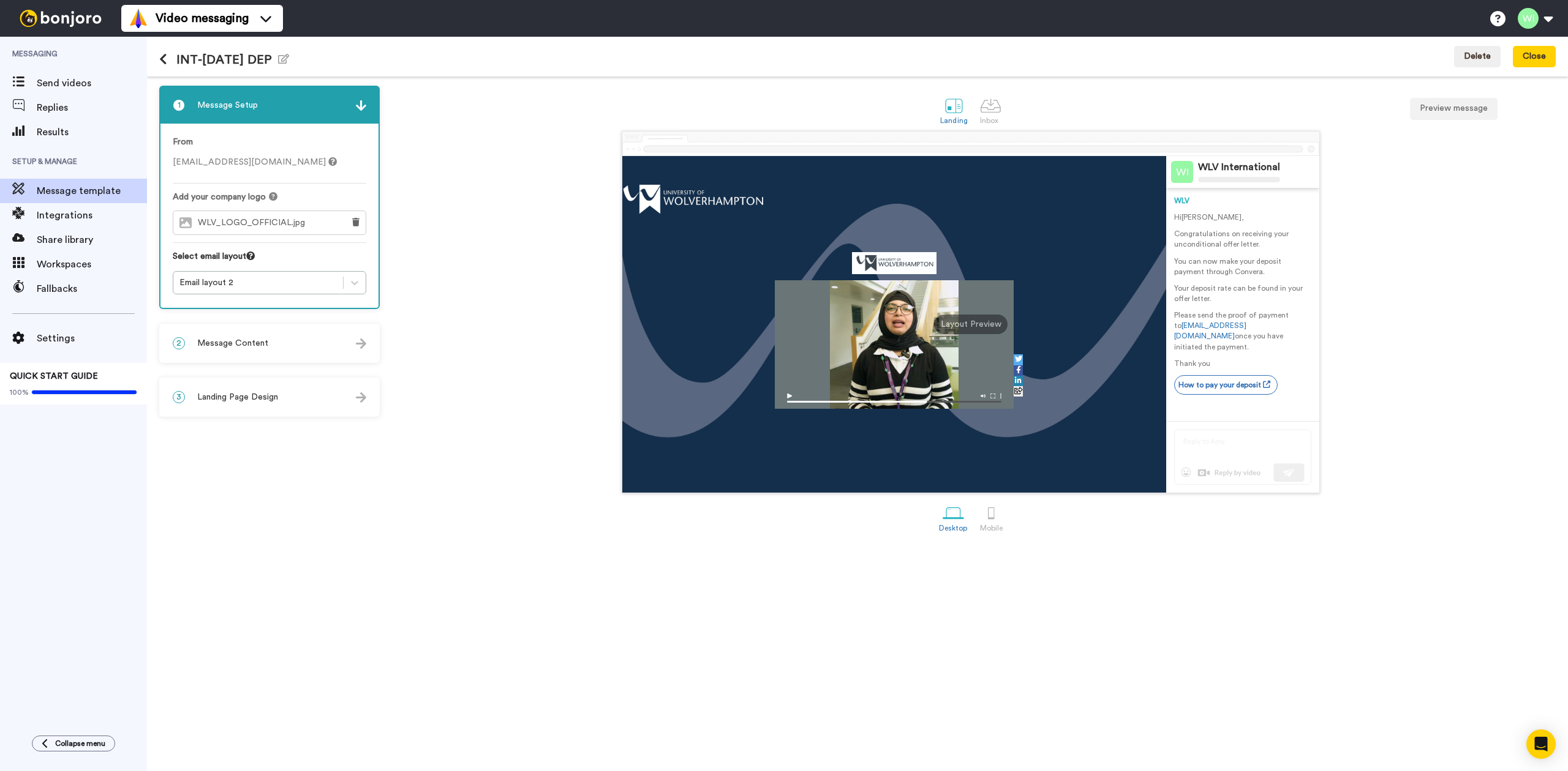
click at [45, 18] on img at bounding box center [61, 18] width 92 height 17
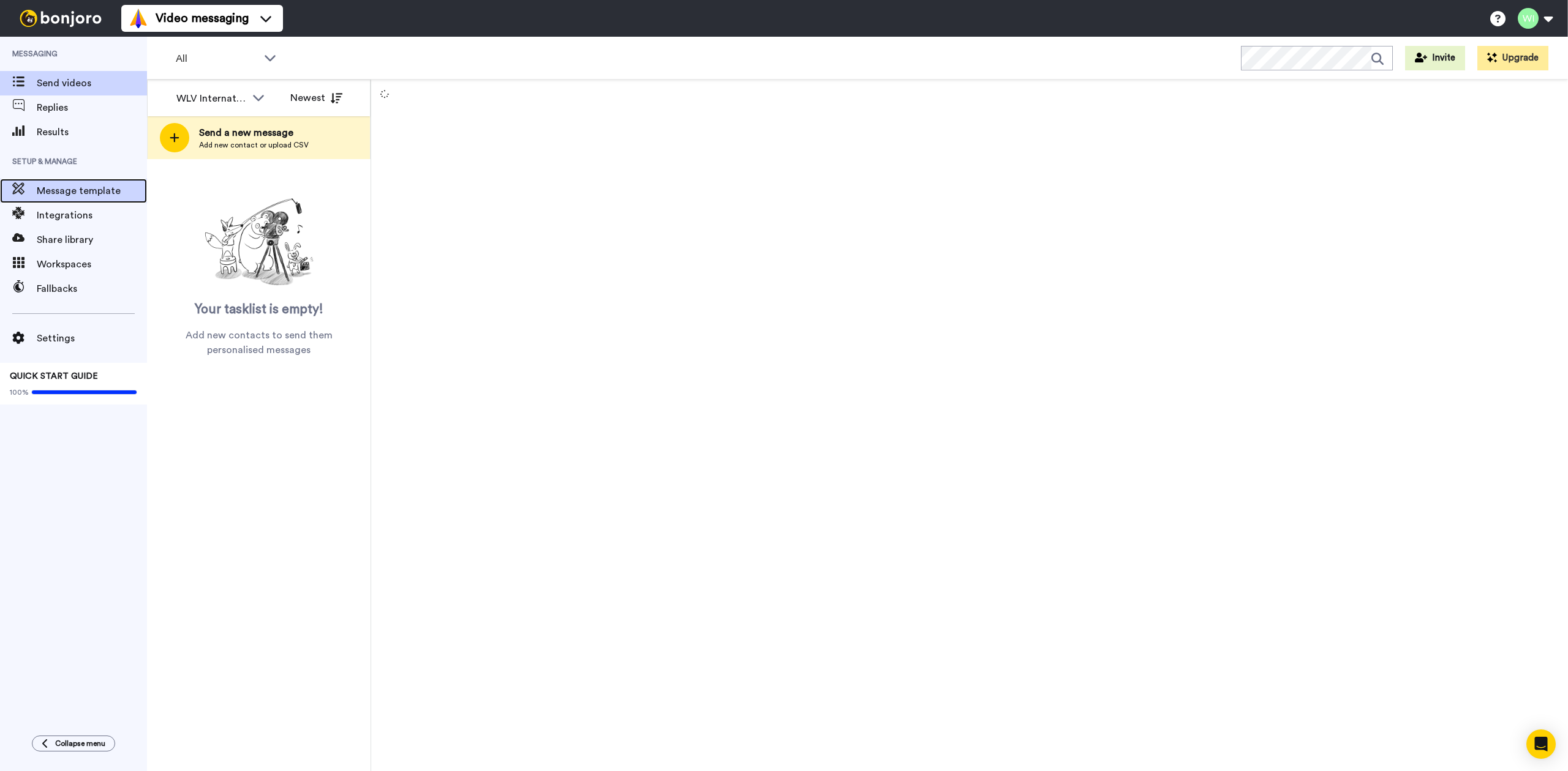
click at [39, 184] on span "Message template" at bounding box center [91, 191] width 110 height 15
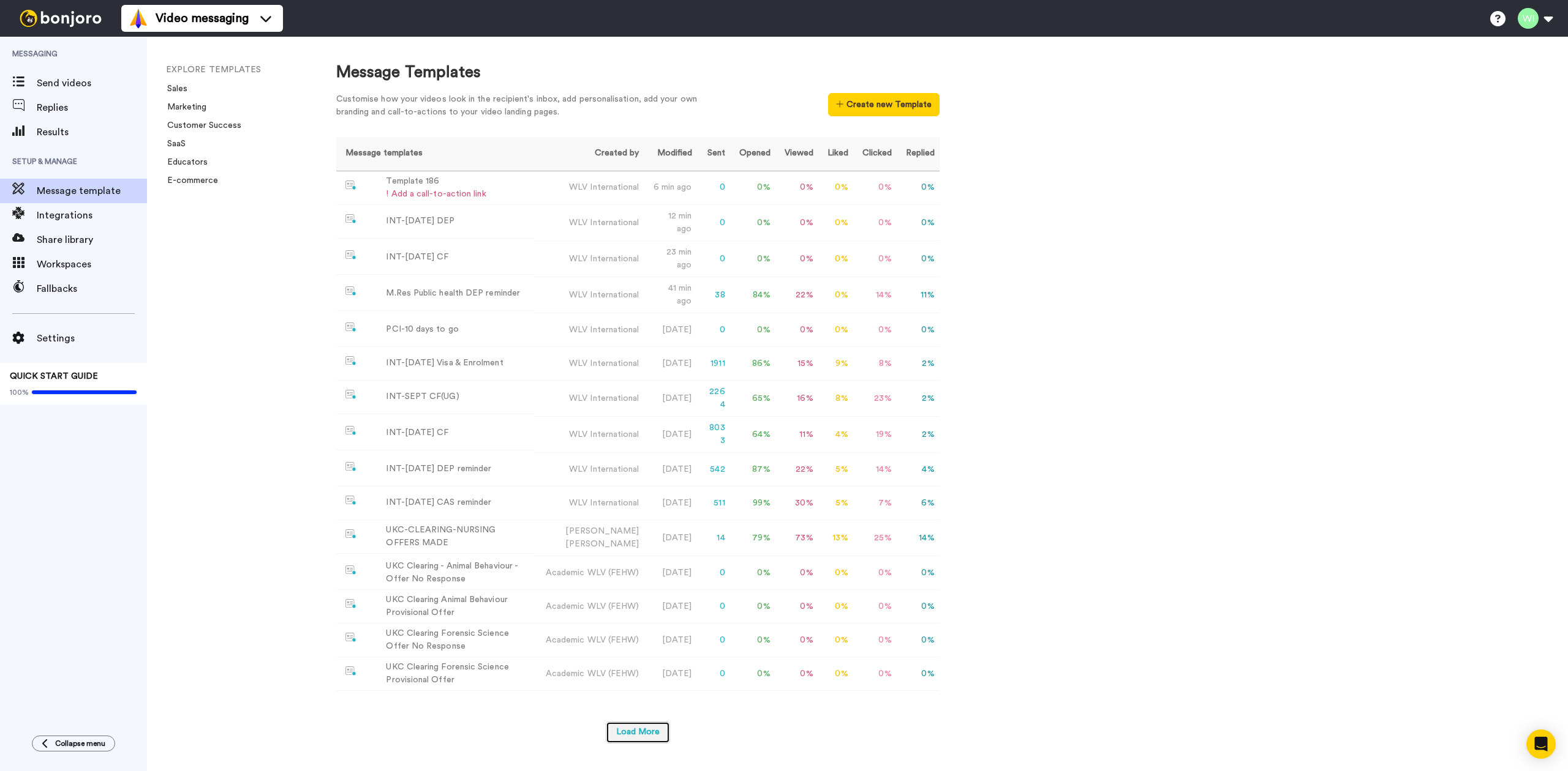
click at [664, 740] on button "Load More" at bounding box center [637, 733] width 65 height 22
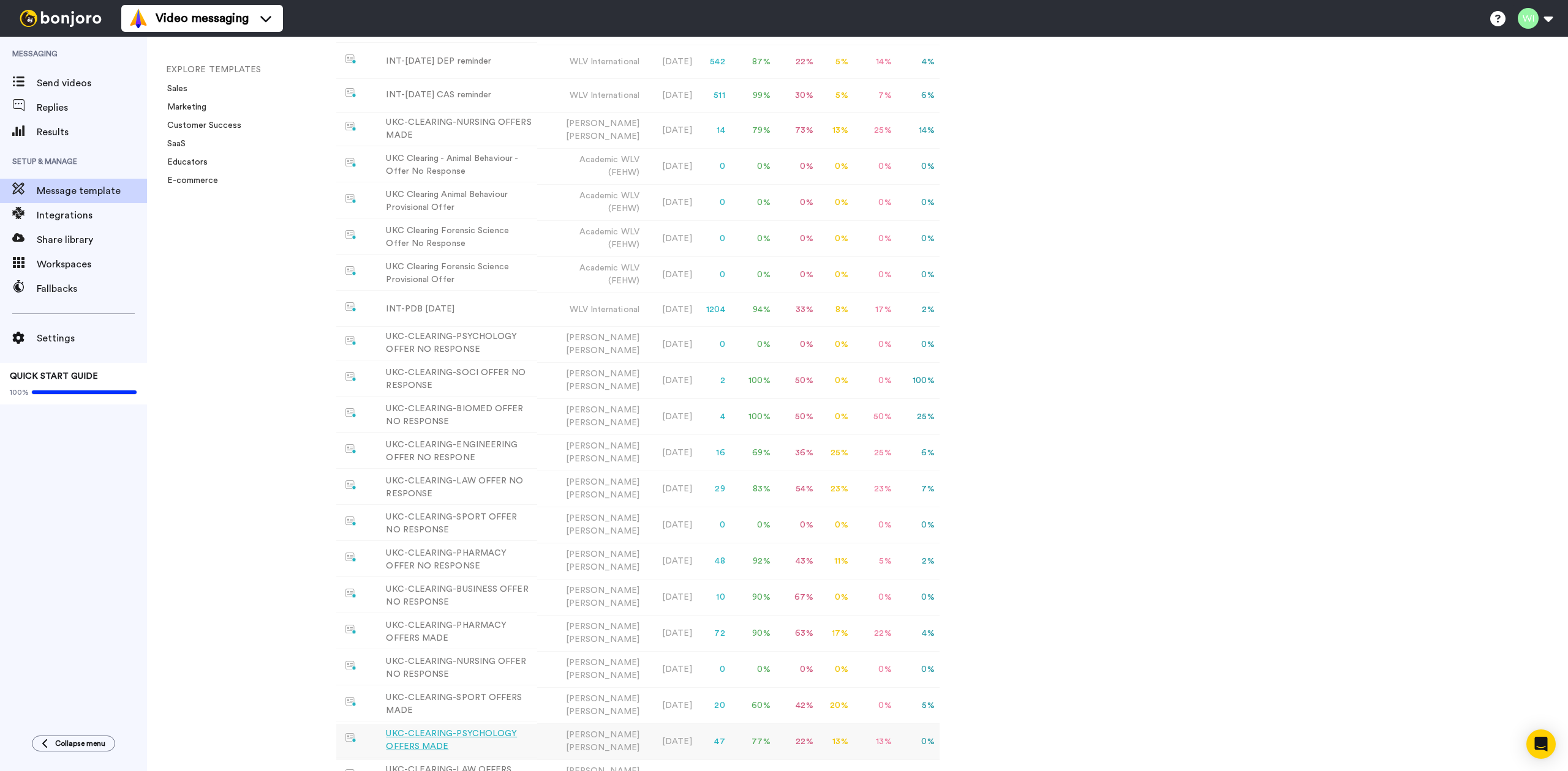
scroll to position [554, 0]
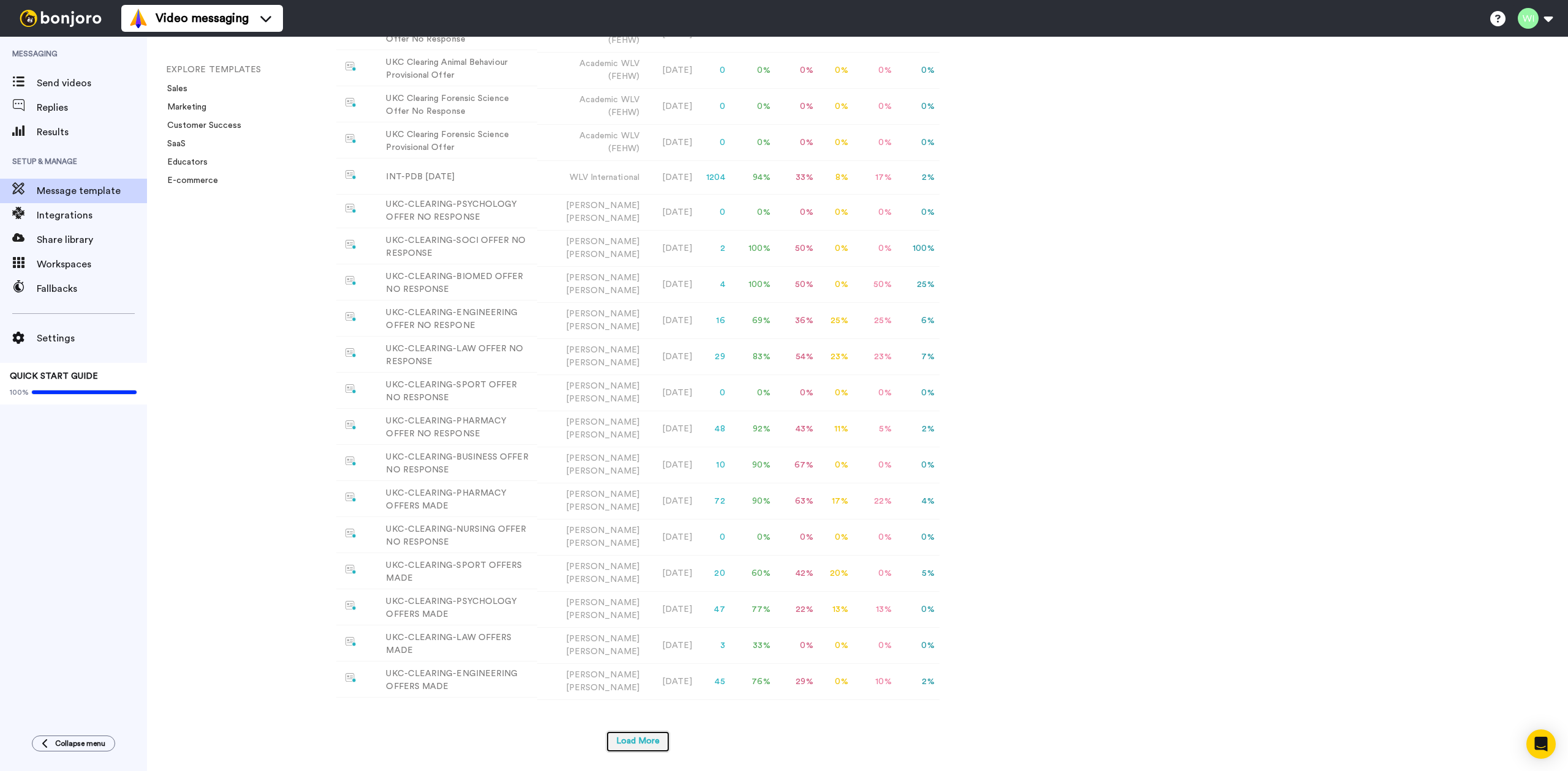
click at [664, 736] on button "Load More" at bounding box center [637, 742] width 65 height 22
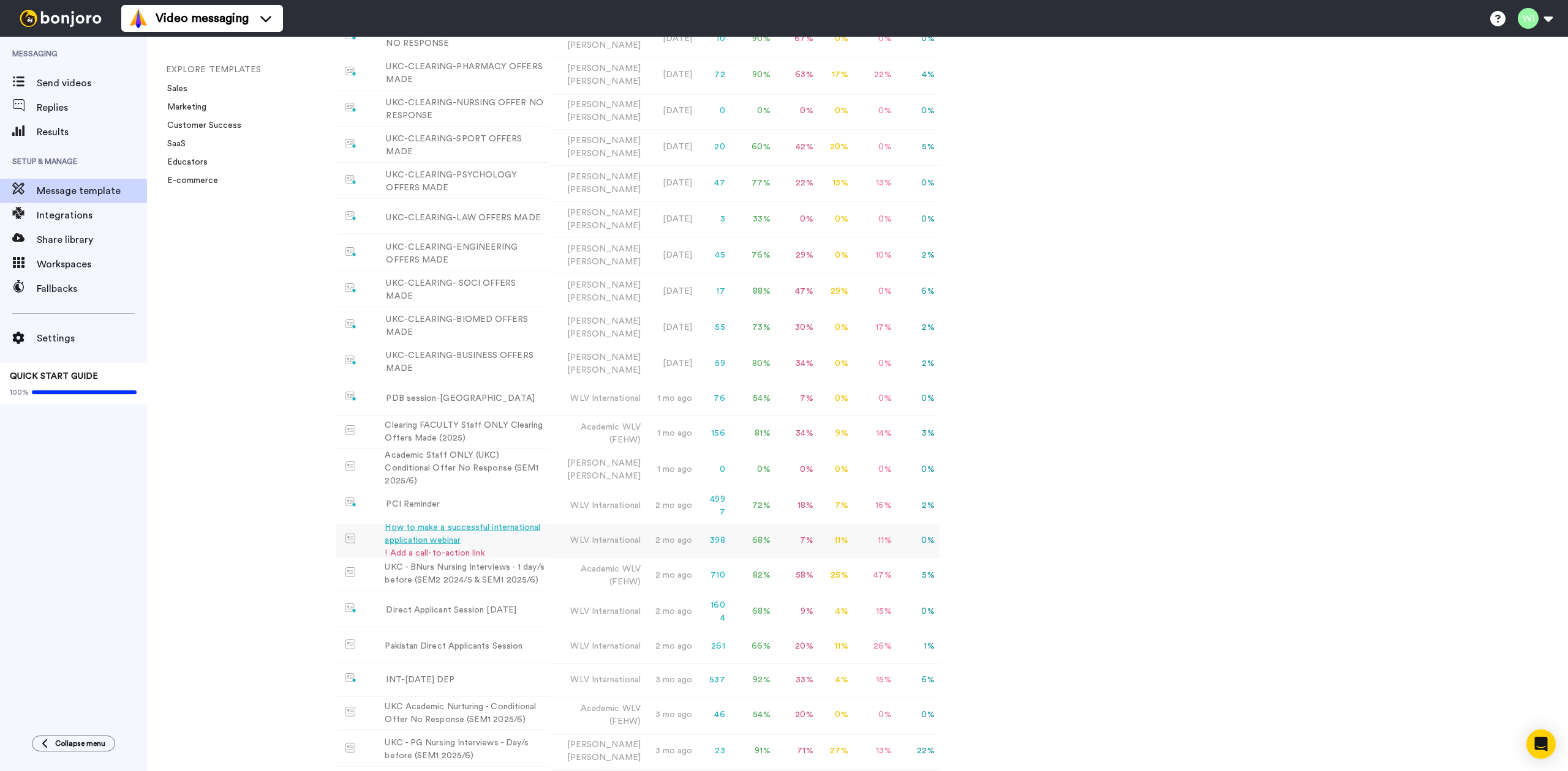
scroll to position [1100, 0]
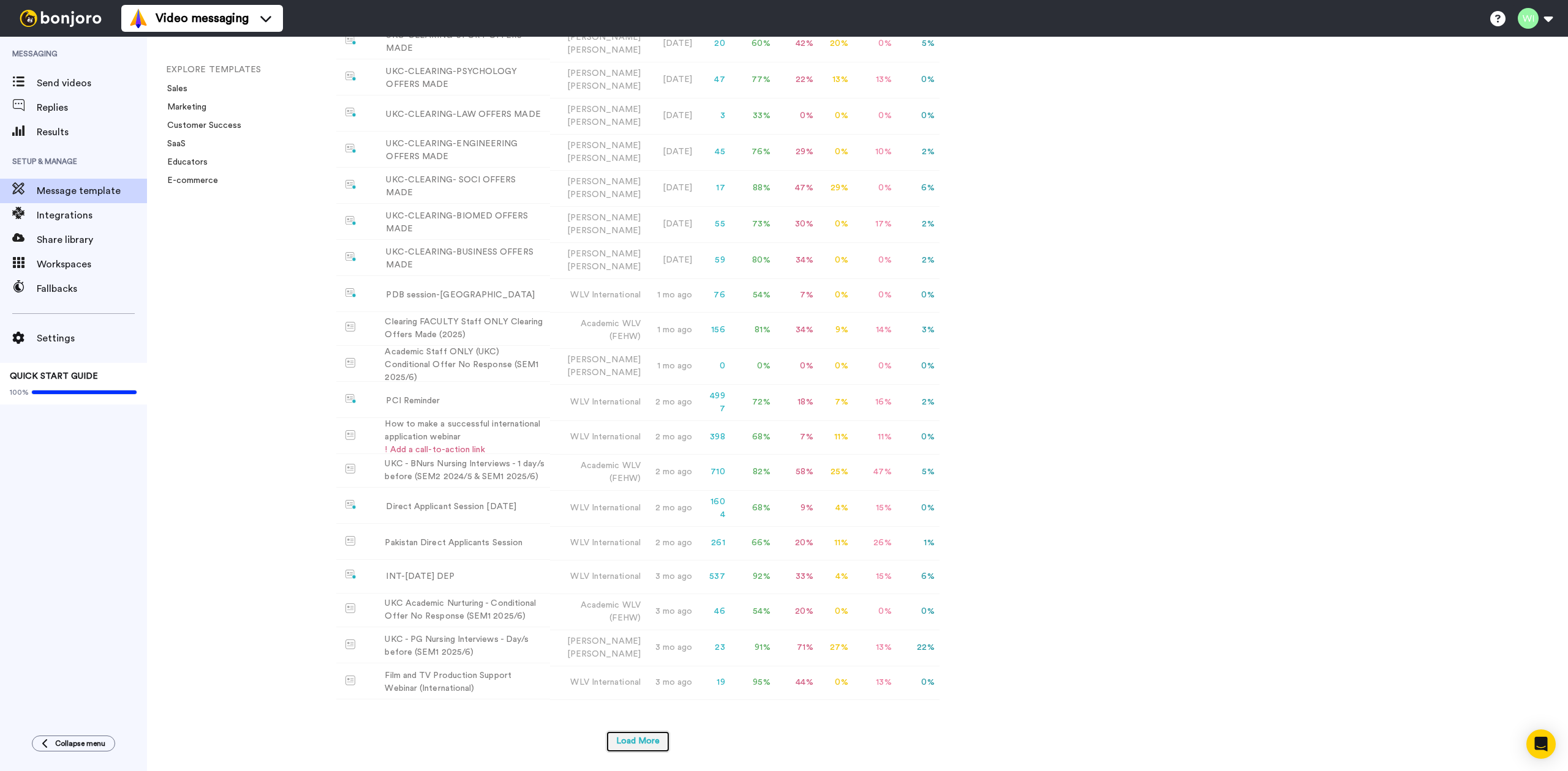
click at [651, 736] on button "Load More" at bounding box center [637, 742] width 65 height 22
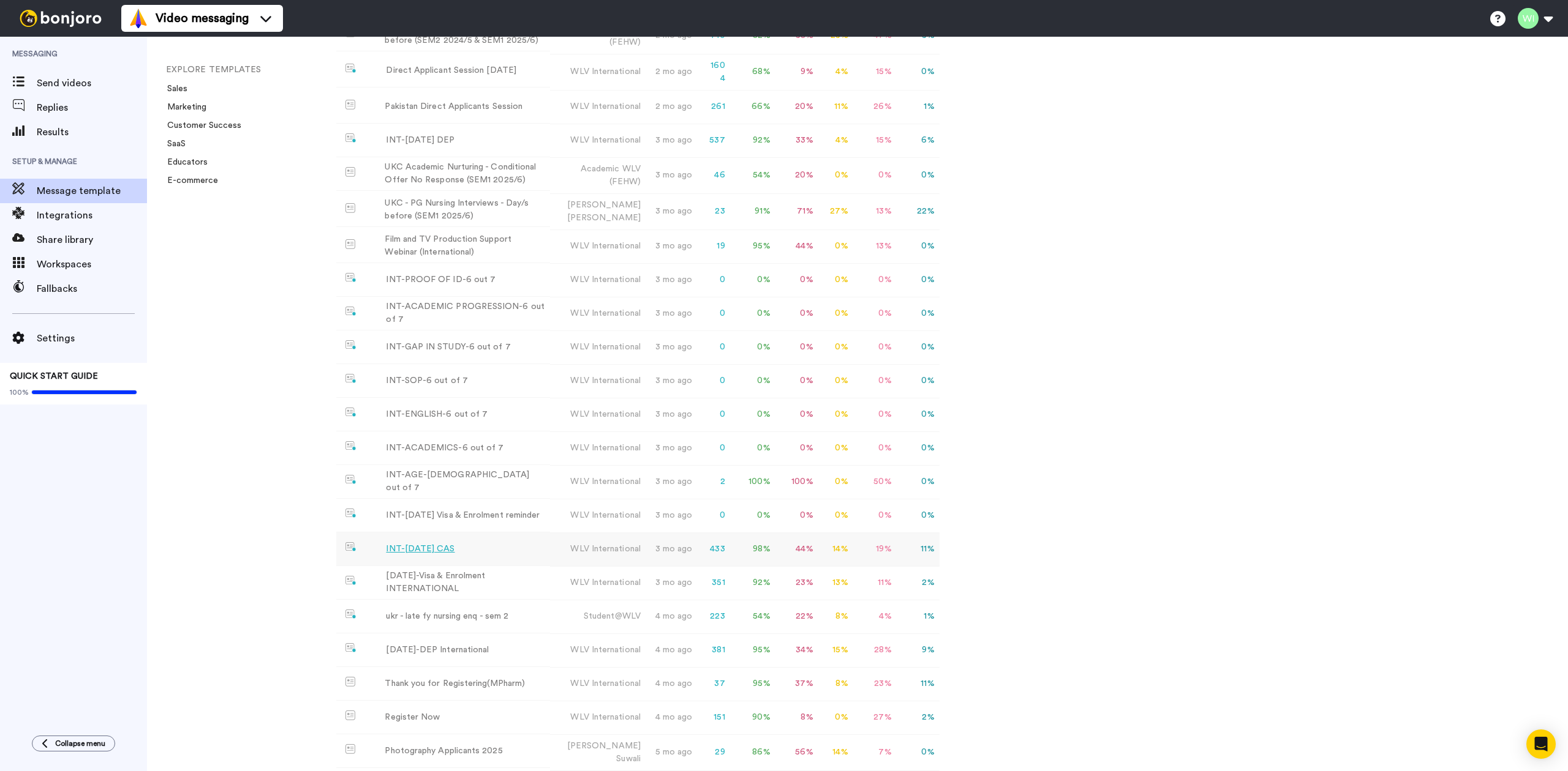
scroll to position [1639, 0]
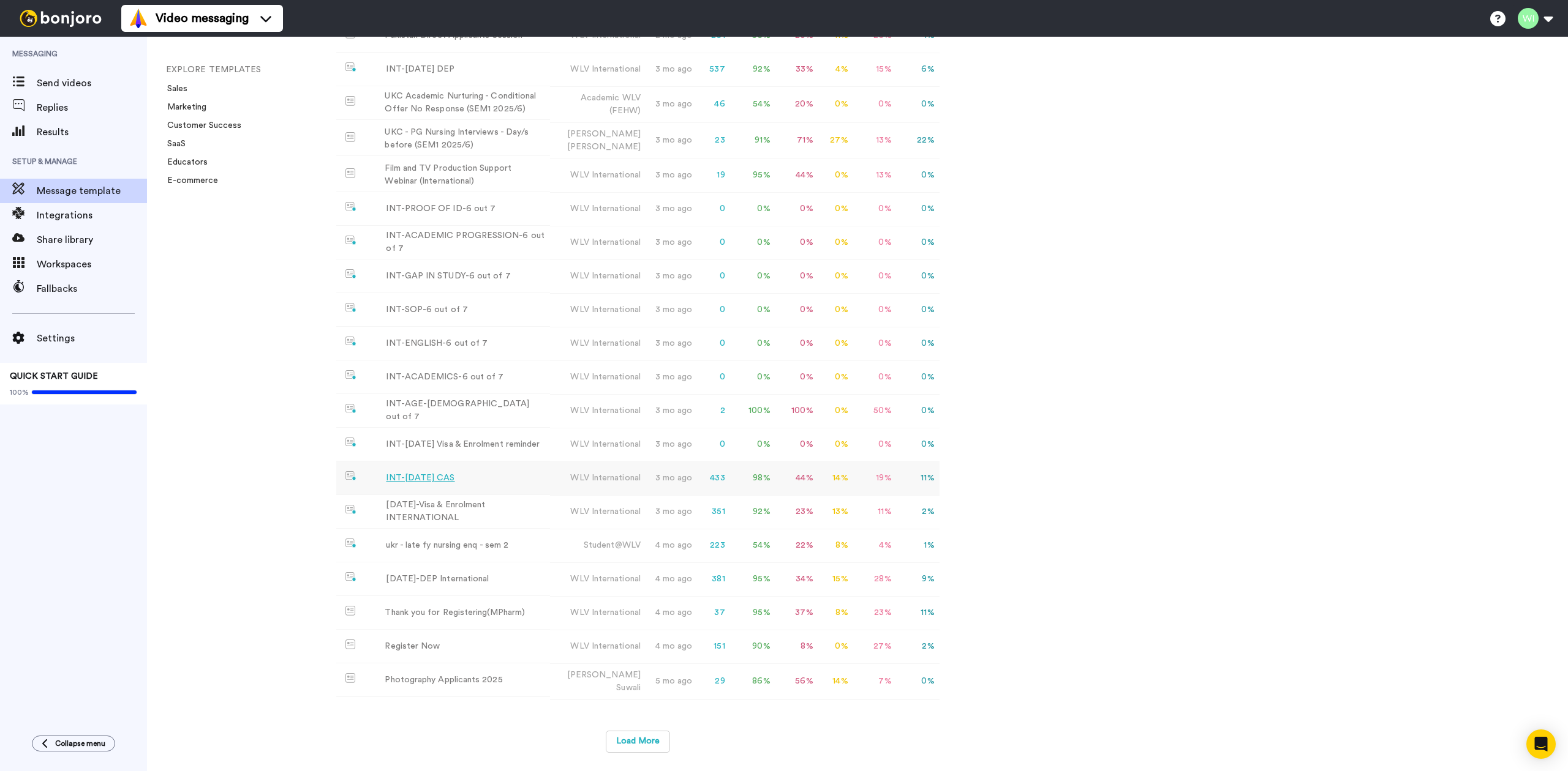
click at [434, 472] on div "INT-Sept 25 CAS" at bounding box center [419, 479] width 68 height 13
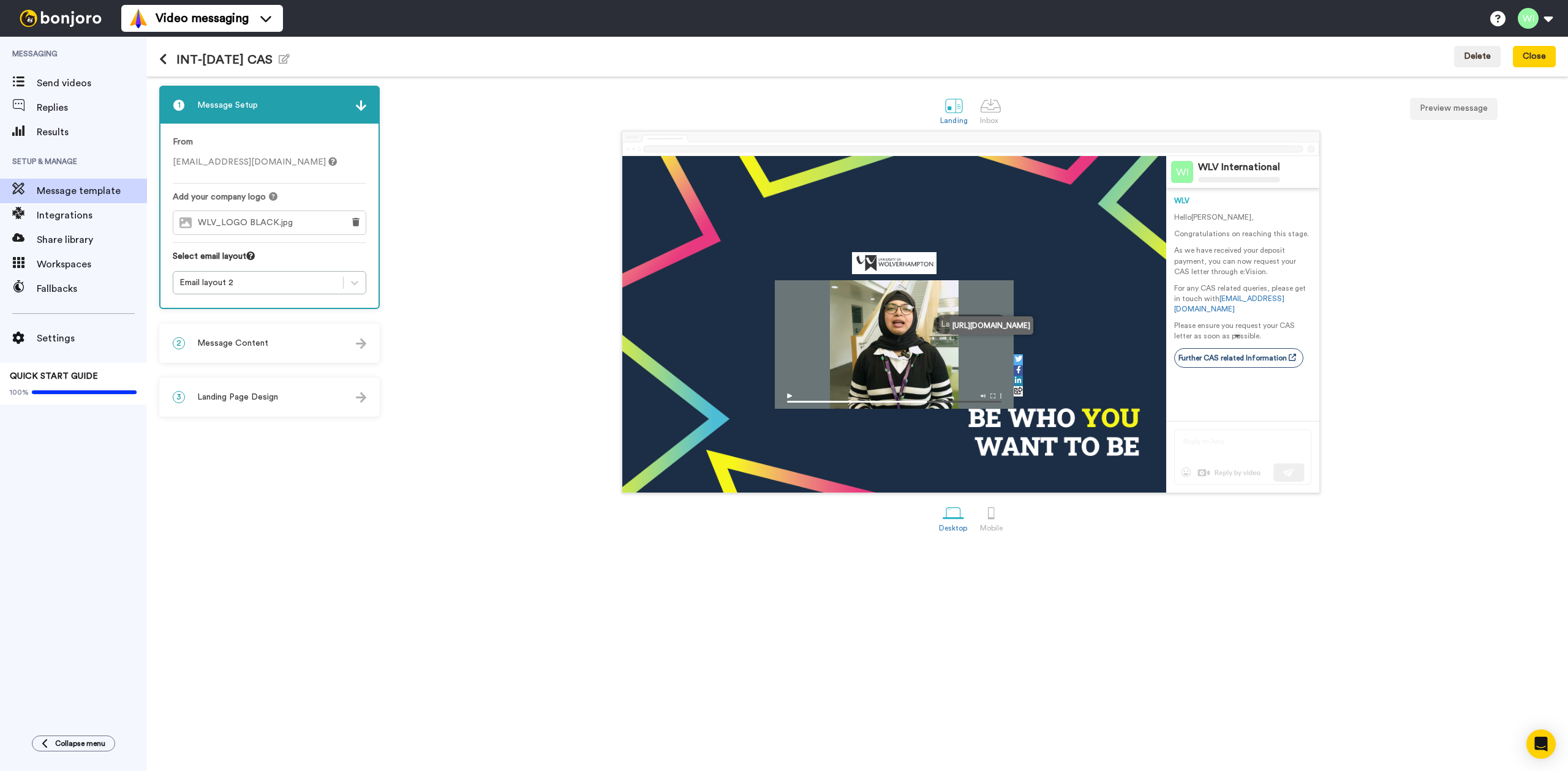
click at [1221, 353] on link "Further CAS related Information" at bounding box center [1238, 358] width 129 height 19
click at [1223, 350] on link "Further CAS related Information" at bounding box center [1238, 358] width 129 height 19
click at [1228, 348] on link "Further CAS related Information" at bounding box center [1238, 358] width 129 height 19
click at [275, 394] on span "Landing Page Design" at bounding box center [237, 397] width 81 height 12
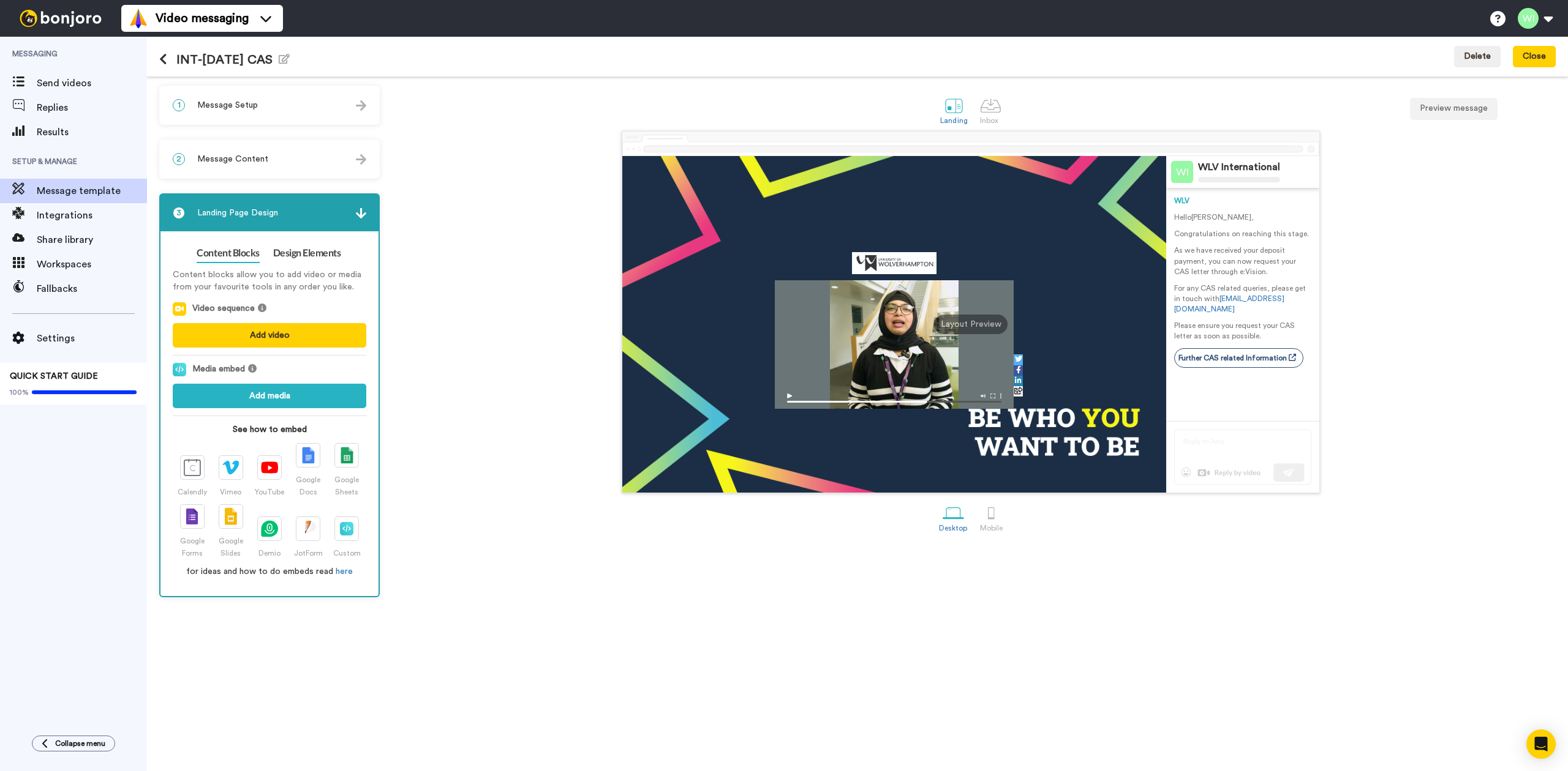
click at [246, 153] on span "Message Content" at bounding box center [232, 160] width 71 height 12
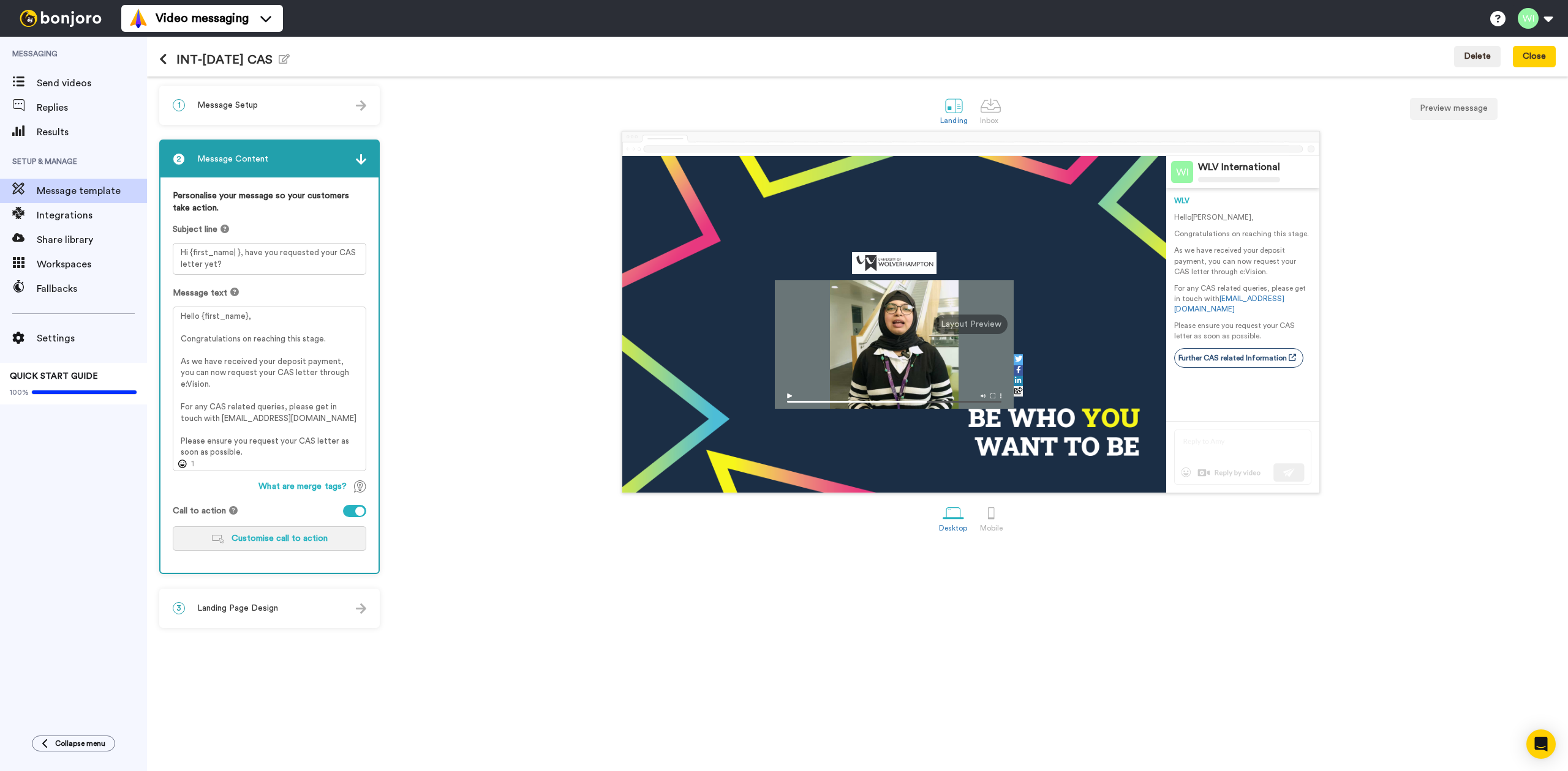
click at [264, 542] on button "Customise call to action" at bounding box center [269, 539] width 193 height 25
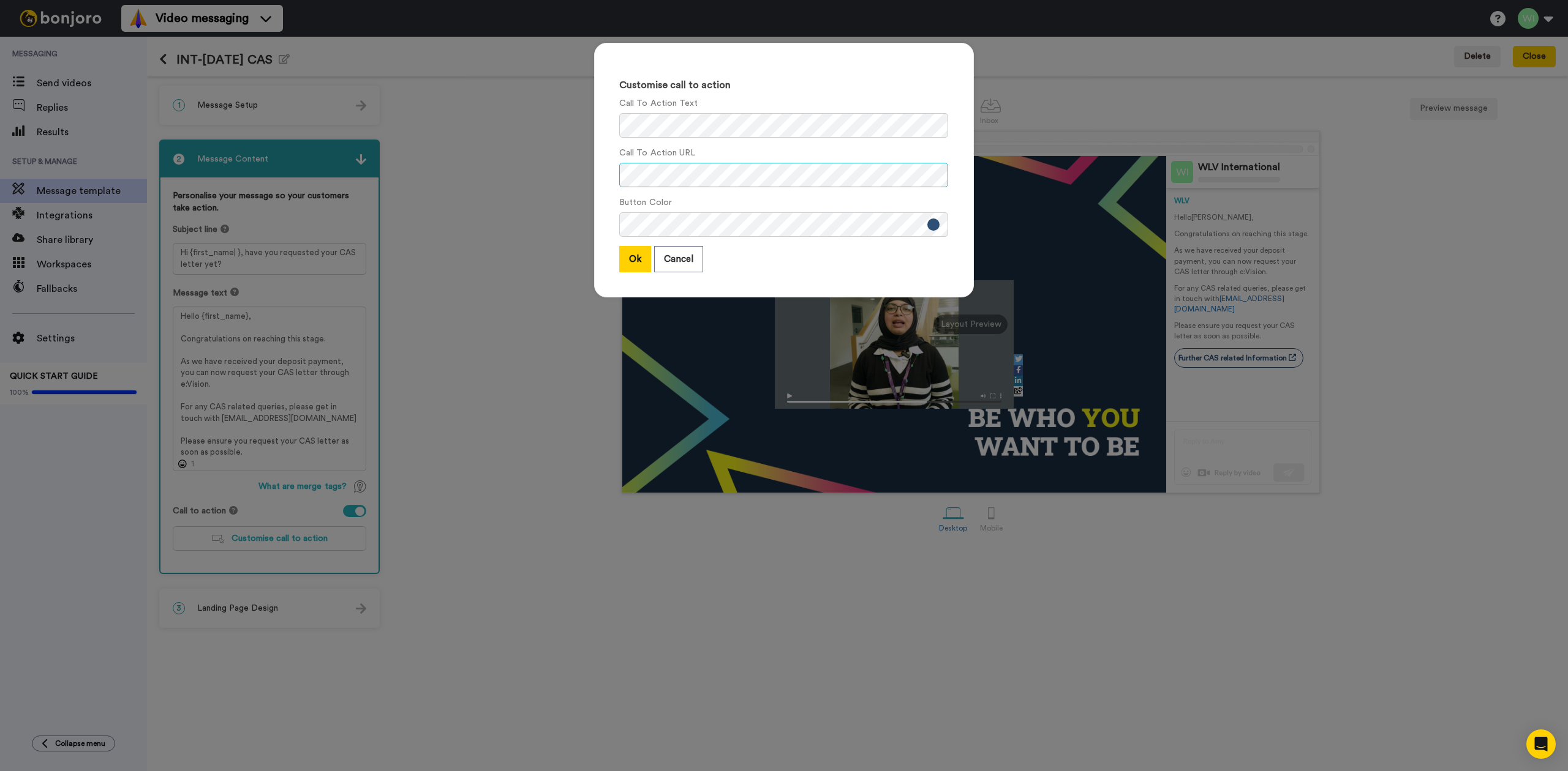
scroll to position [0, 77]
click at [1004, 177] on div "Customise call to action Call To Action Text Call To Action URL Button Color Ok…" at bounding box center [784, 386] width 1568 height 771
click at [619, 266] on button "Ok" at bounding box center [635, 260] width 32 height 27
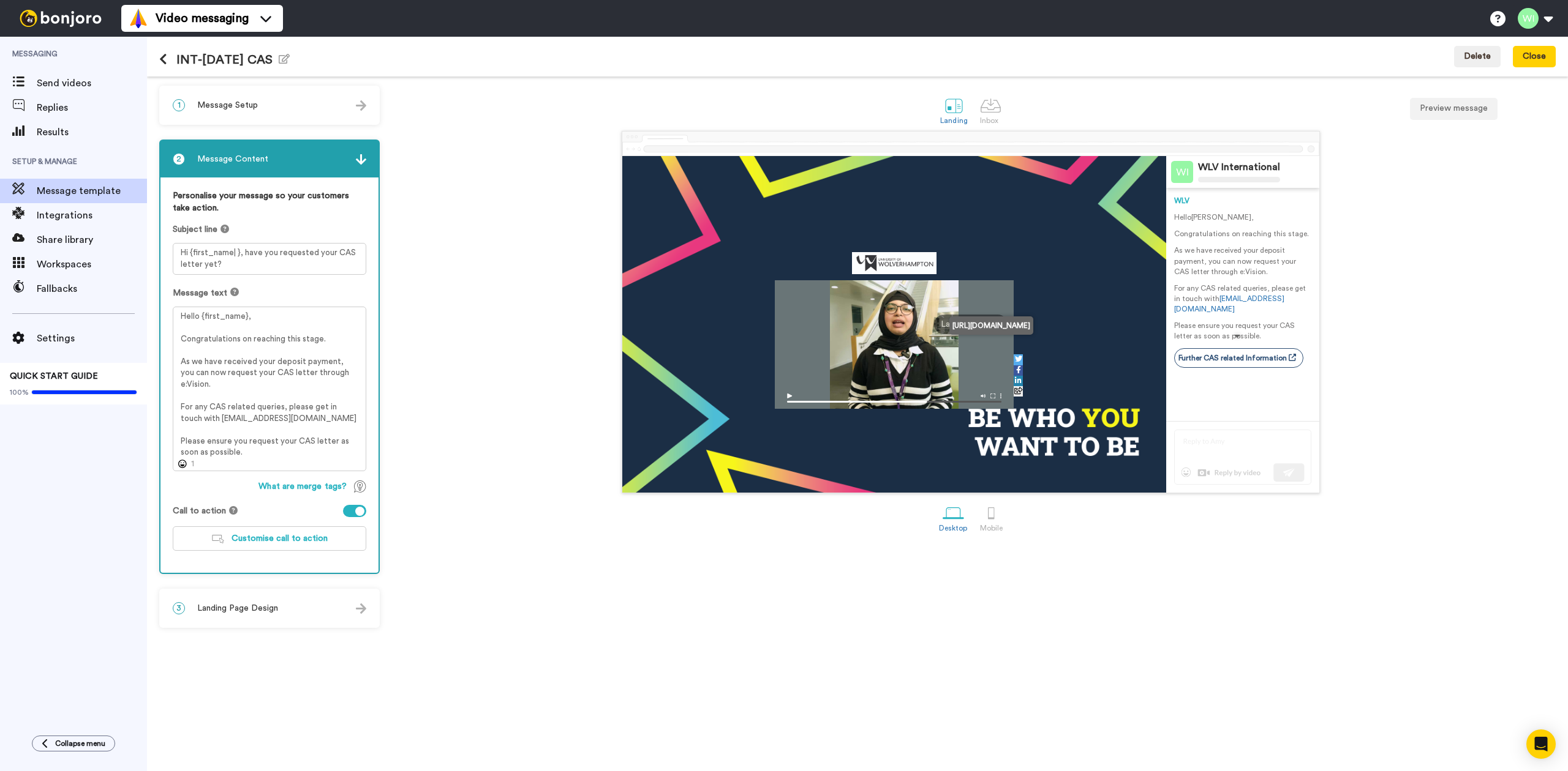
click at [1211, 348] on link "Further CAS related Information" at bounding box center [1238, 358] width 129 height 19
click at [975, 520] on link "Mobile" at bounding box center [990, 518] width 35 height 43
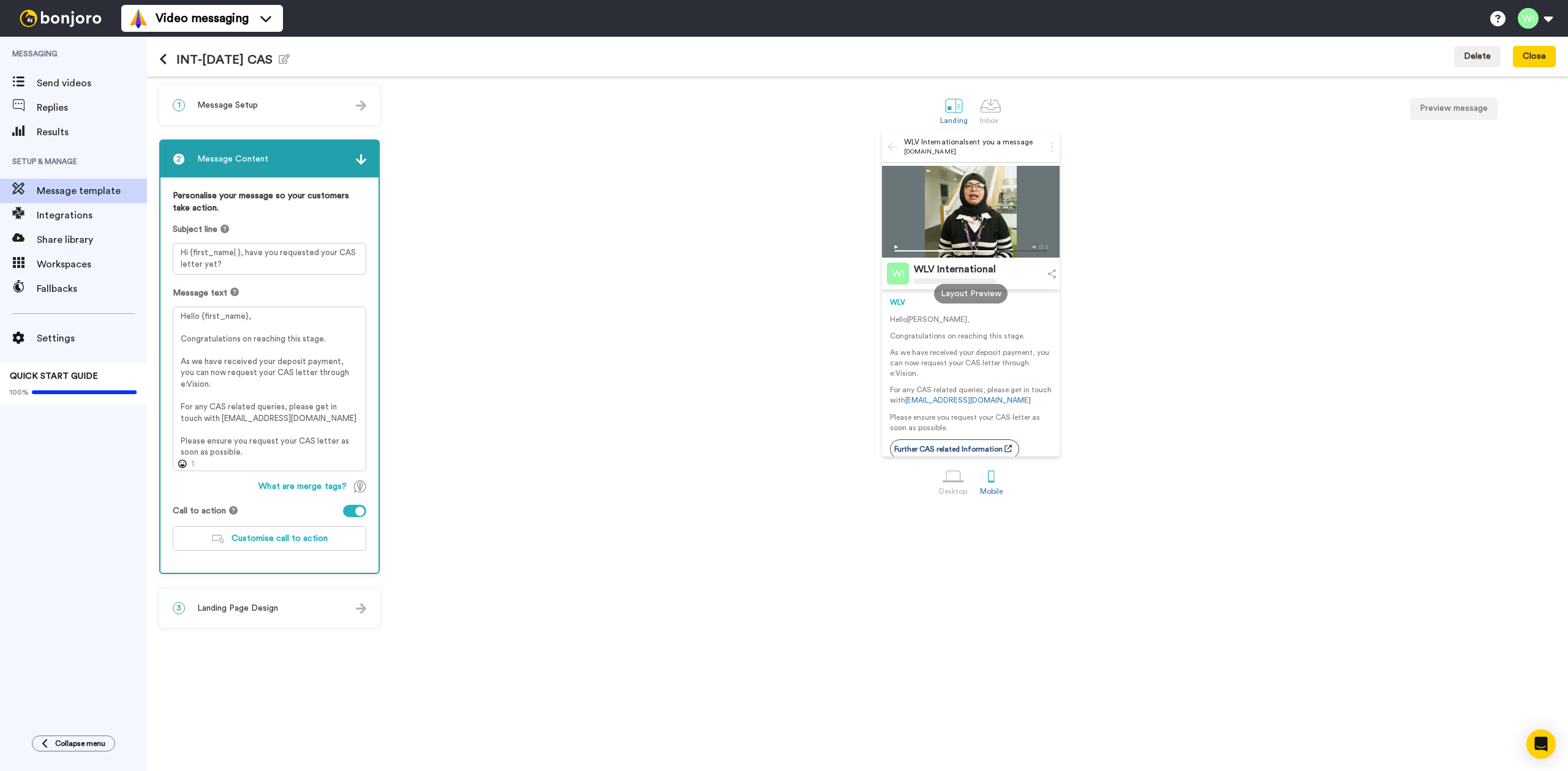
click at [978, 440] on link "Further CAS related Information" at bounding box center [955, 449] width 129 height 19
click at [84, 189] on span "Message template" at bounding box center [91, 191] width 110 height 15
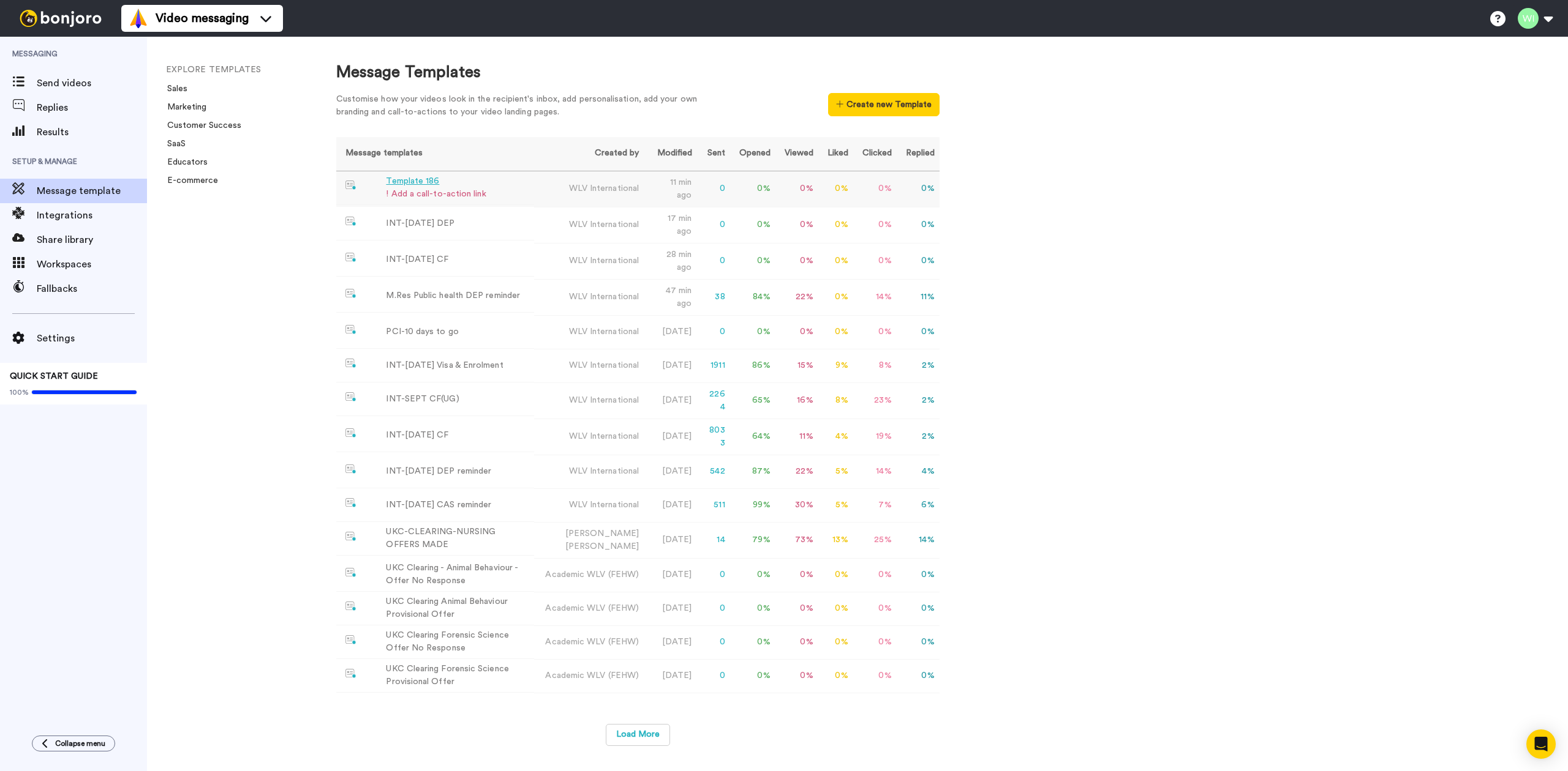
click at [413, 181] on div "Template 186" at bounding box center [435, 182] width 100 height 13
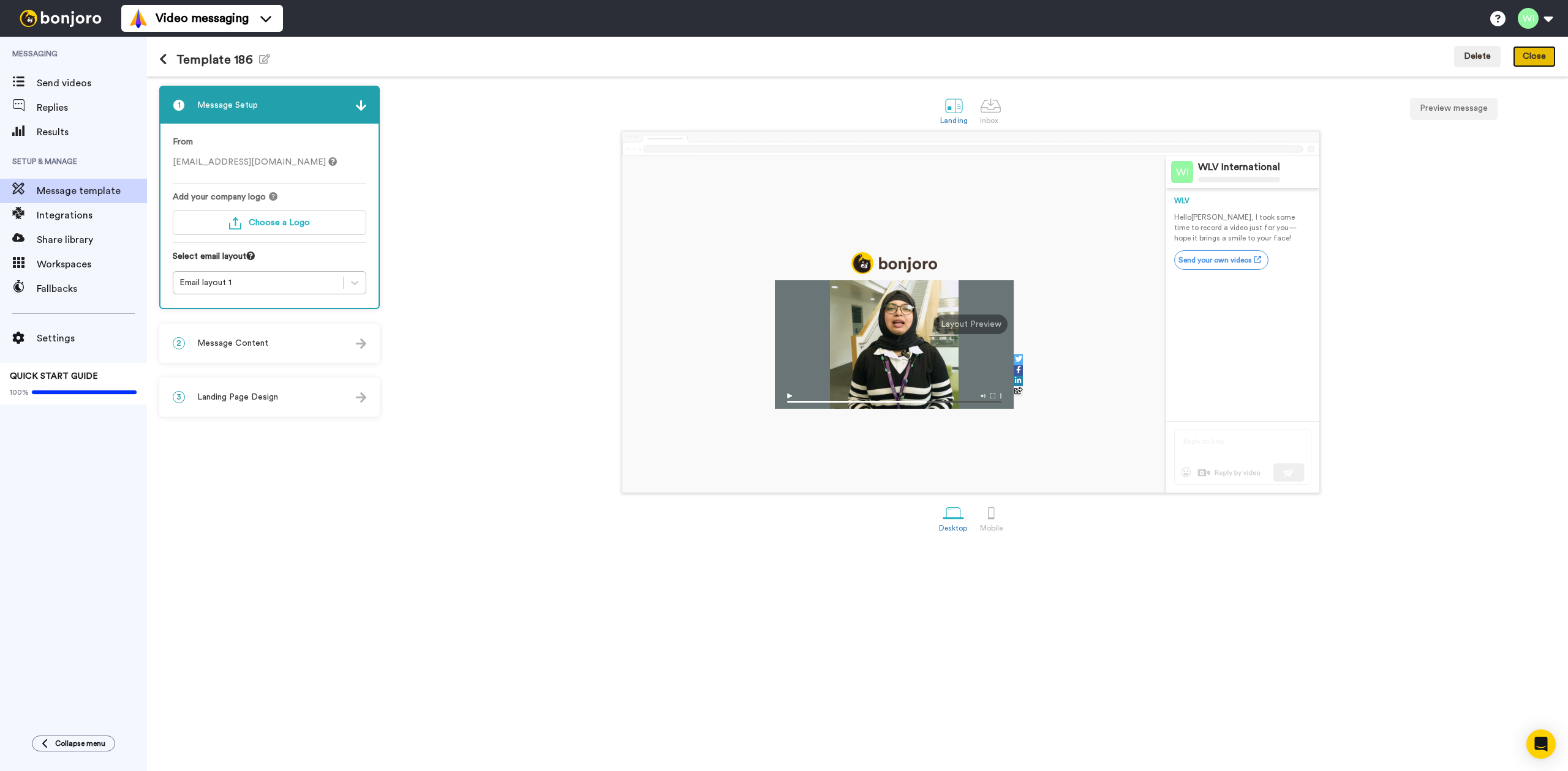
click at [1533, 55] on button "Close" at bounding box center [1533, 57] width 43 height 22
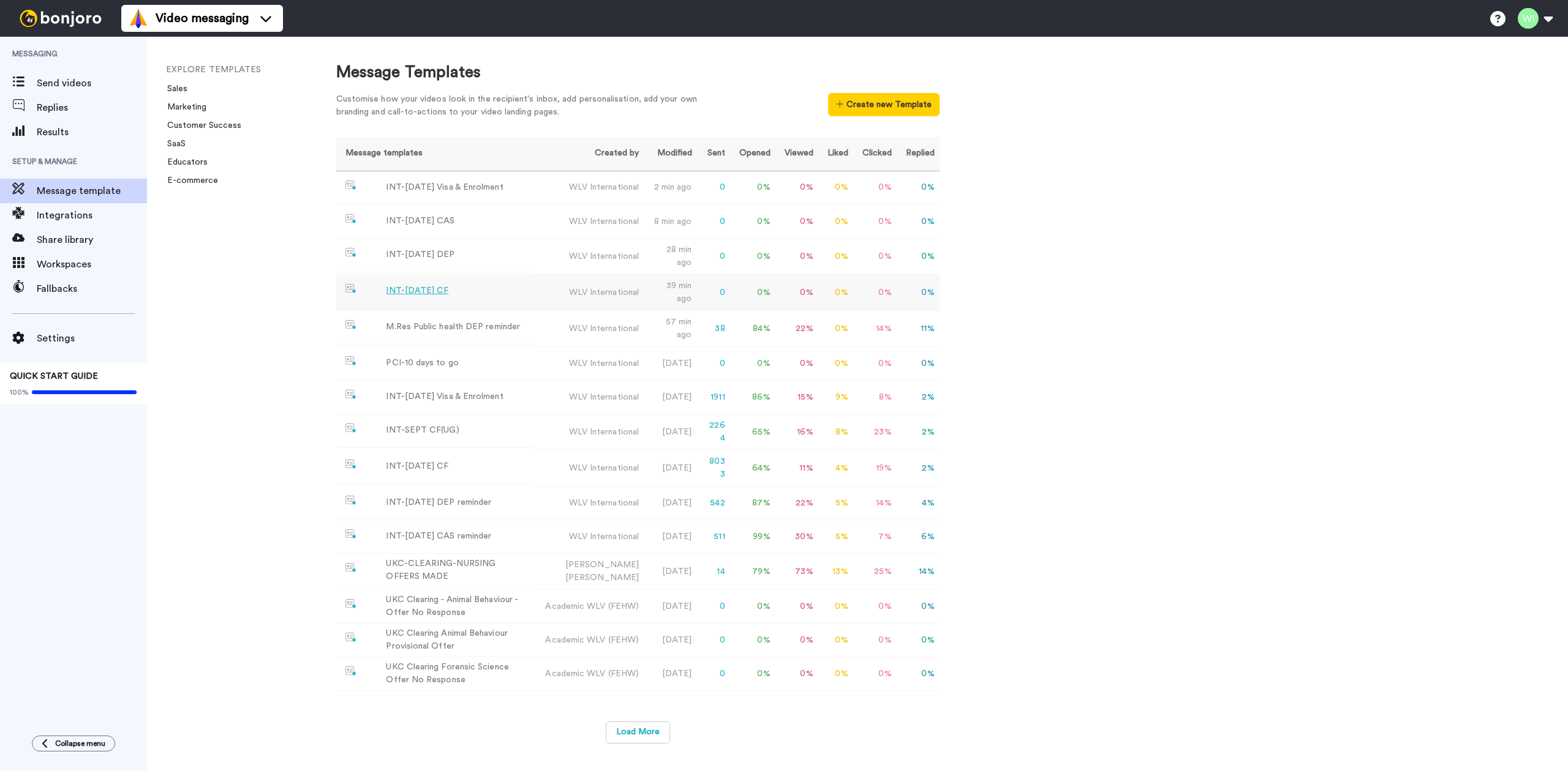
click at [425, 288] on div "INT-[DATE] CF" at bounding box center [417, 291] width 62 height 13
click at [408, 258] on div "INT-[DATE] DEP" at bounding box center [419, 254] width 68 height 13
click at [424, 222] on div "INT-[DATE] CAS" at bounding box center [419, 221] width 68 height 13
click at [410, 190] on div "INT-[DATE] Visa & Enrolment" at bounding box center [444, 187] width 117 height 13
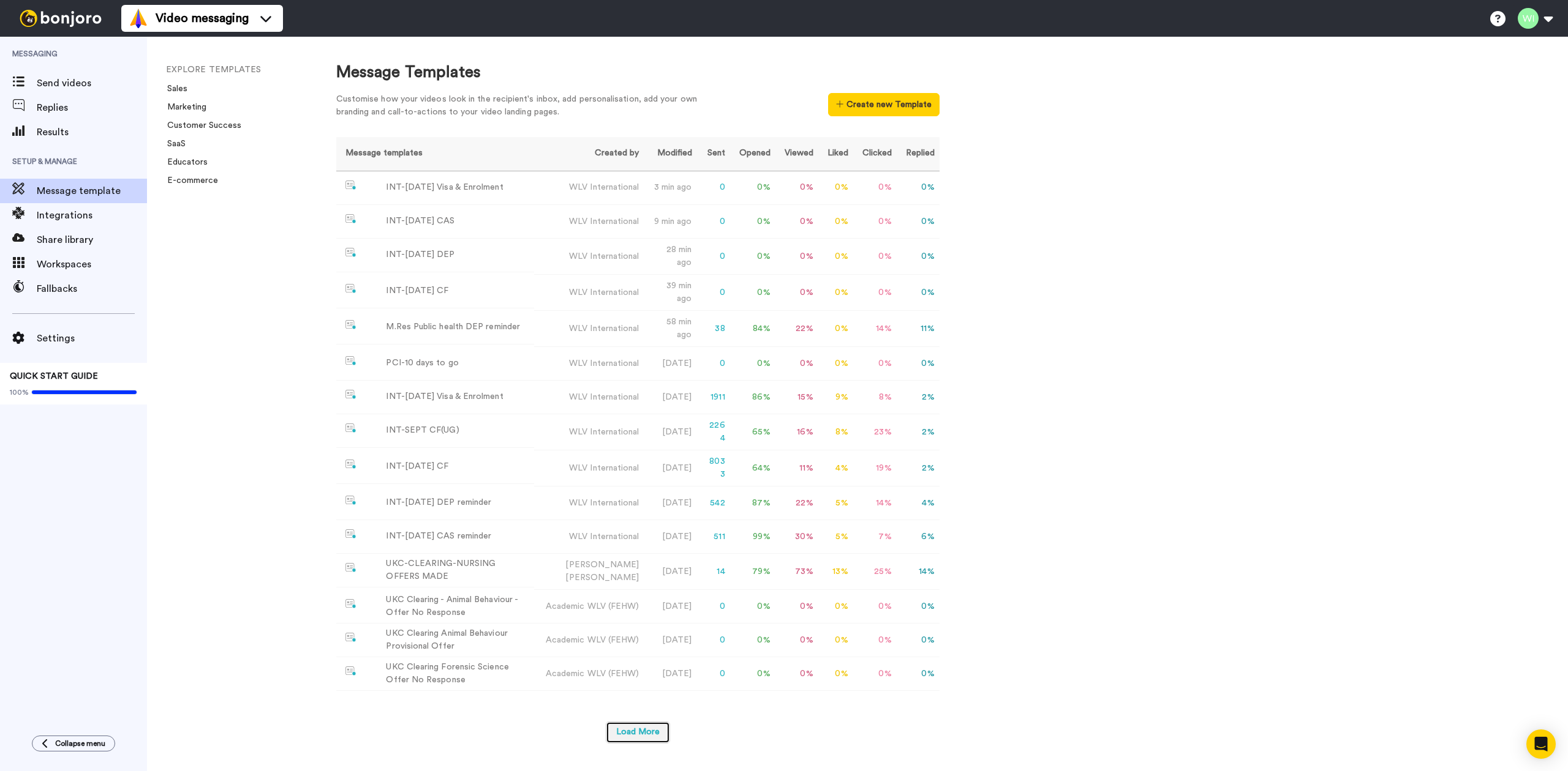
click at [644, 742] on button "Load More" at bounding box center [637, 733] width 65 height 22
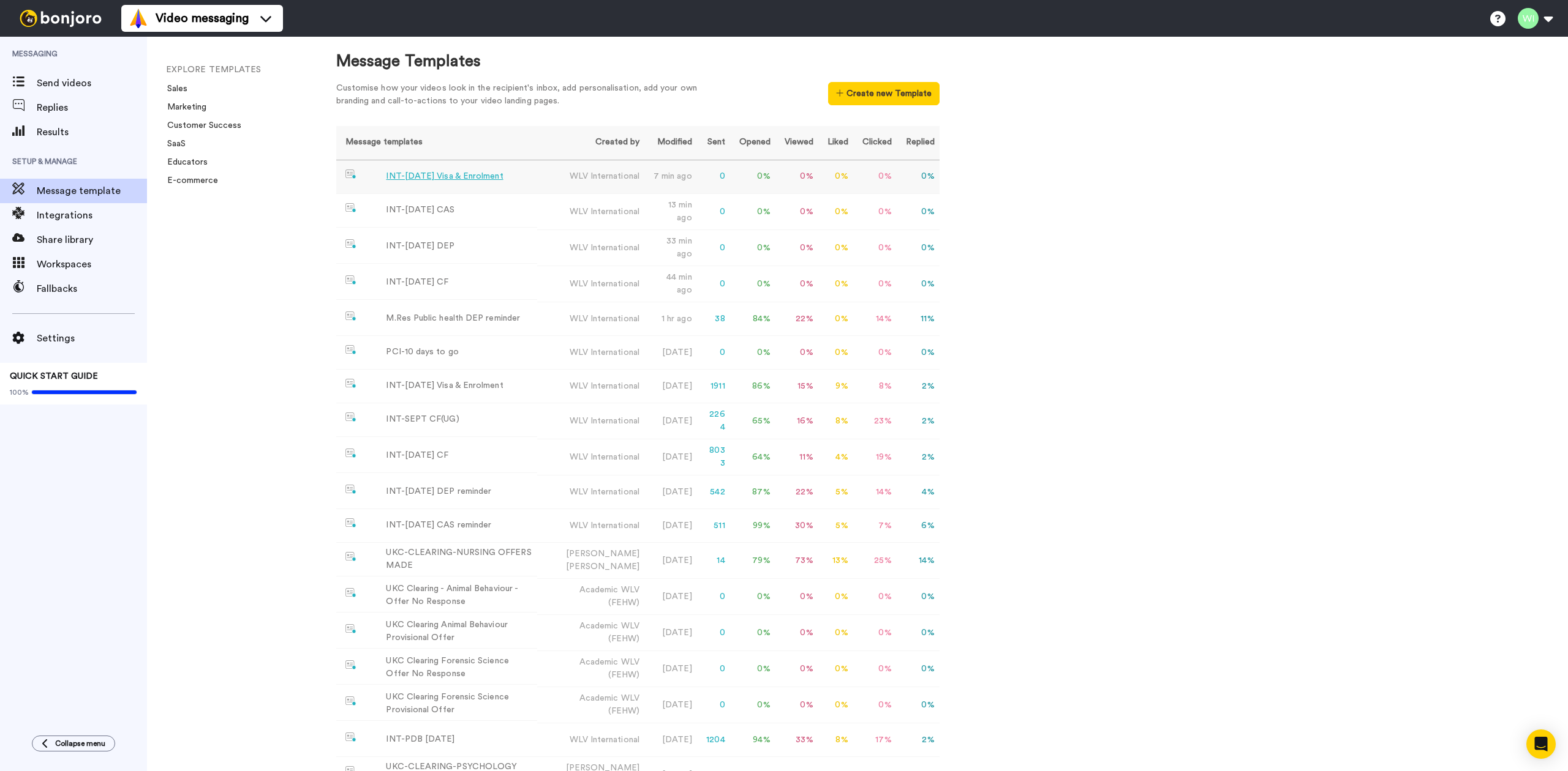
click at [461, 175] on div "INT-[DATE] Visa & Enrolment" at bounding box center [444, 176] width 117 height 13
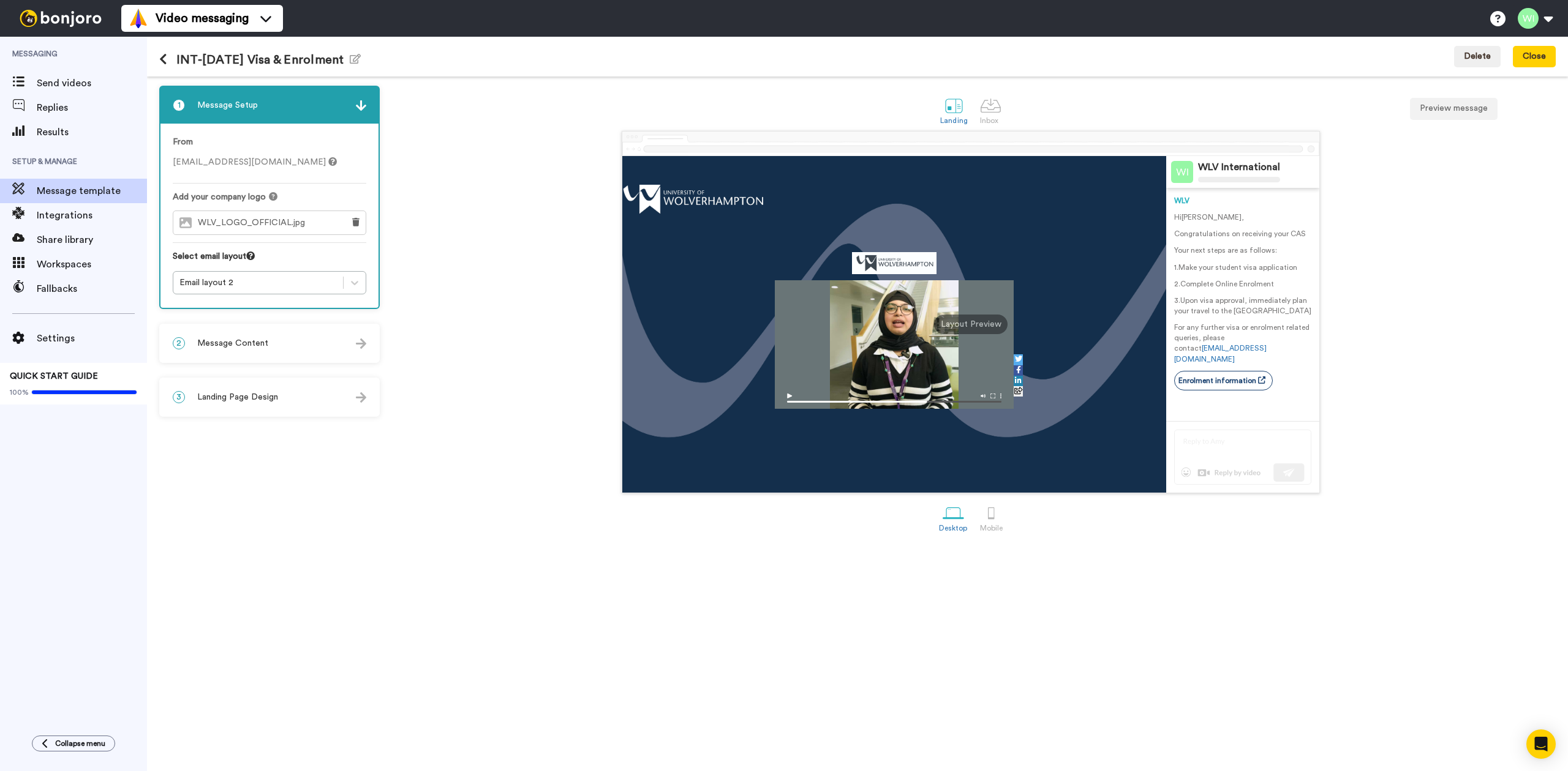
click at [166, 58] on icon at bounding box center [163, 59] width 8 height 12
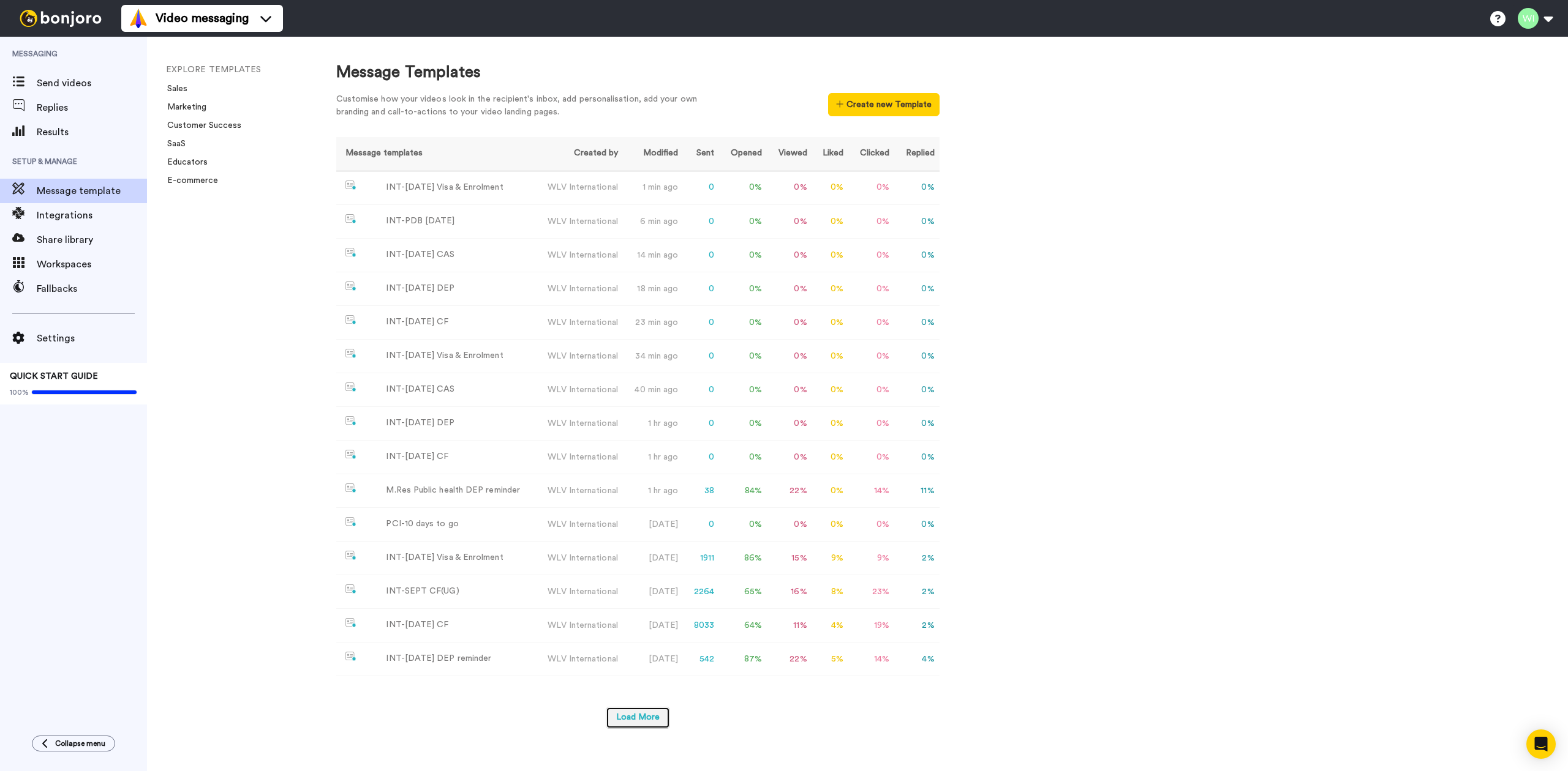
click at [635, 720] on button "Load More" at bounding box center [637, 718] width 65 height 22
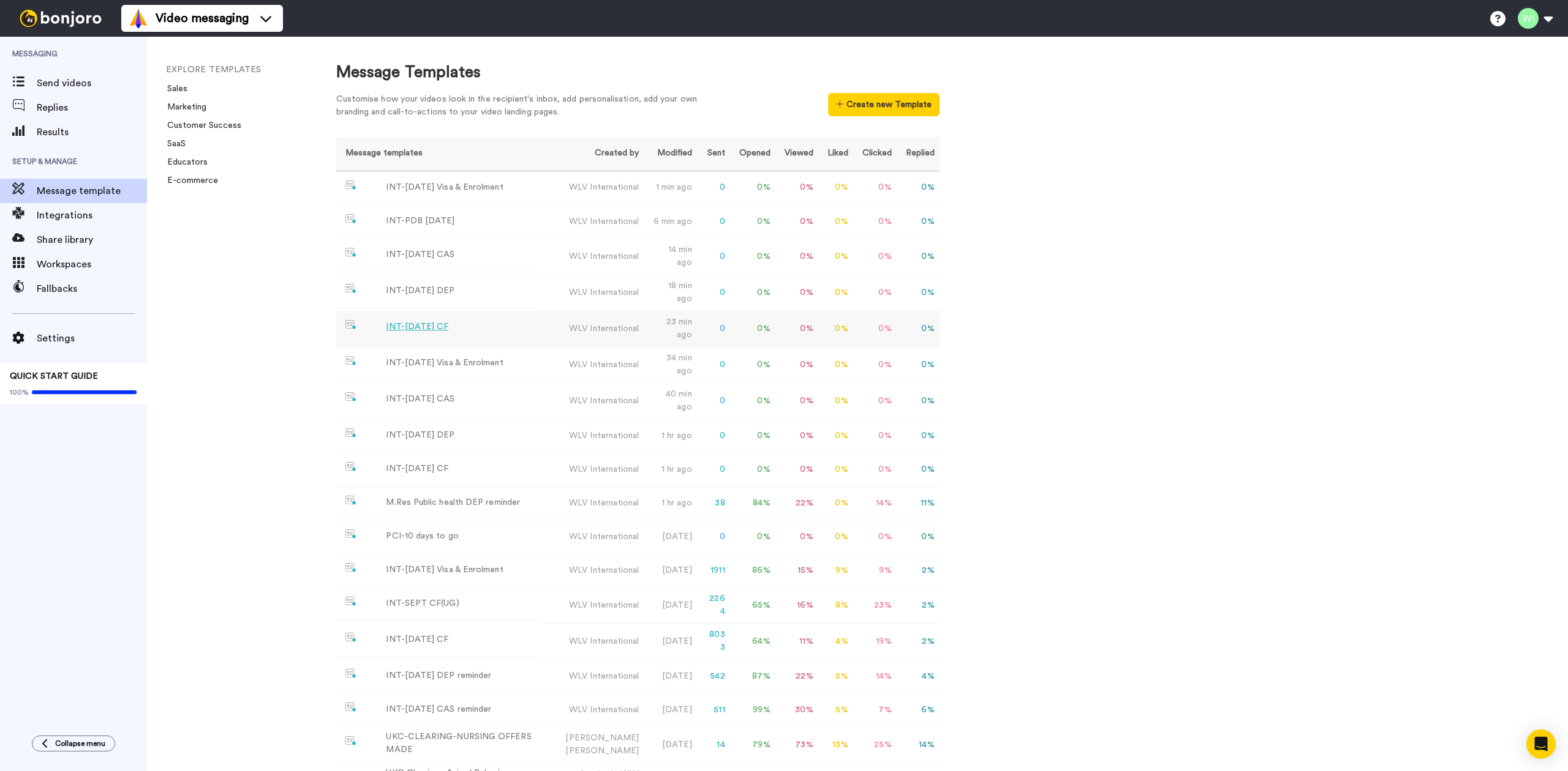
click at [423, 321] on div "INT-[DATE] CF" at bounding box center [417, 327] width 62 height 13
click at [429, 285] on div "INT-[DATE] DEP" at bounding box center [419, 291] width 68 height 13
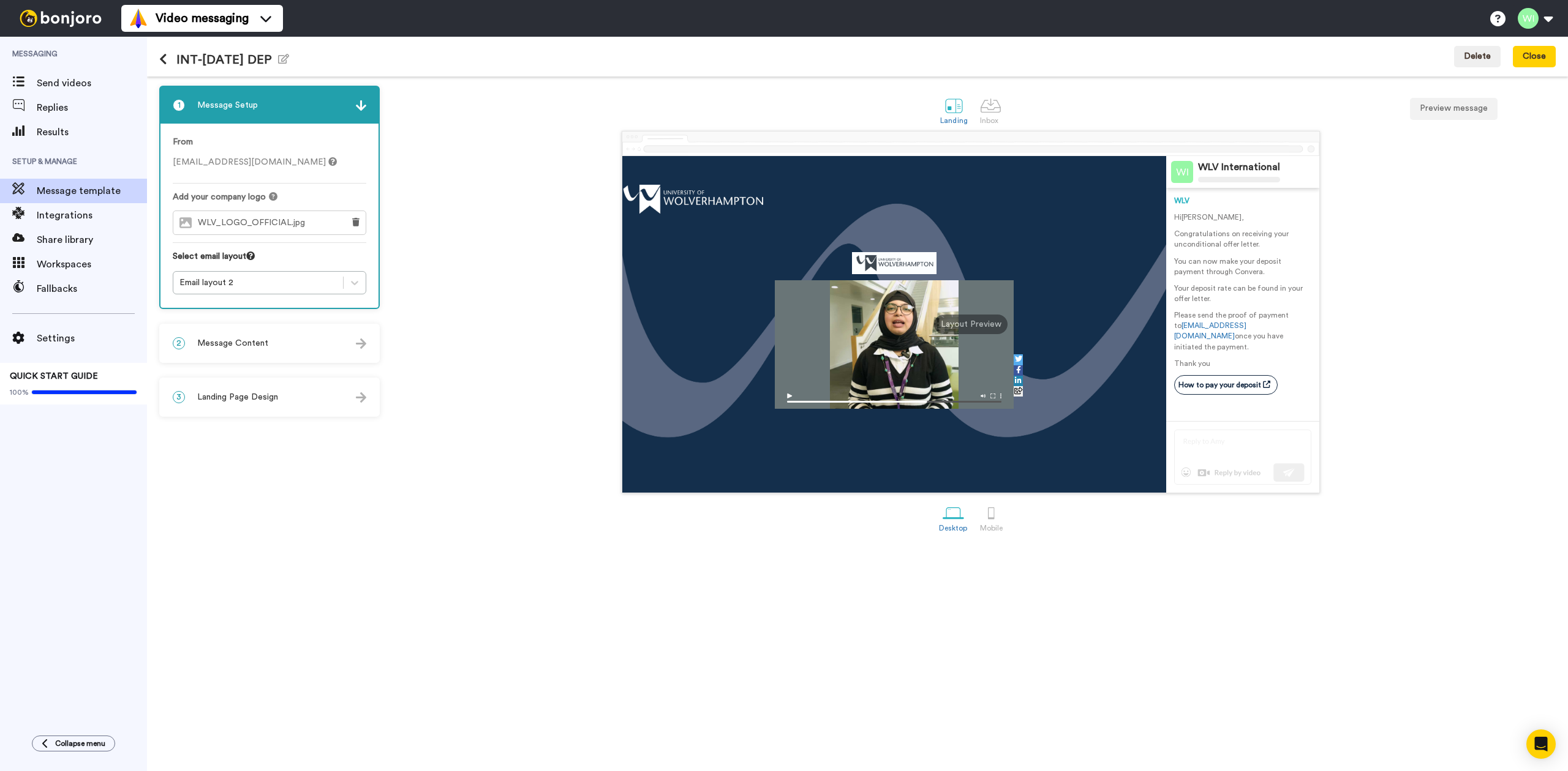
click at [255, 394] on span "Landing Page Design" at bounding box center [237, 397] width 81 height 12
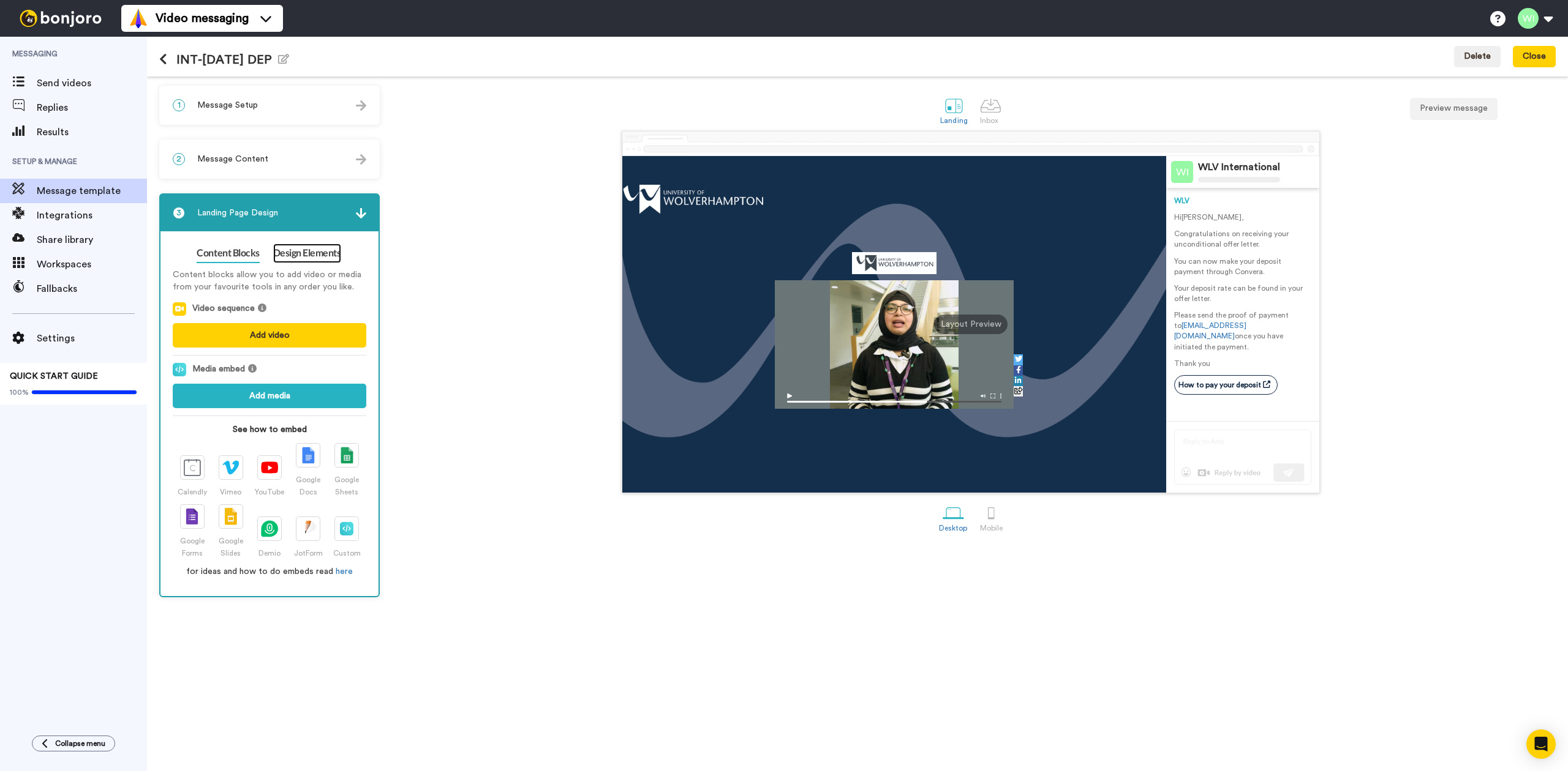
click at [297, 257] on link "Design Elements" at bounding box center [307, 253] width 68 height 19
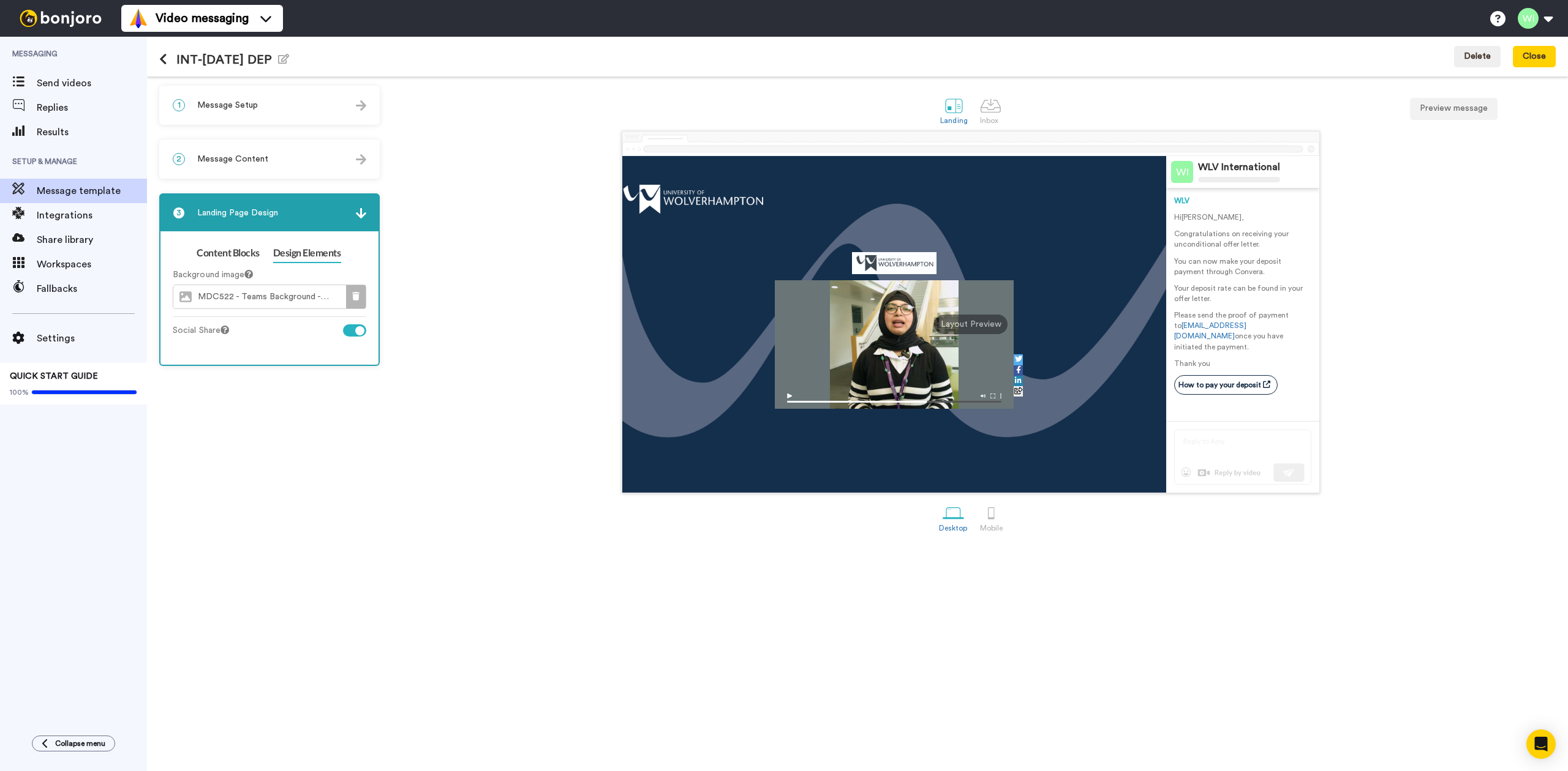
click at [351, 290] on button at bounding box center [355, 297] width 20 height 23
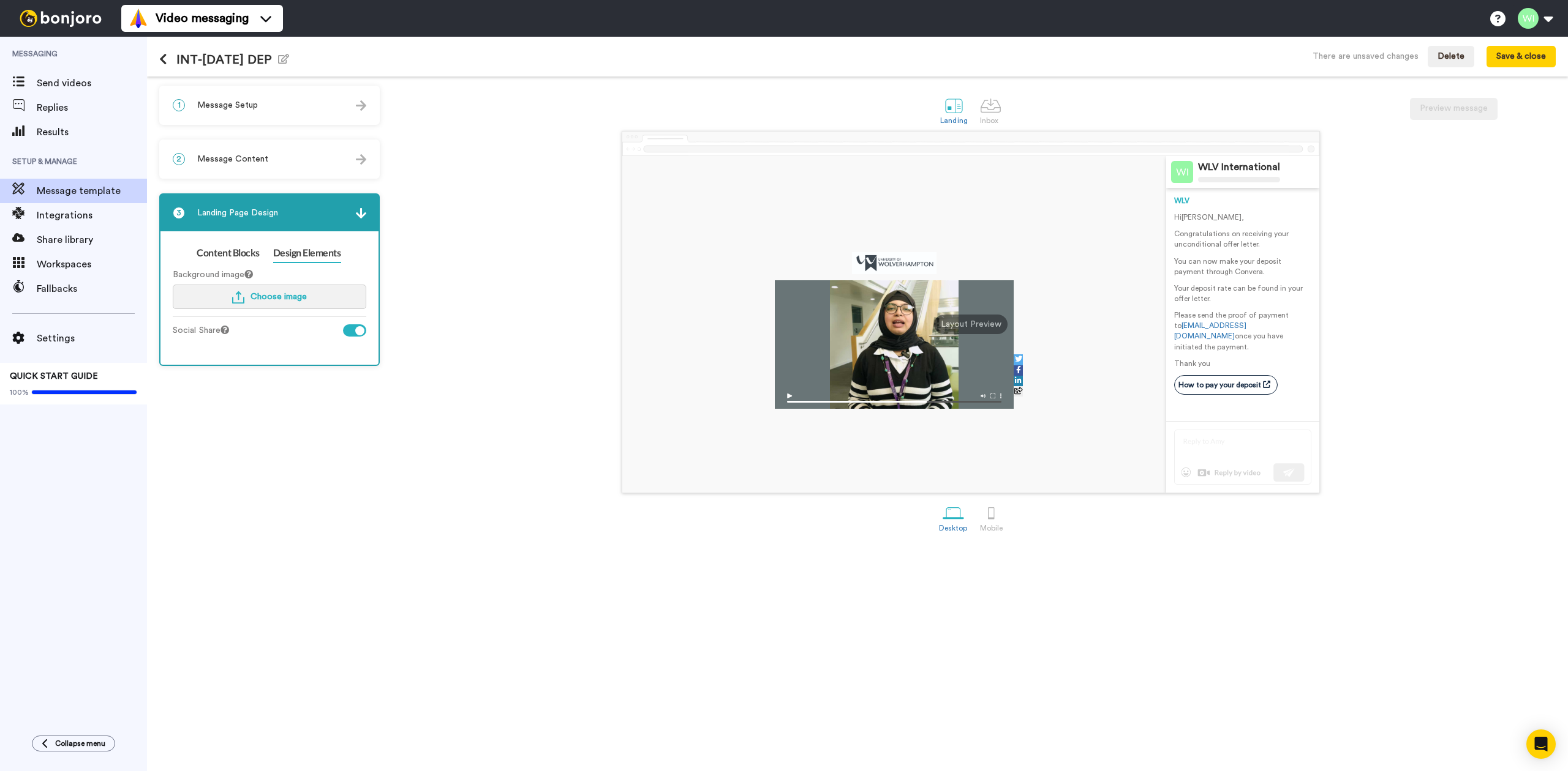
click at [307, 297] on button "Choose image" at bounding box center [269, 297] width 193 height 25
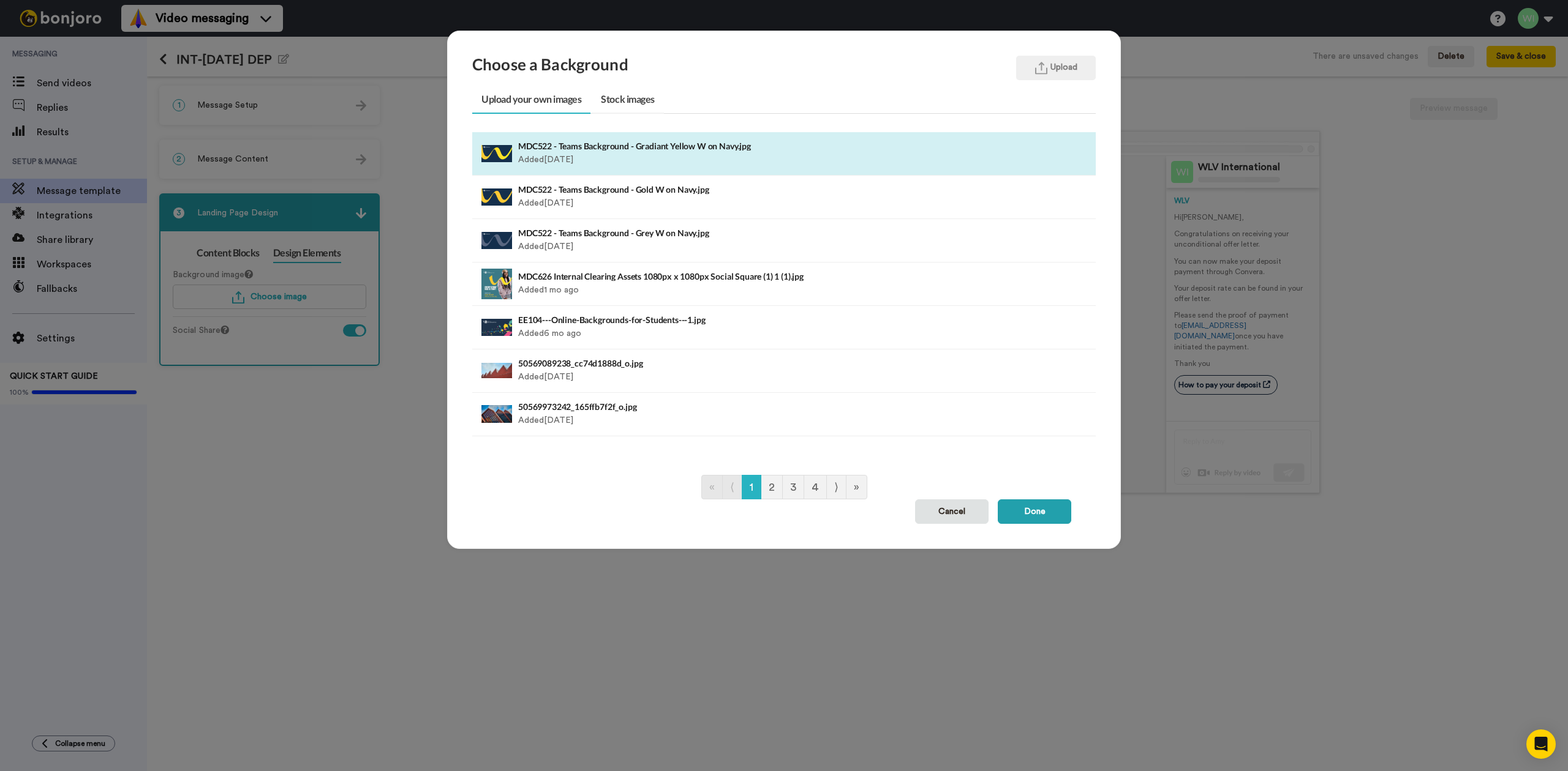
click at [562, 145] on h4 "MDC522 - Teams Background - Gradiant Yellow W on Navy.jpg" at bounding box center [723, 146] width 411 height 9
click at [692, 147] on h4 "MDC522 - Teams Background - Gradiant Yellow W on Navy.jpg" at bounding box center [723, 146] width 411 height 9
click at [1034, 517] on button "Done" at bounding box center [1034, 512] width 74 height 25
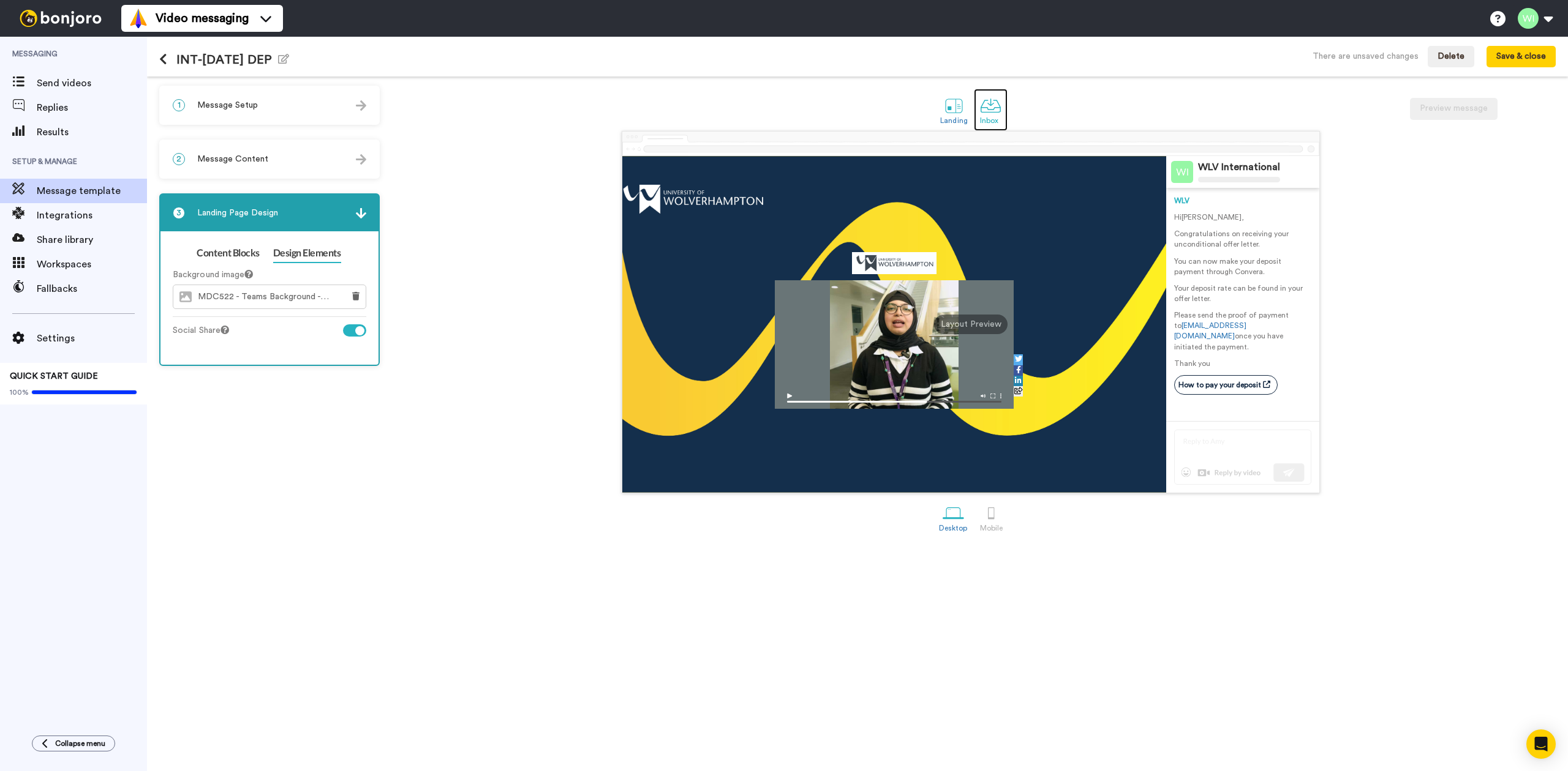
click at [988, 108] on div at bounding box center [990, 105] width 21 height 21
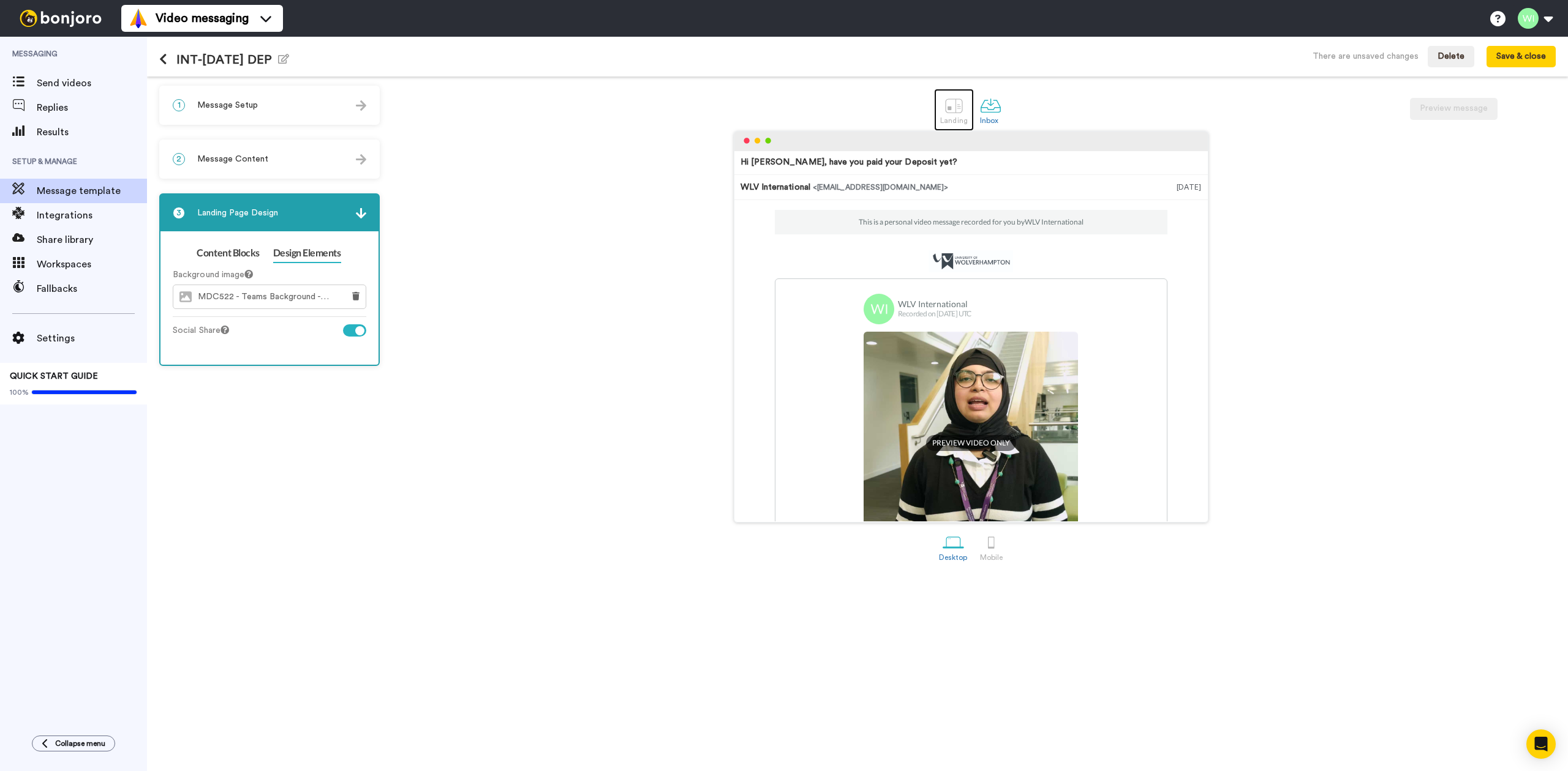
drag, startPoint x: 950, startPoint y: 109, endPoint x: 1022, endPoint y: 573, distance: 469.6
click at [949, 109] on div at bounding box center [954, 105] width 21 height 21
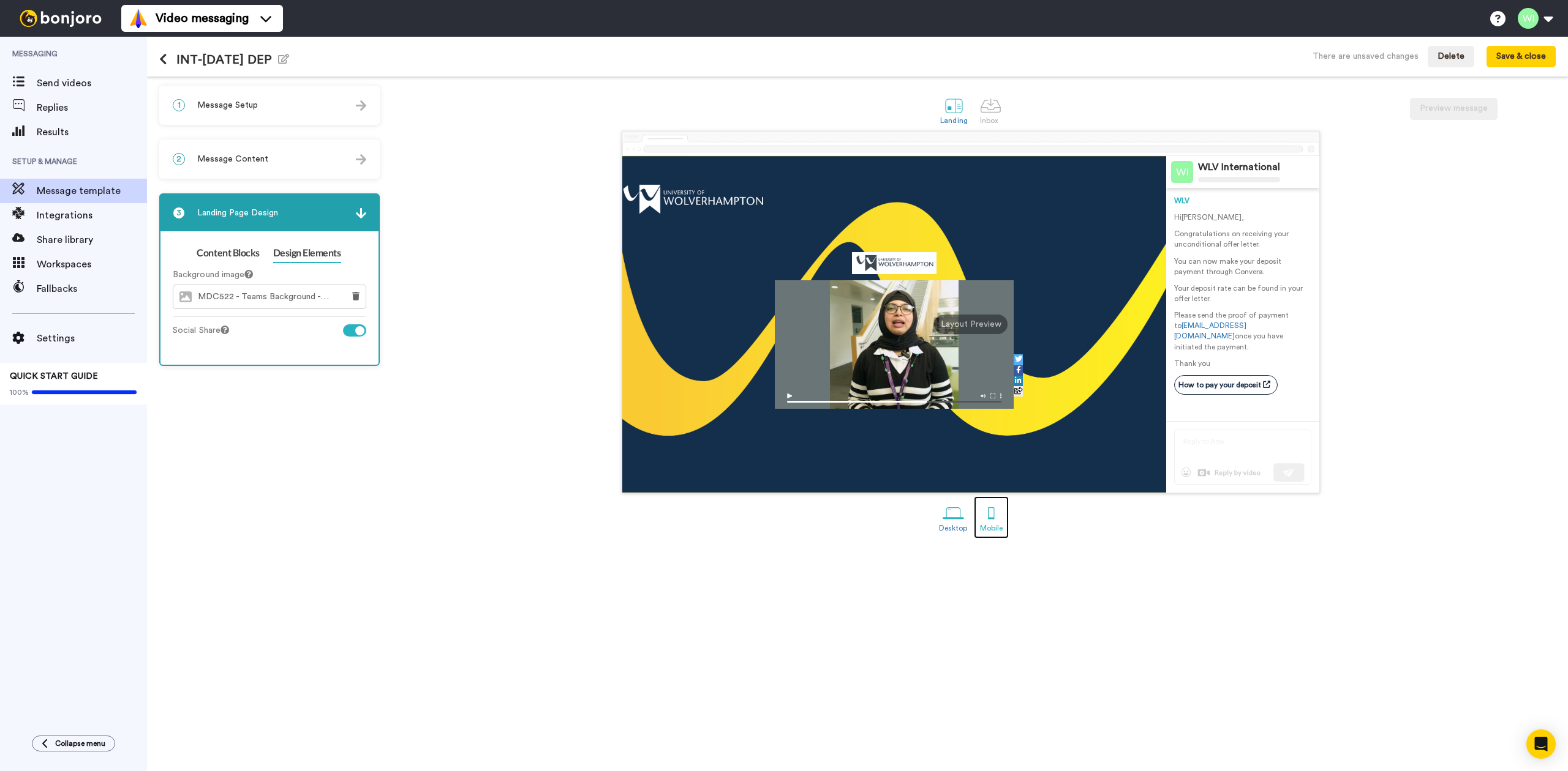
click at [995, 524] on div at bounding box center [991, 513] width 21 height 21
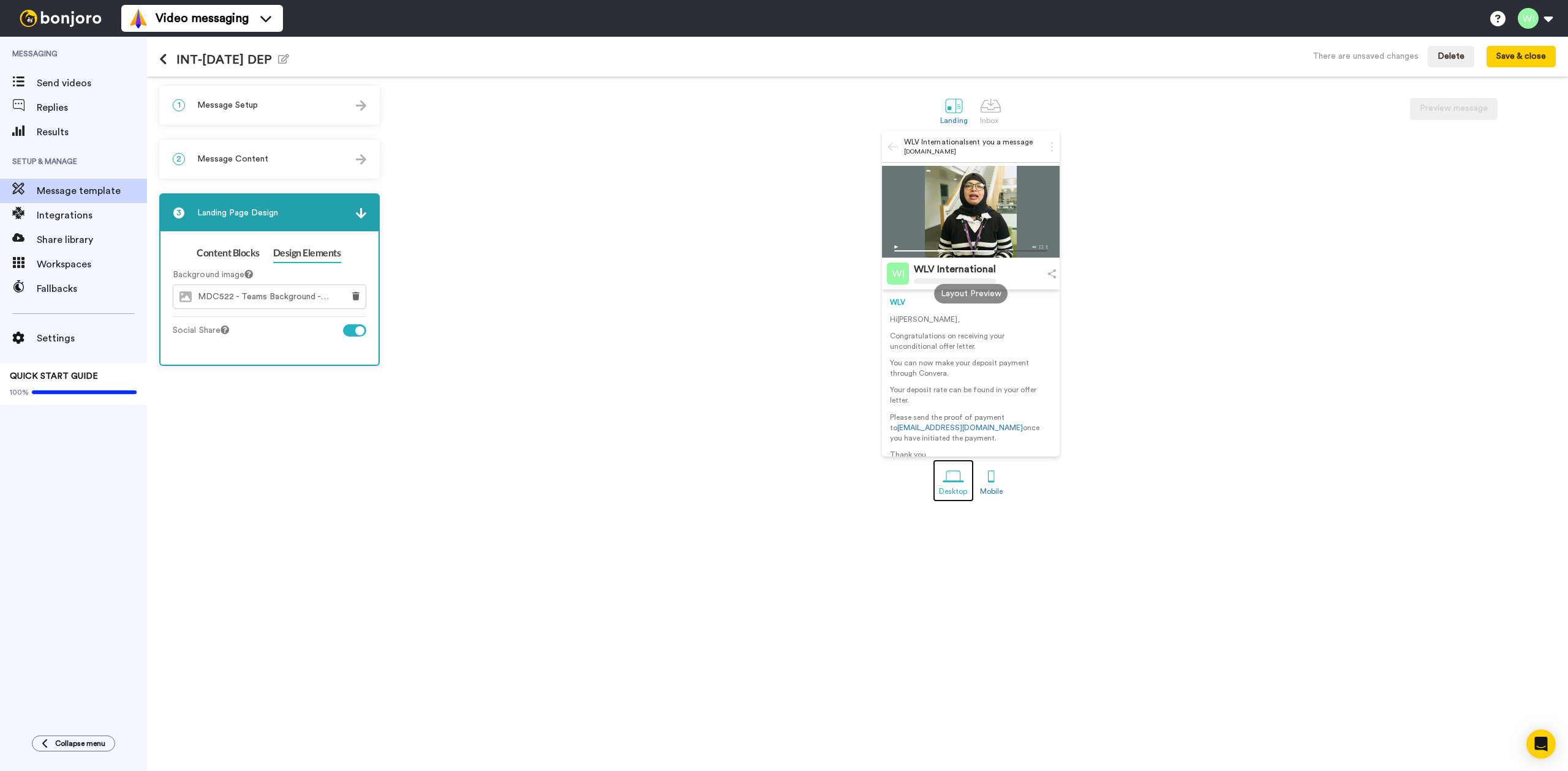
click at [949, 487] on div at bounding box center [953, 477] width 21 height 21
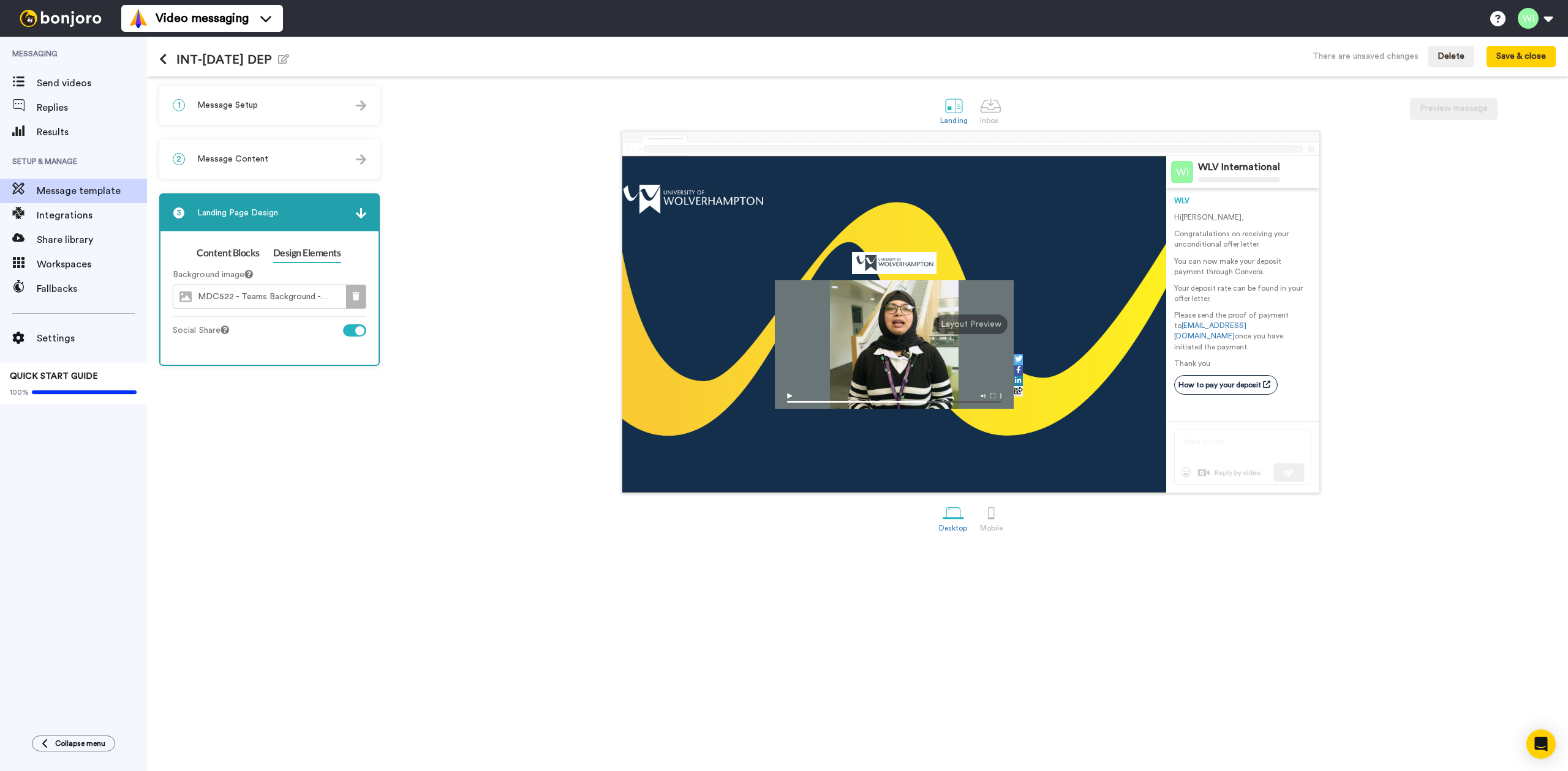
click at [359, 292] on icon at bounding box center [355, 297] width 7 height 9
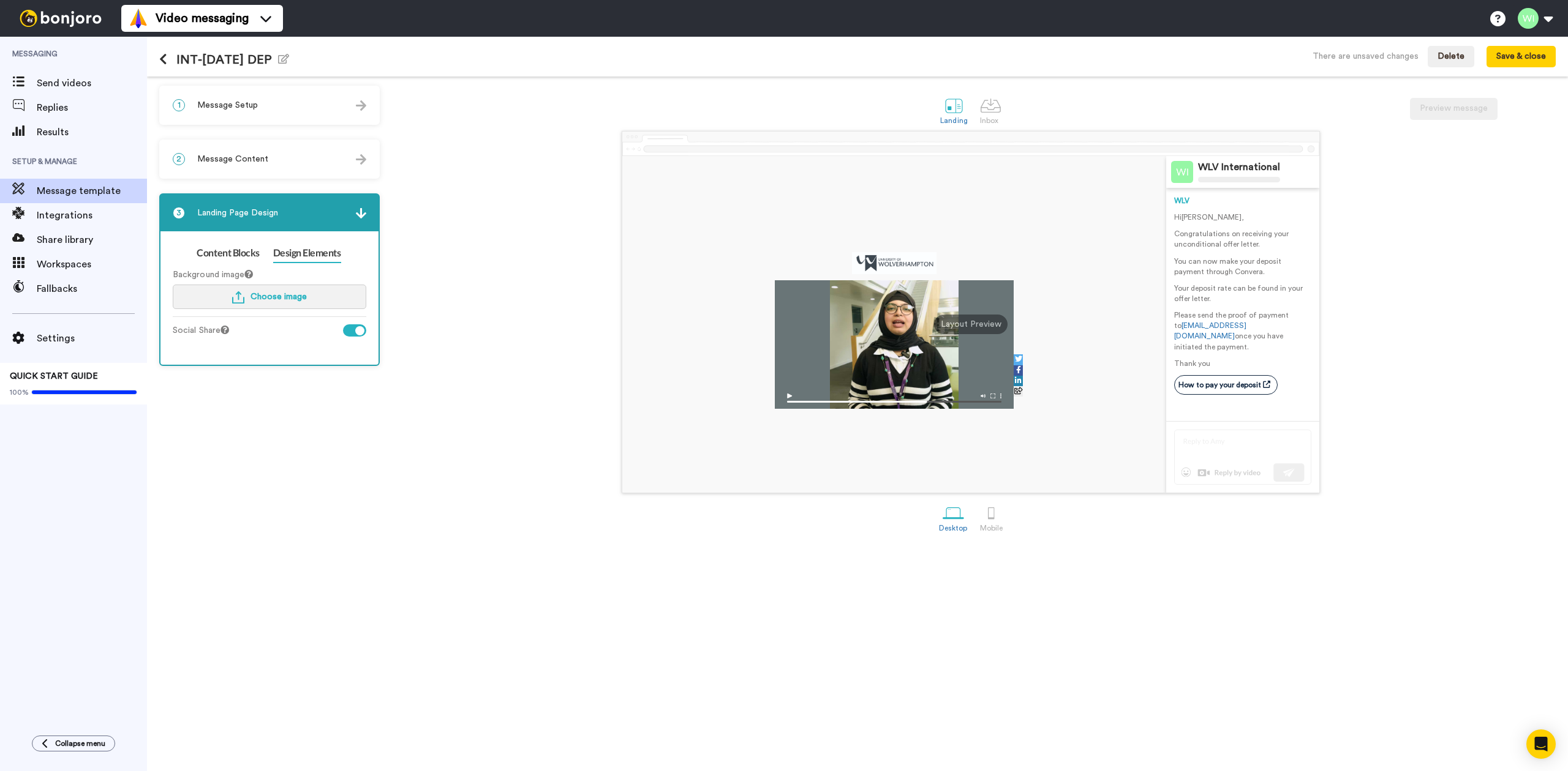
click at [314, 298] on button "Choose image" at bounding box center [269, 297] width 193 height 25
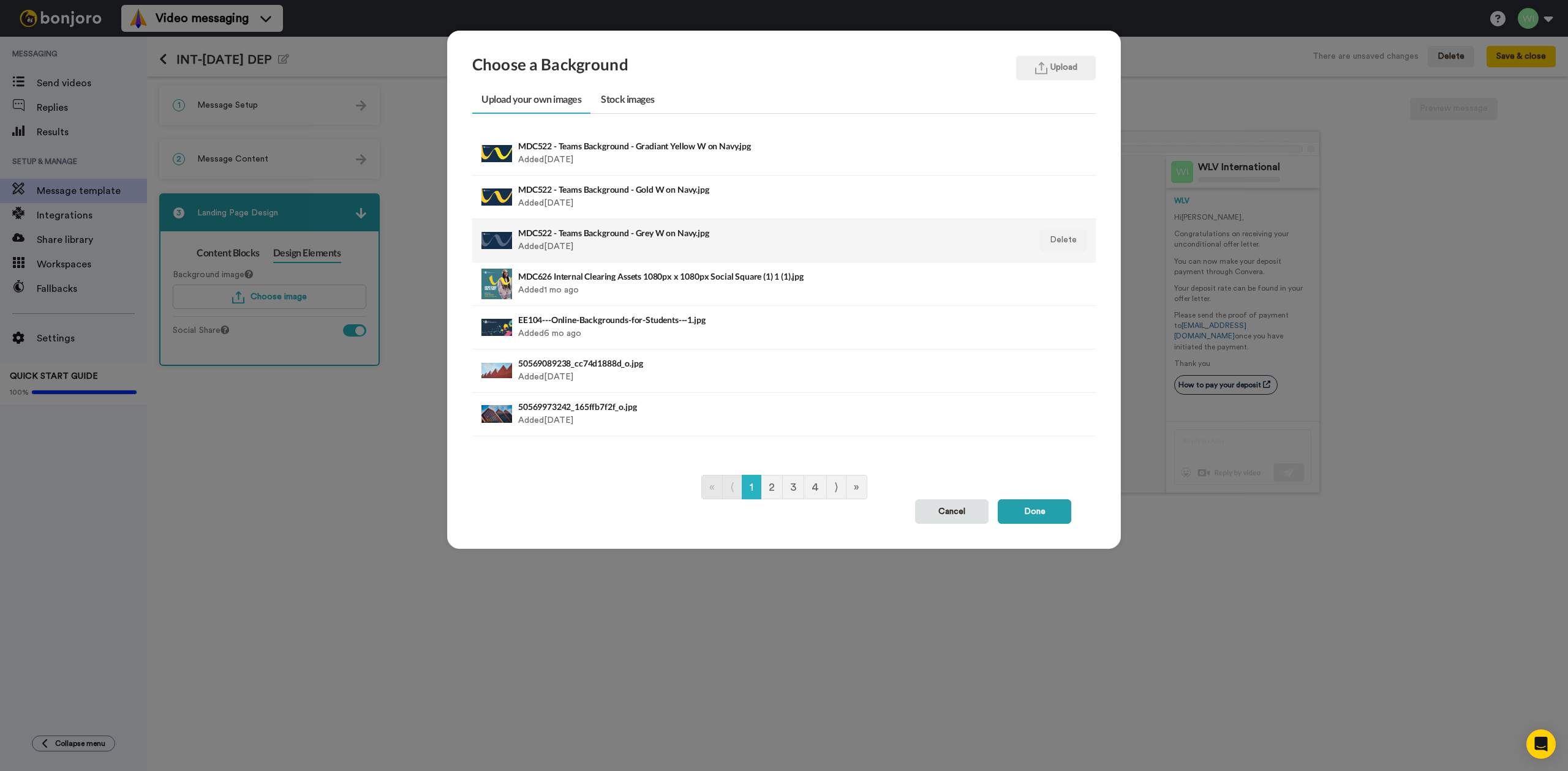
click at [568, 238] on div "MDC522 - Teams Background - Grey W on Navy.jpg Added [DATE]" at bounding box center [723, 240] width 411 height 31
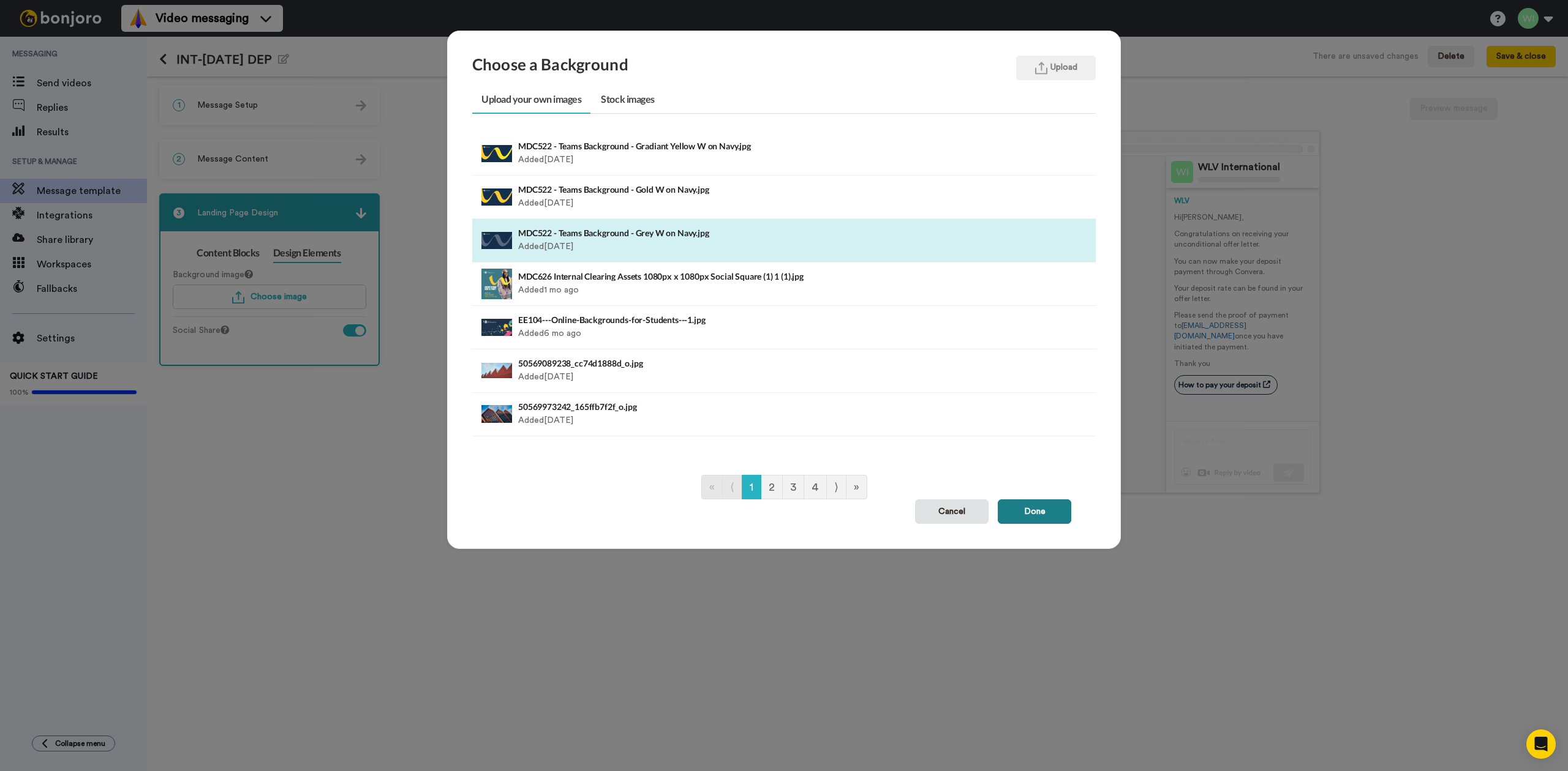
click at [1011, 502] on button "Done" at bounding box center [1034, 512] width 74 height 25
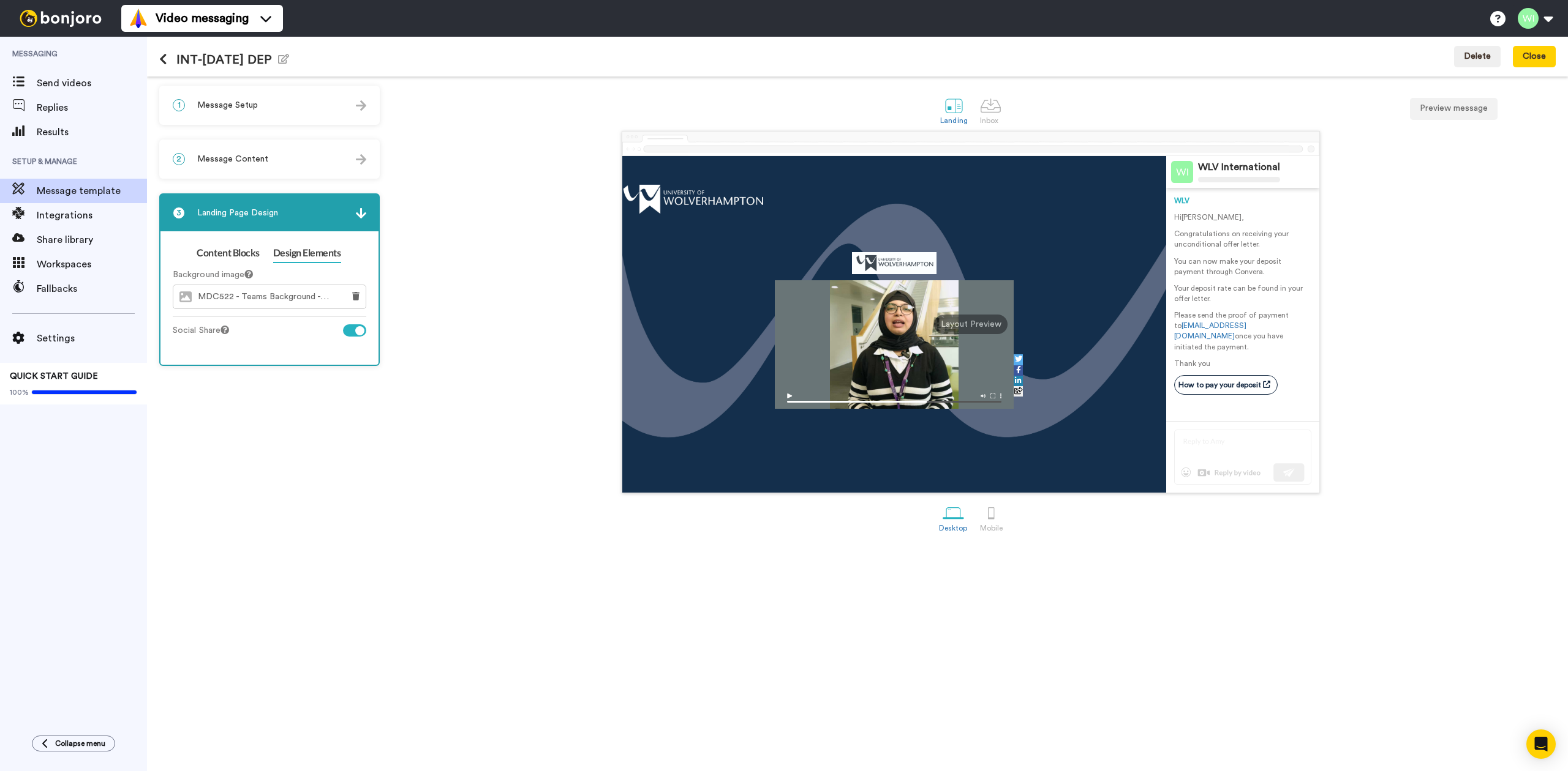
click at [162, 53] on icon at bounding box center [163, 59] width 8 height 12
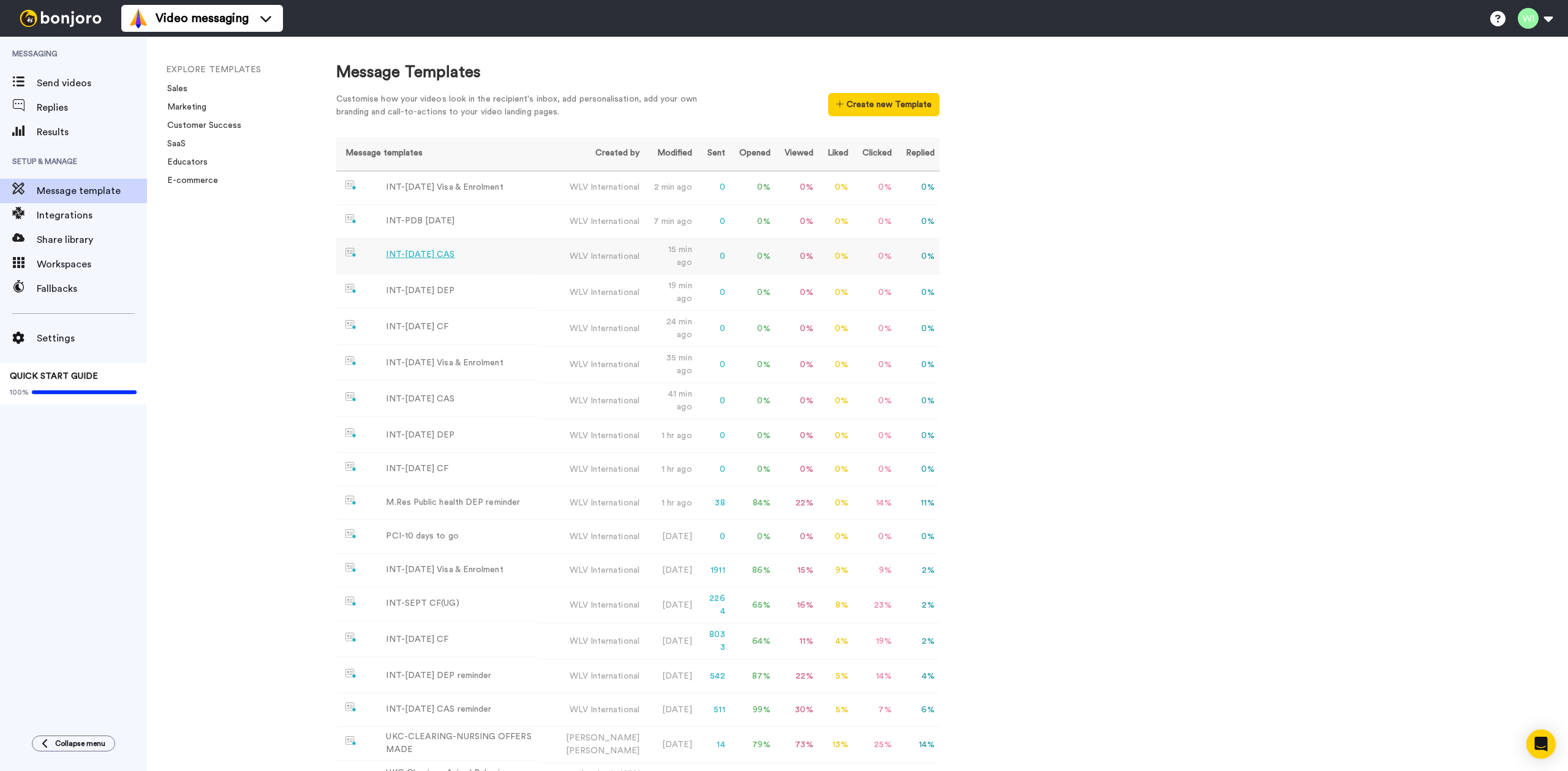
click at [405, 257] on div "INT-[DATE] CAS" at bounding box center [419, 254] width 68 height 13
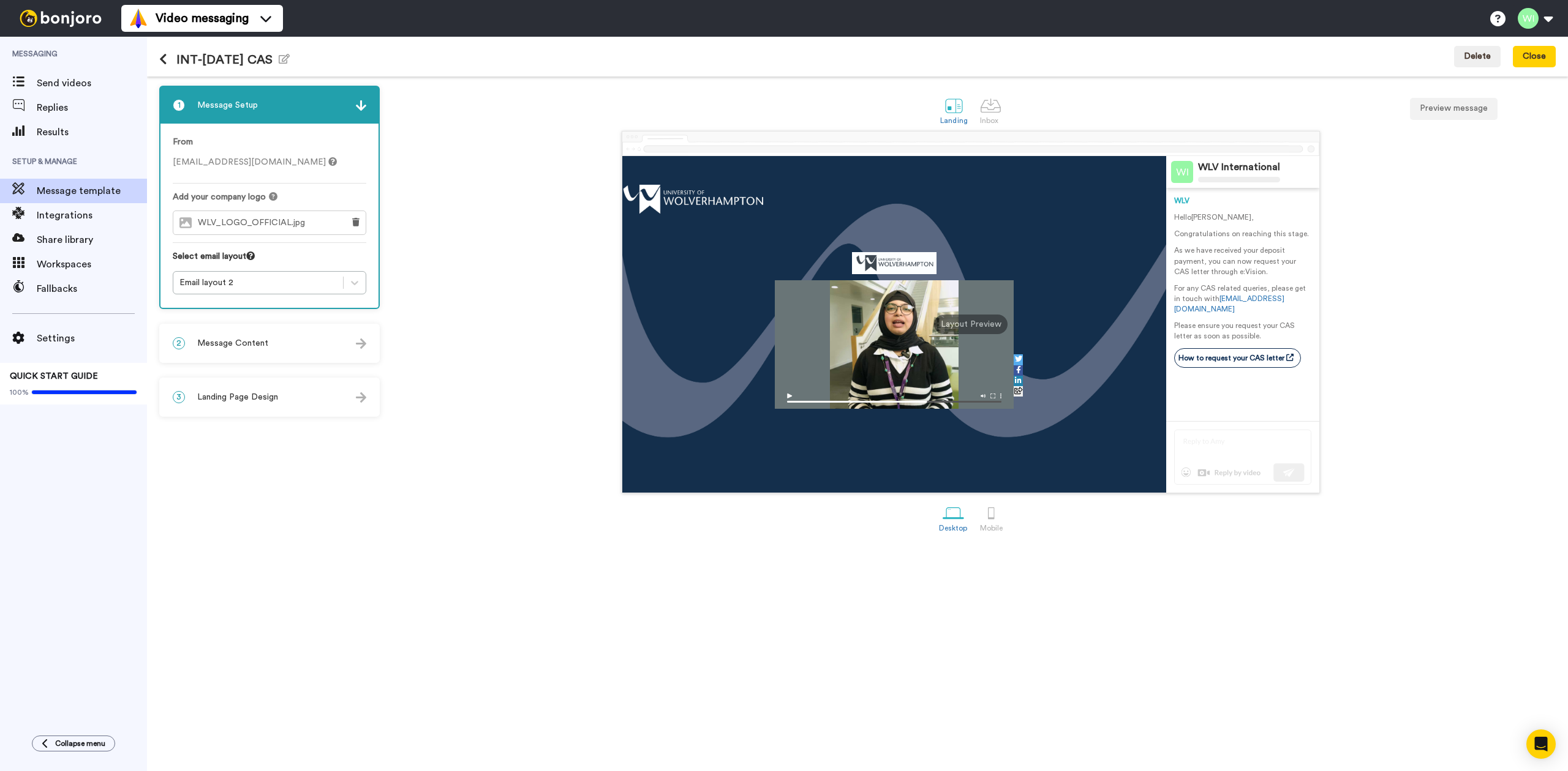
click at [158, 59] on div "INT-[DATE] CAS Edit name Delete Close" at bounding box center [857, 56] width 1421 height 40
click at [164, 58] on icon at bounding box center [163, 59] width 8 height 12
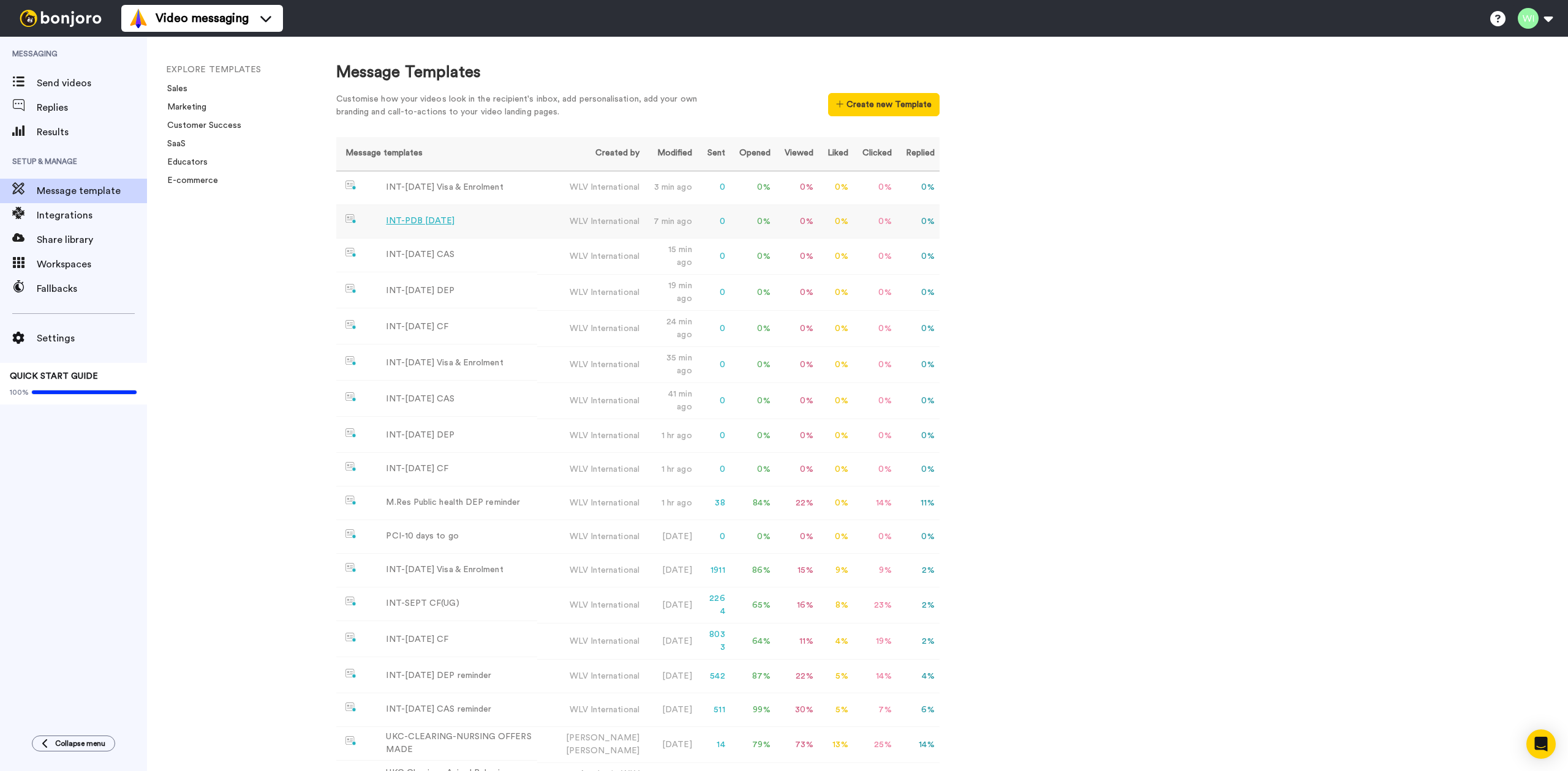
click at [452, 222] on div "INT-PDB [DATE]" at bounding box center [419, 221] width 68 height 13
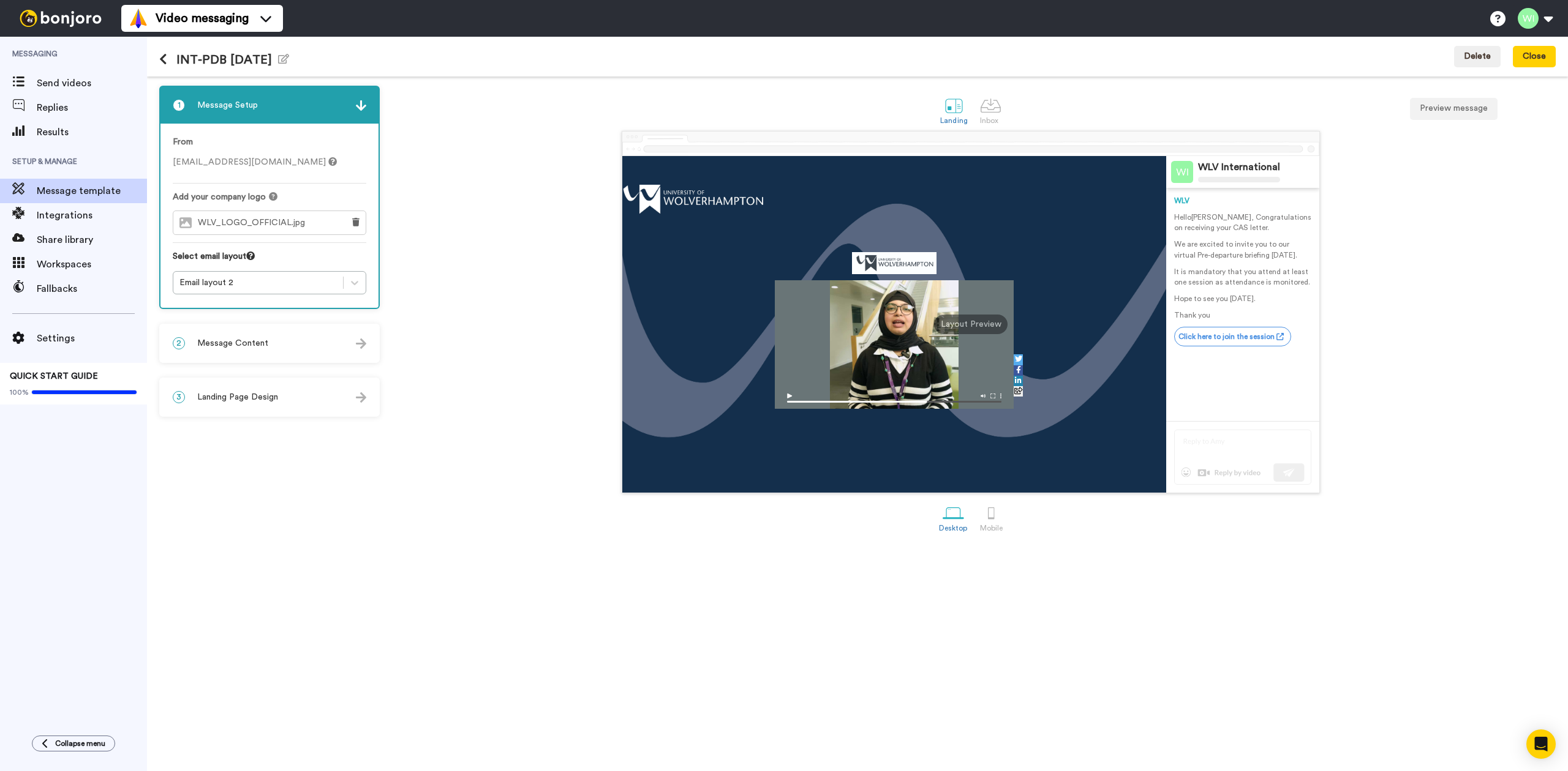
click at [160, 58] on icon at bounding box center [163, 59] width 8 height 12
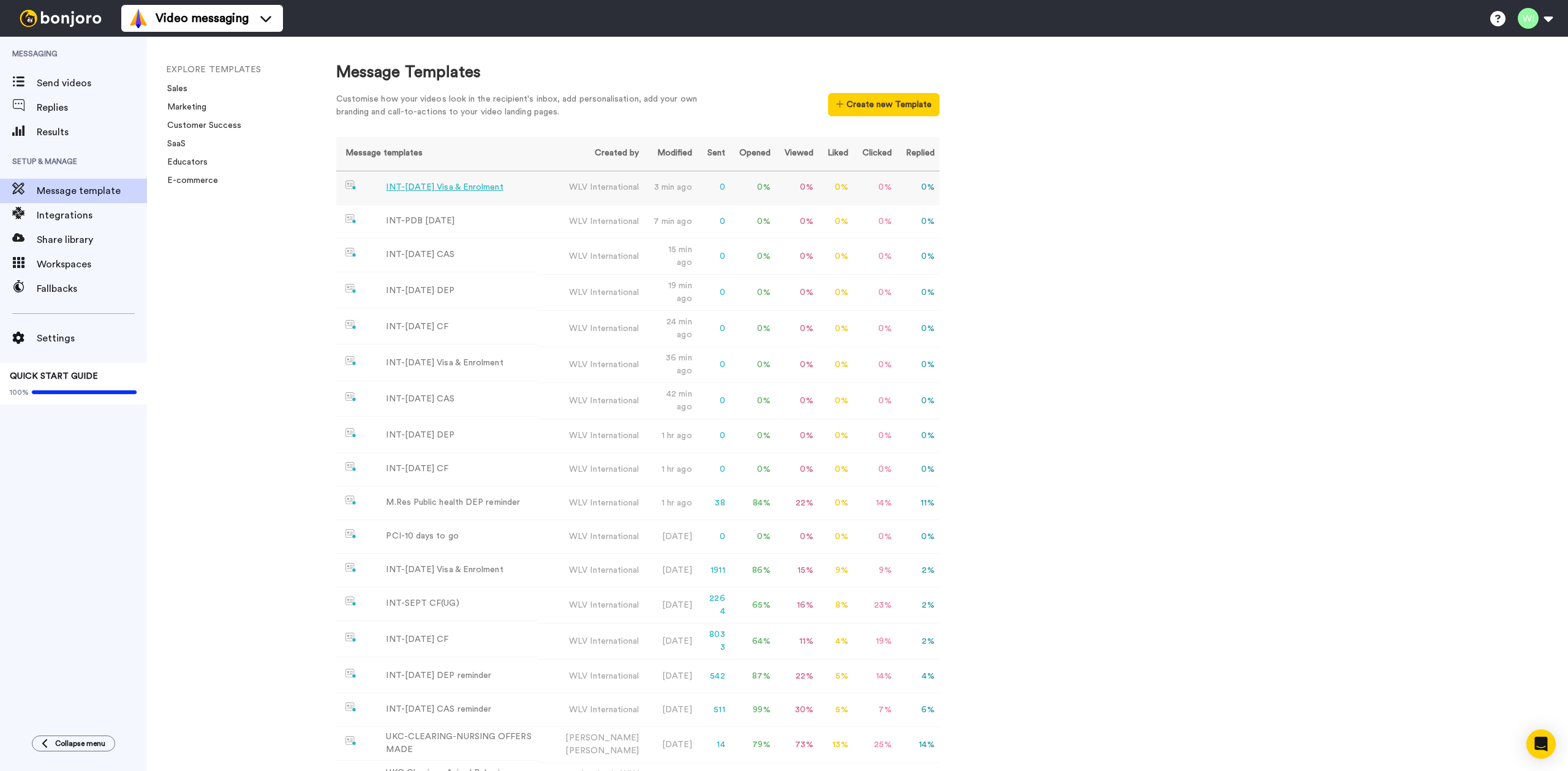
click at [402, 183] on div "INT-[DATE] Visa & Enrolment" at bounding box center [444, 187] width 117 height 13
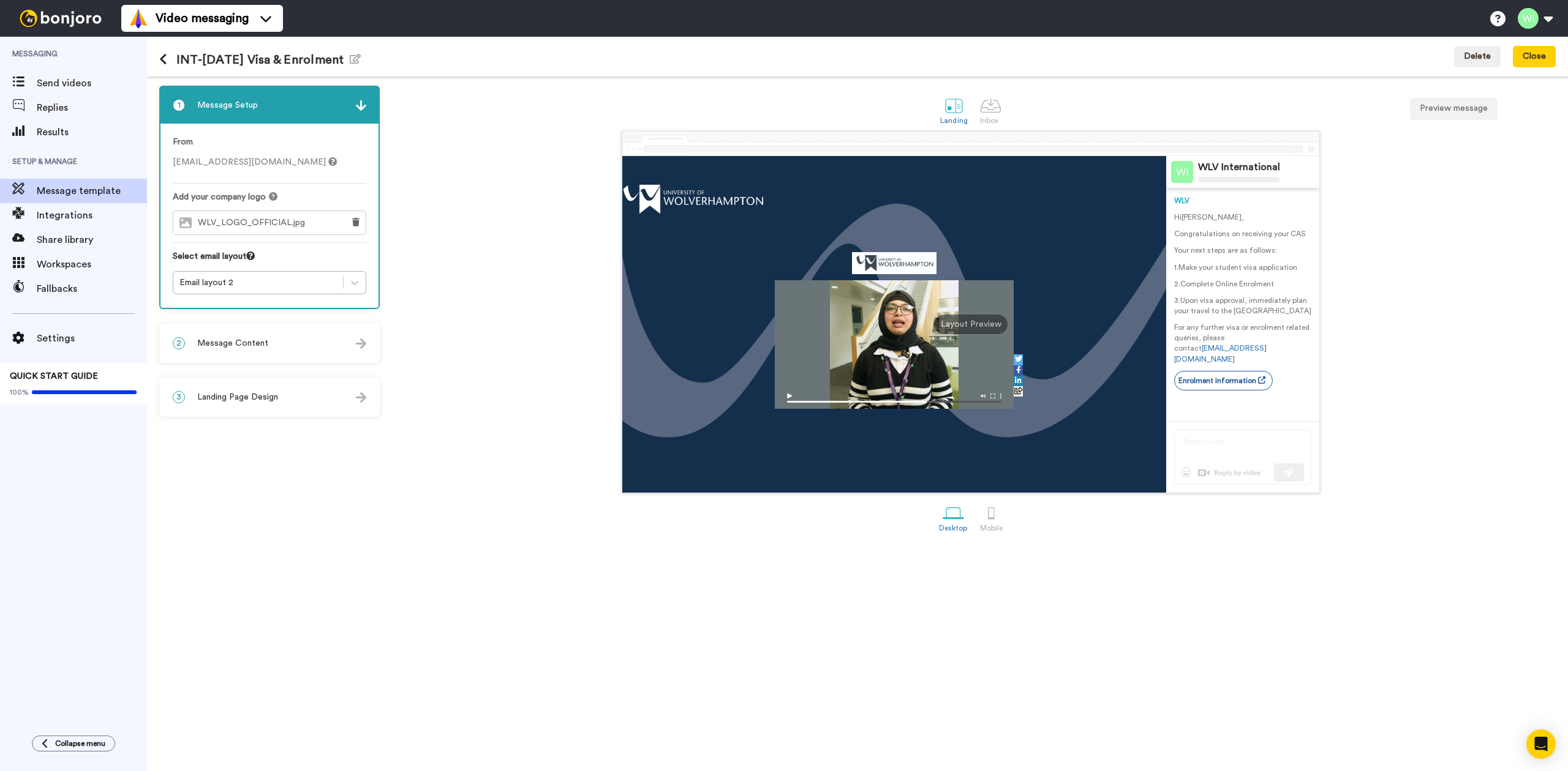
click at [166, 57] on icon at bounding box center [163, 59] width 8 height 12
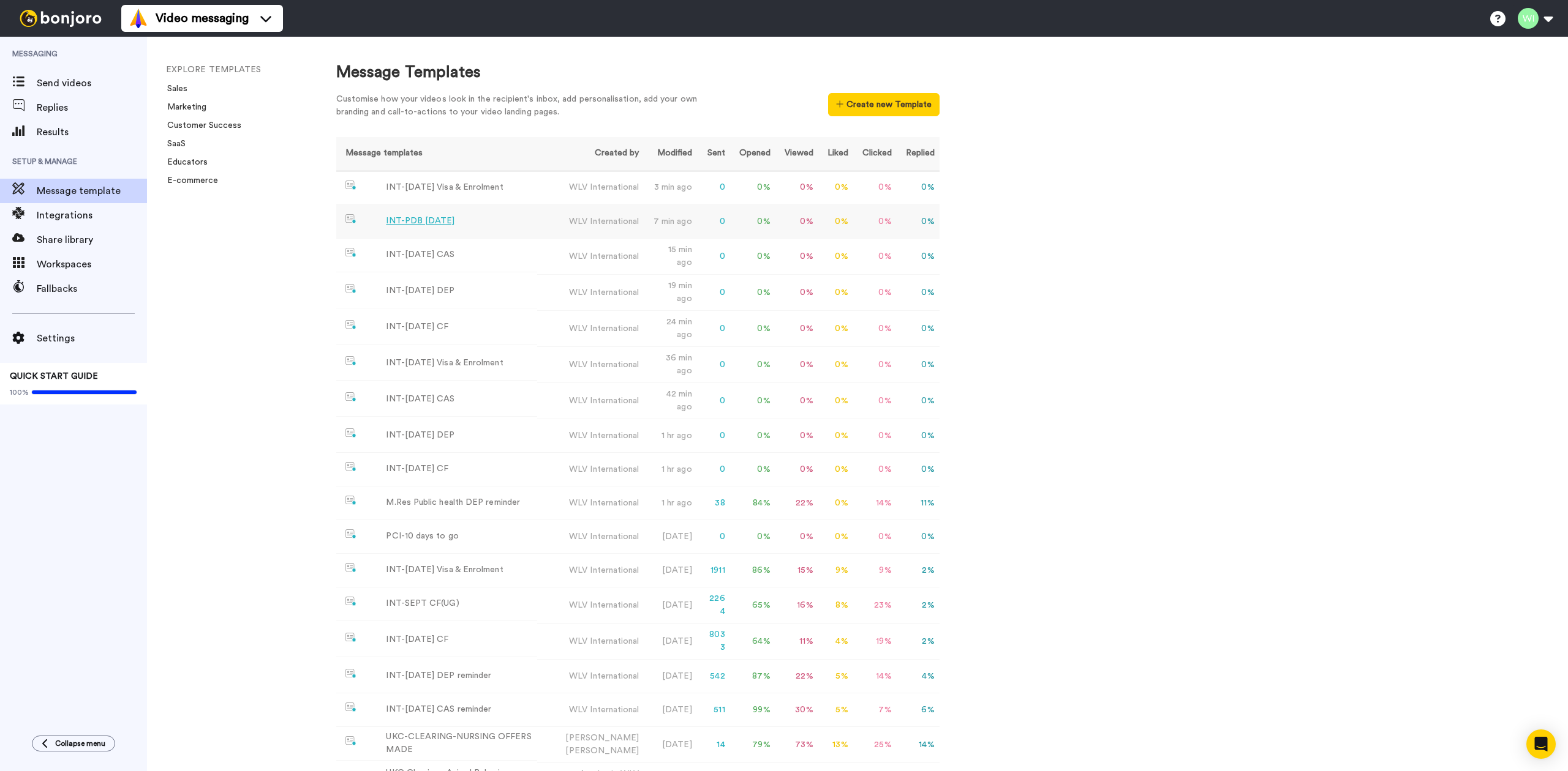
click at [441, 218] on div "INT-PDB [DATE]" at bounding box center [419, 221] width 68 height 13
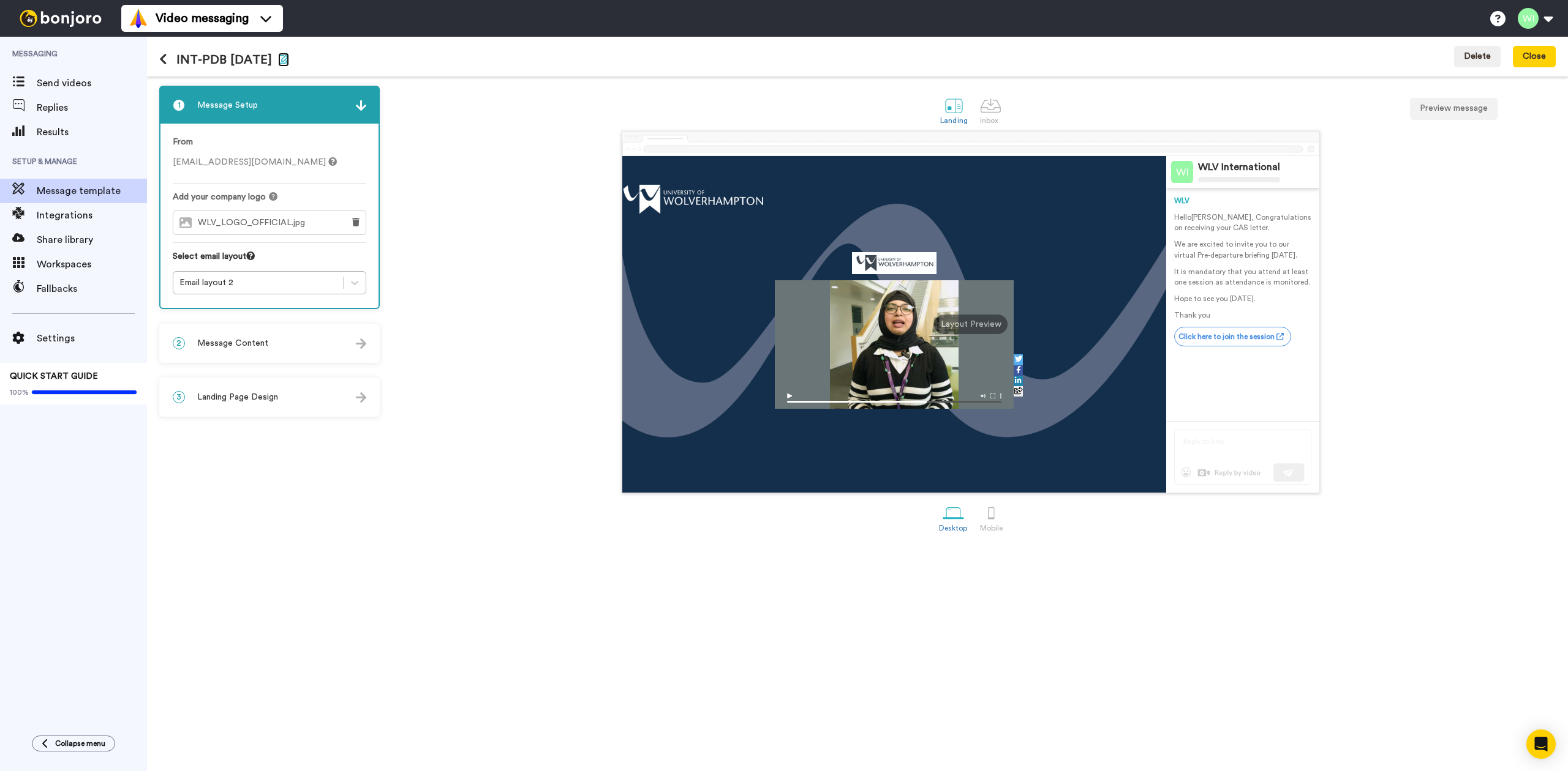
click at [289, 54] on icon "button" at bounding box center [284, 58] width 11 height 10
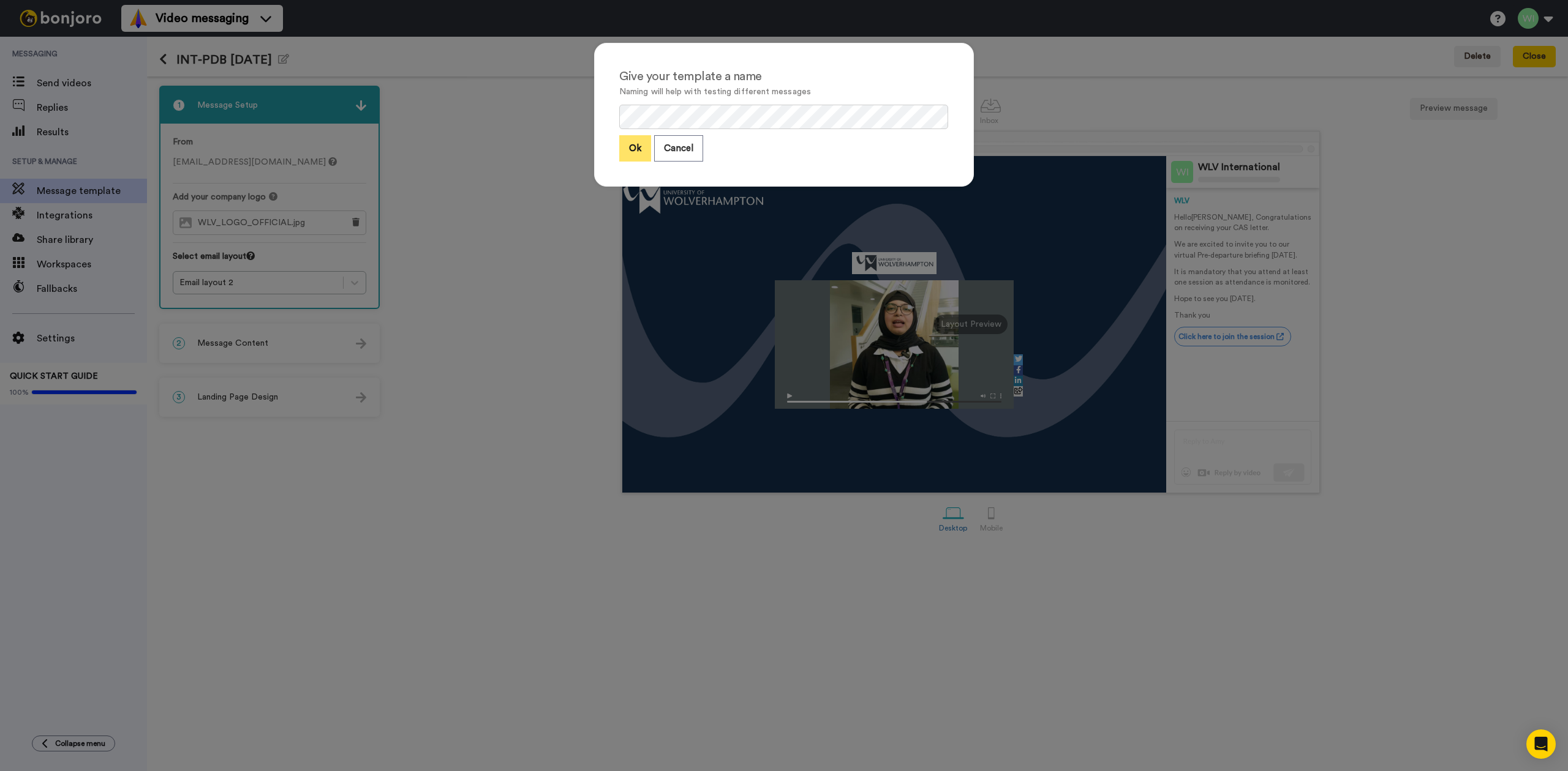
click at [626, 151] on button "Ok" at bounding box center [635, 149] width 32 height 27
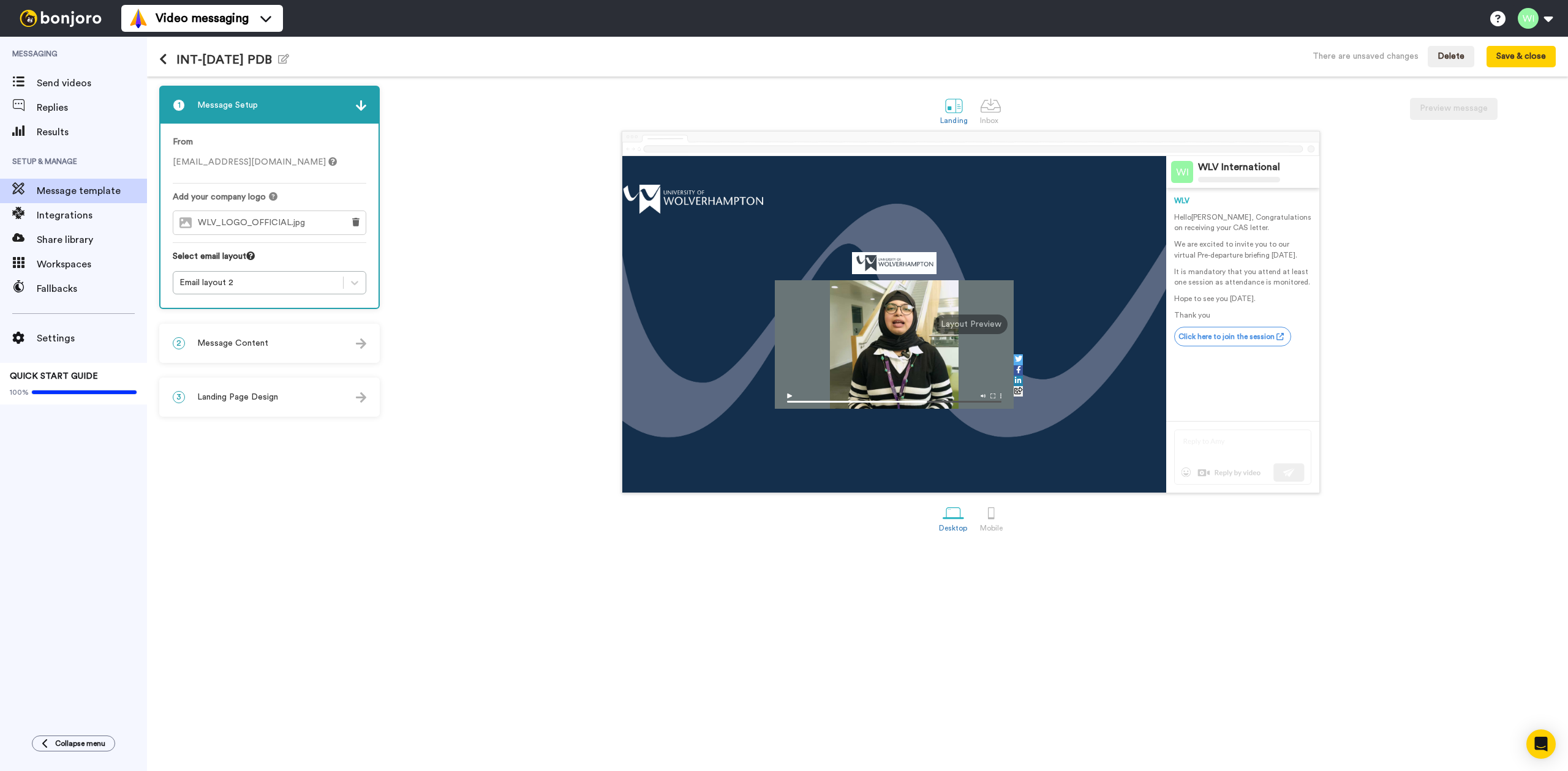
click at [167, 57] on icon at bounding box center [163, 59] width 8 height 12
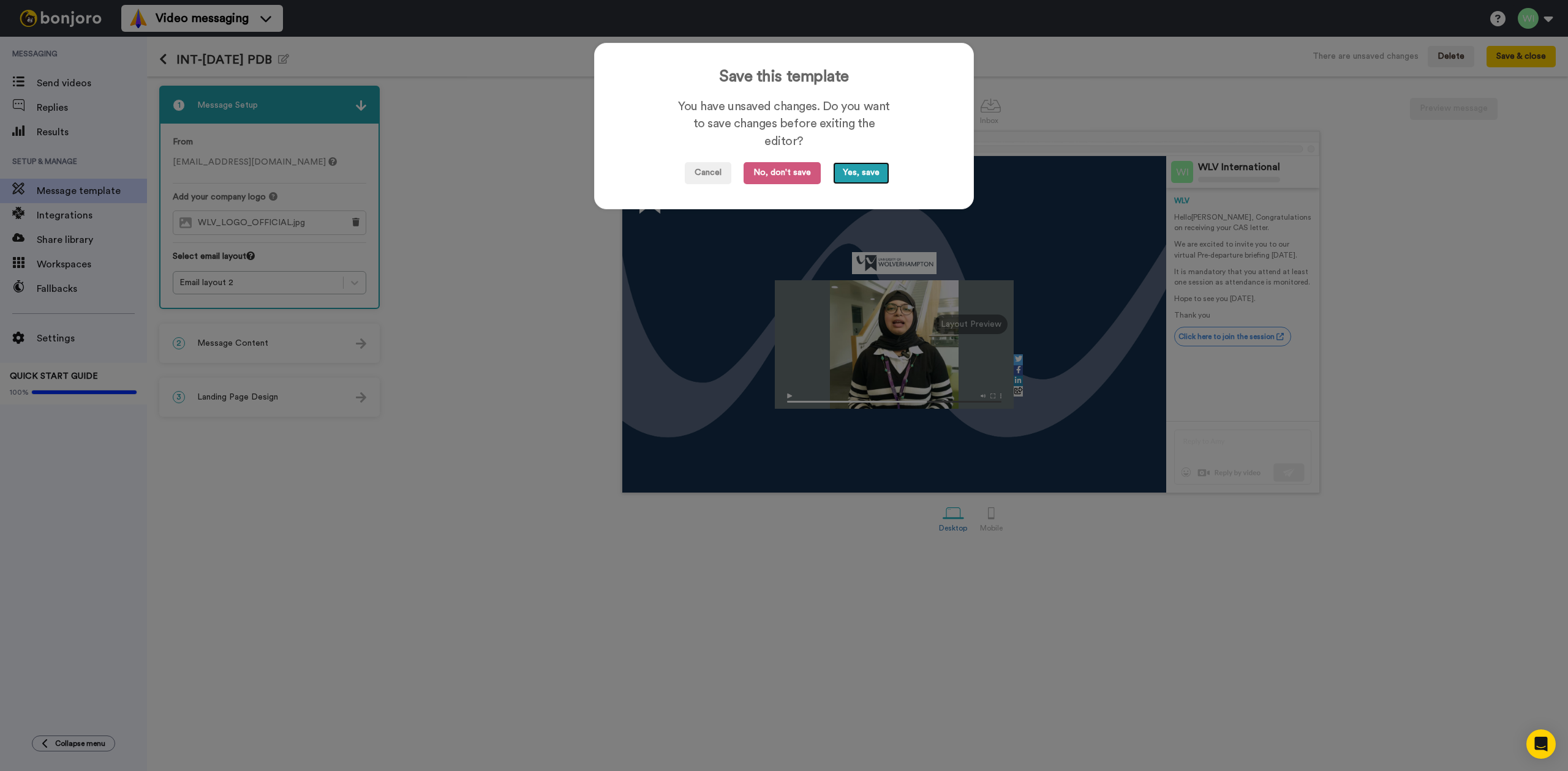
click at [847, 175] on button "Yes, save" at bounding box center [862, 173] width 57 height 22
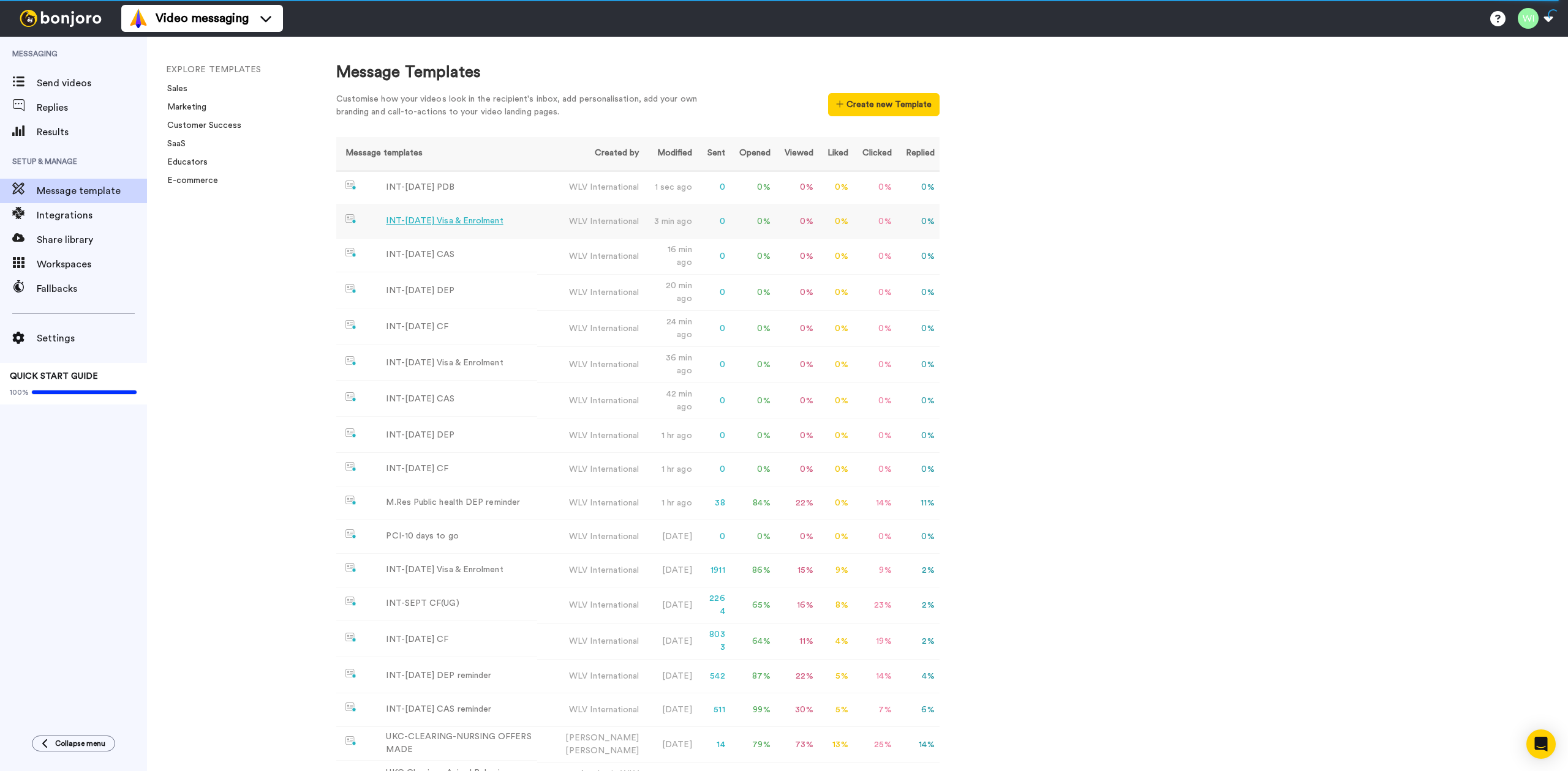
click at [535, 224] on td "INT-[DATE] Visa & Enrolment" at bounding box center [436, 222] width 201 height 34
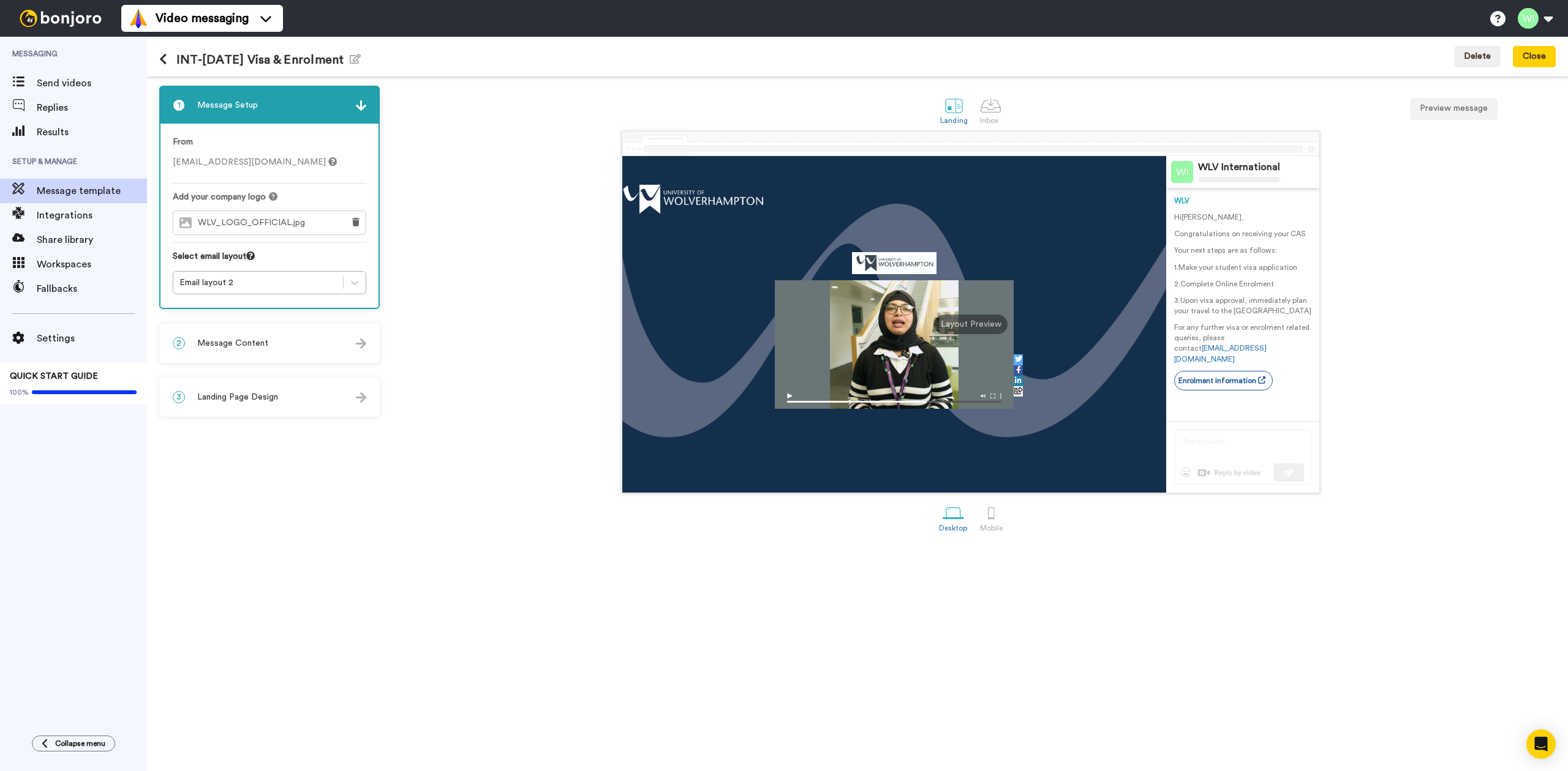
click at [166, 57] on icon at bounding box center [163, 59] width 8 height 12
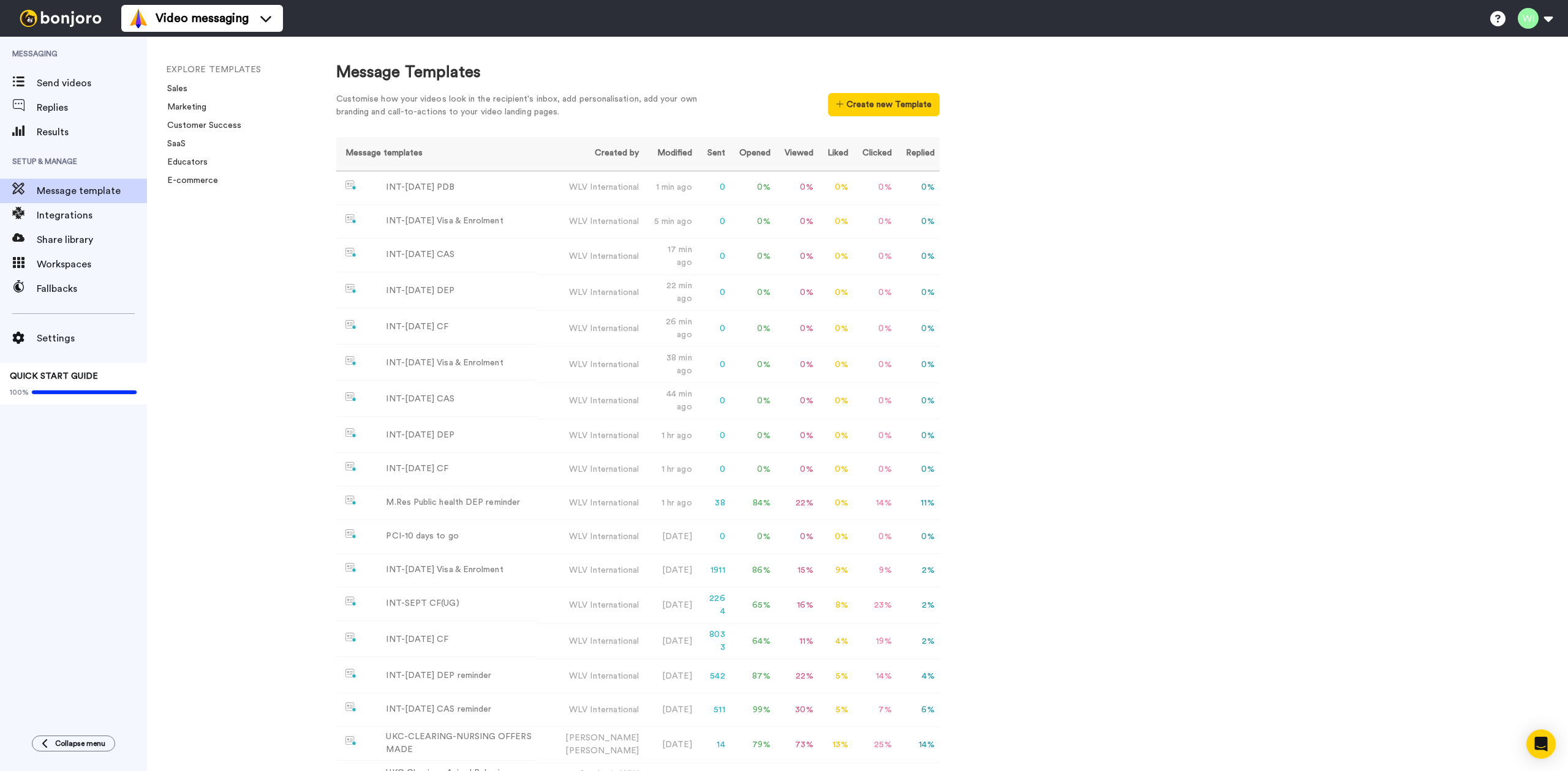
click at [285, 145] on li "SaaS" at bounding box center [248, 144] width 166 height 12
